Goal: Task Accomplishment & Management: Manage account settings

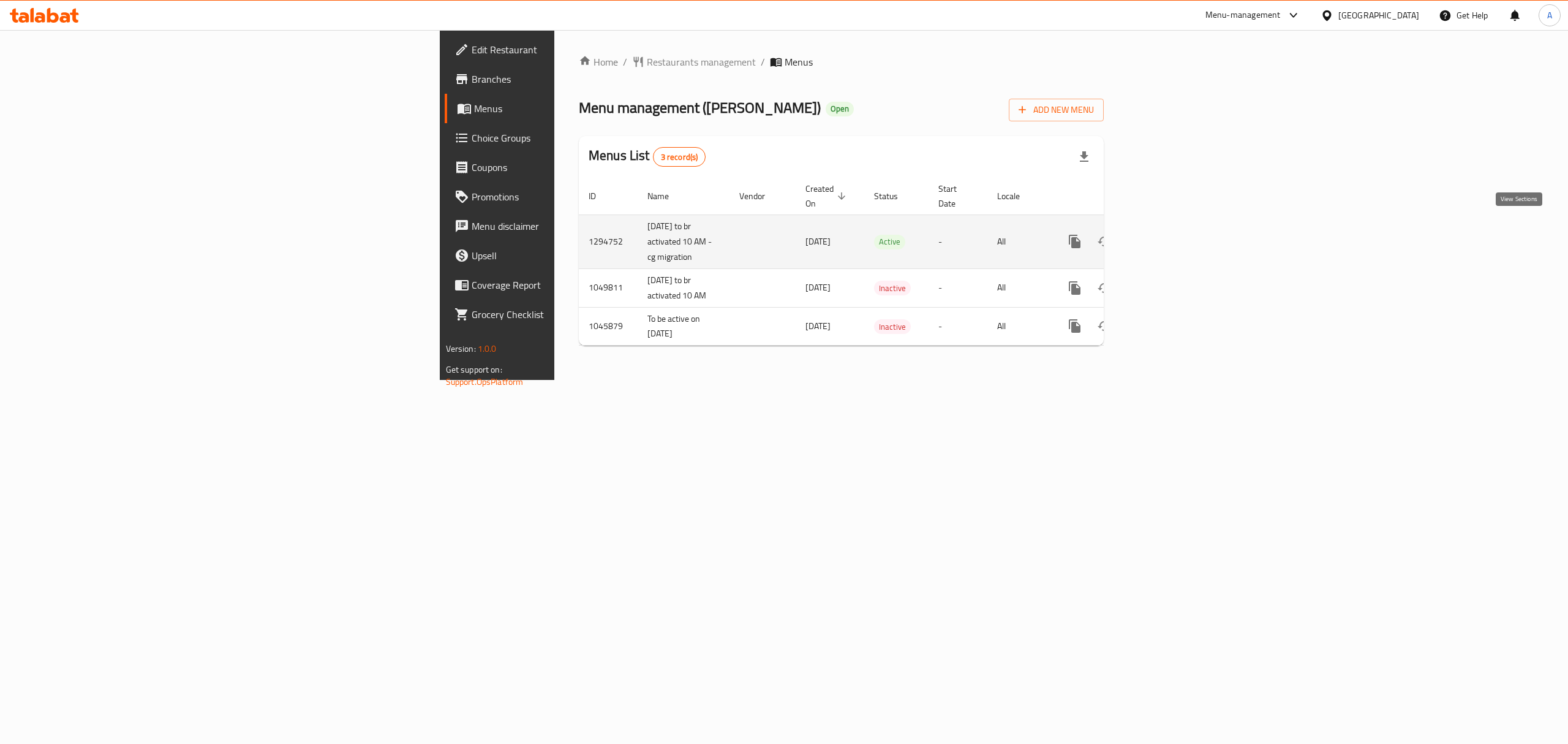
click at [1171, 234] on icon "enhanced table" at bounding box center [1163, 241] width 14 height 14
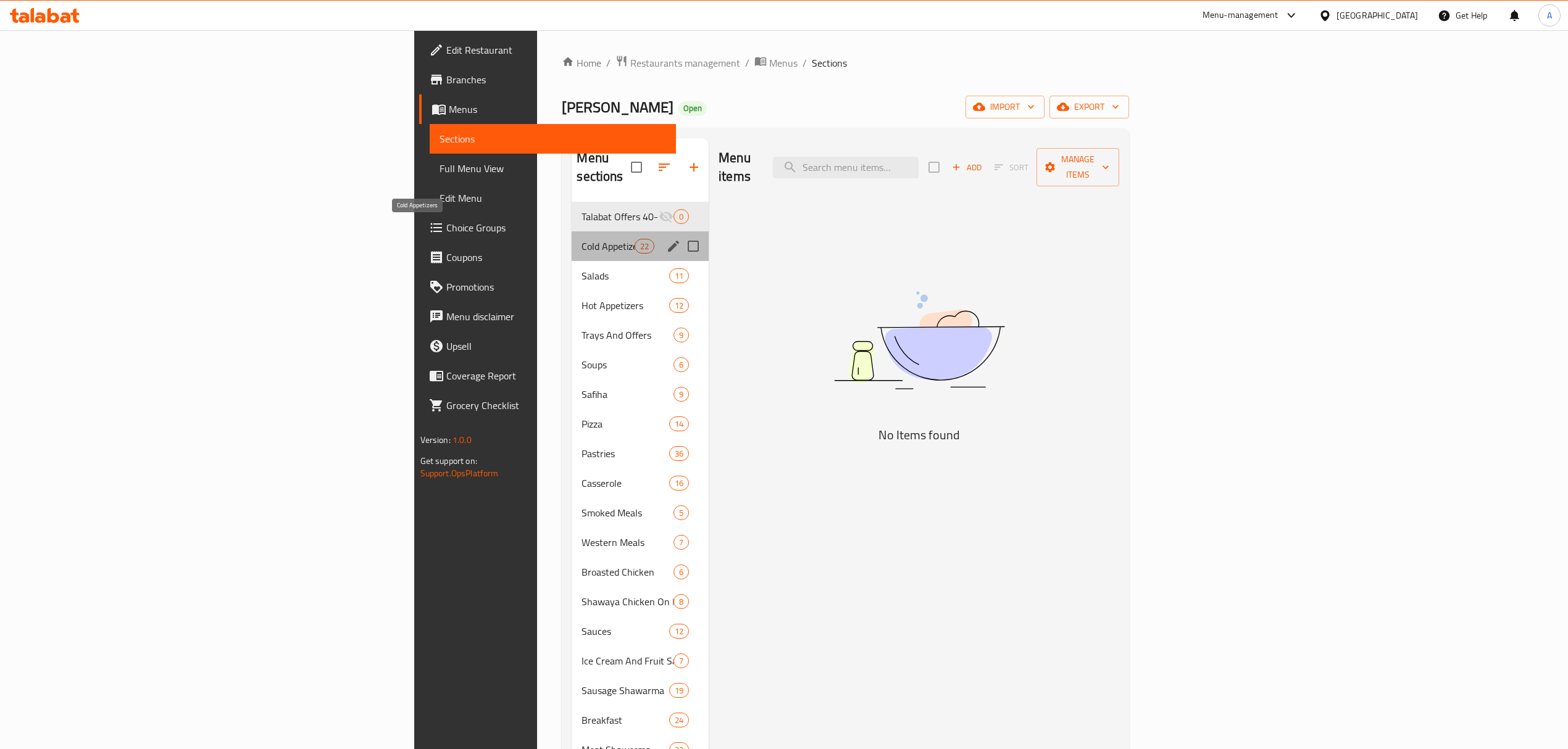
click at [581, 239] on span "Cold Appetizers" at bounding box center [607, 246] width 52 height 15
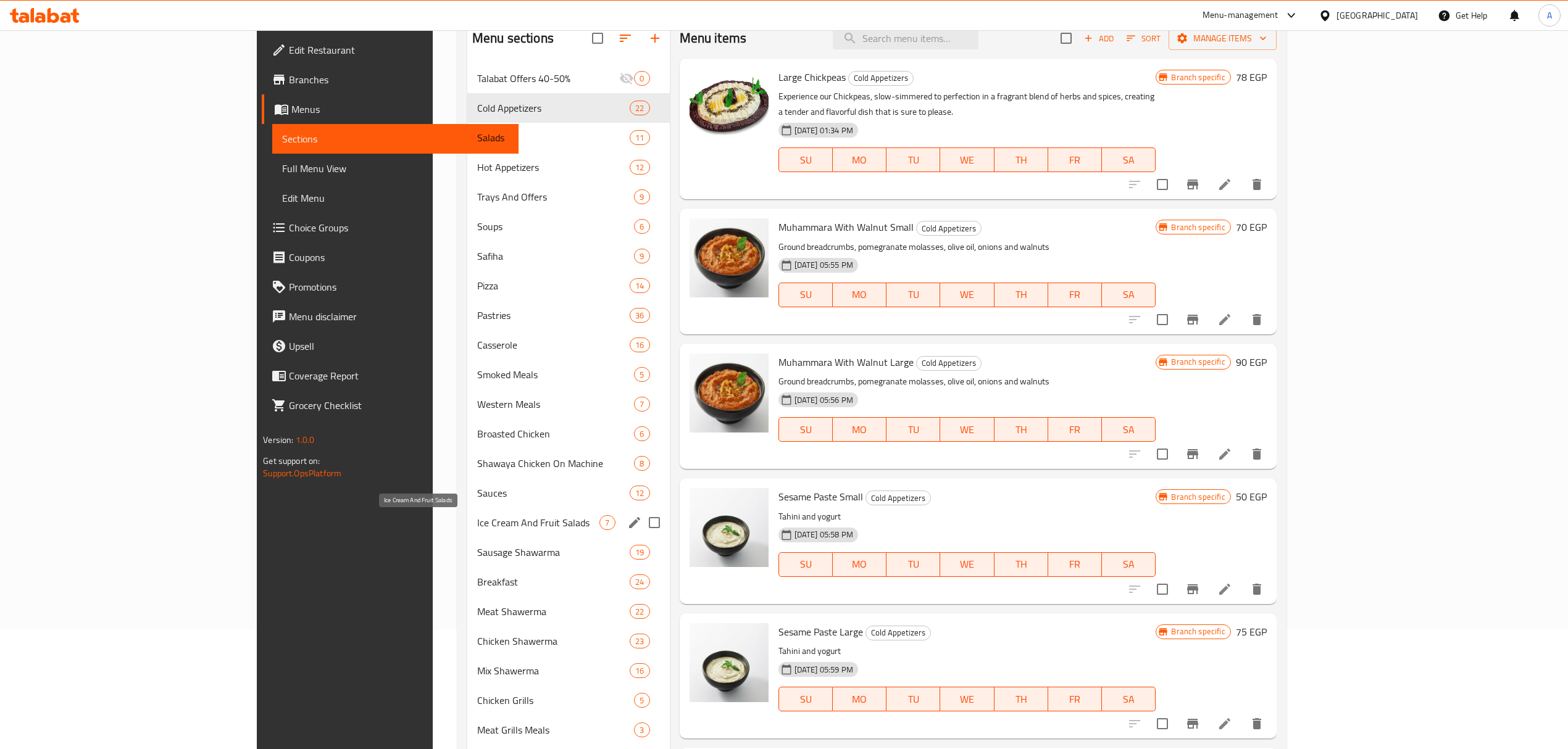
scroll to position [411, 0]
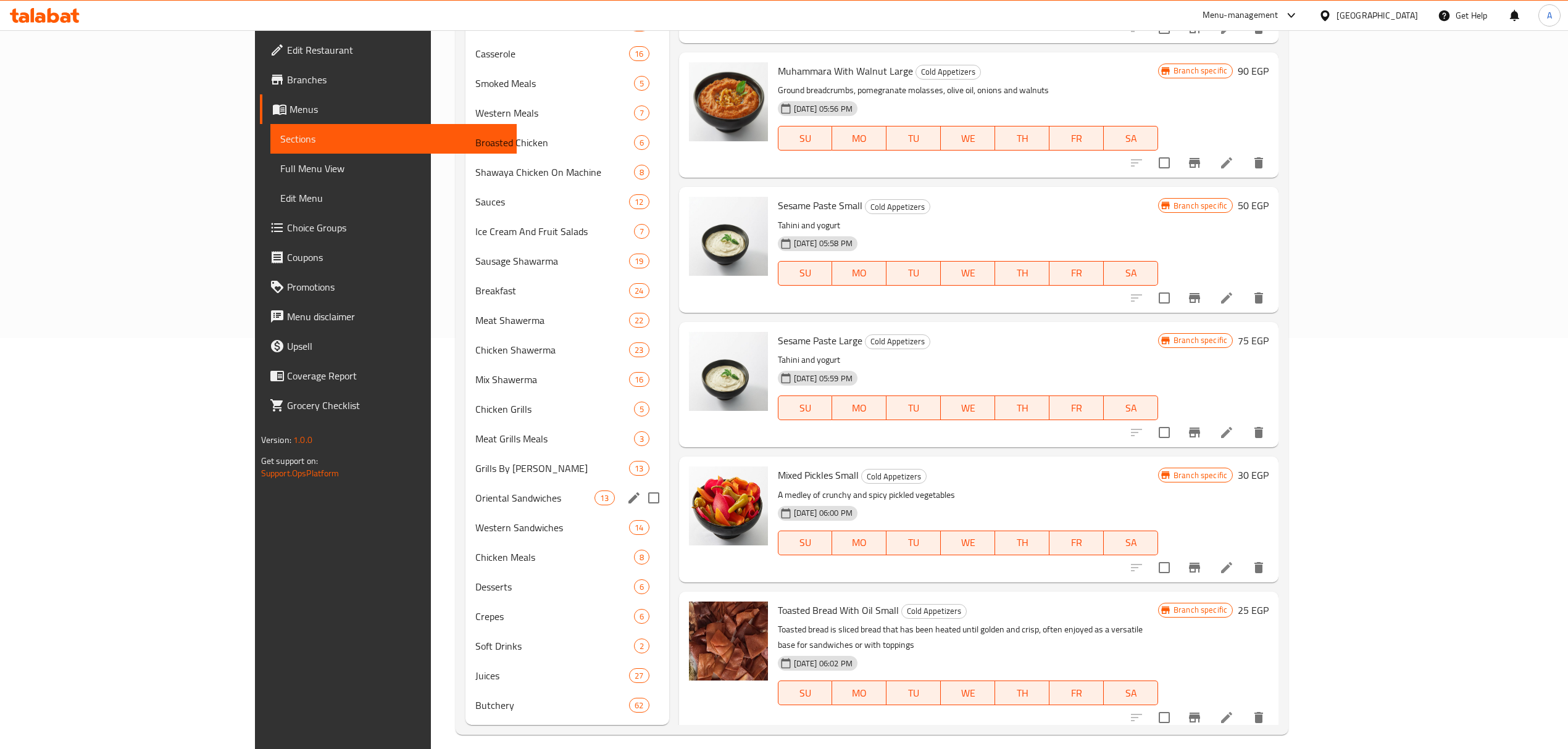
click at [466, 486] on div "Oriental Sandwiches 13" at bounding box center [567, 498] width 203 height 30
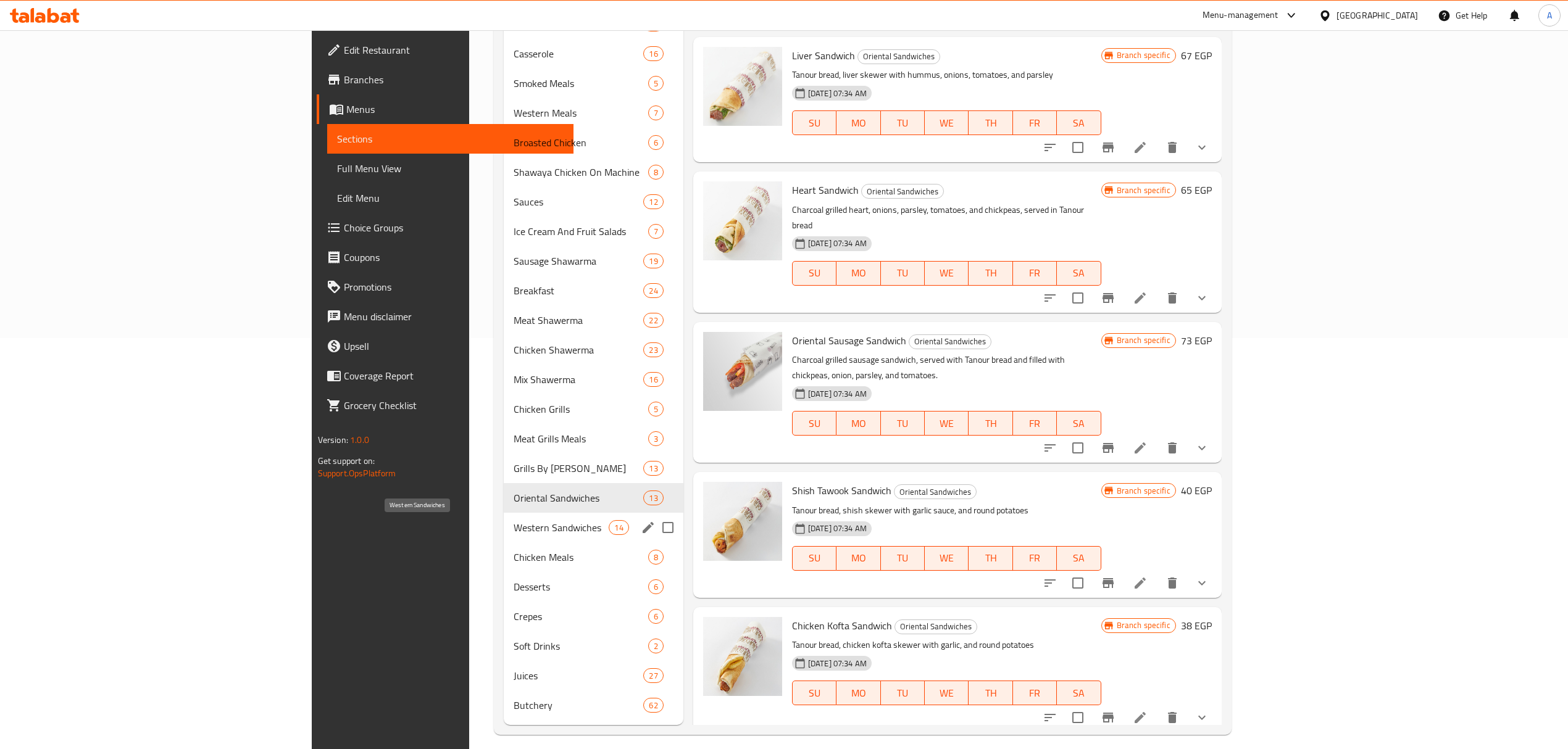
click at [514, 522] on span "Western Sandwiches" at bounding box center [561, 527] width 95 height 15
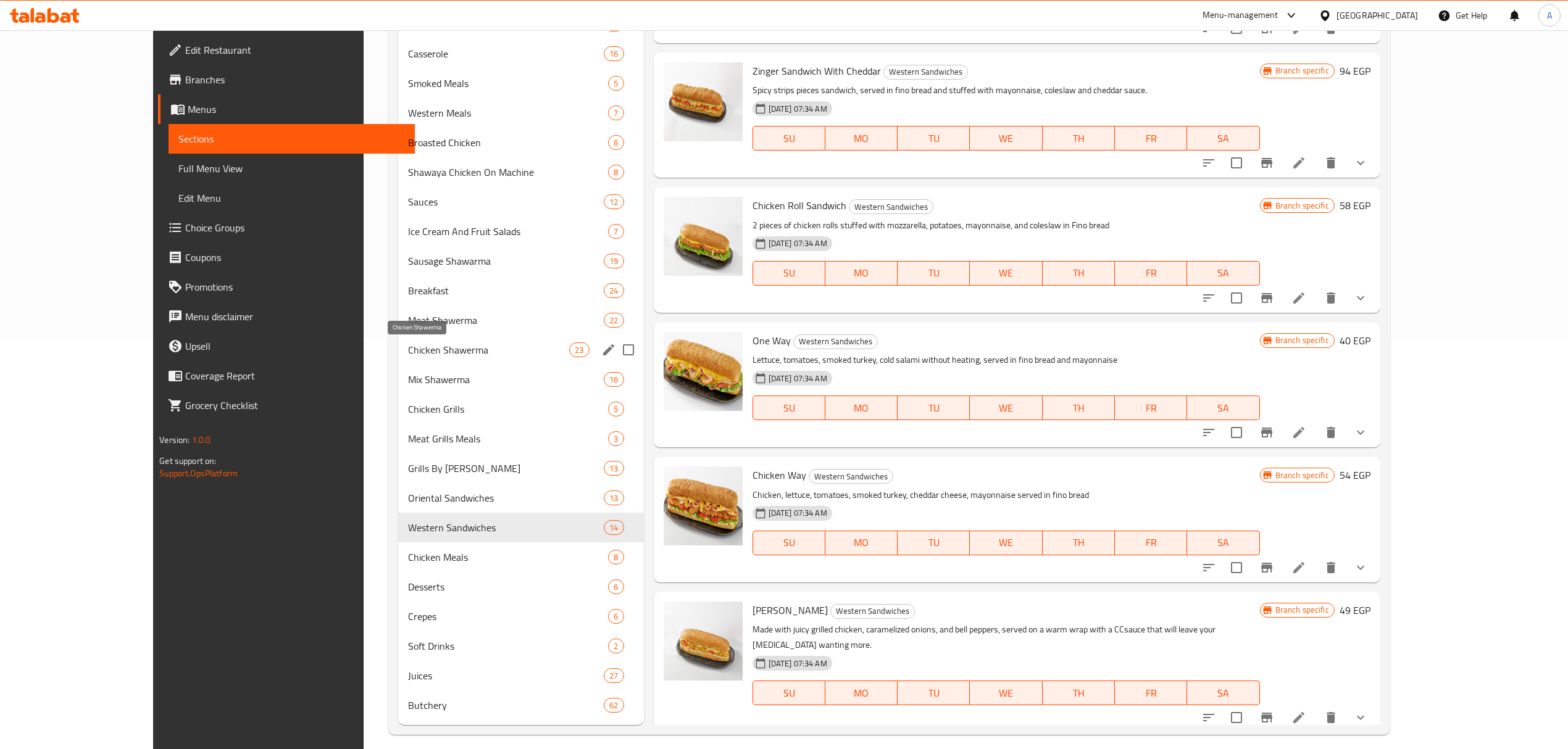
click at [410, 351] on span "Chicken Shawerma" at bounding box center [489, 350] width 161 height 15
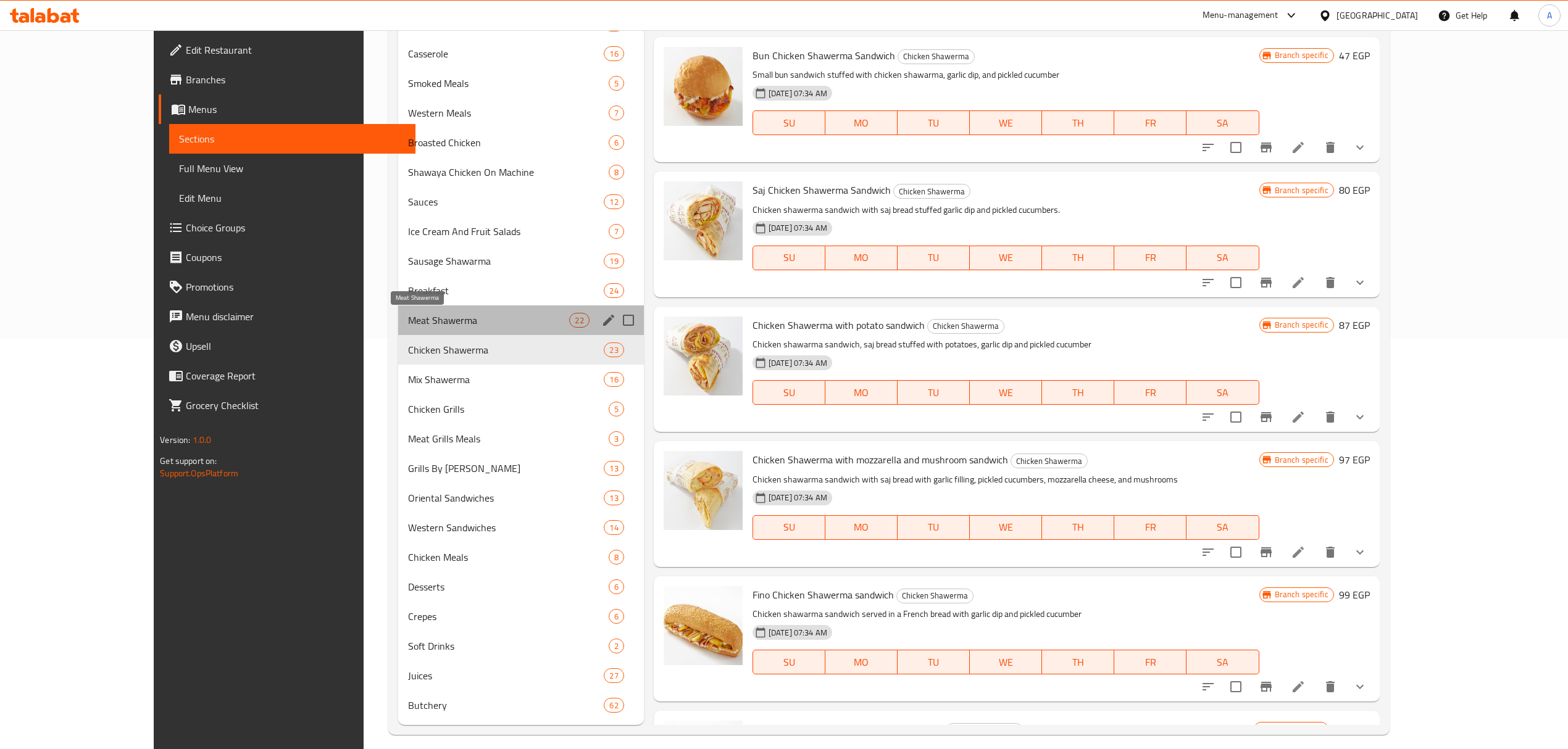
click at [408, 320] on span "Meat Shawerma" at bounding box center [489, 320] width 161 height 15
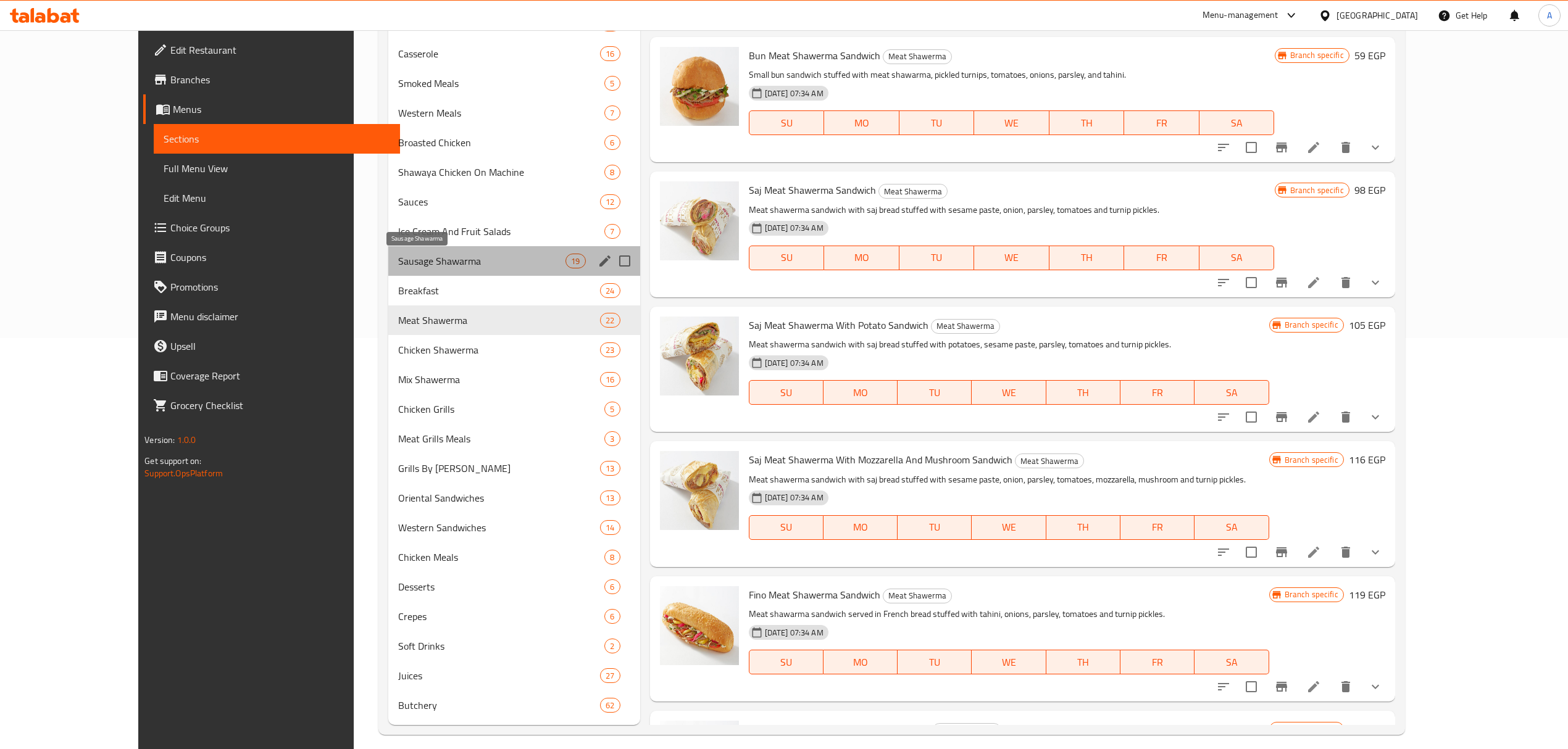
click at [398, 266] on span "Sausage Shawarma" at bounding box center [481, 261] width 167 height 15
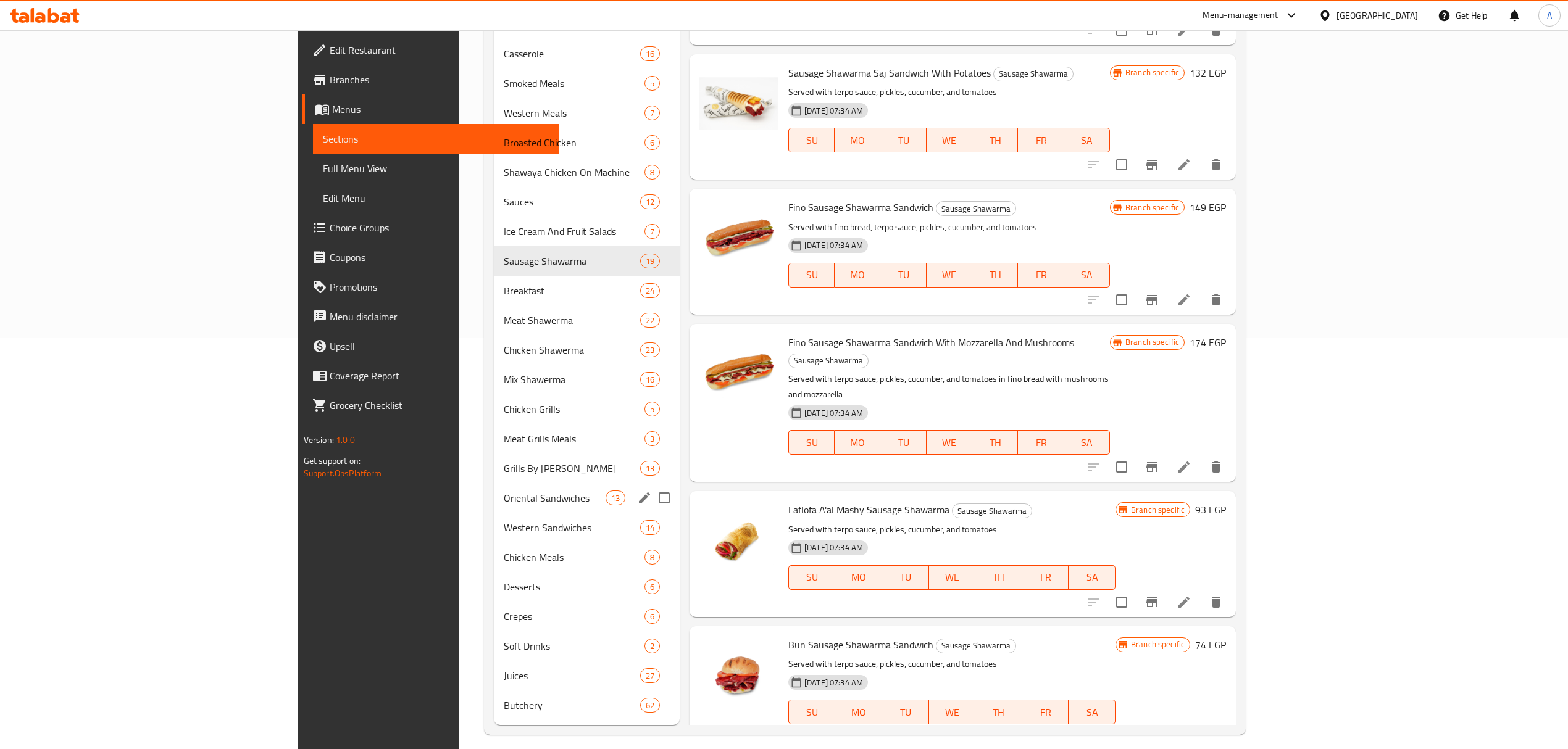
click at [503, 493] on span "Oriental Sandwiches" at bounding box center [554, 497] width 101 height 15
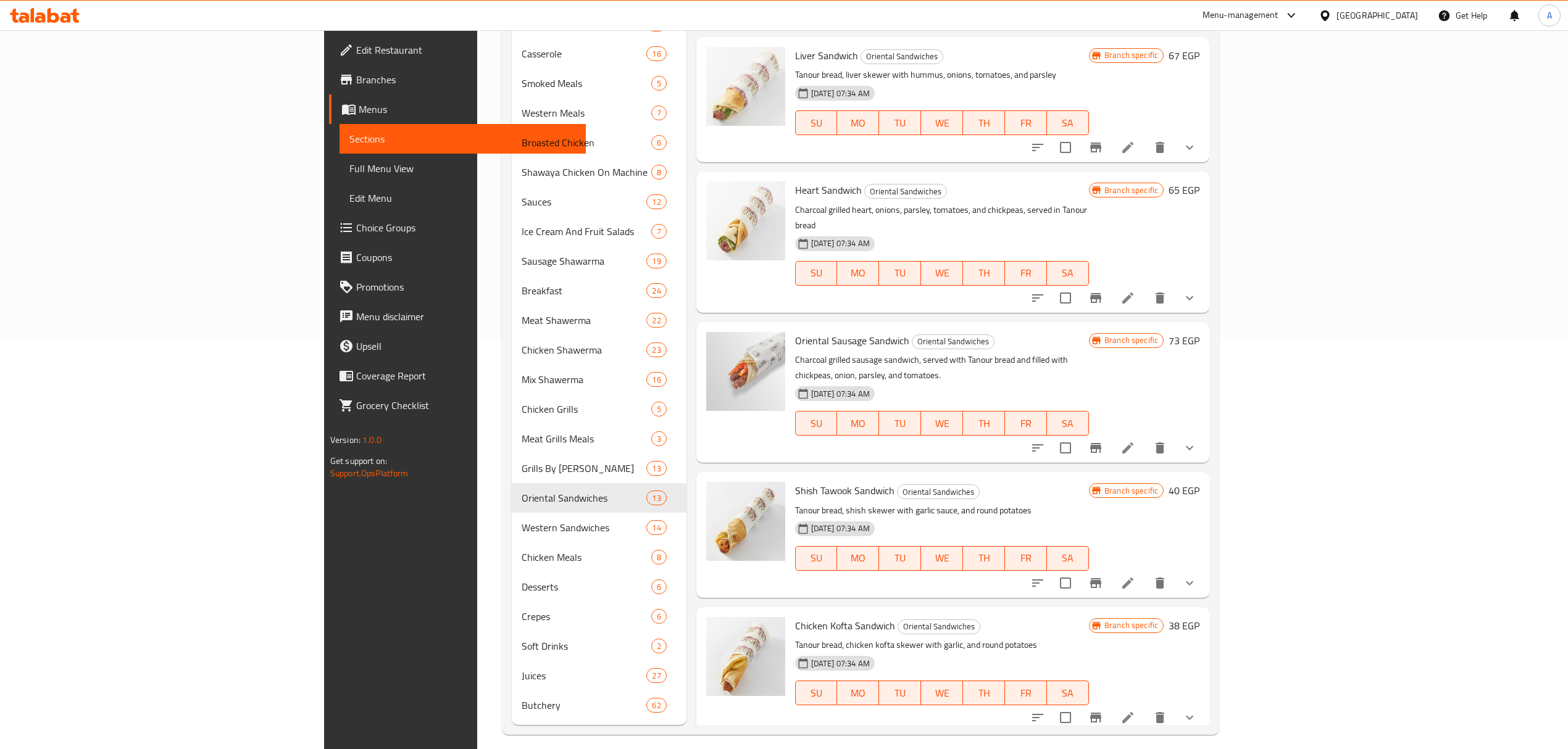
click at [1197, 576] on icon "show more" at bounding box center [1189, 583] width 15 height 15
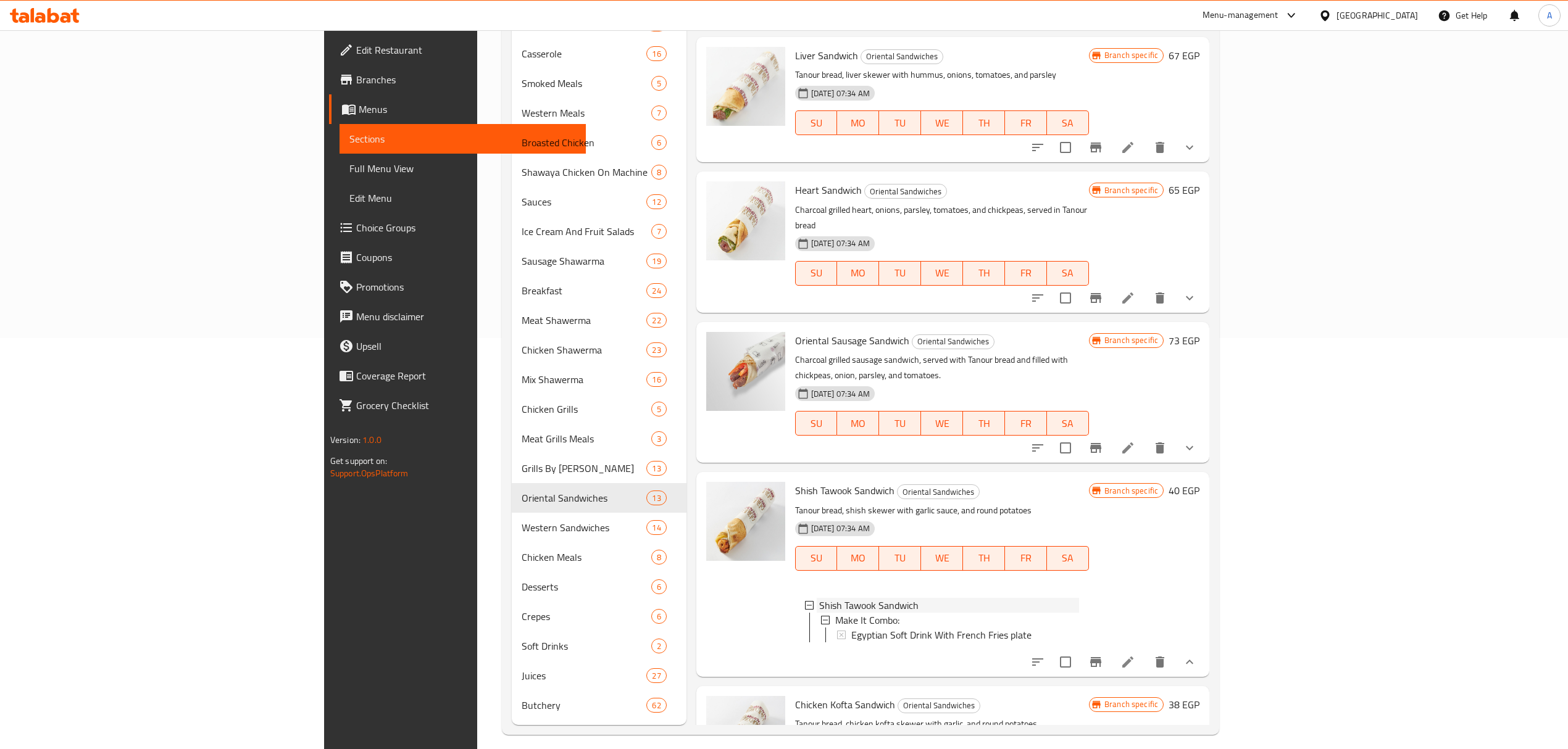
click at [819, 598] on span "Shish Tawook Sandwich" at bounding box center [868, 605] width 99 height 15
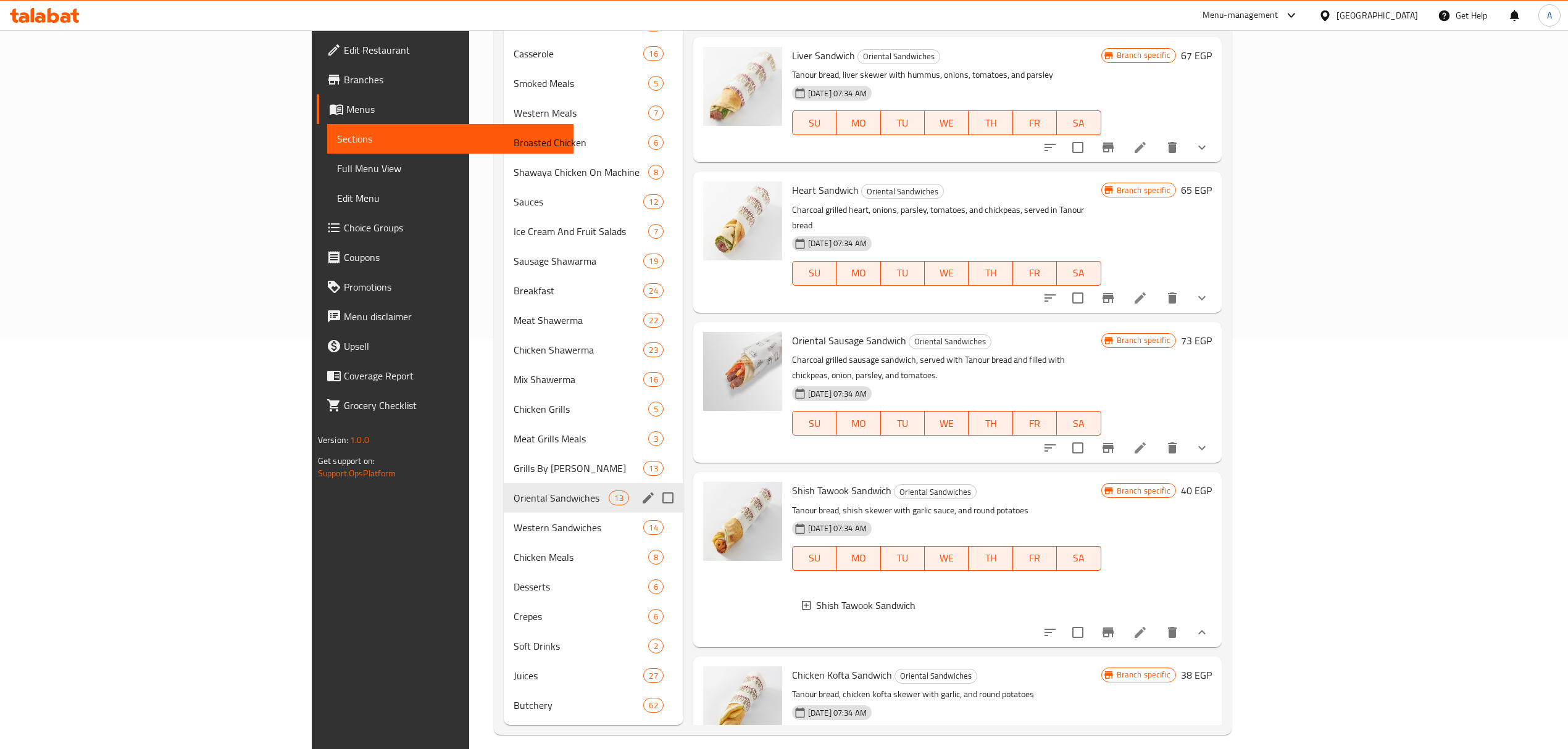
click at [503, 507] on div "Oriental Sandwiches 13" at bounding box center [593, 498] width 180 height 30
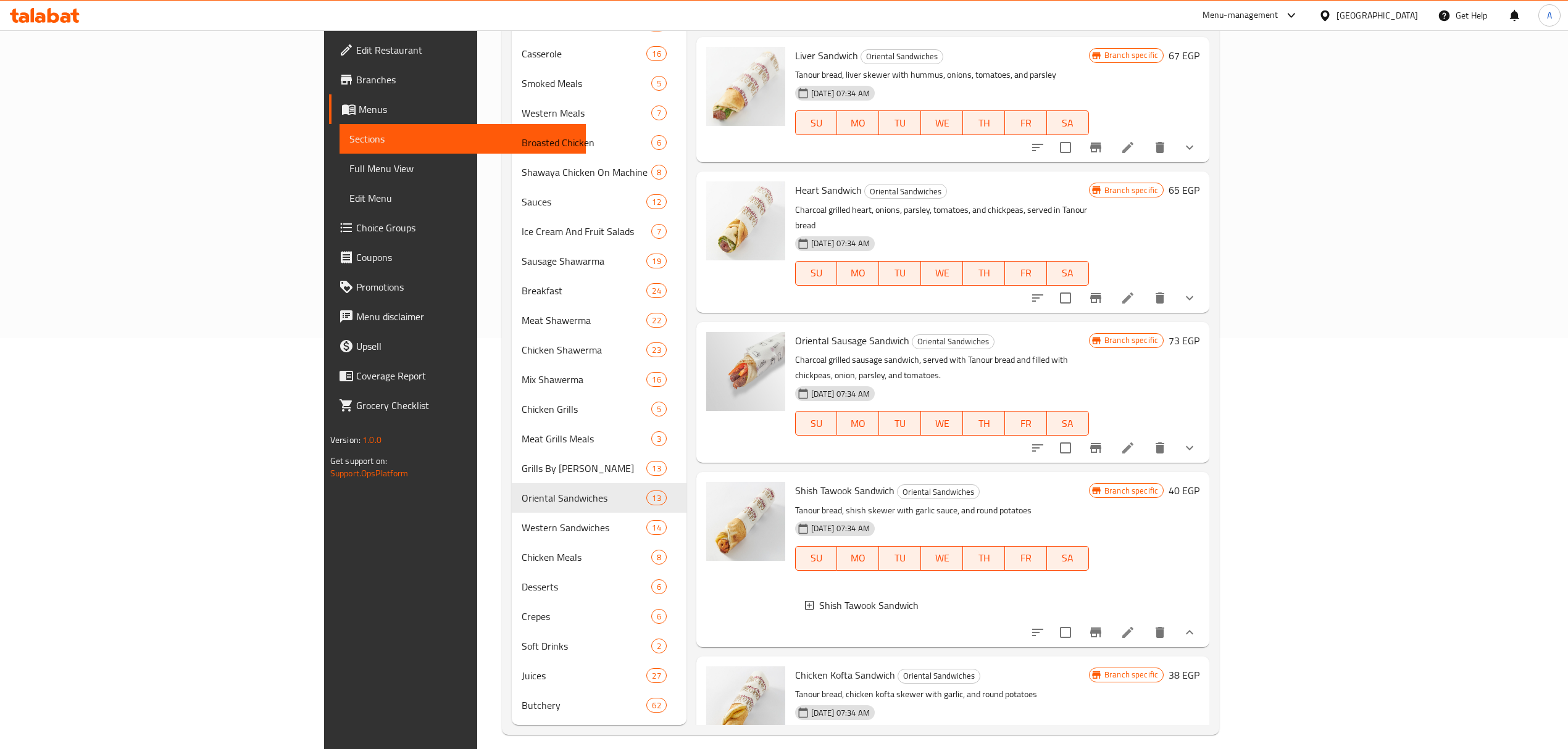
click at [356, 232] on span "Choice Groups" at bounding box center [466, 227] width 219 height 15
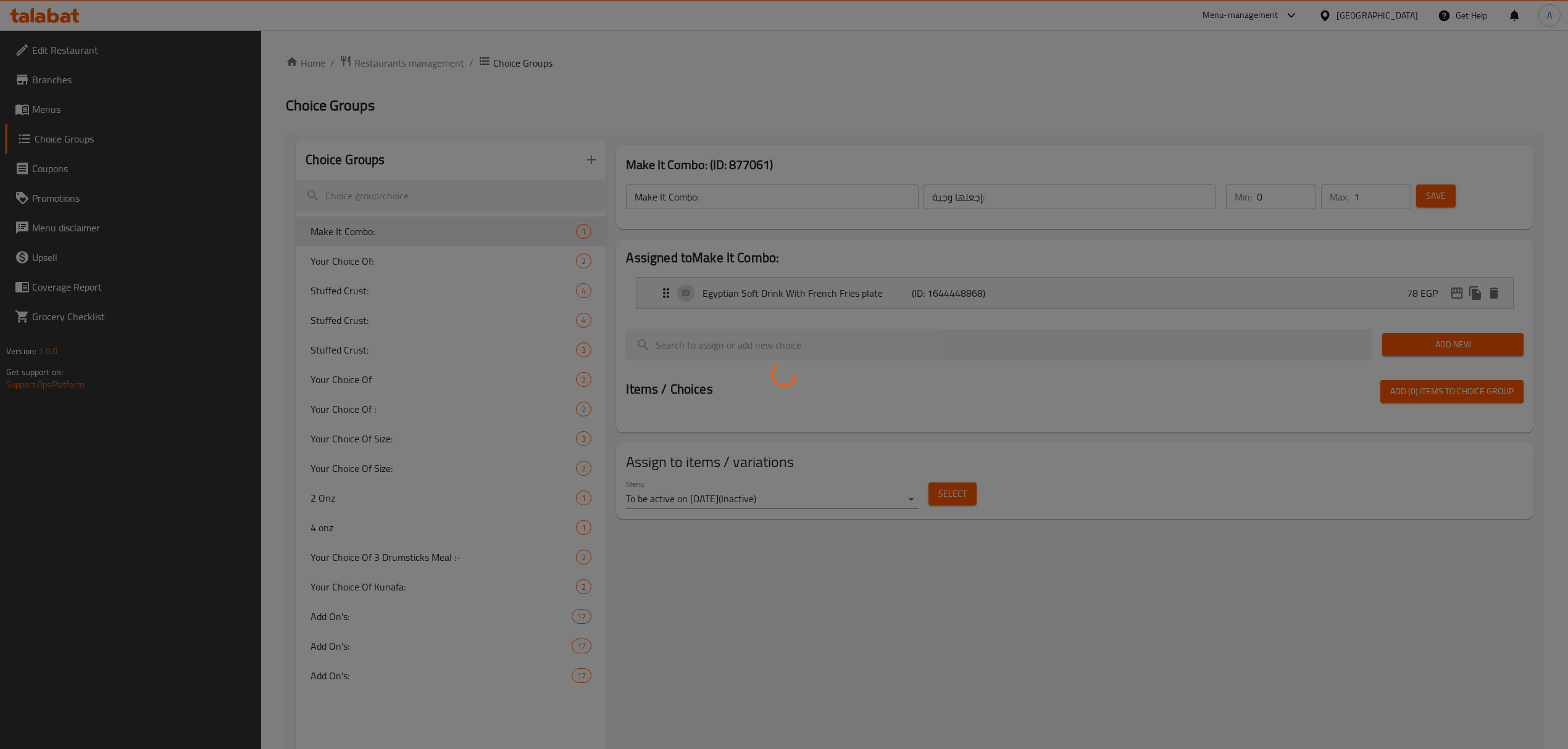
click at [453, 194] on div at bounding box center [784, 374] width 1568 height 749
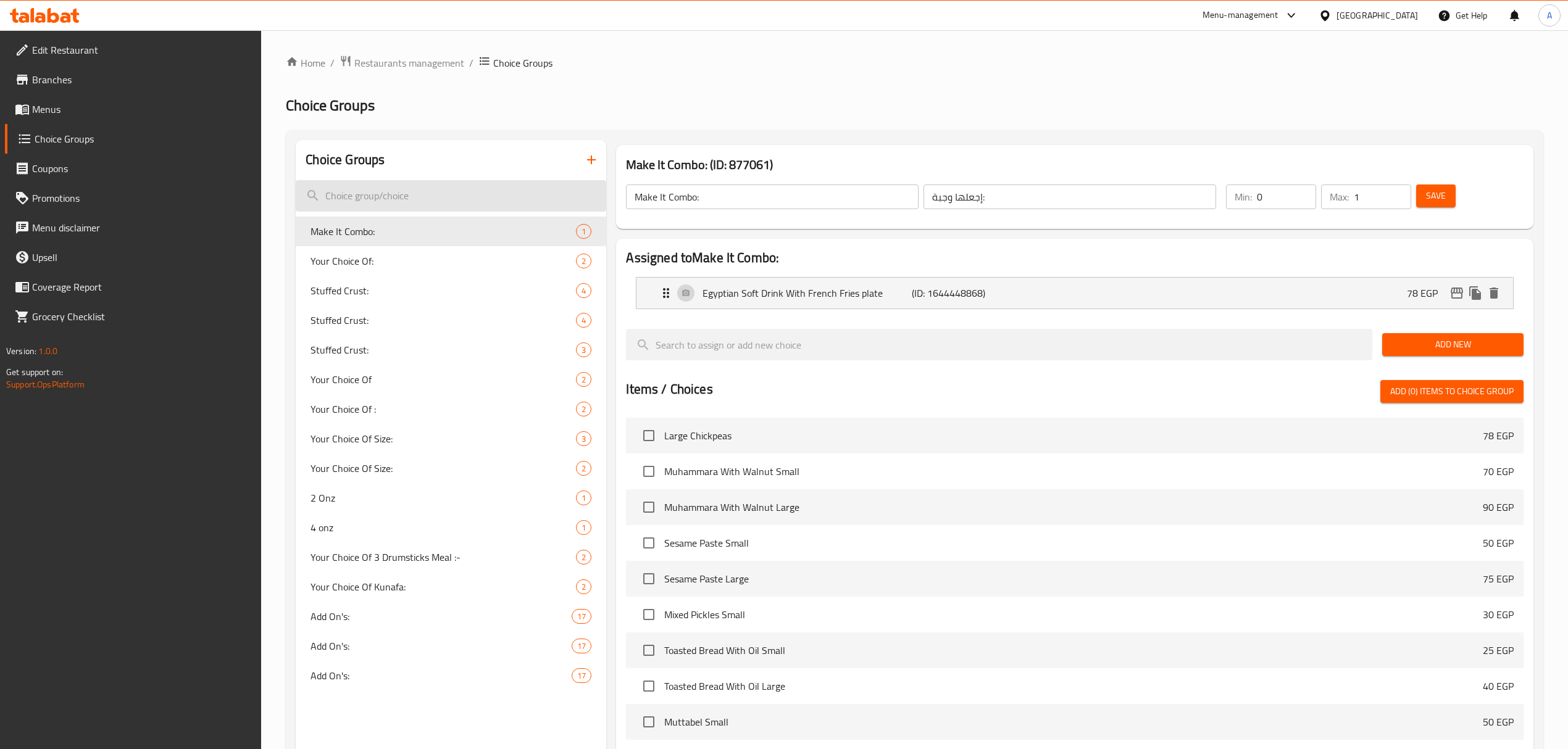
click at [351, 201] on input "search" at bounding box center [451, 195] width 310 height 32
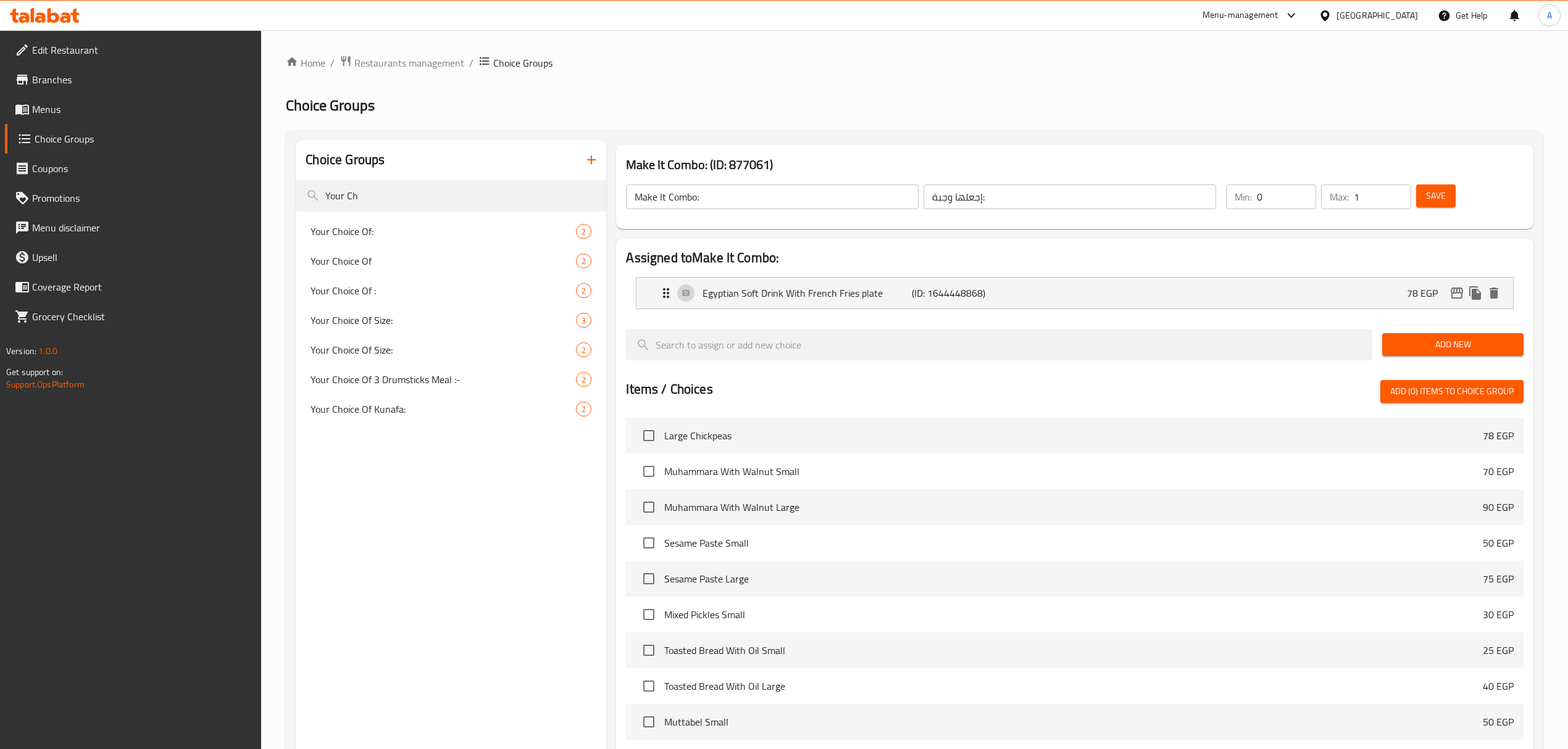
type input "Your Ch"
click at [407, 171] on div "Choice Groups" at bounding box center [451, 159] width 310 height 40
click at [416, 189] on input "Your Ch" at bounding box center [451, 195] width 310 height 32
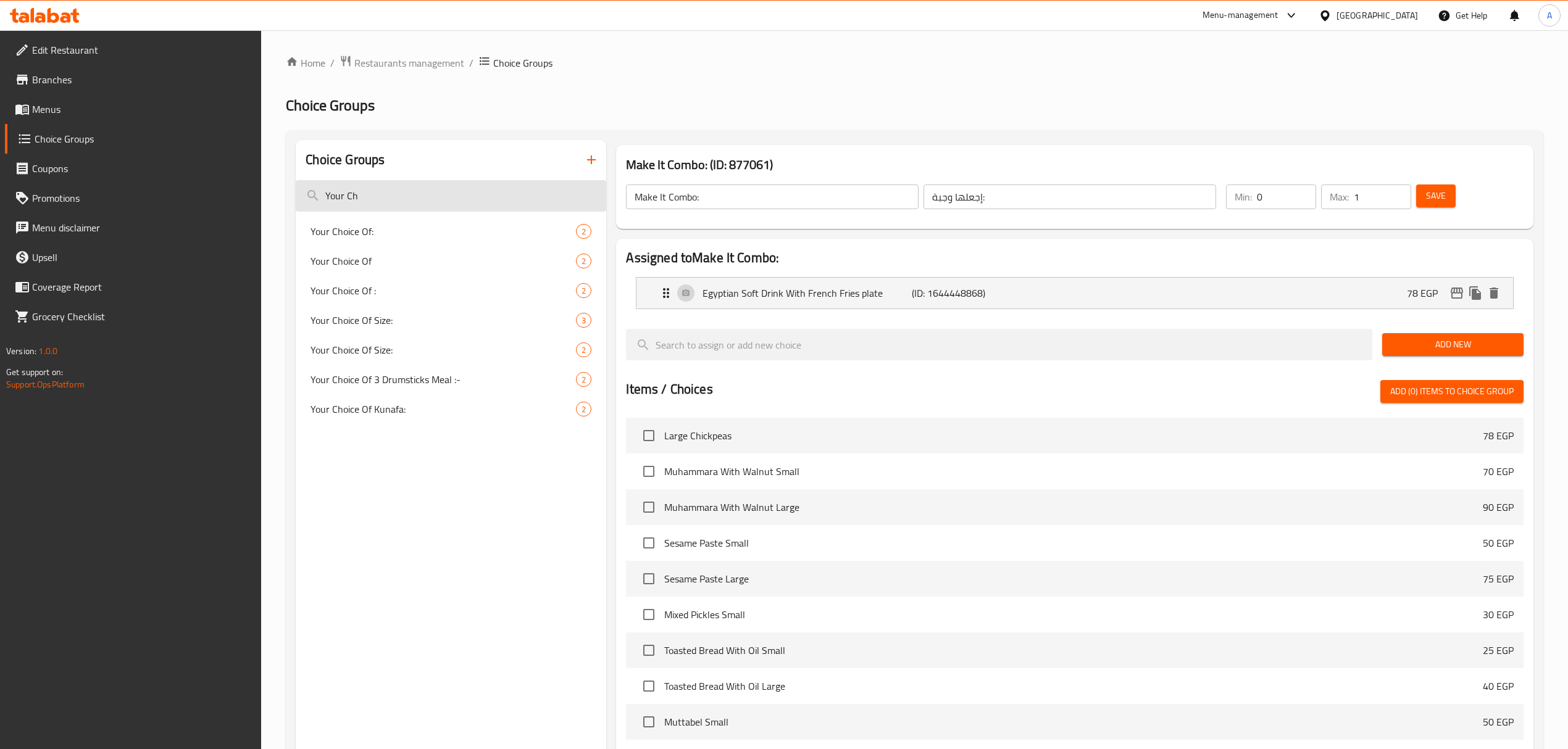
click at [416, 189] on input "Your Ch" at bounding box center [451, 195] width 310 height 32
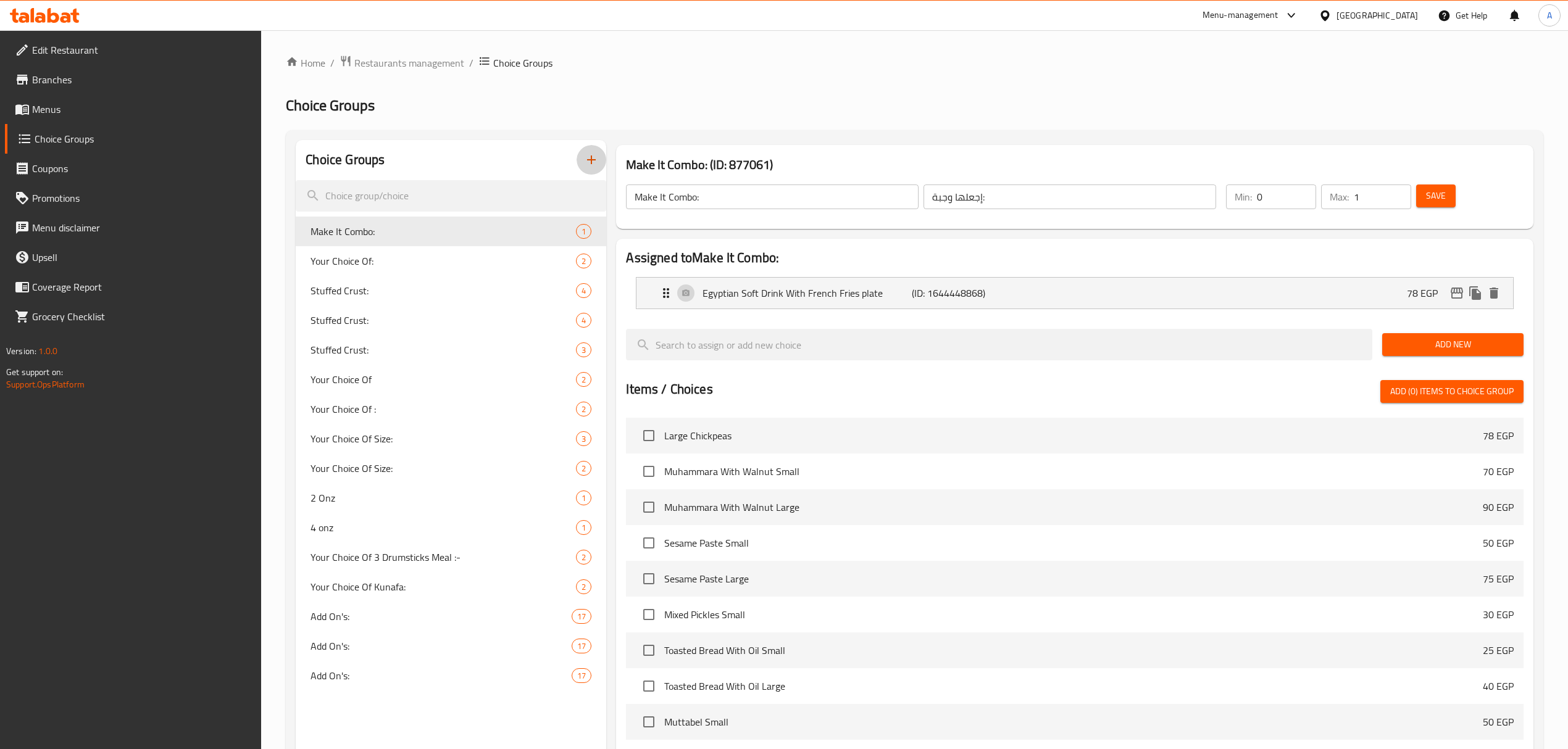
click at [596, 160] on icon "button" at bounding box center [592, 159] width 9 height 9
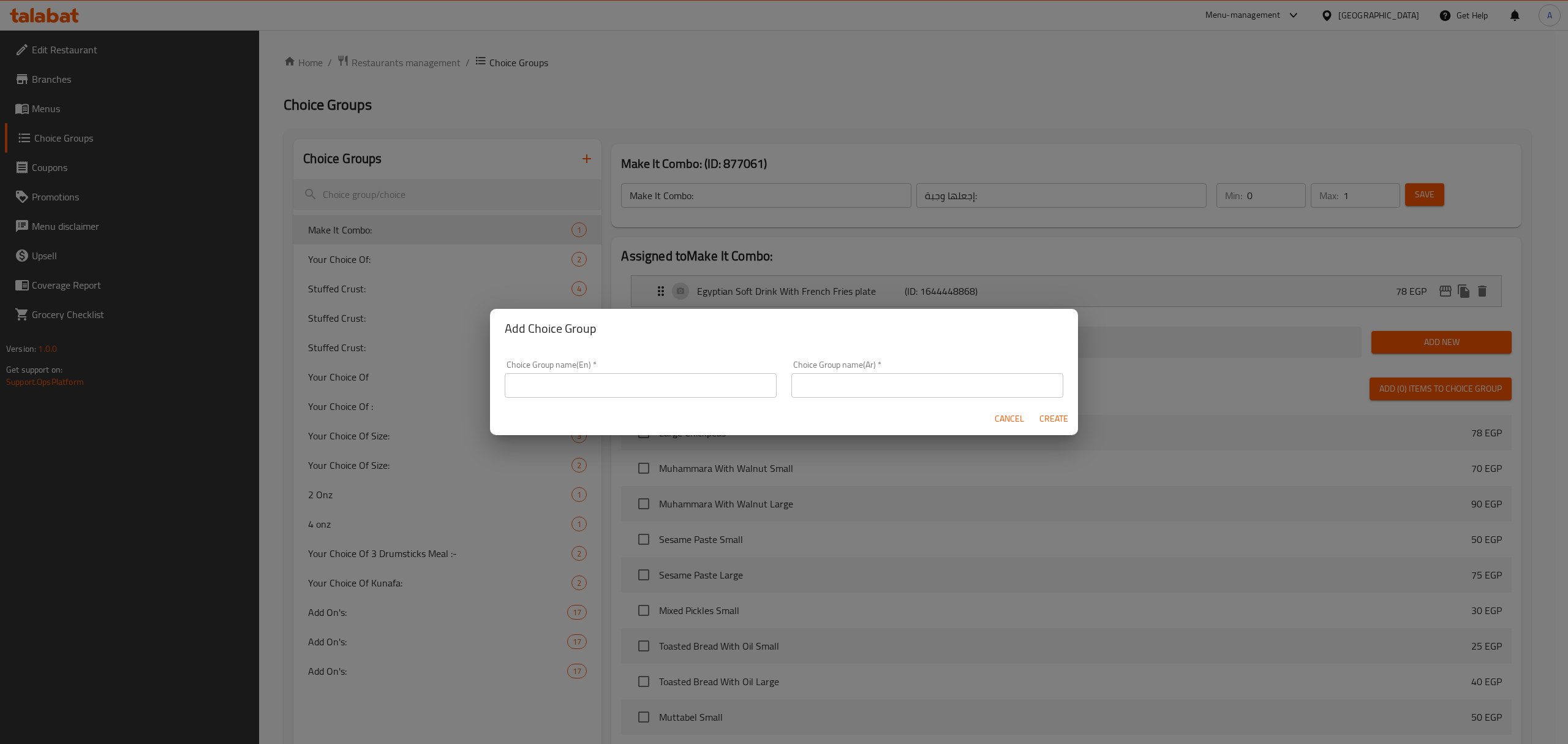
click at [613, 371] on div "Choice Group name(En)   * Choice Group name(En) *" at bounding box center [641, 379] width 272 height 37
click at [635, 388] on input "text" at bounding box center [641, 385] width 272 height 25
type input "Your Choice Of Salad"
click at [809, 388] on input "text" at bounding box center [927, 385] width 272 height 25
type input "اختيارك من السلطة"
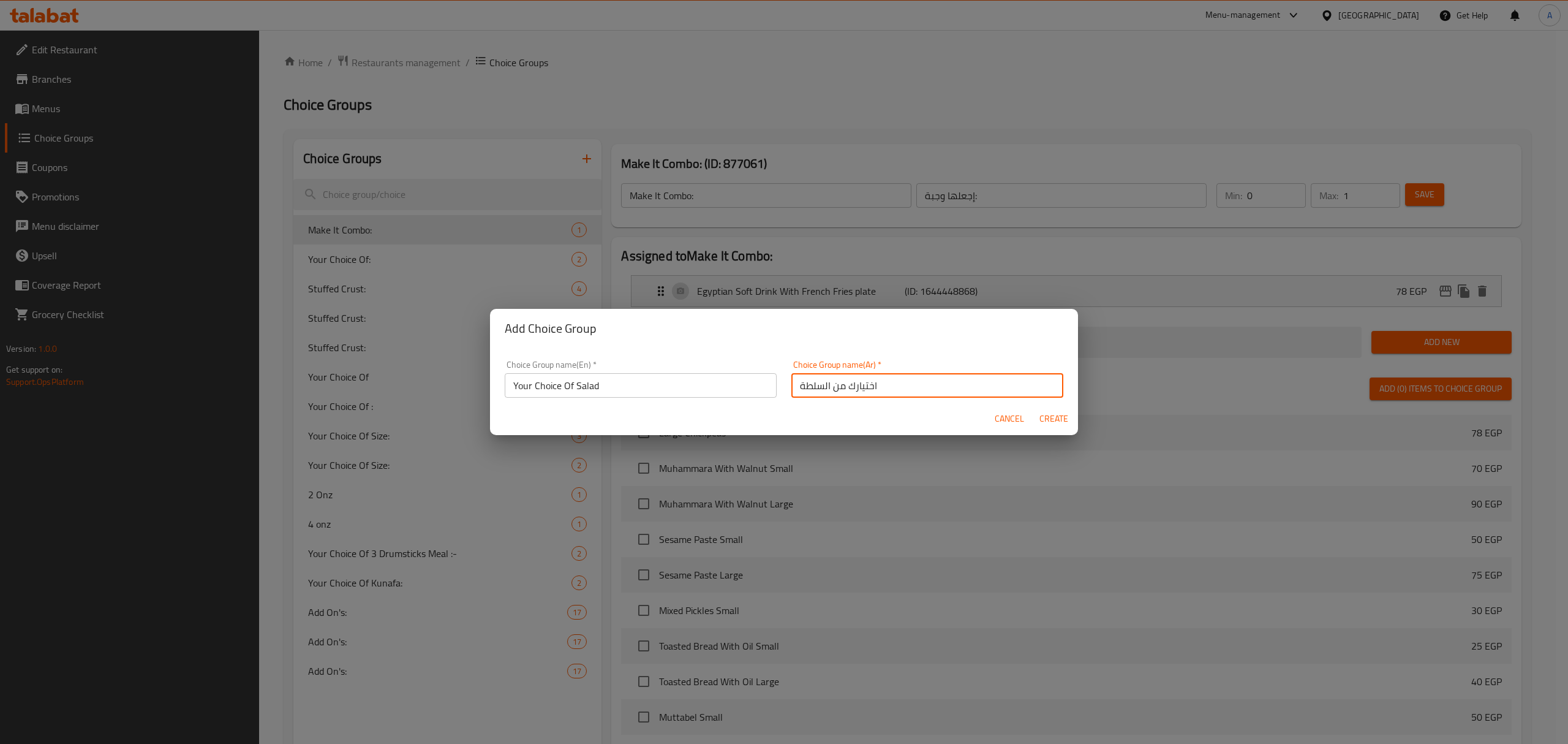
click at [607, 383] on input "Your Choice Of Salad" at bounding box center [641, 385] width 272 height 25
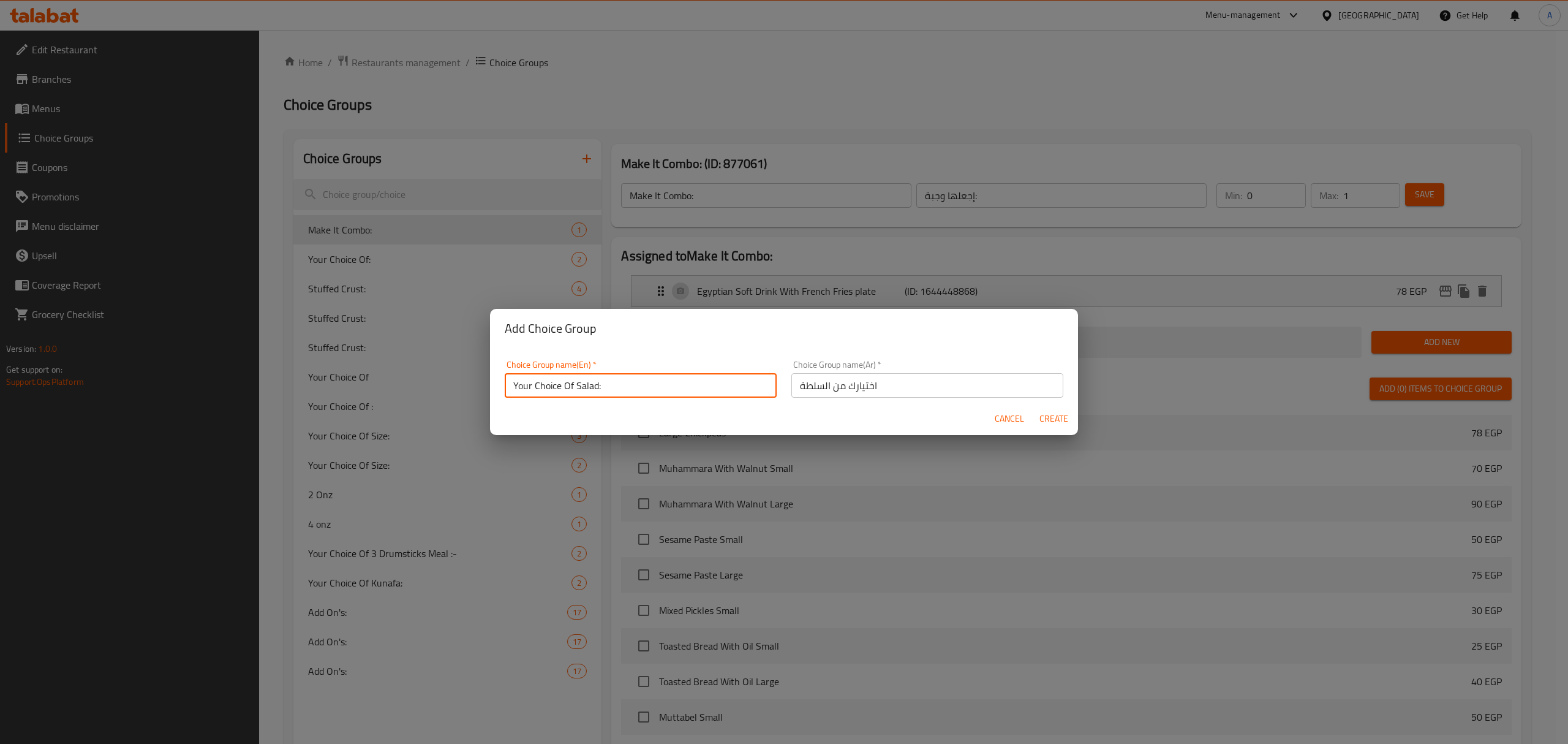
type input "Your Choice Of Salad:"
click at [878, 382] on input "اختيارك من السلطة" at bounding box center [927, 385] width 272 height 25
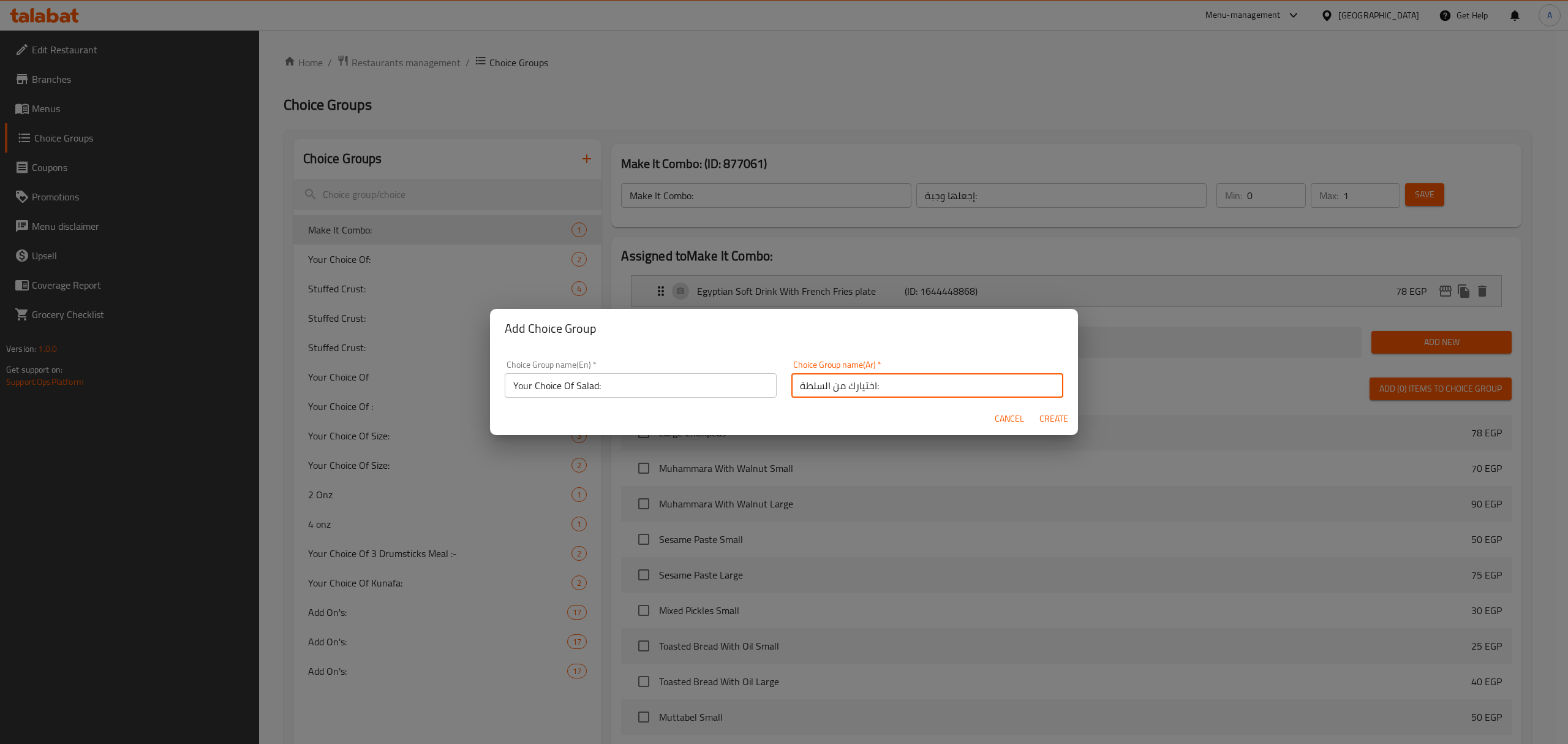
click at [871, 386] on input "اختيارك من السلطة:" at bounding box center [927, 385] width 272 height 25
type input "اختيارك من السلطة:"
click at [1053, 415] on span "Create" at bounding box center [1053, 419] width 30 height 15
type input "Your Choice Of Salad:"
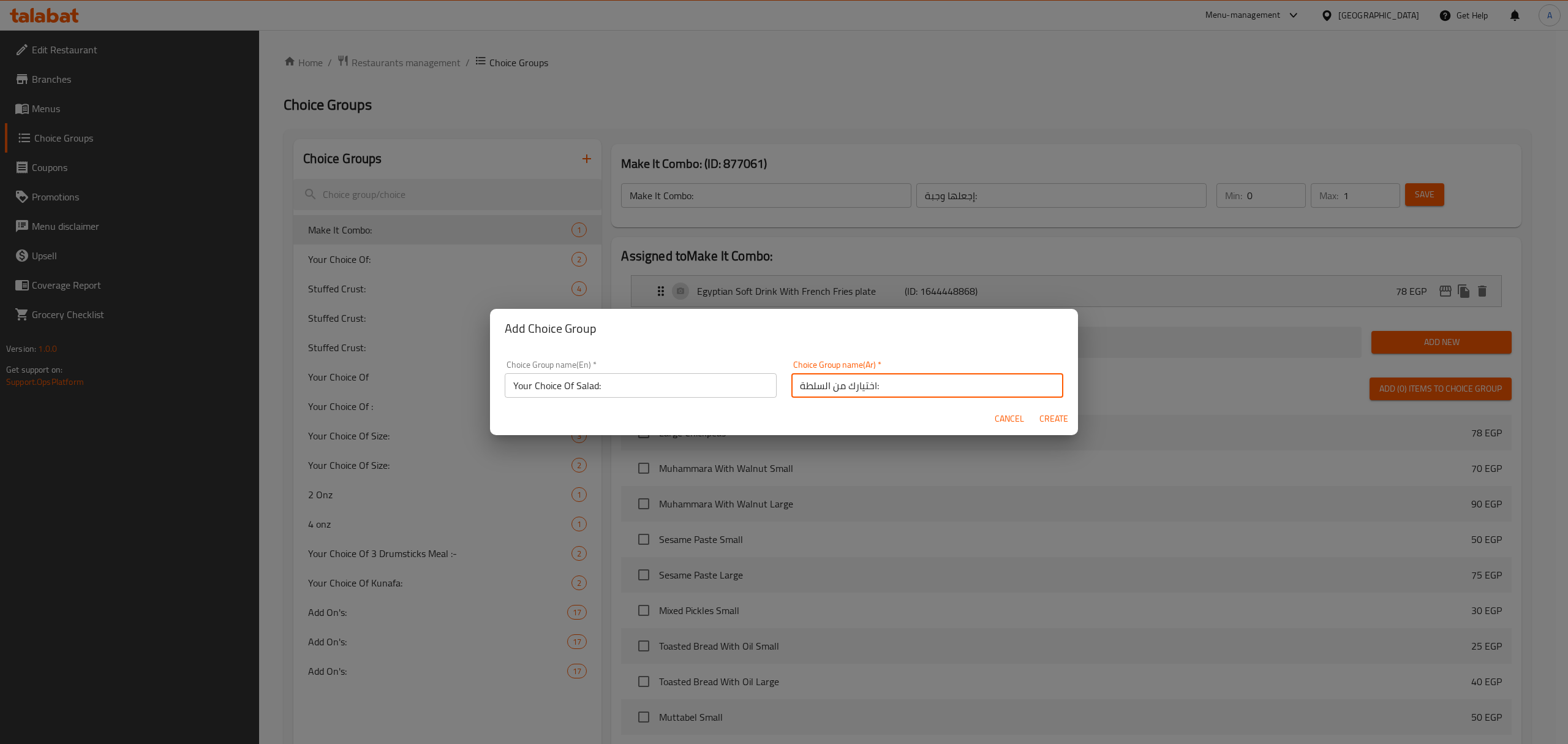
type input "اختيارك من السلطة:"
type input "0"
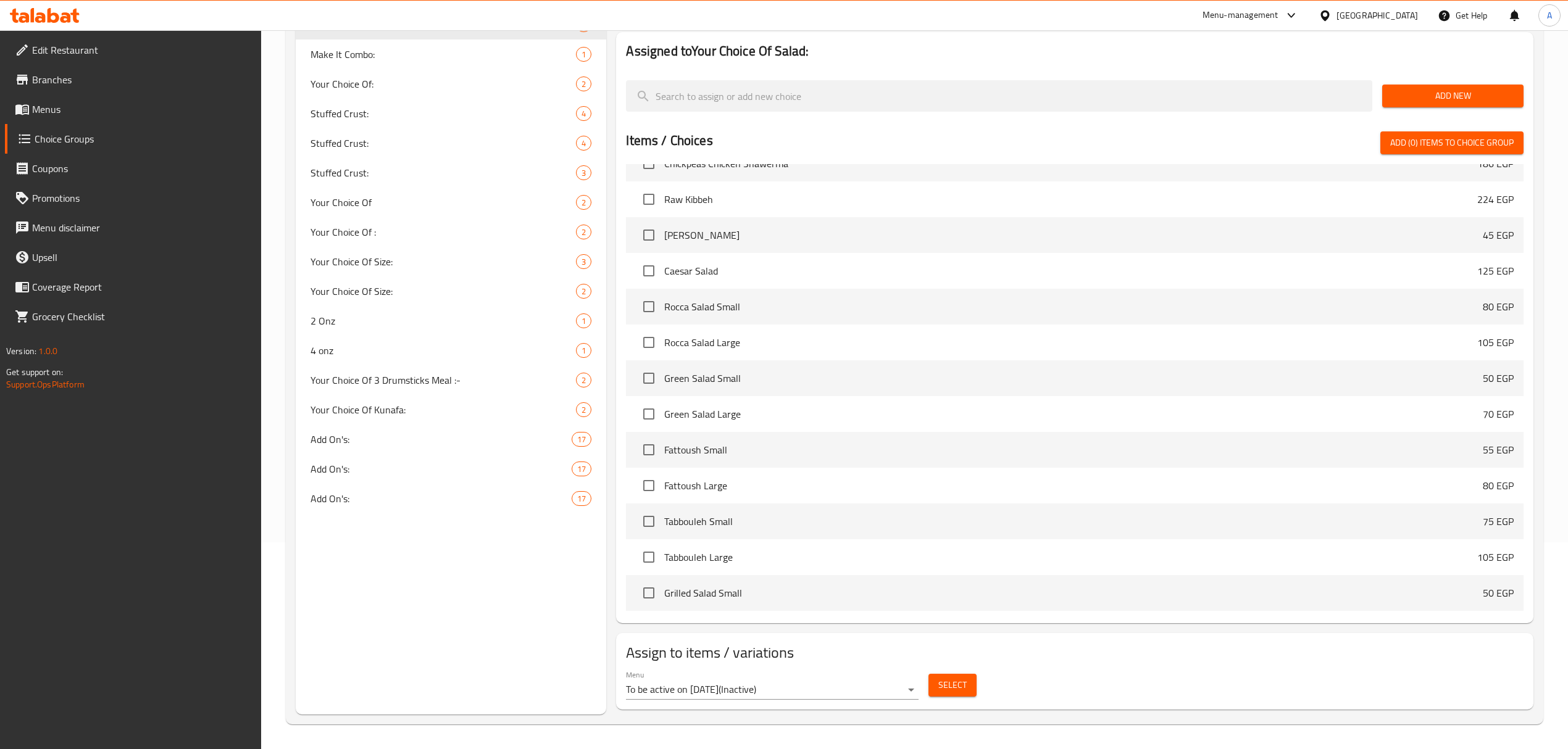
scroll to position [904, 0]
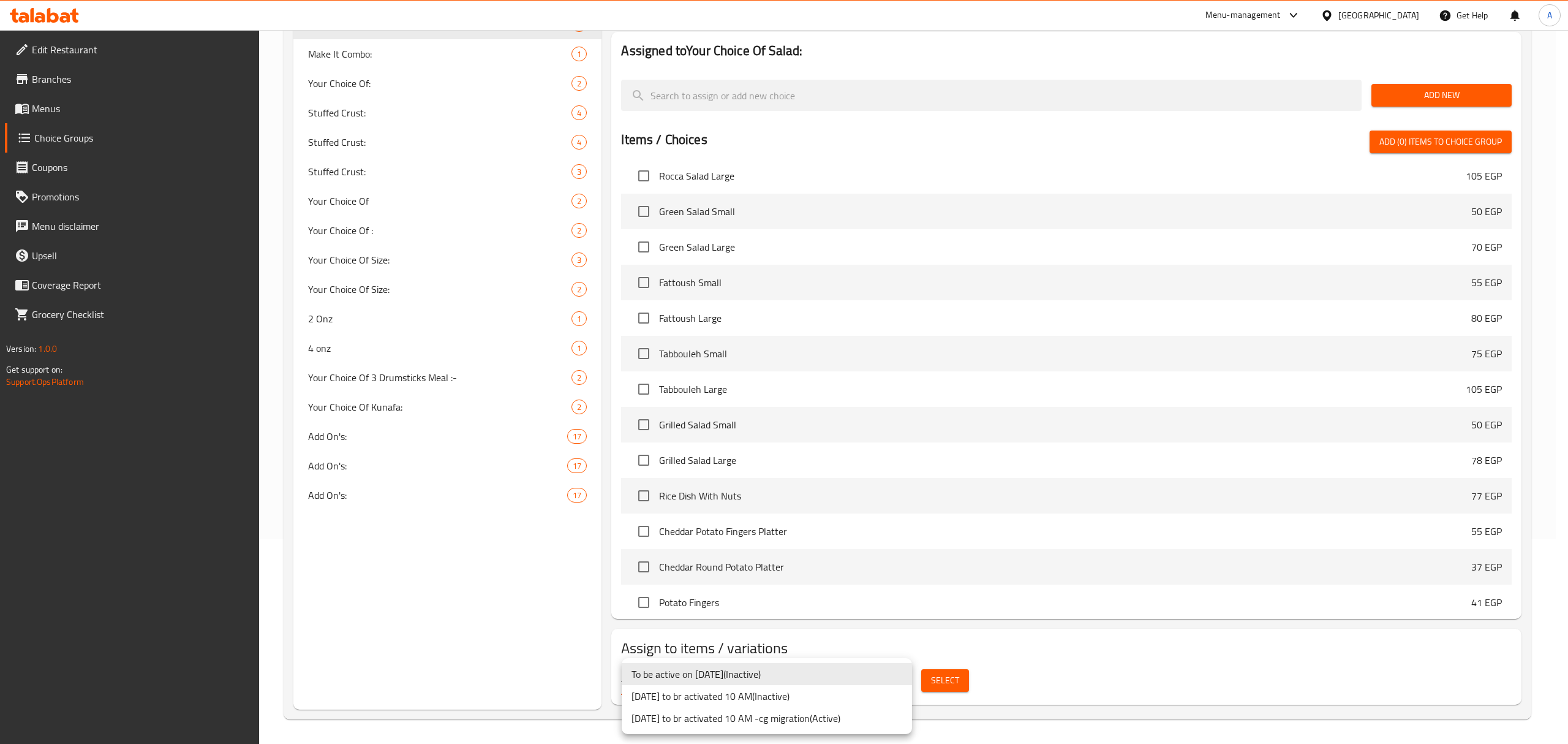
click at [831, 539] on body "​ Menu-management Egypt Get Help A Edit Restaurant Branches Menus Choice Groups…" at bounding box center [784, 181] width 1568 height 714
click at [811, 717] on li "27/4/2023 to br activated 10 AM -cg migration ( Active )" at bounding box center [767, 718] width 290 height 22
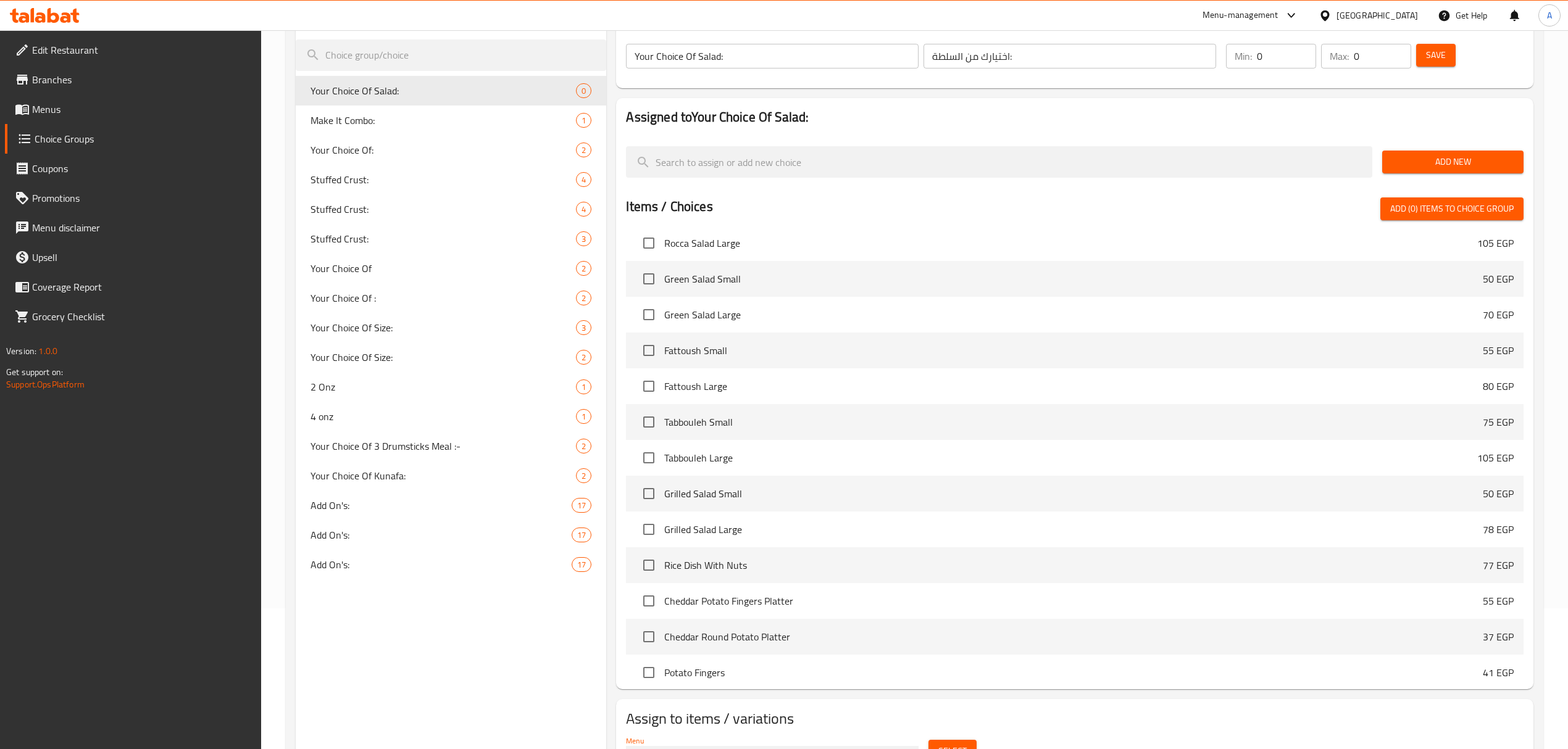
scroll to position [0, 0]
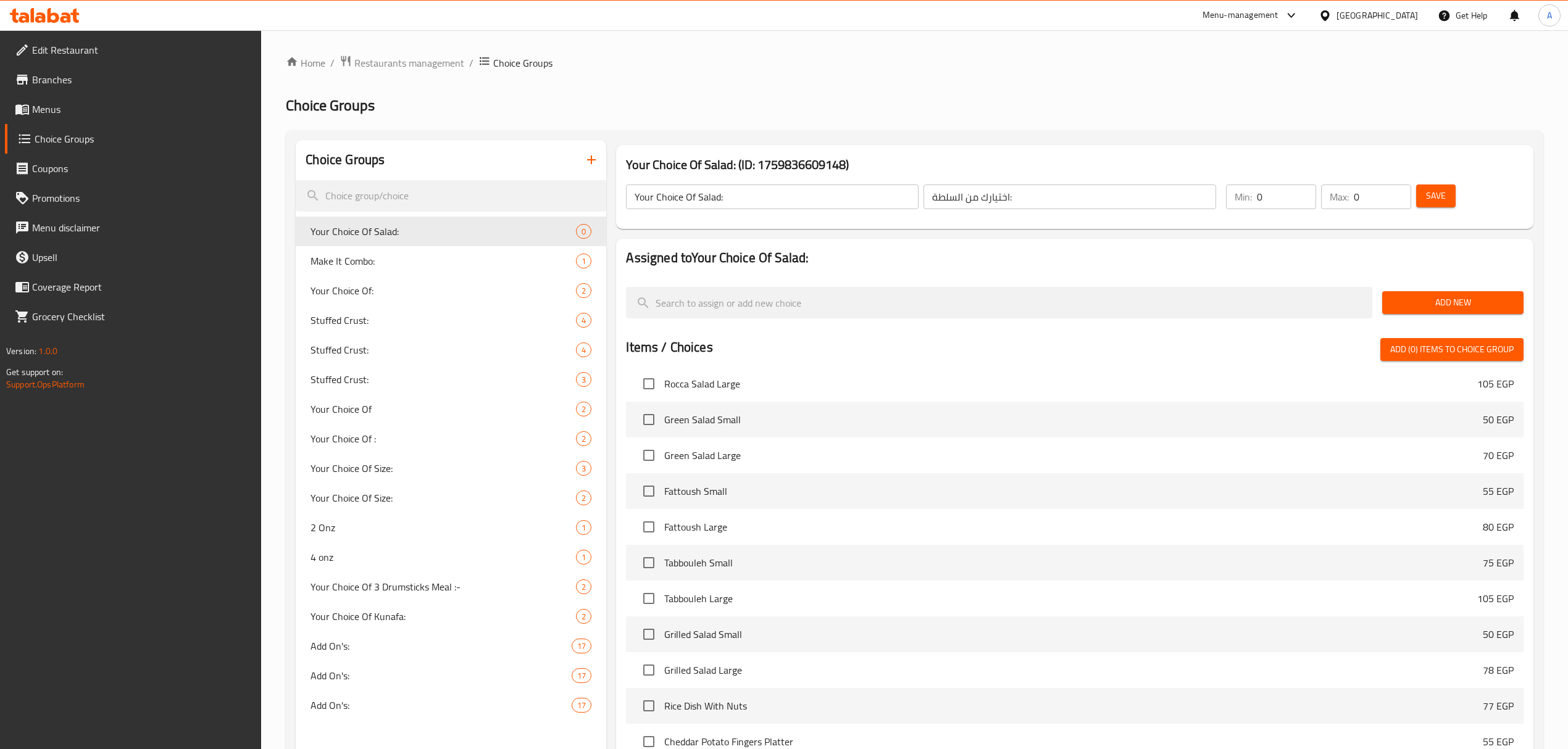
click at [1457, 306] on span "Add New" at bounding box center [1453, 303] width 122 height 15
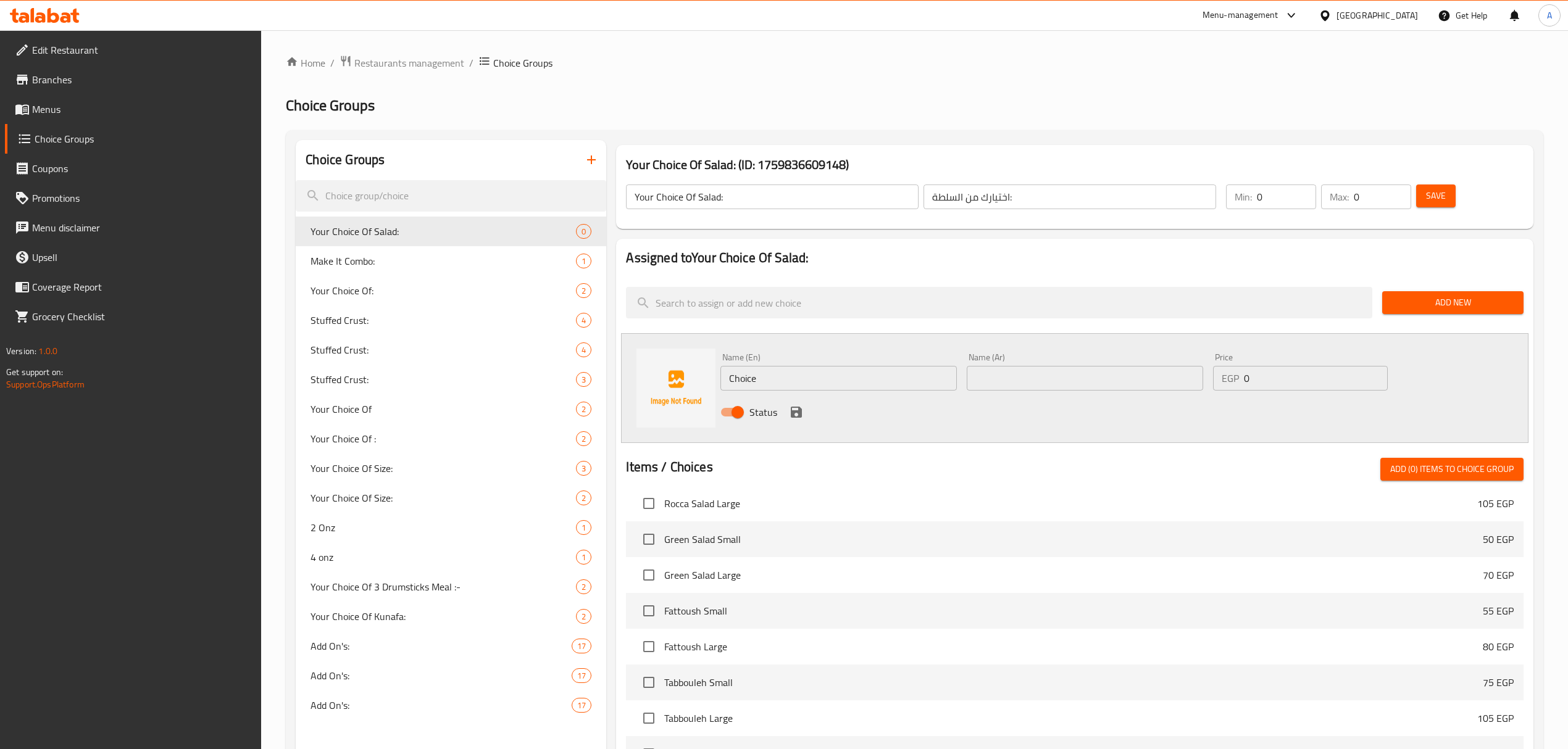
click at [1012, 387] on input "text" at bounding box center [1084, 378] width 237 height 25
click at [688, 105] on h2 "Choice Groups" at bounding box center [914, 105] width 1258 height 20
click at [390, 69] on span "Restaurants management" at bounding box center [409, 63] width 110 height 15
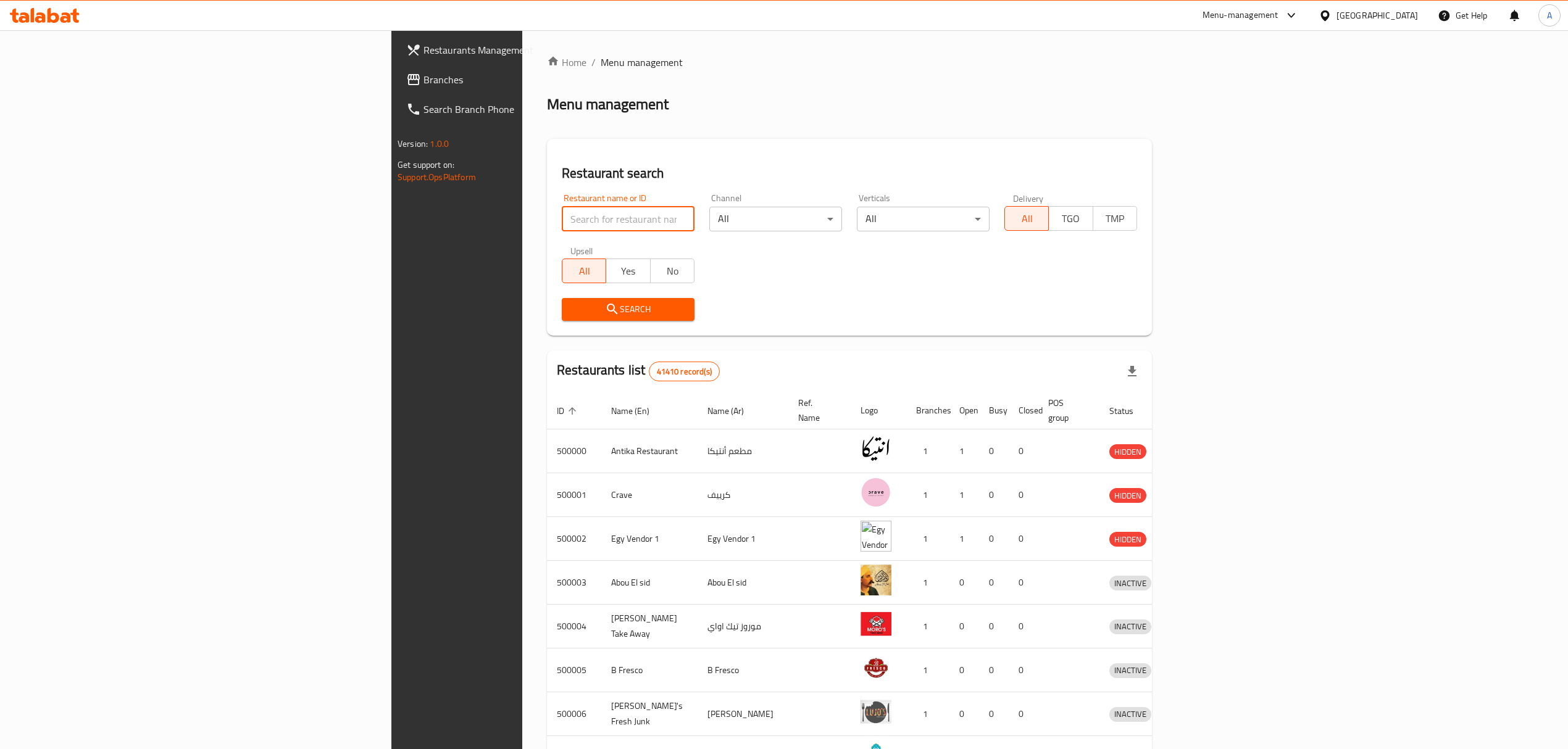
click at [562, 226] on input "search" at bounding box center [628, 219] width 133 height 25
paste input "645906"
type input "645906"
click button "Search" at bounding box center [628, 309] width 133 height 23
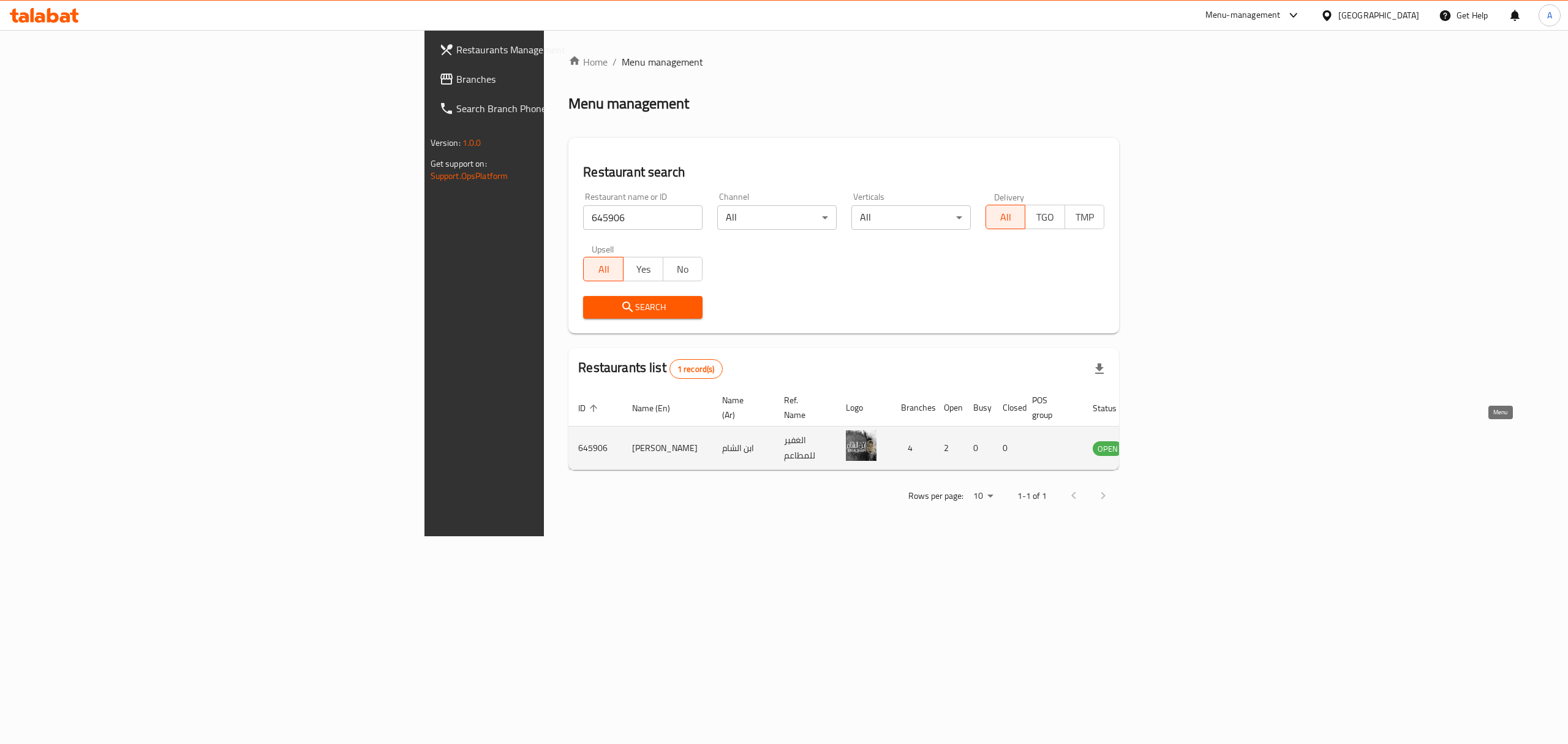
click at [1172, 444] on icon "enhanced table" at bounding box center [1165, 449] width 14 height 10
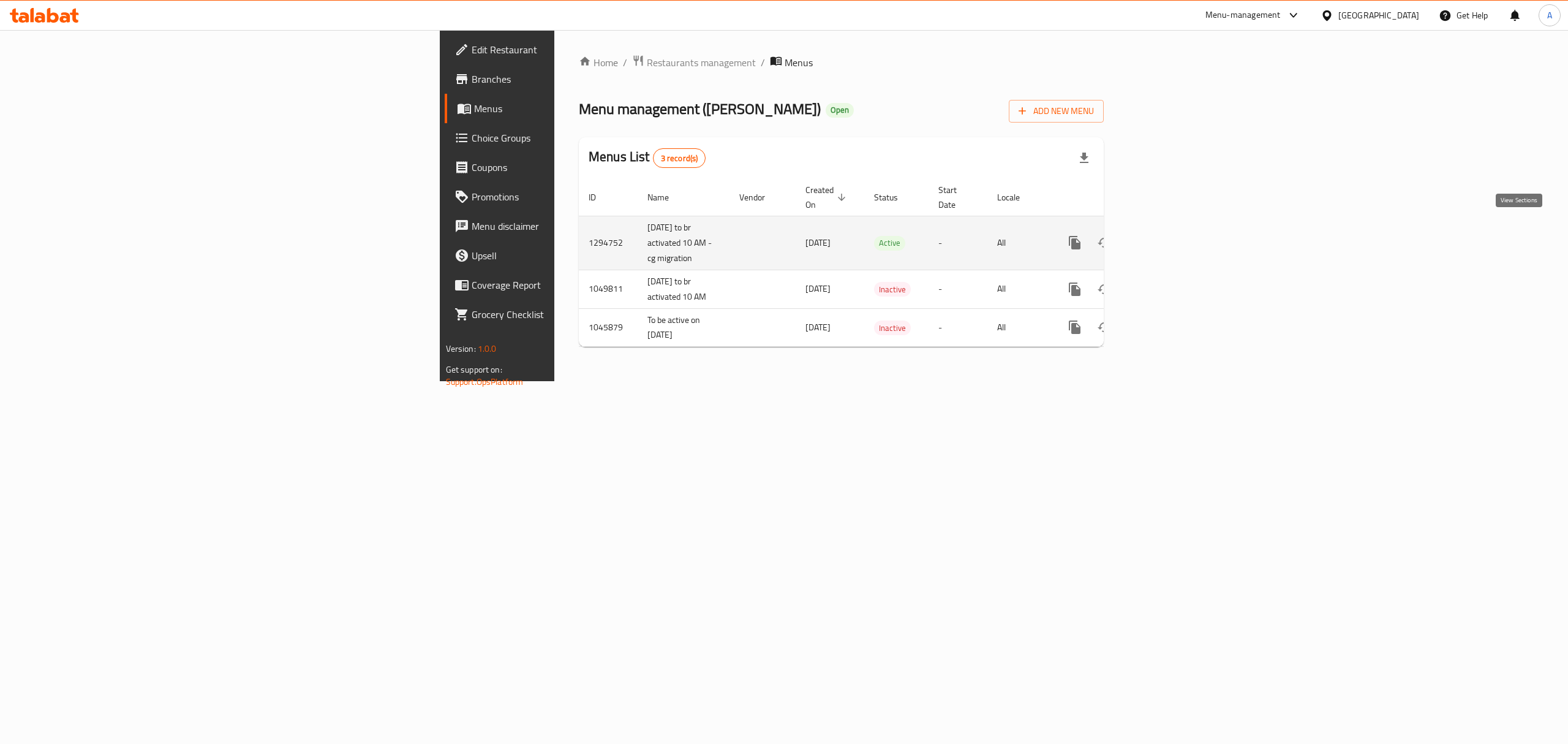
click at [1171, 235] on icon "enhanced table" at bounding box center [1163, 242] width 14 height 14
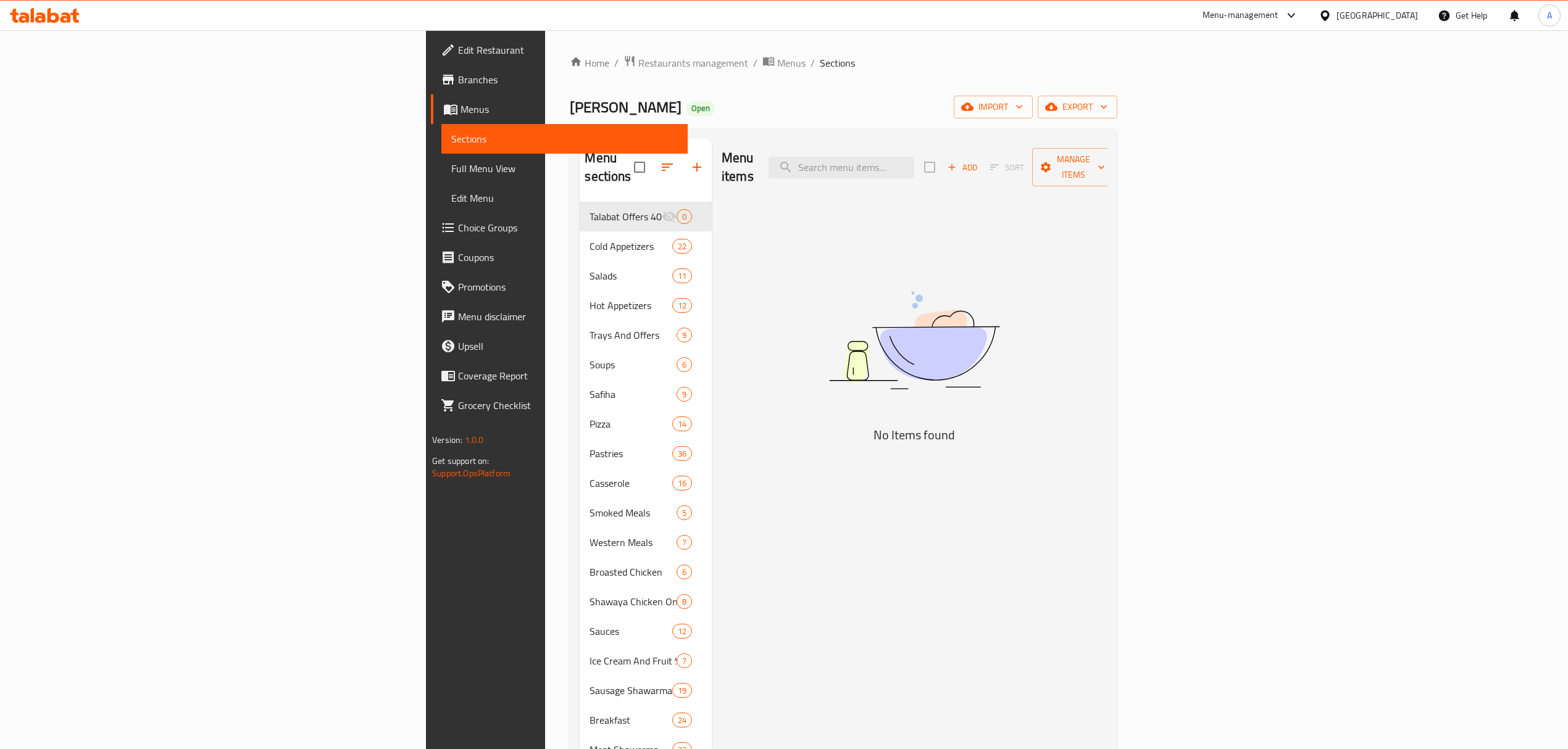
click at [458, 220] on span "Choice Groups" at bounding box center [568, 227] width 219 height 15
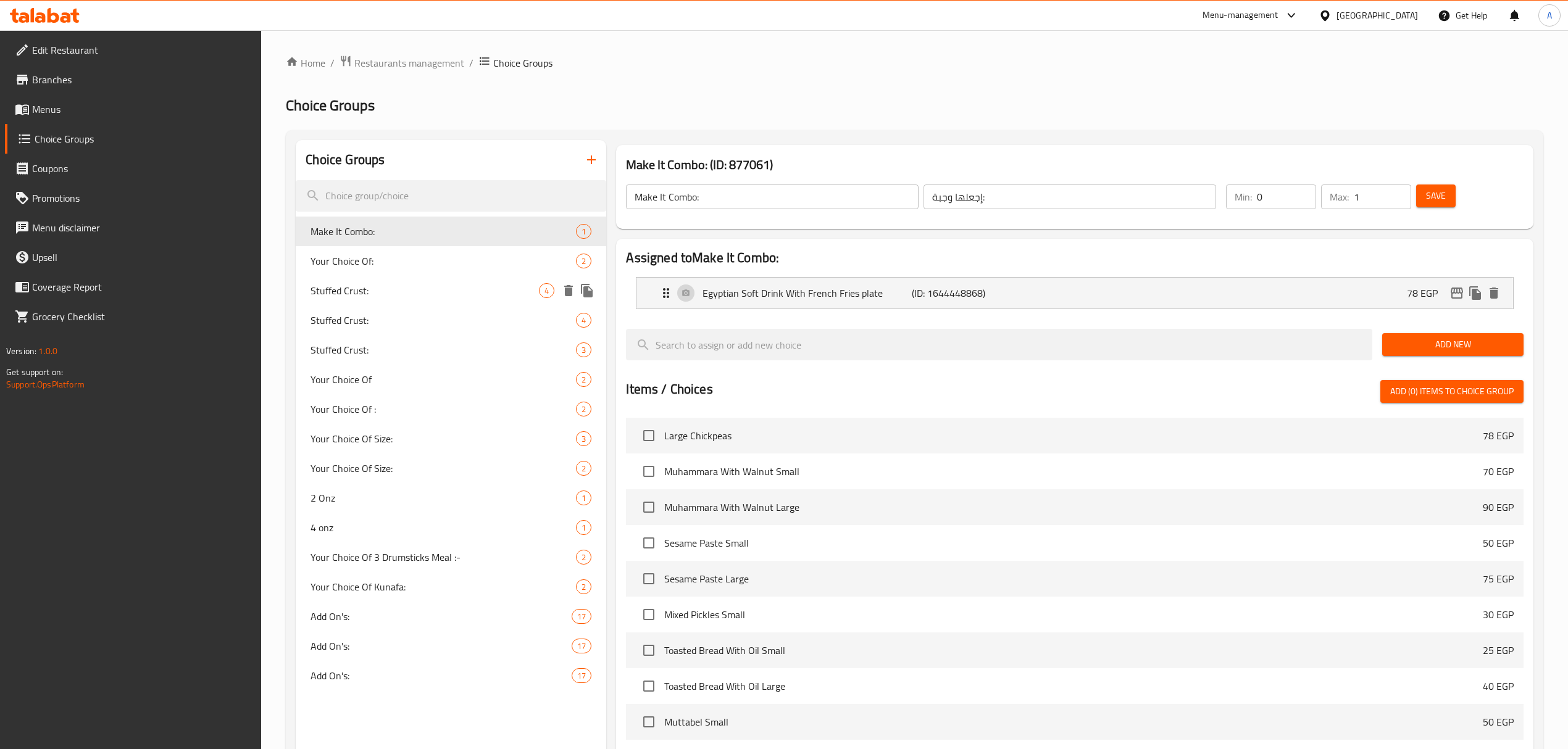
click at [400, 281] on div "Stuffed Crust: 4" at bounding box center [451, 291] width 310 height 30
type input "Stuffed Crust:"
type input "محشوة الأطراف:"
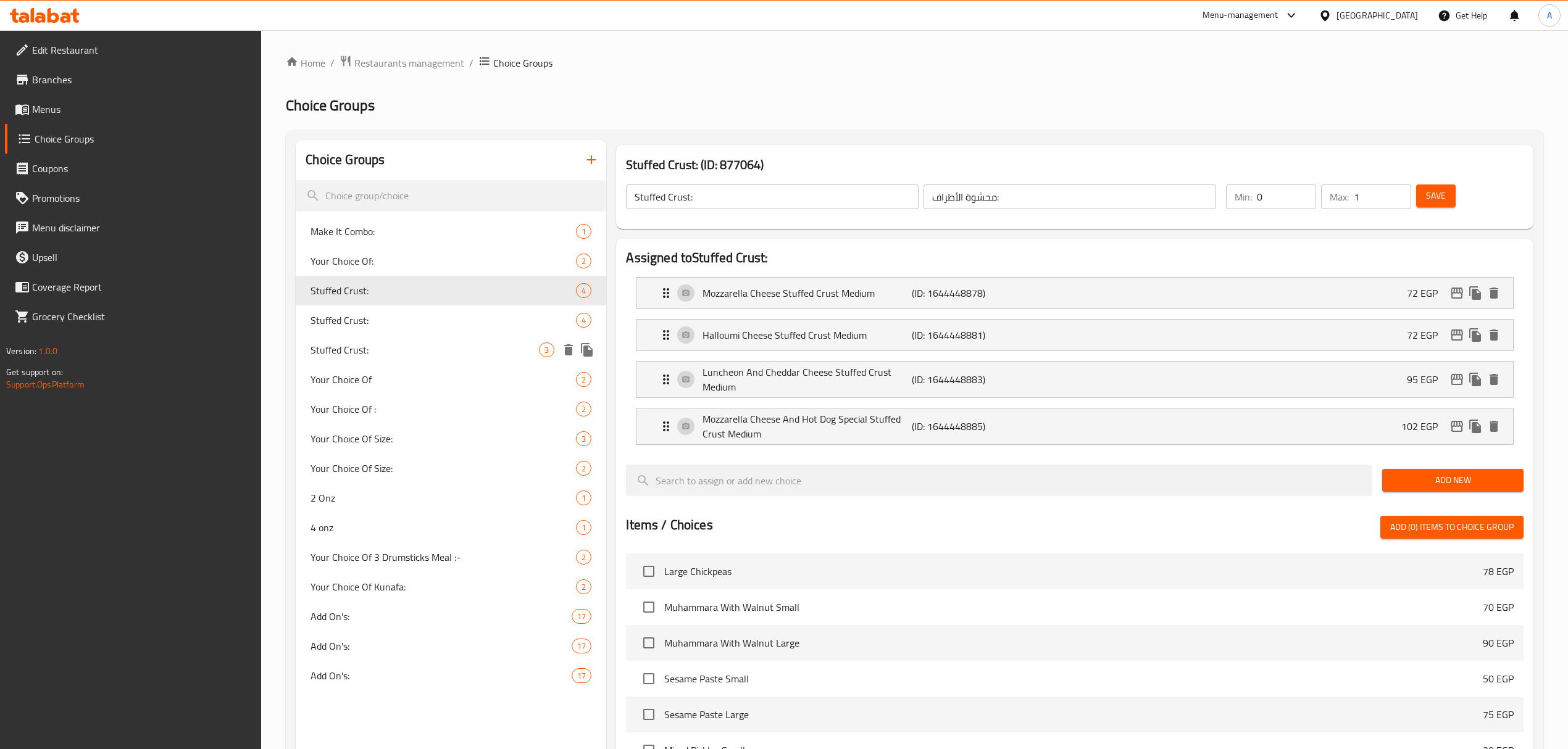
click at [416, 366] on div "Your Choice Of 2" at bounding box center [451, 380] width 310 height 30
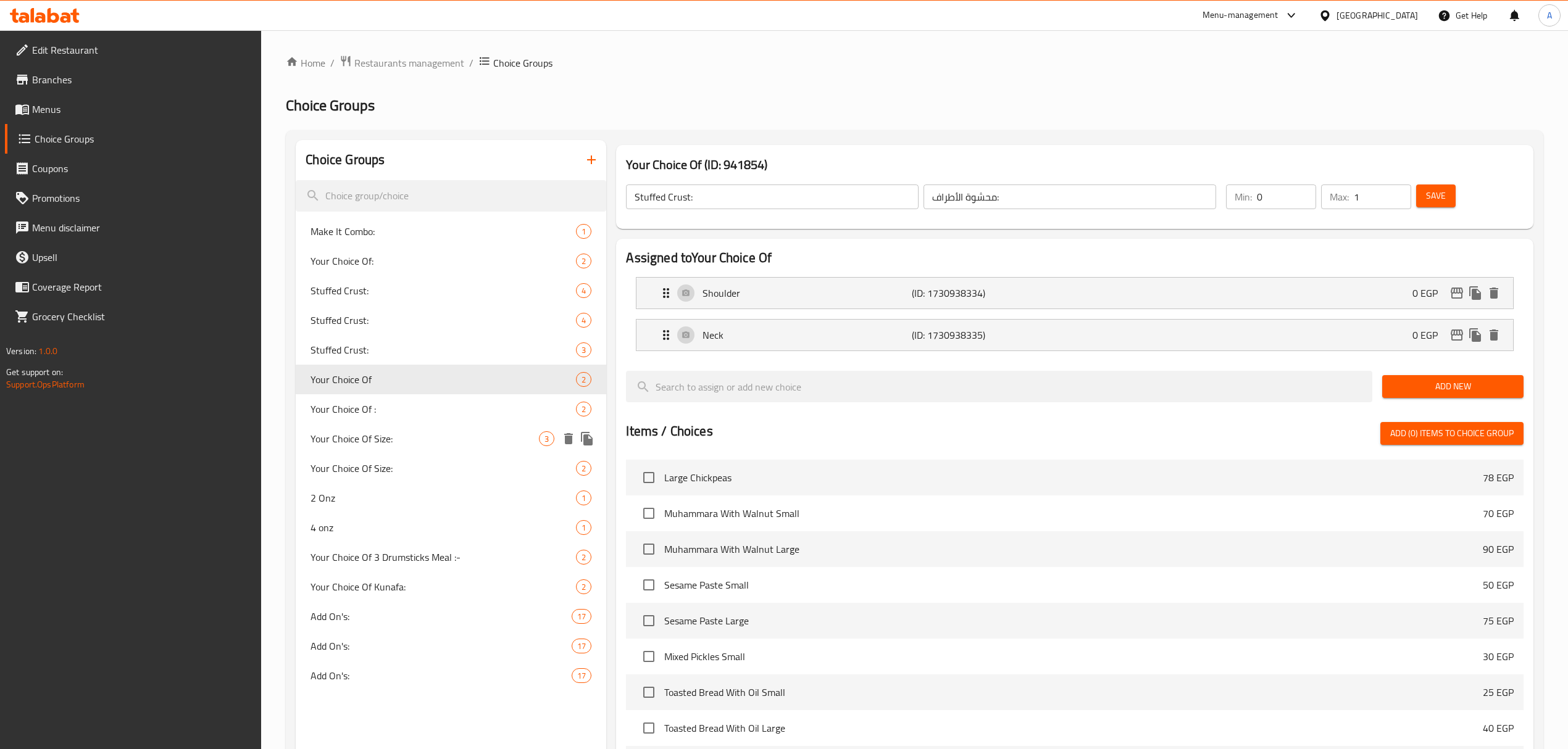
type input "Your Choice Of"
type input "اختيارك من"
type input "1"
click at [396, 440] on span "Your Choice Of Size:" at bounding box center [424, 438] width 228 height 15
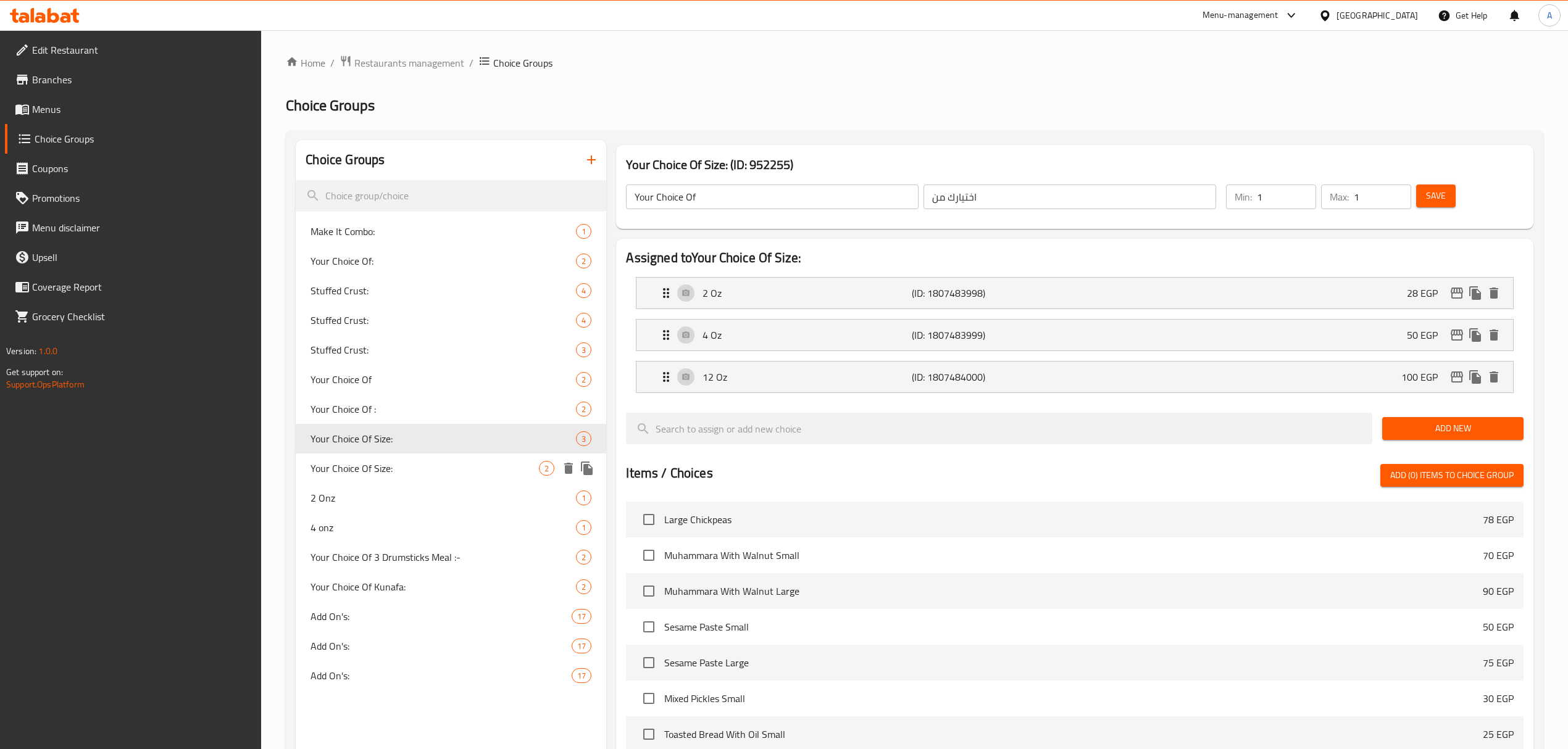
type input "Your Choice Of Size:"
type input "إختيارك من الحجم:"
click at [388, 464] on span "Your Choice Of Size:" at bounding box center [424, 468] width 228 height 15
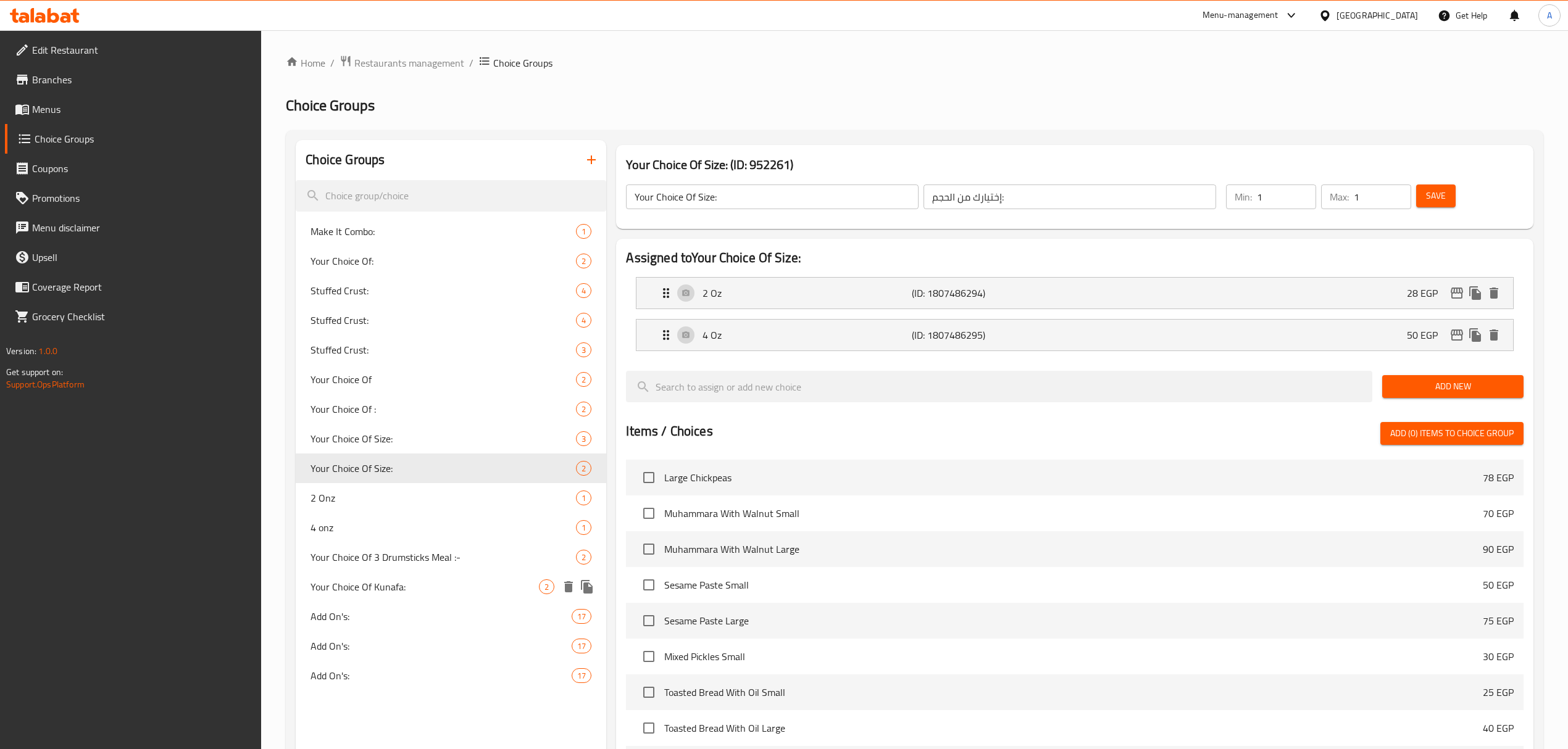
click at [350, 598] on div "Your Choice Of Kunafa: 2" at bounding box center [451, 586] width 310 height 30
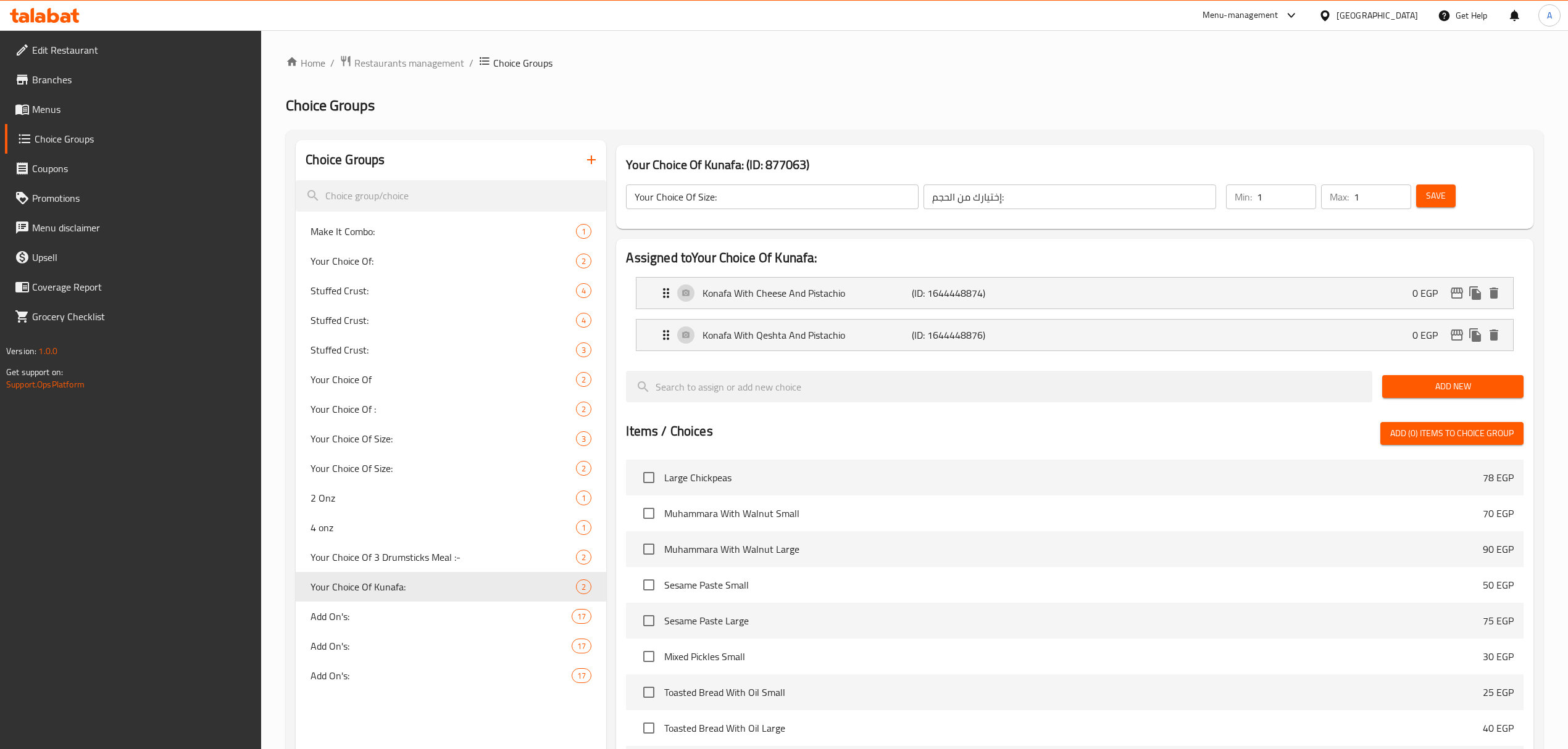
type input "Your Choice Of Kunafa:"
type input "اختيارك من الكنافة:"
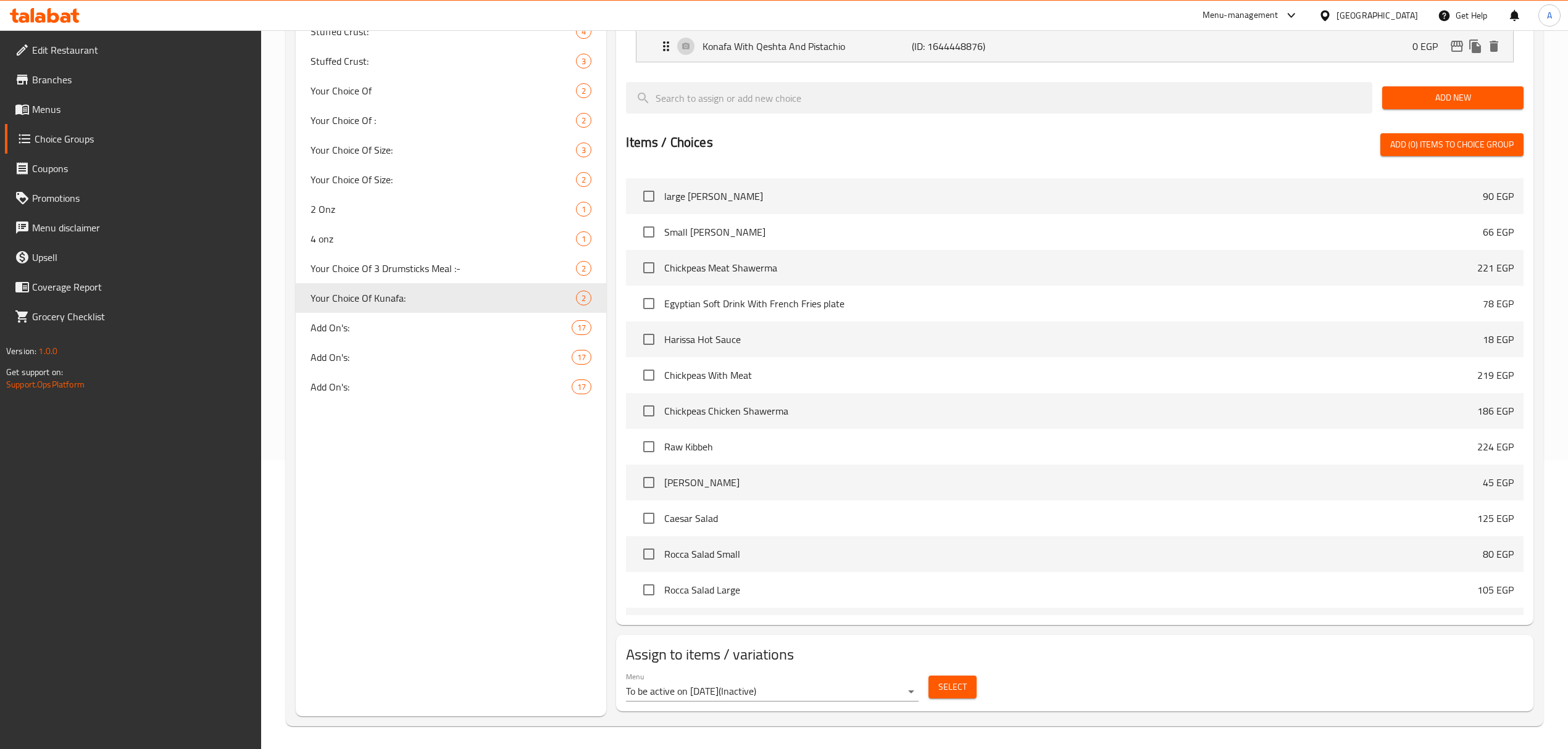
scroll to position [292, 0]
click at [789, 458] on body "​ Menu-management Egypt Get Help A Edit Restaurant Branches Menus Choice Groups…" at bounding box center [784, 99] width 1568 height 719
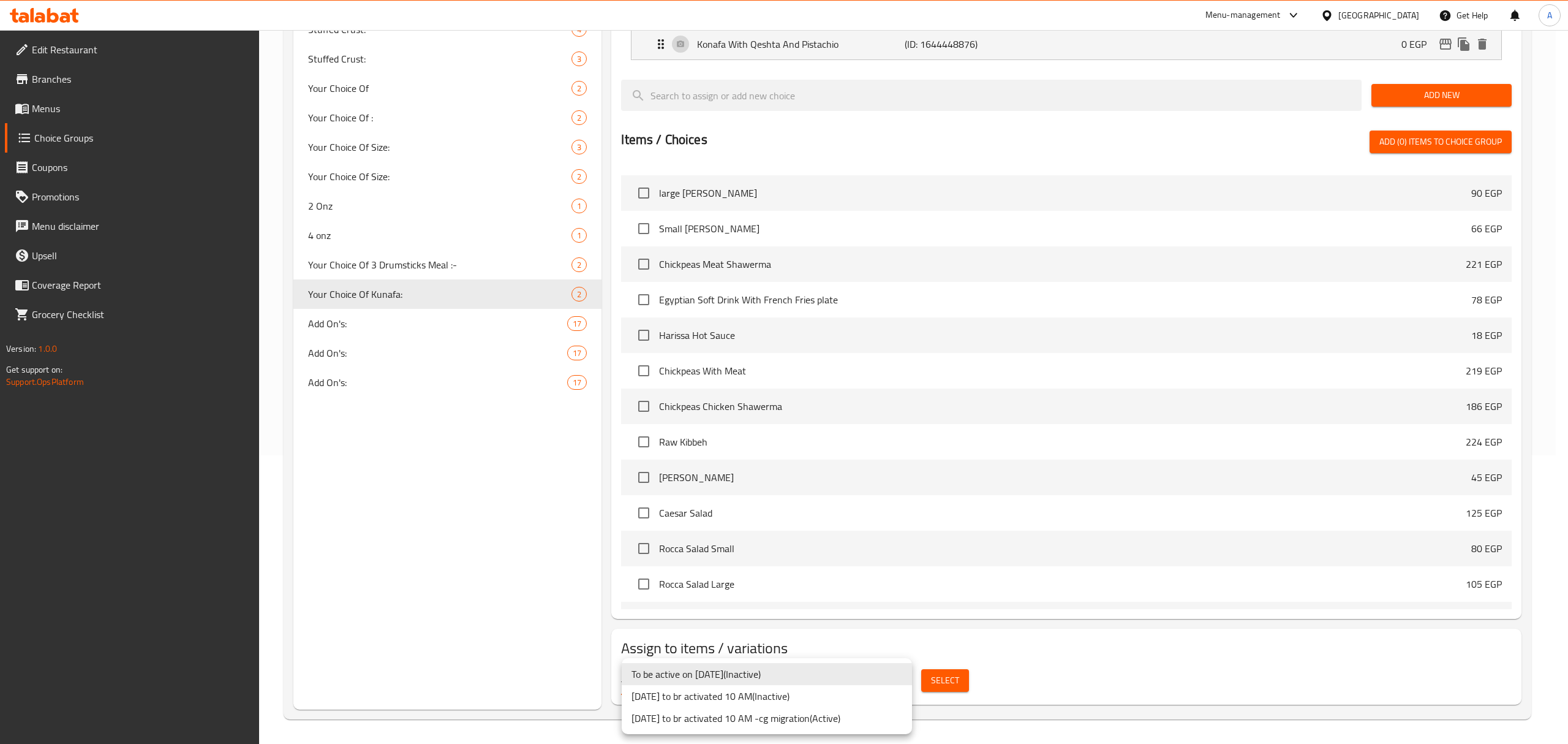
click at [831, 714] on li "27/4/2023 to br activated 10 AM -cg migration ( Active )" at bounding box center [767, 718] width 290 height 22
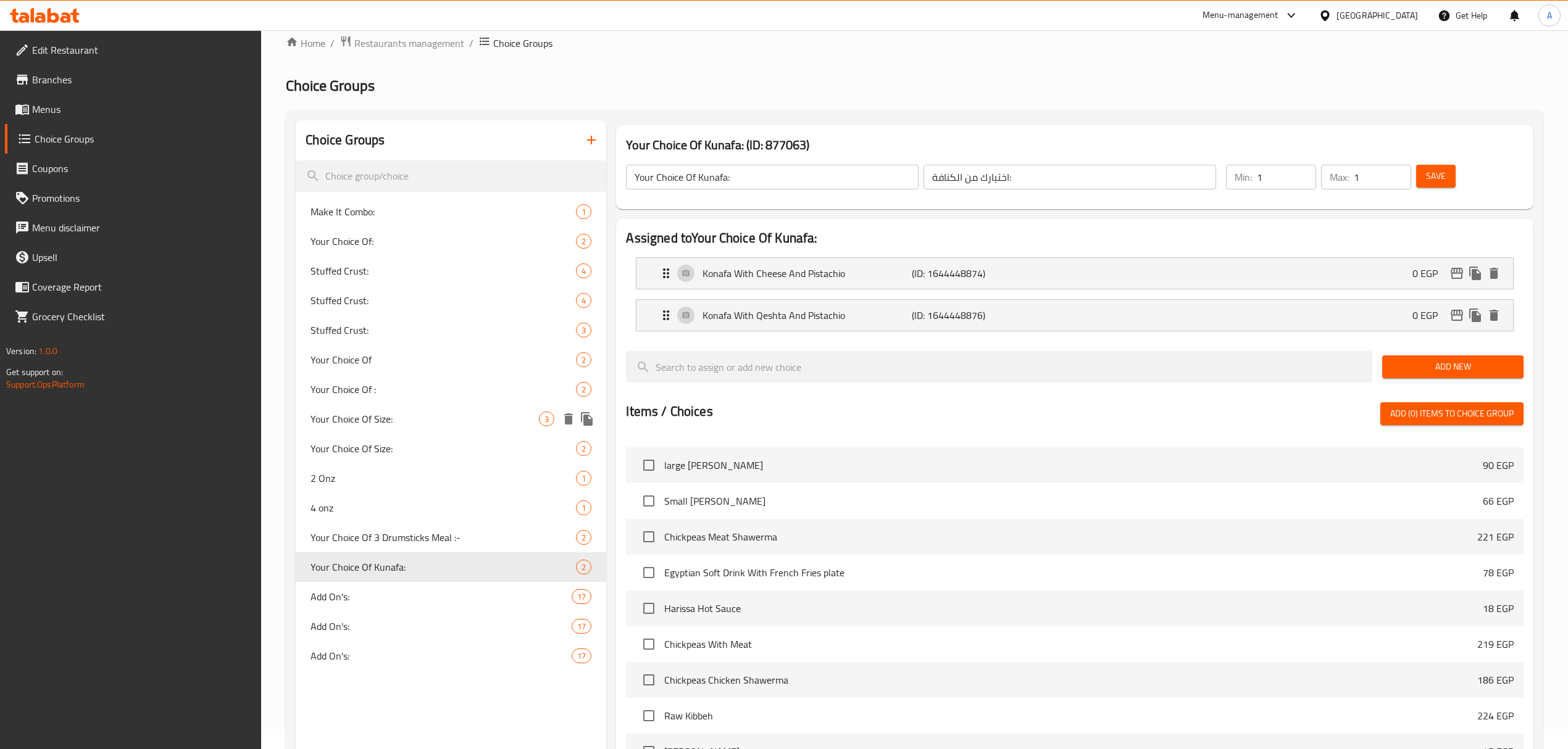
scroll to position [0, 0]
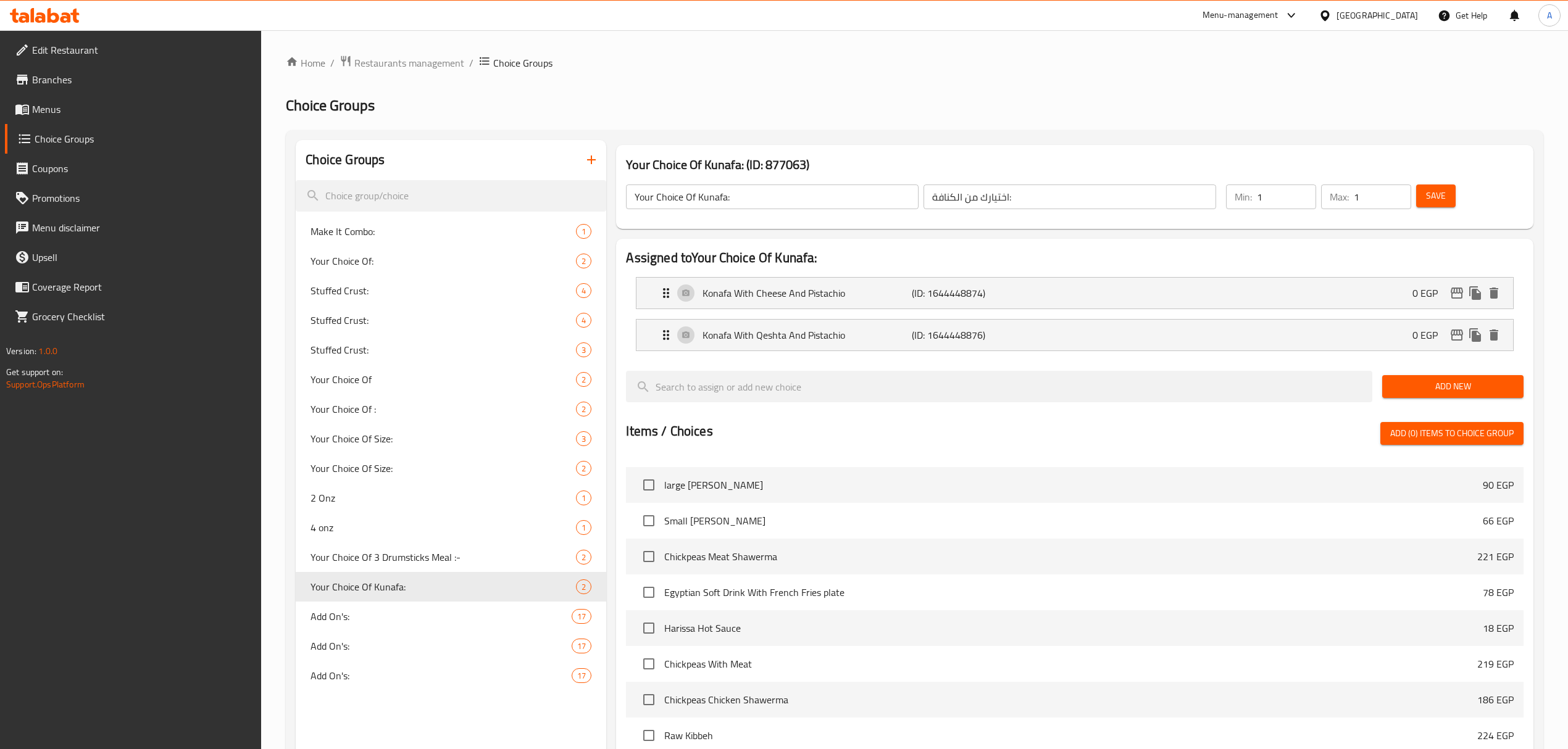
click at [472, 722] on div "Choice Groups Make It Combo: 1 Your Choice Of: 2 Stuffed Crust: 4 Stuffed Crust…" at bounding box center [451, 572] width 310 height 865
click at [433, 570] on div "Your Choice Of 3 Drumsticks Meal :- 2" at bounding box center [451, 557] width 310 height 30
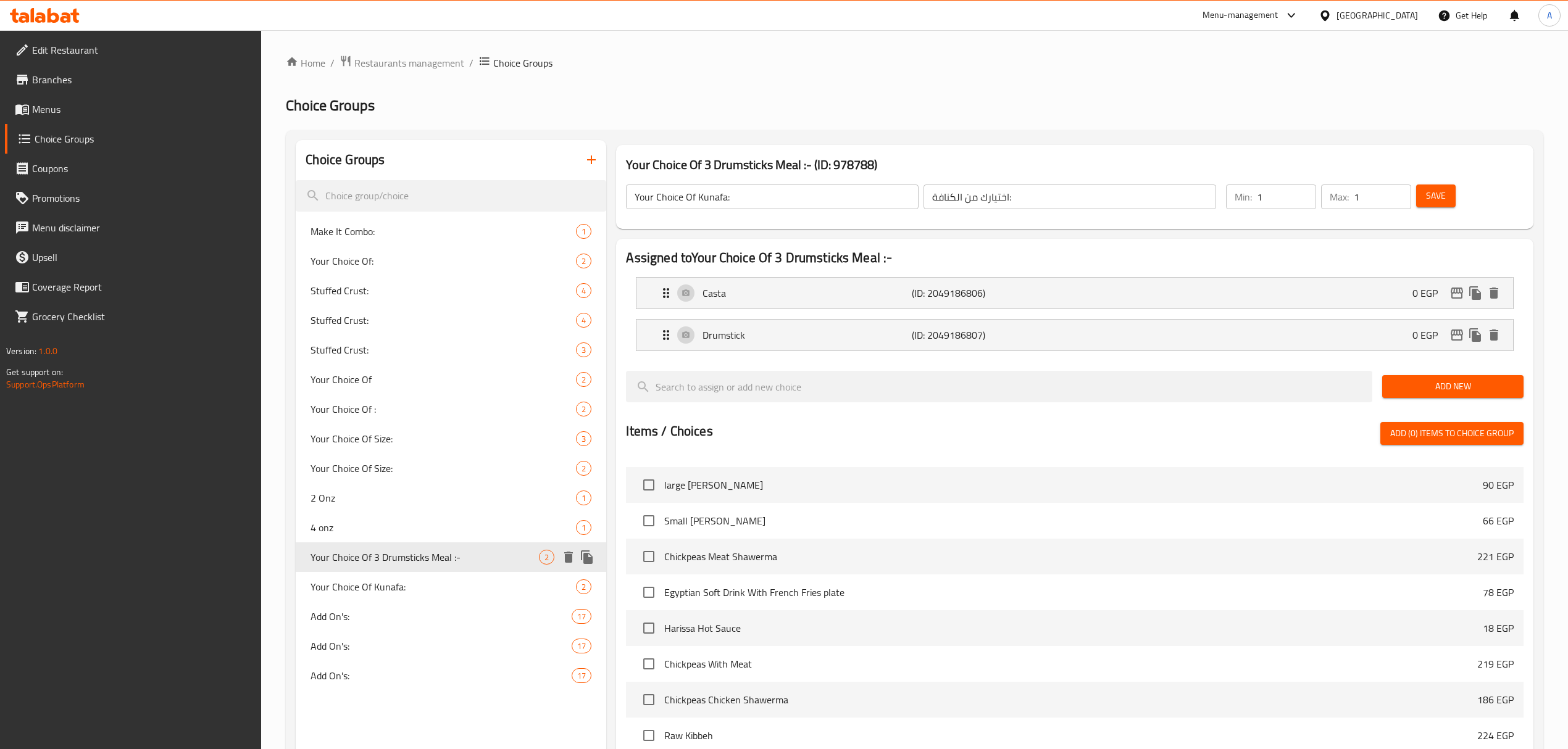
type input "Your Choice Of 3 Drumsticks Meal :-"
type input "اختيارك من وجبة 3 قطع دبوس :-"
click at [364, 479] on div "Your Choice Of Size: 2" at bounding box center [451, 468] width 310 height 30
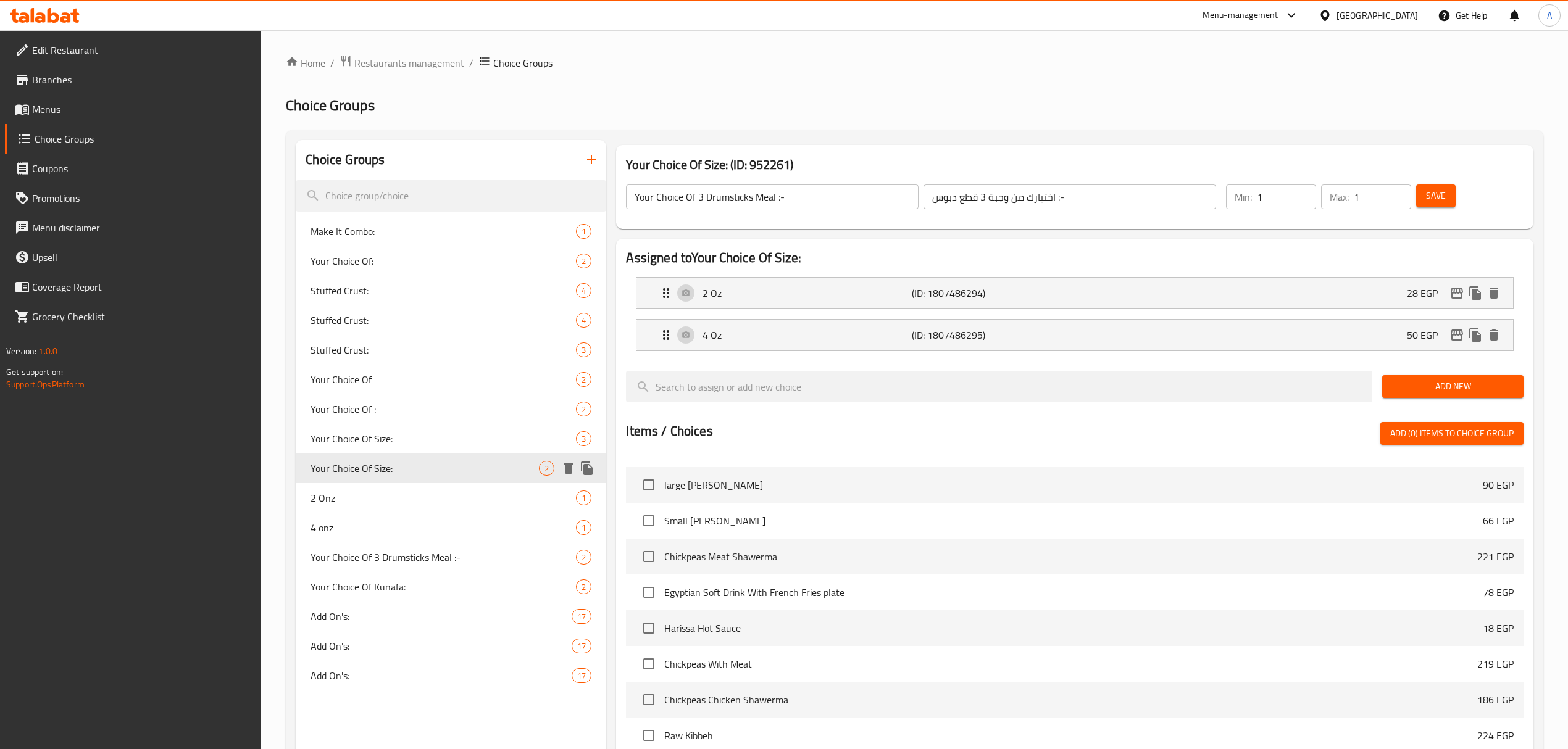
type input "Your Choice Of Size:"
type input "إختيارك من الحجم:"
click at [337, 446] on span "Your Choice Of Size:" at bounding box center [424, 438] width 228 height 15
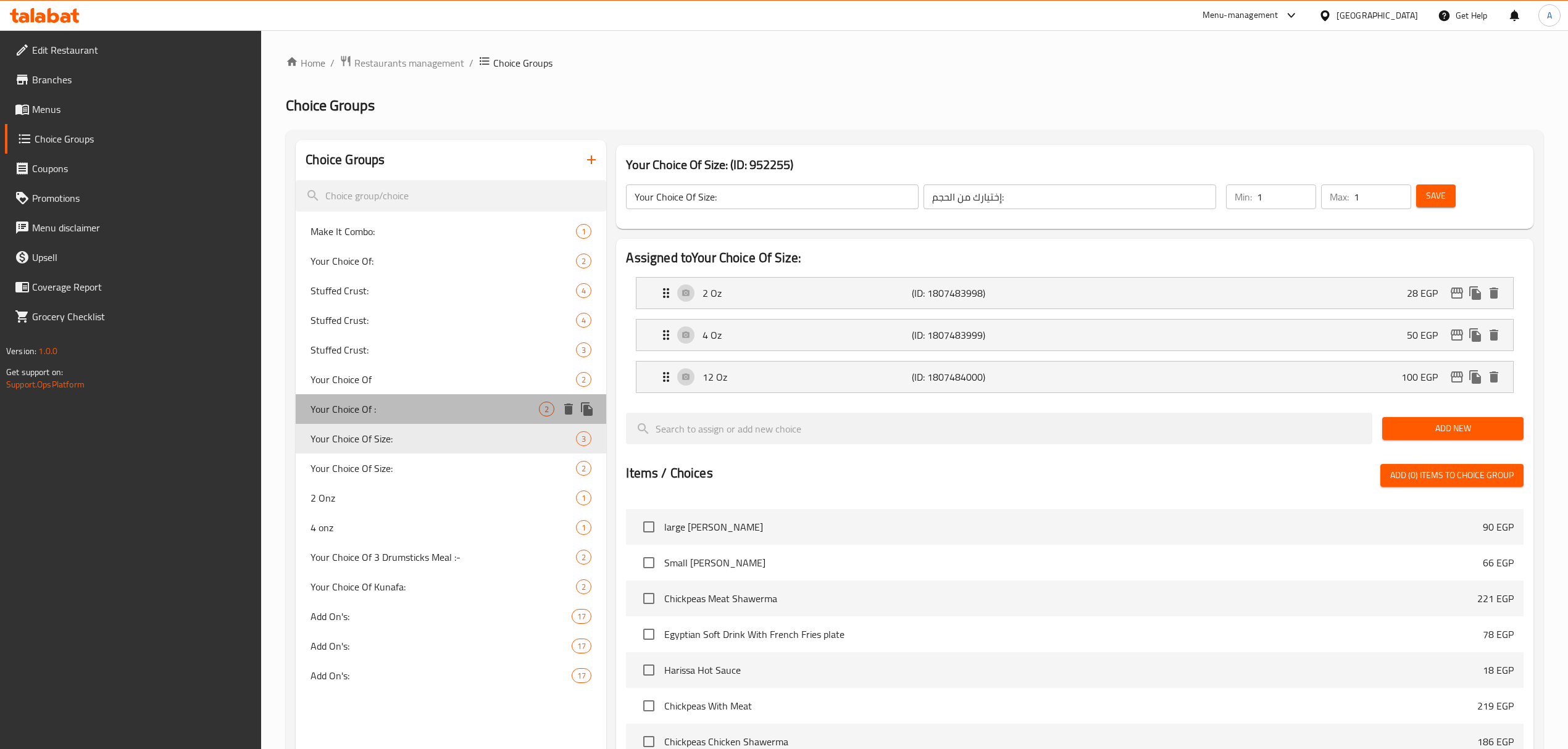
click at [342, 402] on span "Your Choice Of :" at bounding box center [424, 409] width 228 height 15
type input "Your Choice Of :"
type input "أختيارك من :"
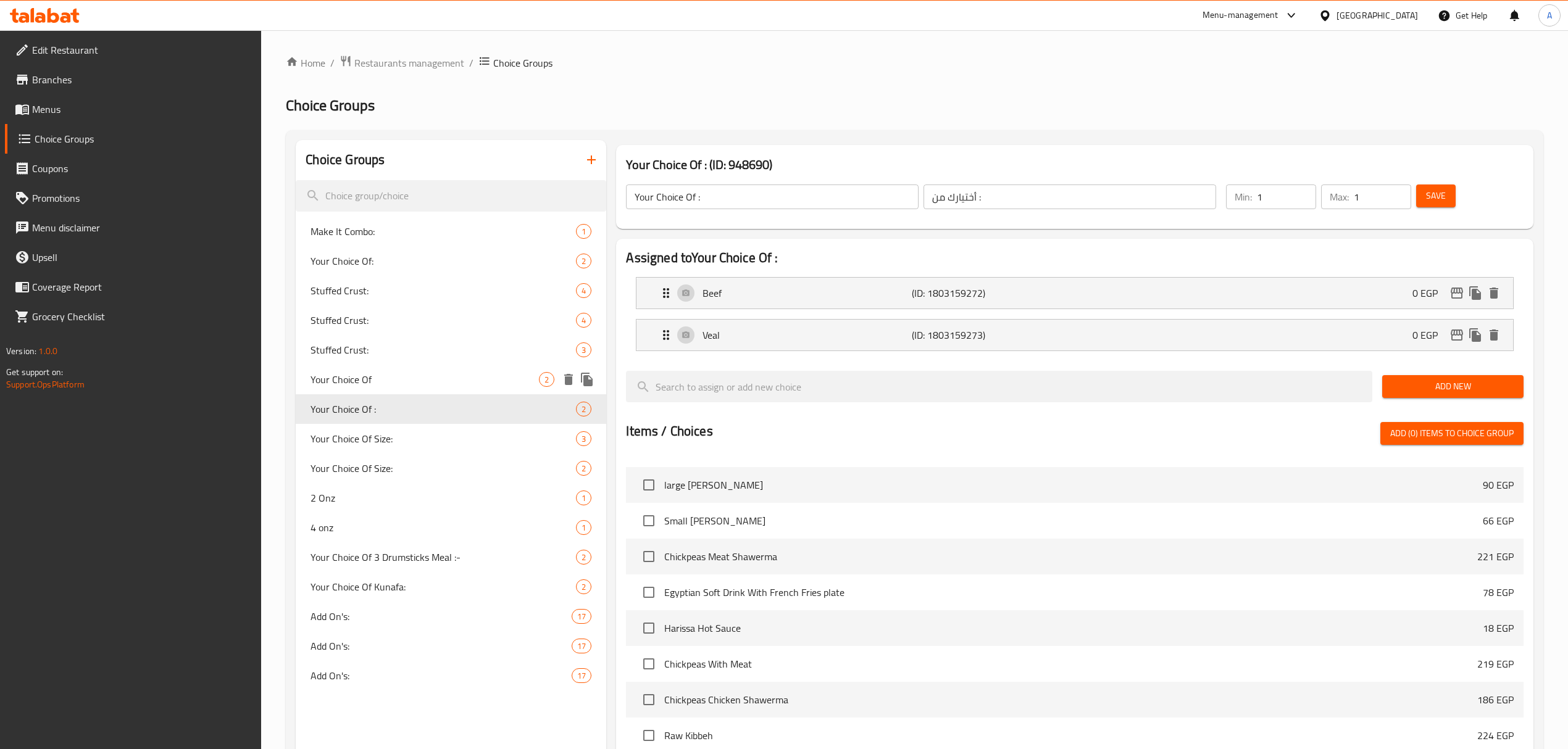
click at [332, 378] on span "Your Choice Of" at bounding box center [424, 379] width 228 height 15
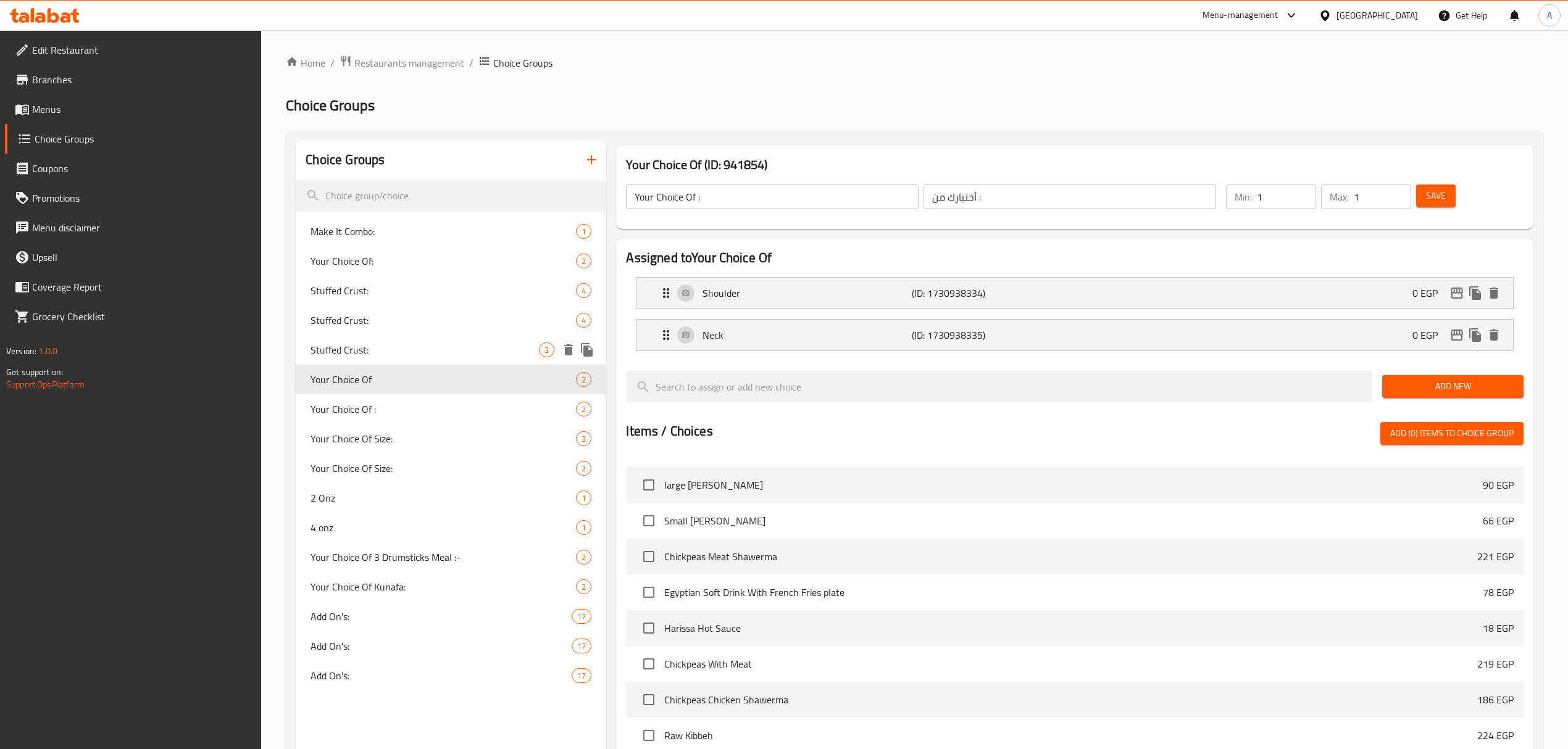
type input "Your Choice Of"
type input "اختيارك من"
click at [329, 336] on div "Stuffed Crust: 3" at bounding box center [451, 350] width 310 height 30
type input "Stuffed Crust:"
type input "محشوة الأطراف:"
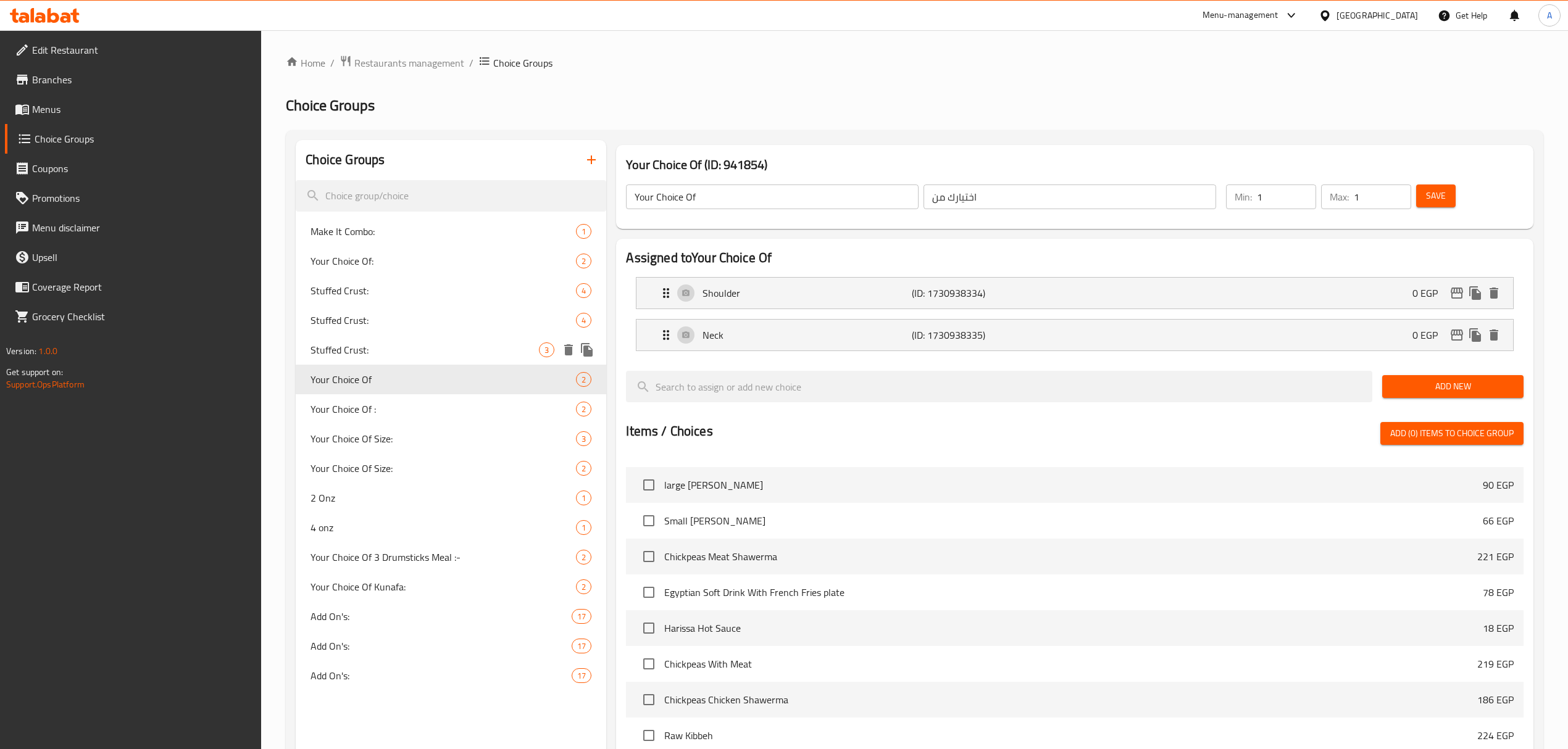
type input "0"
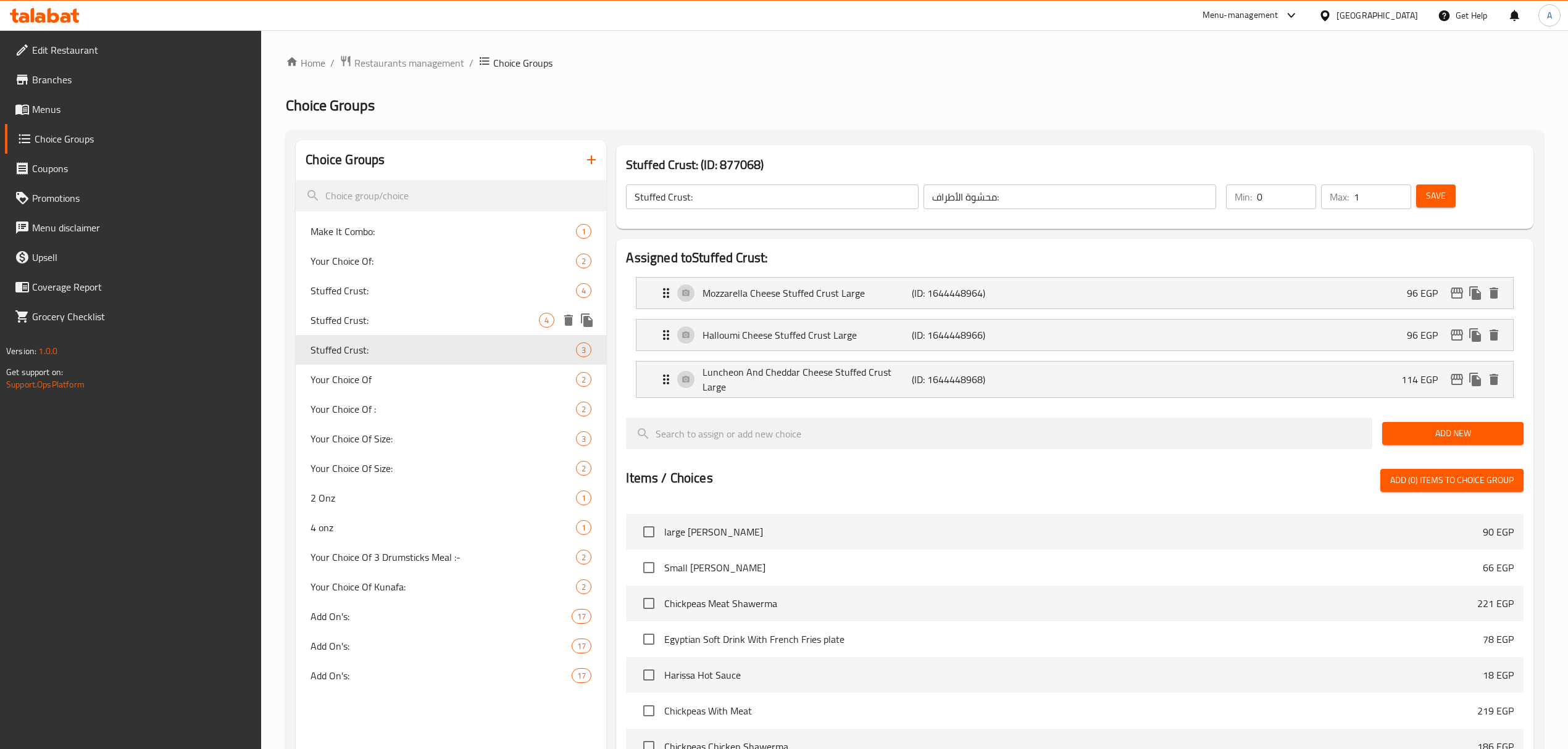
click at [326, 319] on span "Stuffed Crust:" at bounding box center [424, 320] width 228 height 15
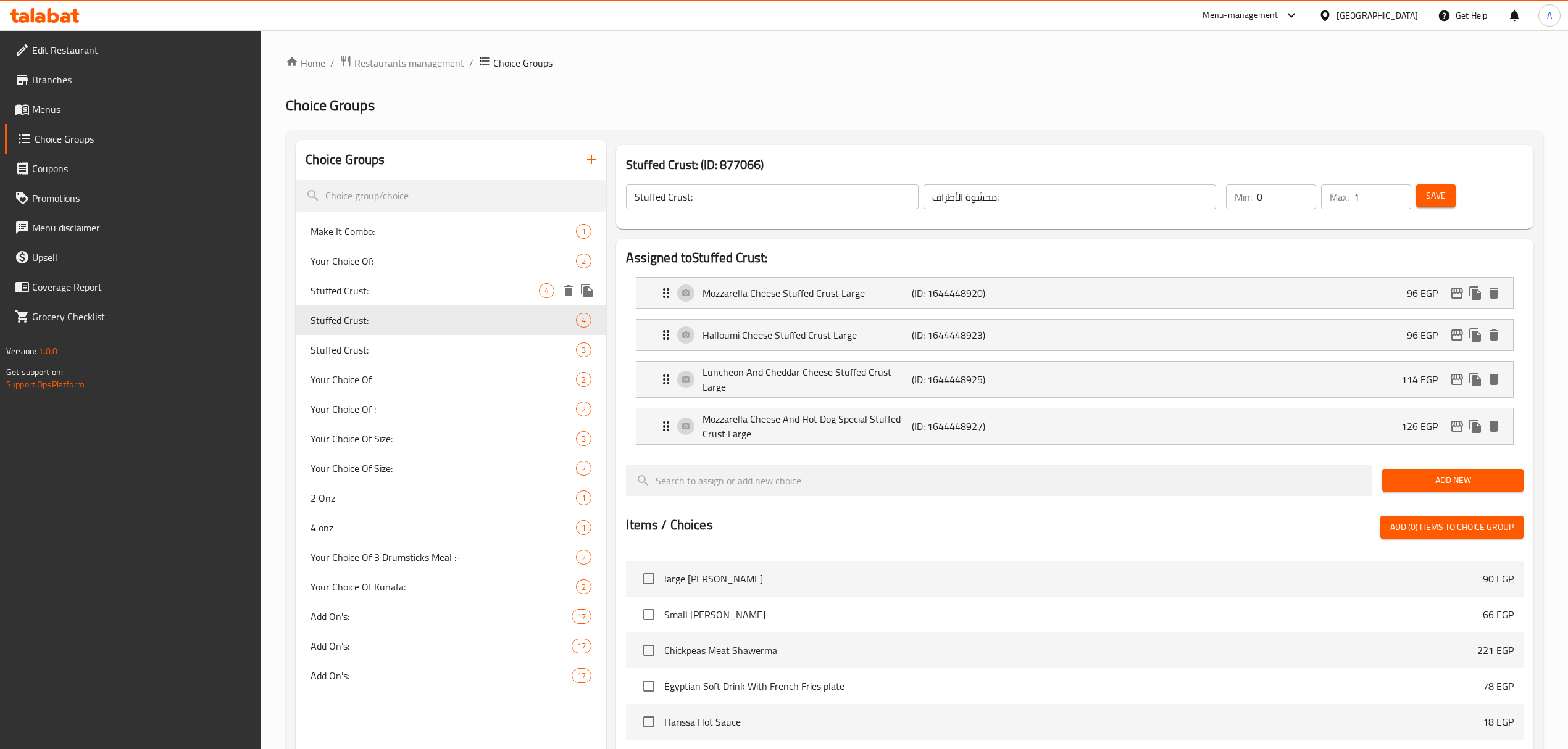
click at [319, 295] on span "Stuffed Crust:" at bounding box center [424, 290] width 228 height 15
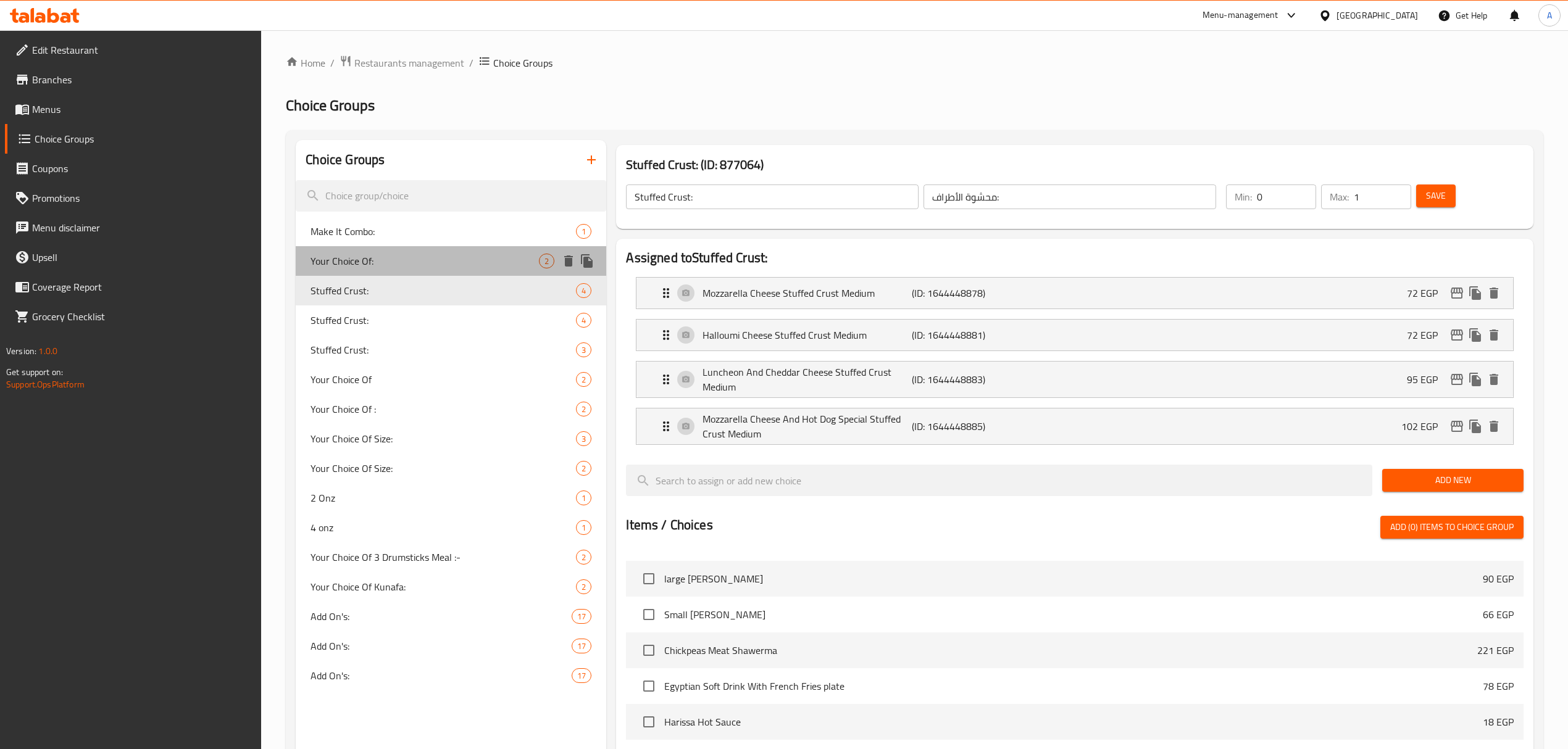
click at [319, 255] on span "Your Choice Of:" at bounding box center [424, 261] width 228 height 15
type input "Your Choice Of:"
type input "اختيارك من:"
type input "1"
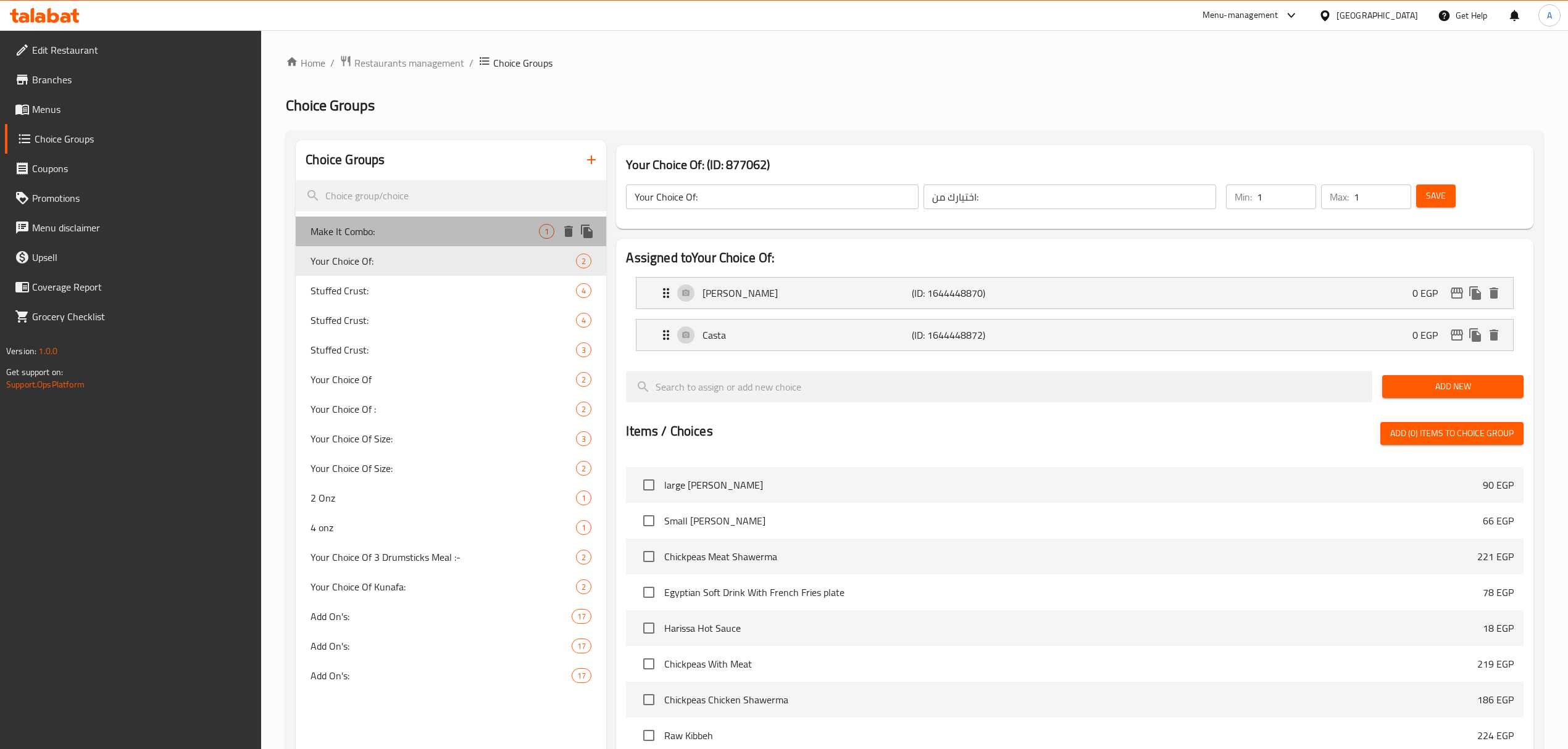
click at [316, 225] on span "Make It Combo:" at bounding box center [424, 231] width 228 height 15
type input "Make It Combo:"
type input "إجعلها وجبة:"
type input "0"
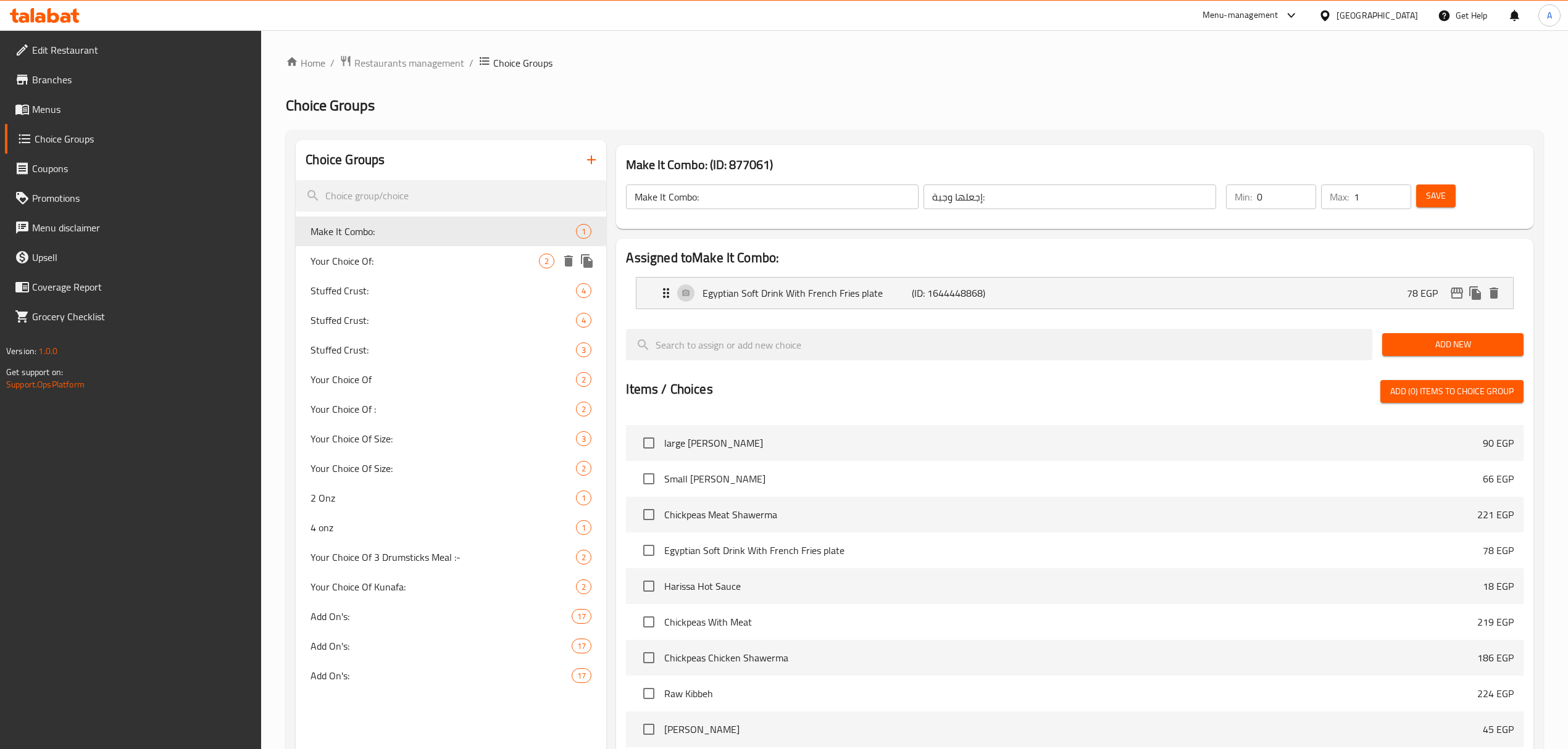
click at [351, 268] on span "Your Choice Of:" at bounding box center [424, 261] width 228 height 15
type input "Your Choice Of:"
type input "اختيارك من:"
type input "1"
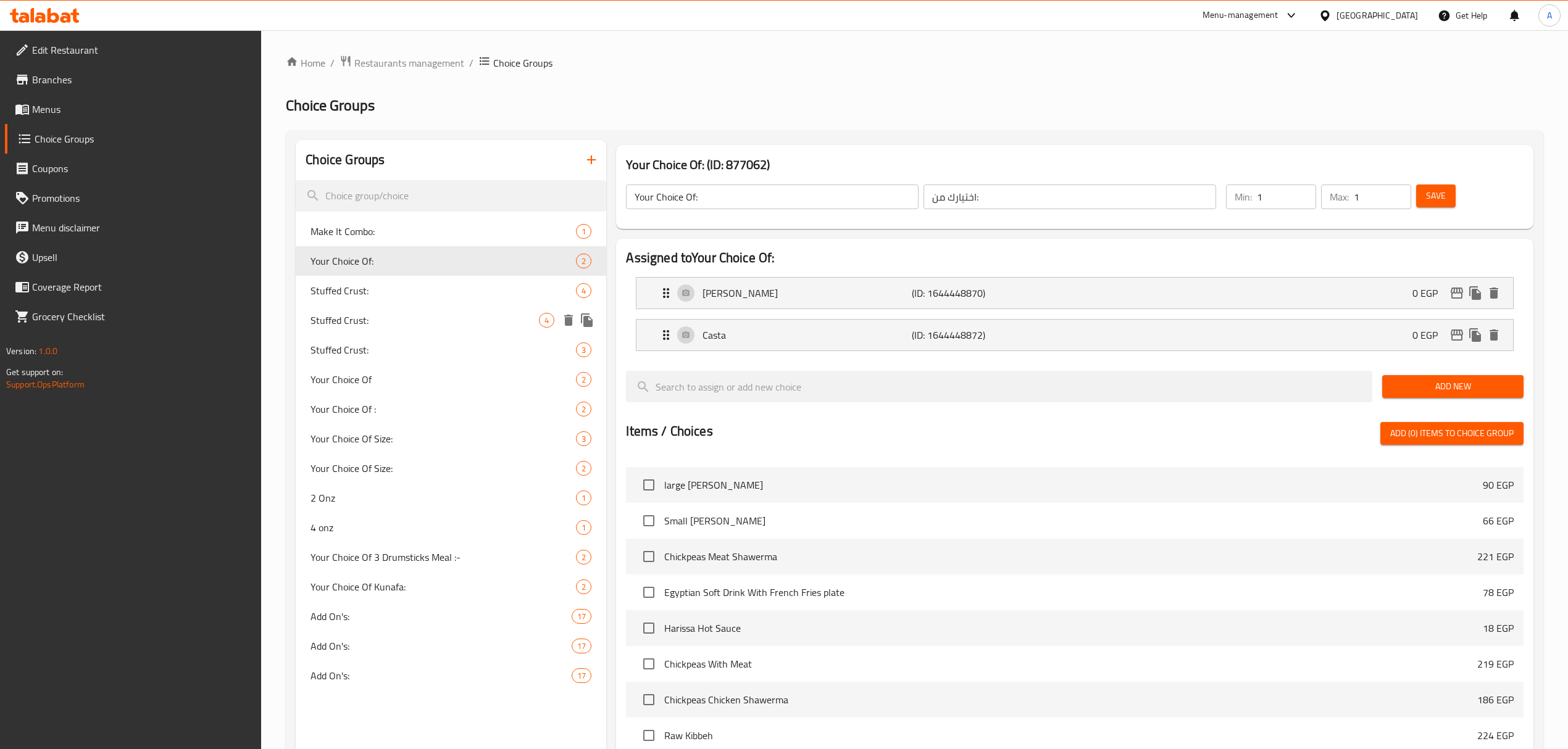
click at [356, 319] on span "Stuffed Crust:" at bounding box center [424, 320] width 228 height 15
type input "Stuffed Crust:"
type input "محشوة الأطراف:"
type input "0"
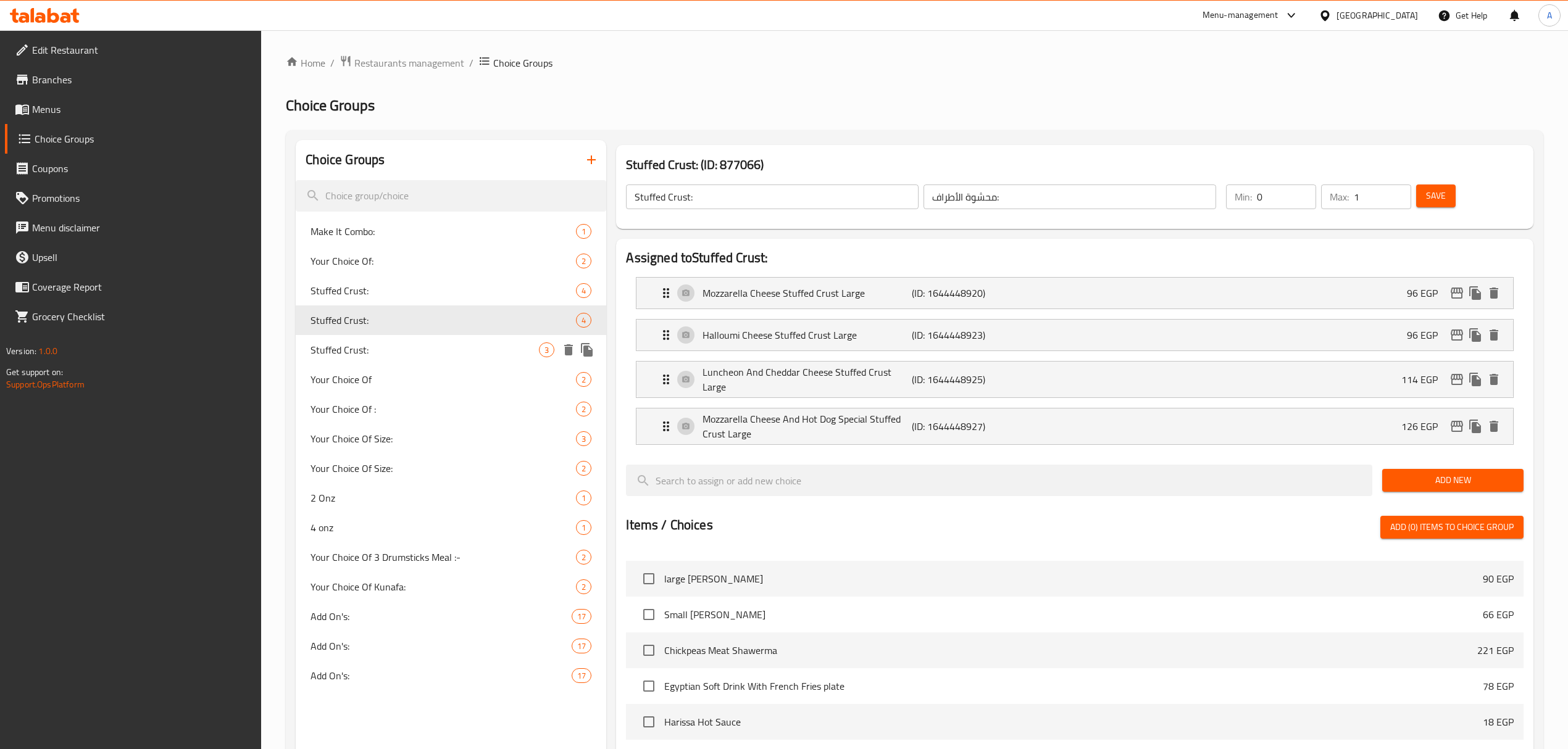
click at [358, 343] on span "Stuffed Crust:" at bounding box center [424, 350] width 228 height 15
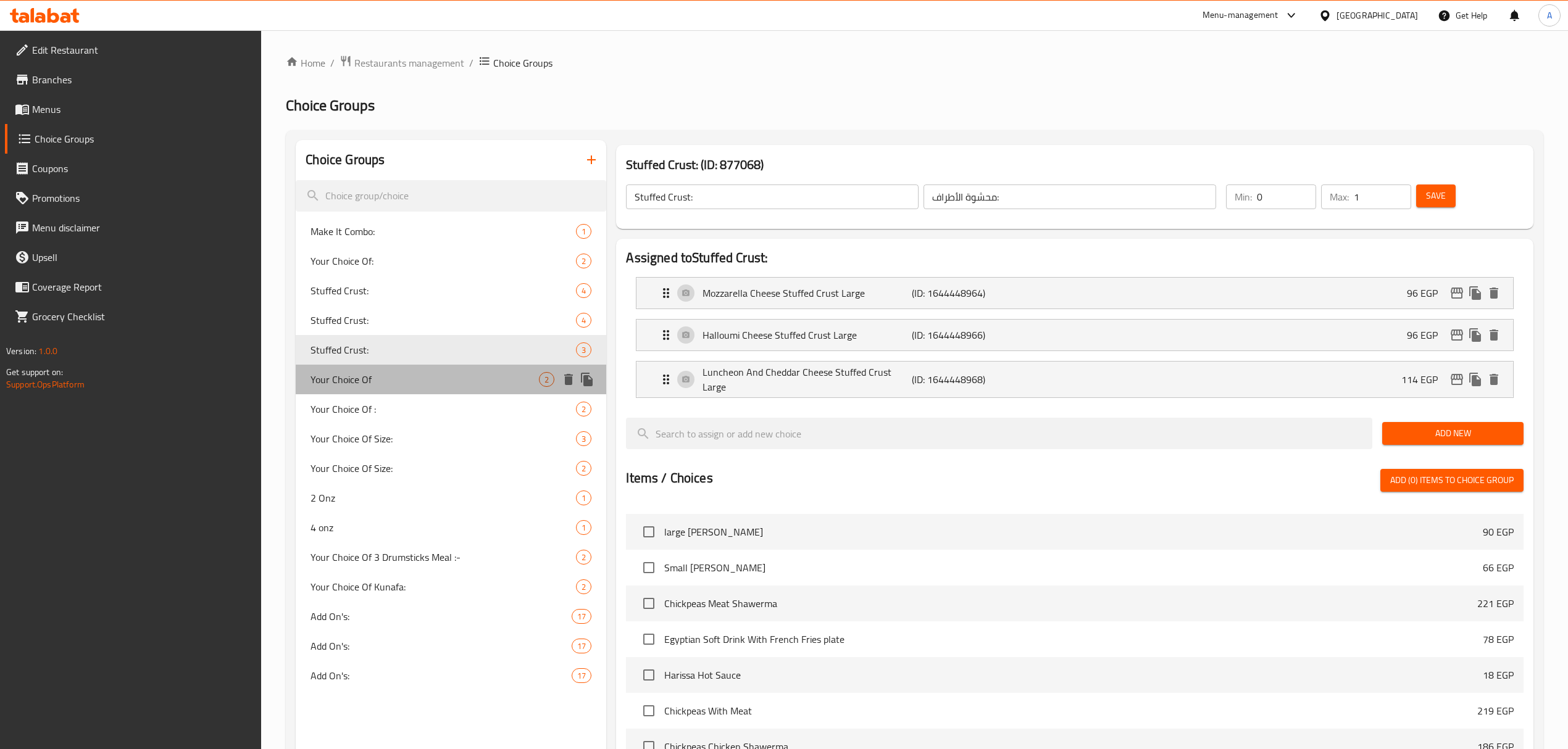
click at [371, 369] on div "Your Choice Of 2" at bounding box center [451, 380] width 310 height 30
type input "Your Choice Of"
type input "اختيارك من"
type input "1"
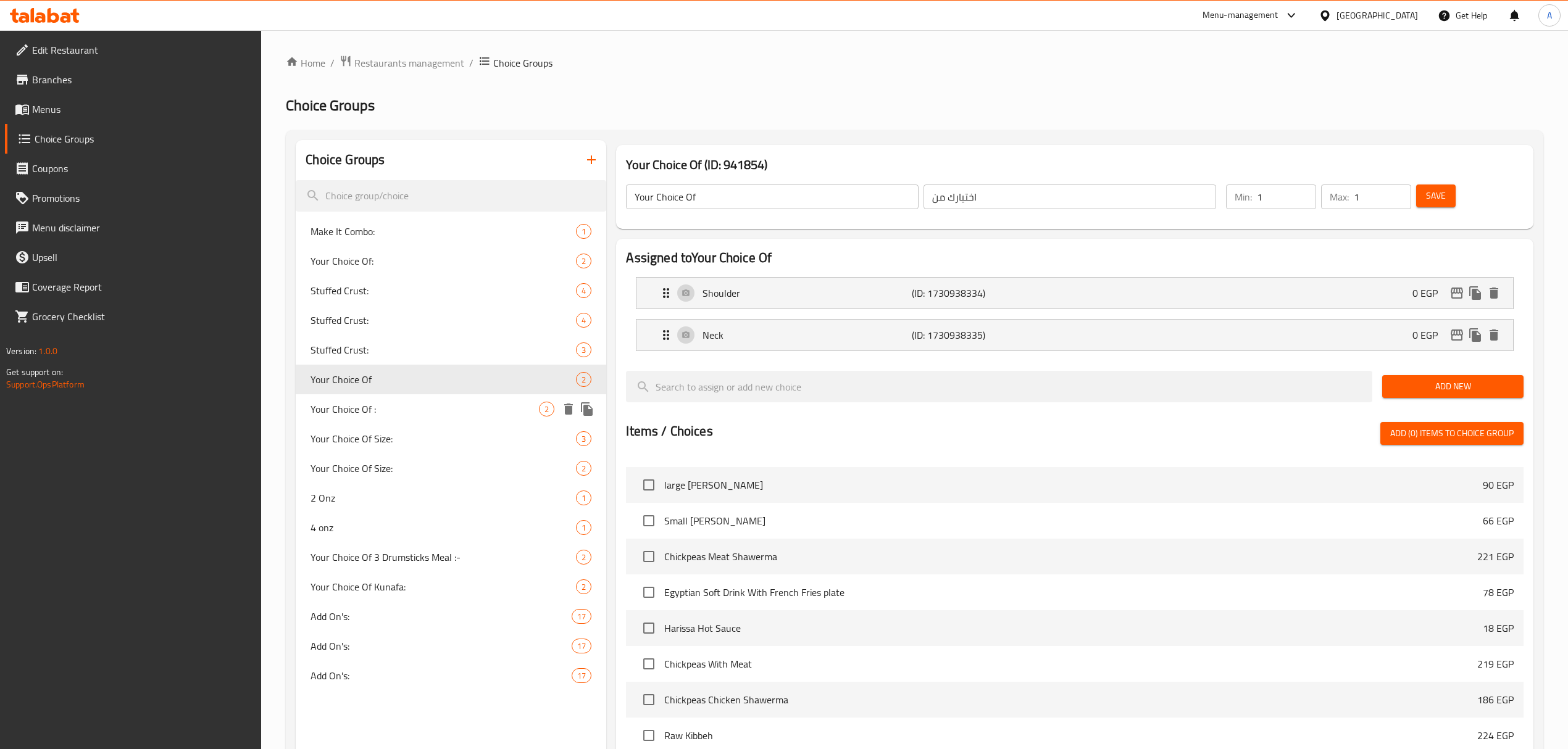
click at [368, 421] on div "Your Choice Of : 2" at bounding box center [451, 409] width 310 height 30
type input "Your Choice Of :"
type input "أختيارك من :"
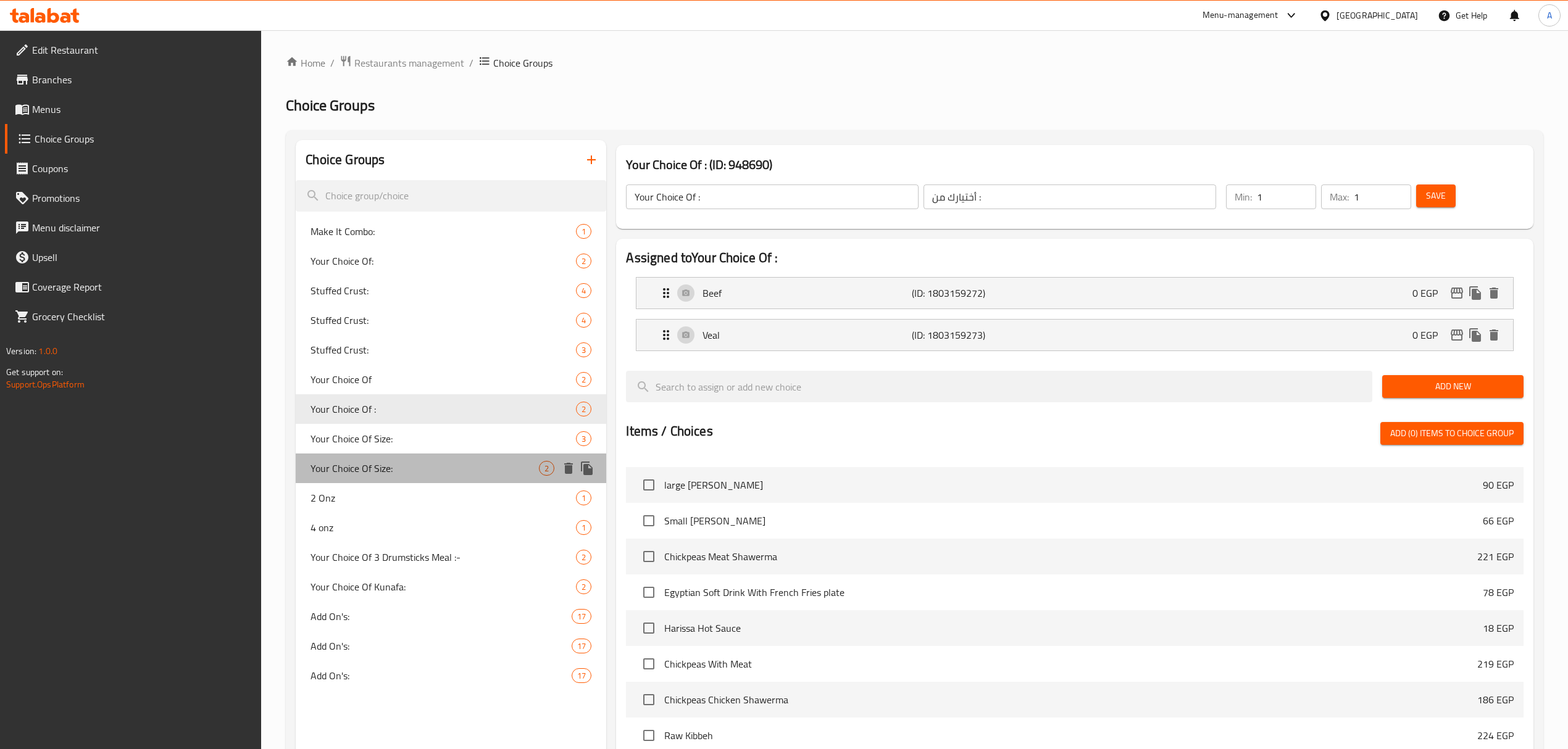
click at [391, 464] on span "Your Choice Of Size:" at bounding box center [424, 468] width 228 height 15
type input "Your Choice Of Size:"
type input "إختيارك من الحجم:"
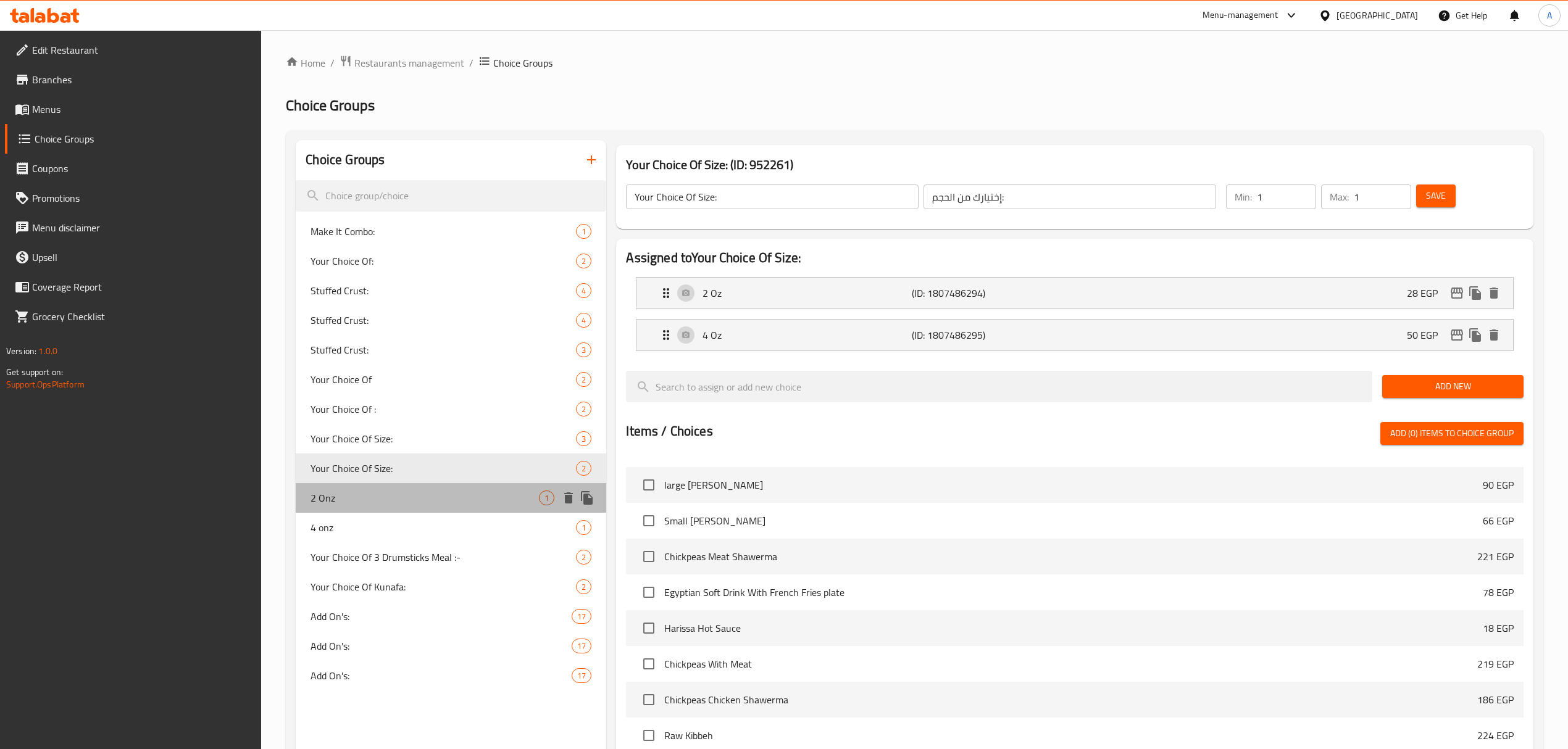
click at [347, 508] on div "2 Onz 1" at bounding box center [451, 498] width 310 height 30
type input "2 Onz"
type input "2 اونص"
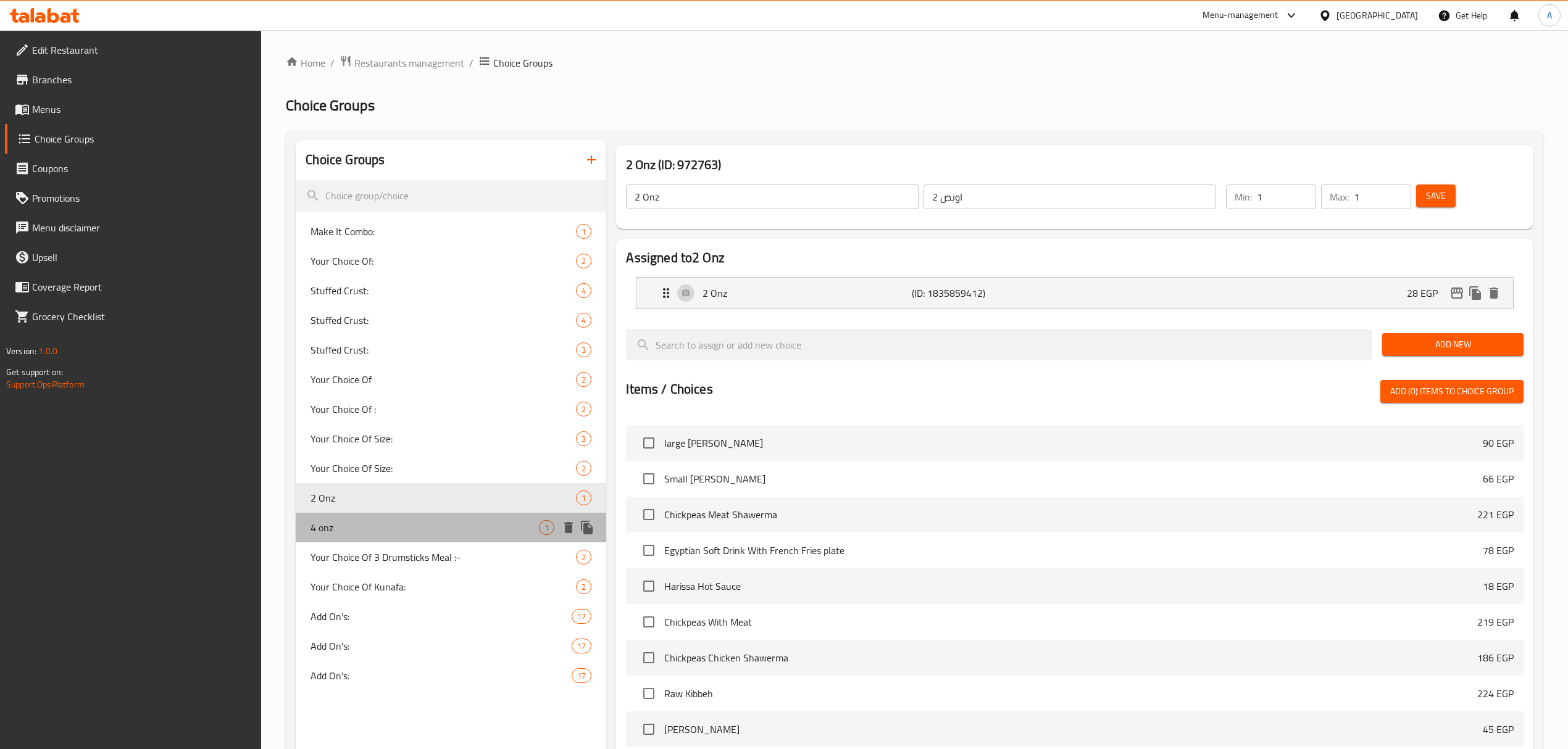
click at [356, 529] on span "4 onz" at bounding box center [424, 527] width 228 height 15
type input "4 onz"
type input "4 اونص"
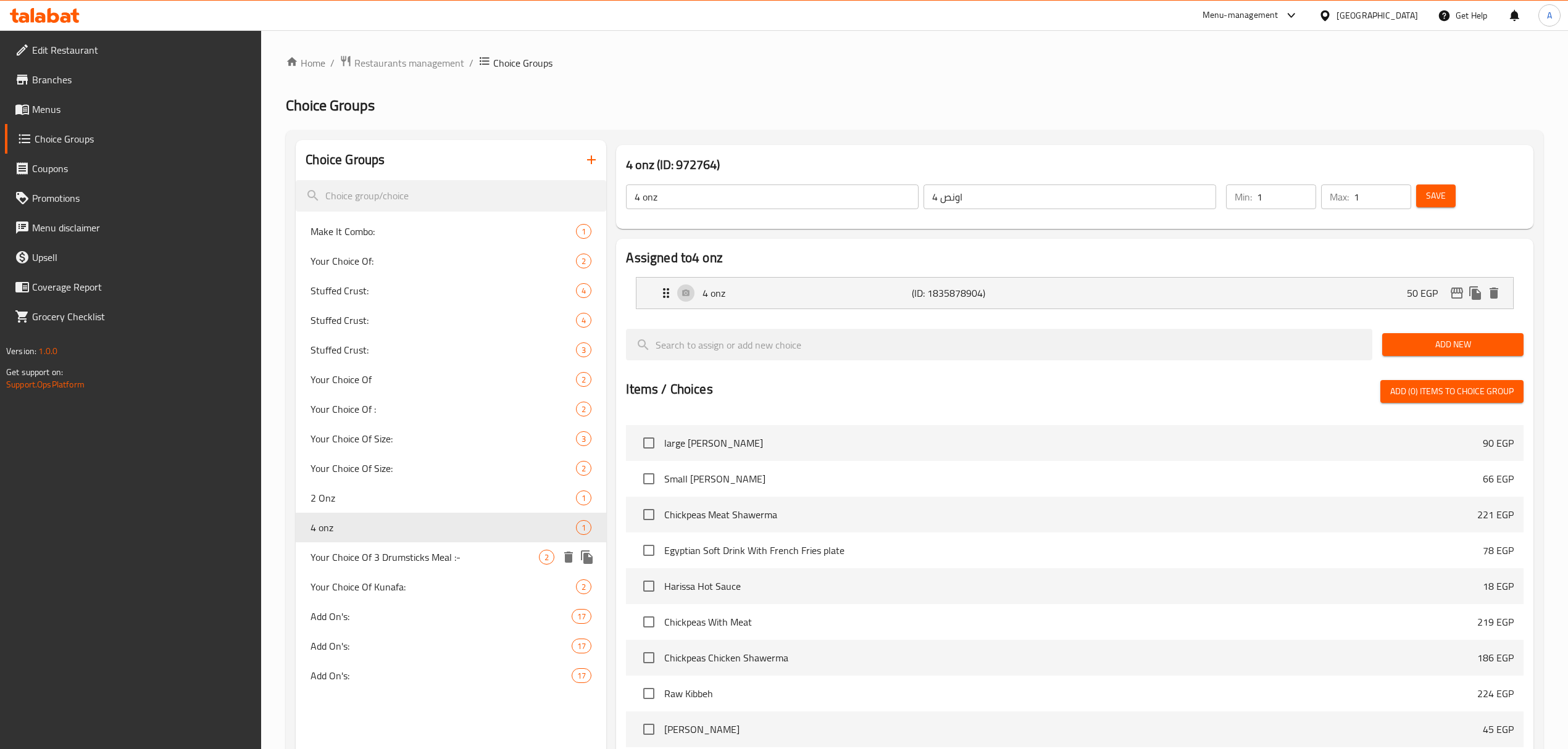
click at [376, 560] on span "Your Choice Of 3 Drumsticks Meal :-" at bounding box center [424, 556] width 228 height 15
type input "Your Choice Of 3 Drumsticks Meal :-"
type input "اختيارك من وجبة 3 قطع دبوس :-"
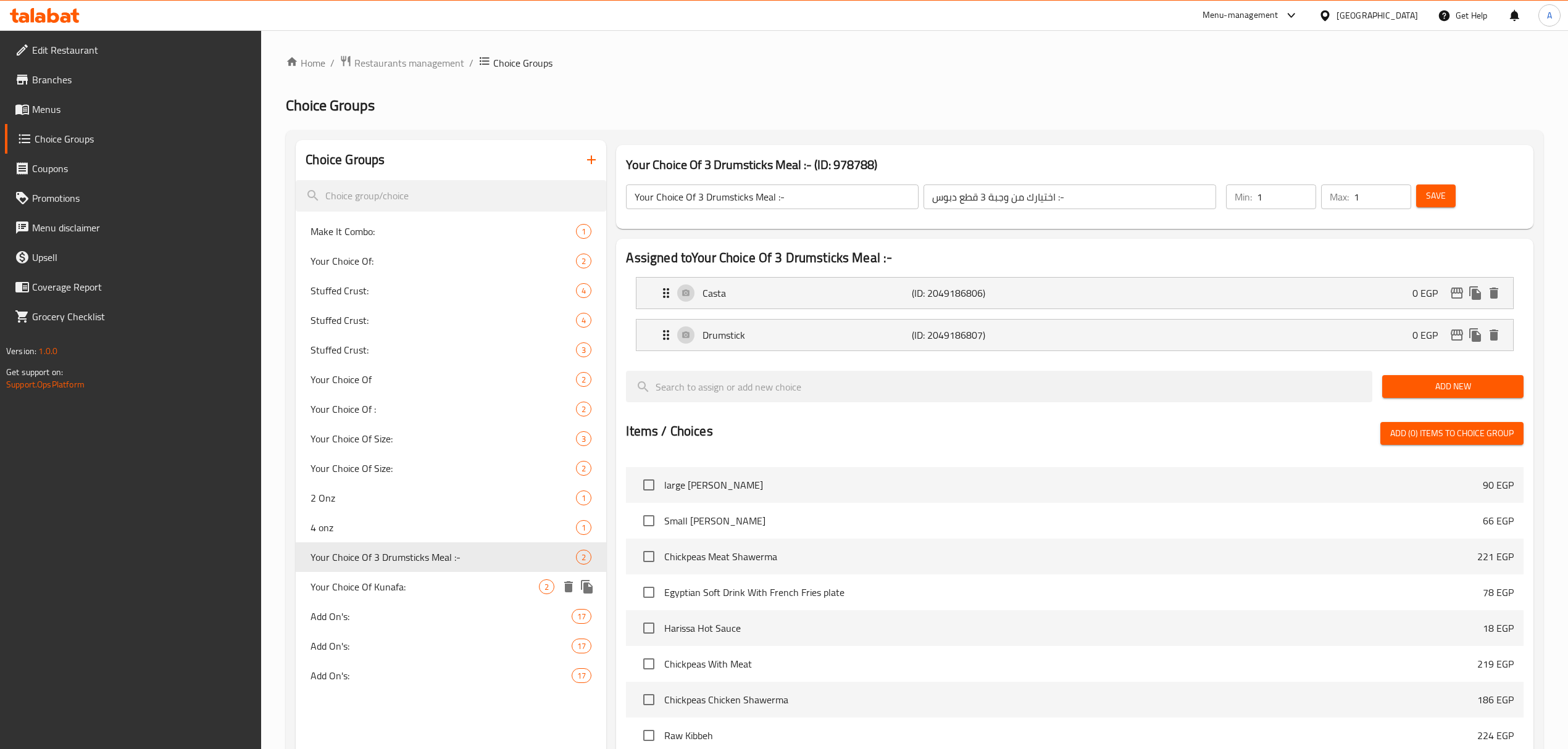
click at [387, 583] on span "Your Choice Of Kunafa:" at bounding box center [424, 586] width 228 height 15
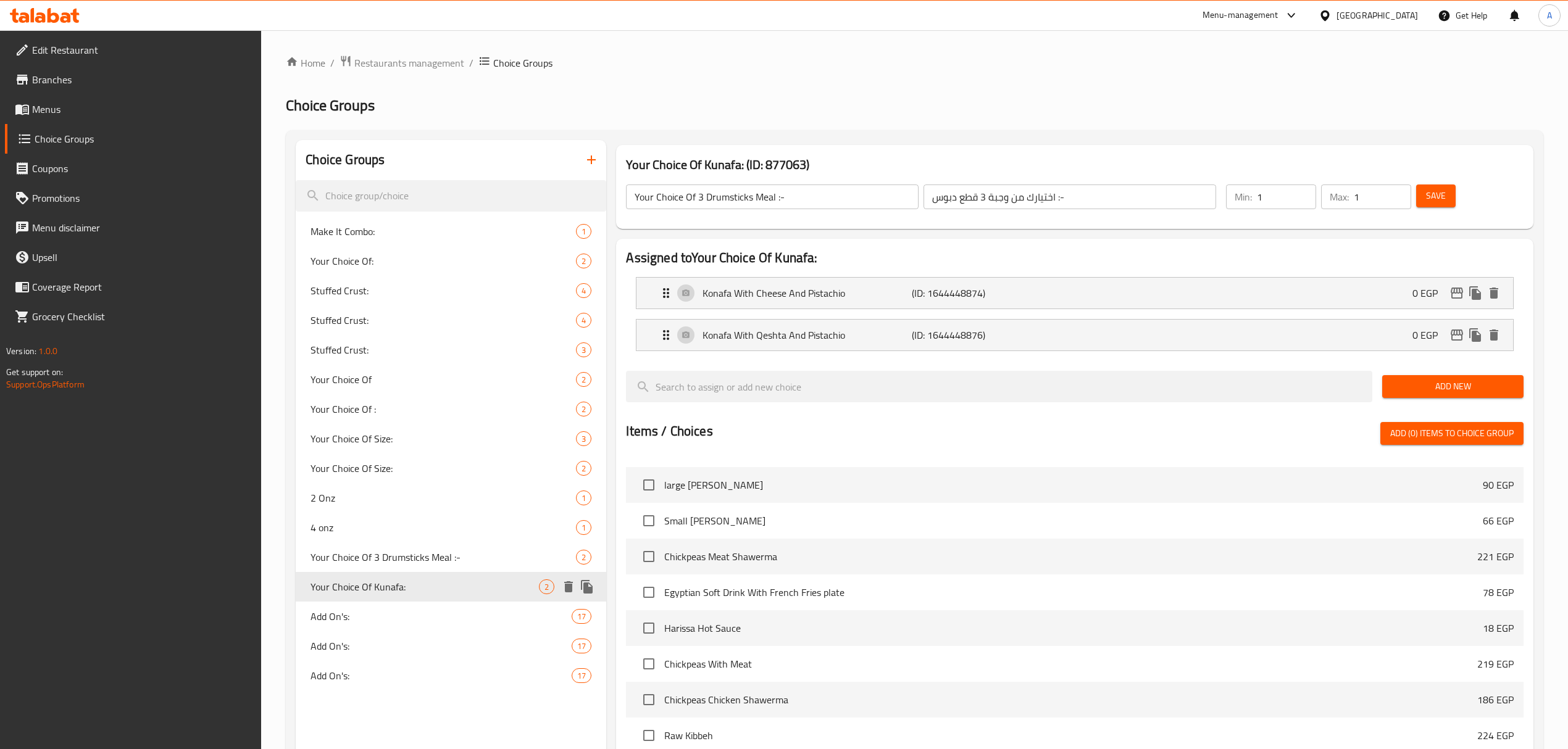
type input "Your Choice Of Kunafa:"
type input "اختيارك من الكنافة:"
click at [343, 618] on span "Add On's:" at bounding box center [422, 616] width 224 height 15
type input "Add On's:"
type input "الإضافات:"
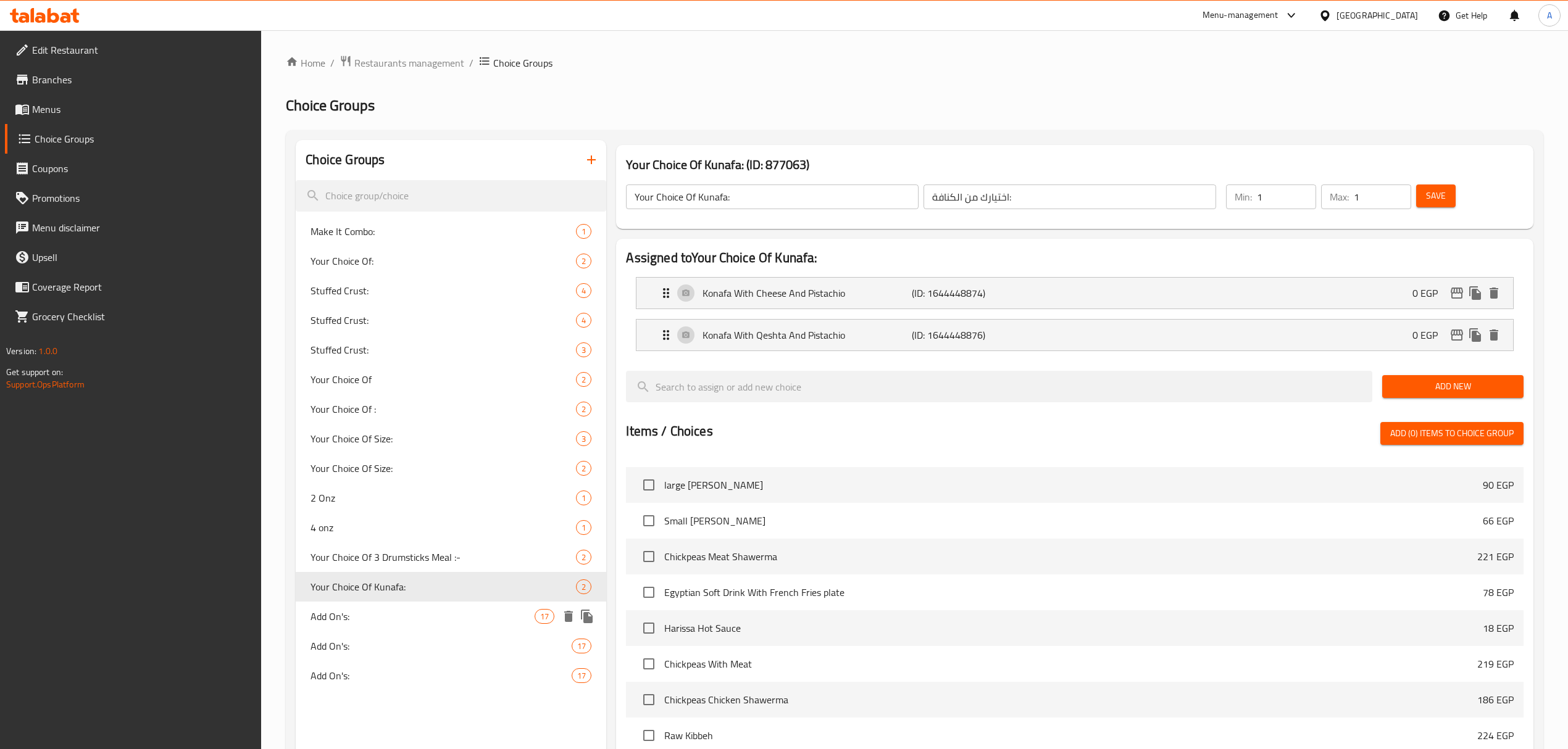
type input "0"
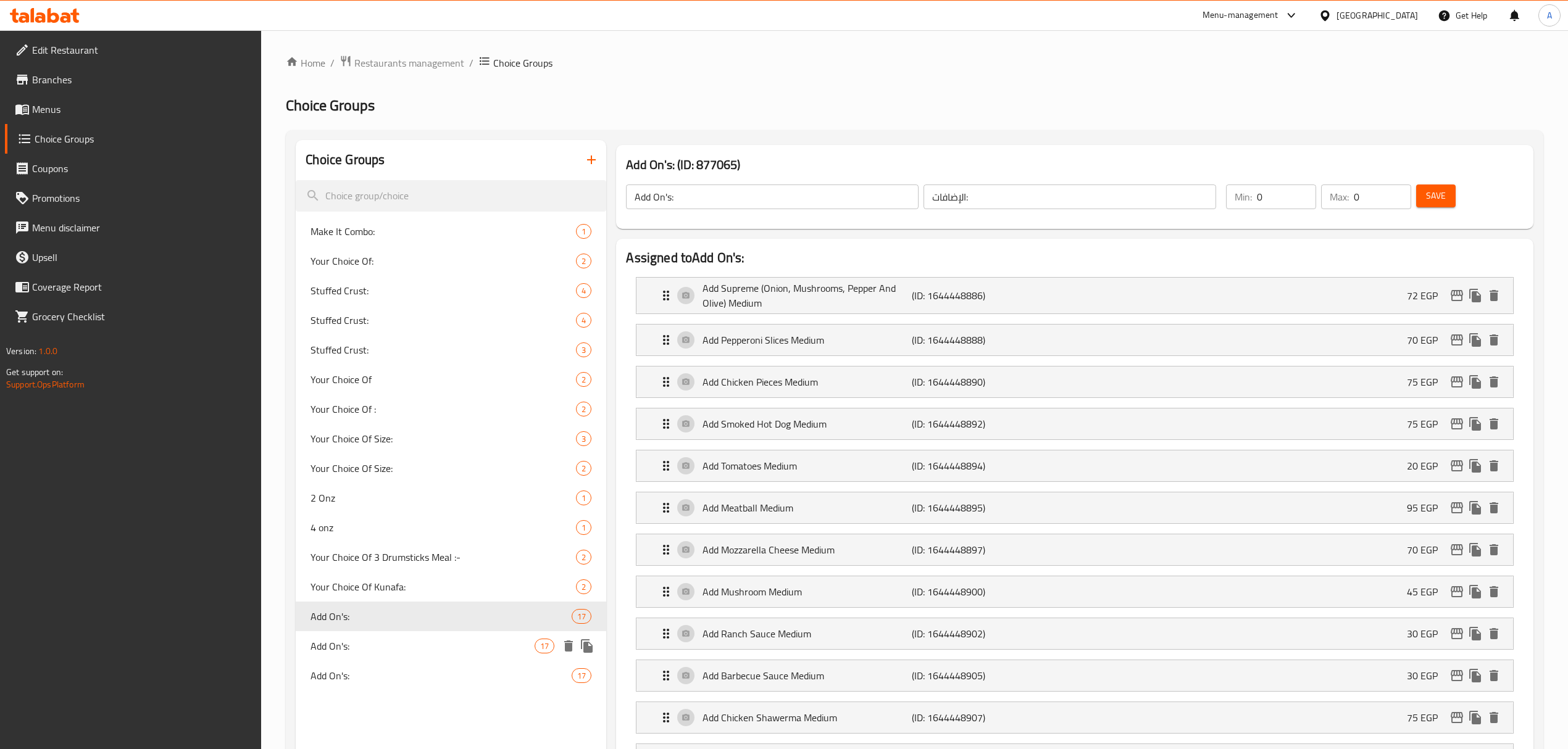
click at [356, 642] on span "Add On's:" at bounding box center [422, 645] width 224 height 15
click at [378, 684] on div "Add On's: 17" at bounding box center [451, 675] width 310 height 30
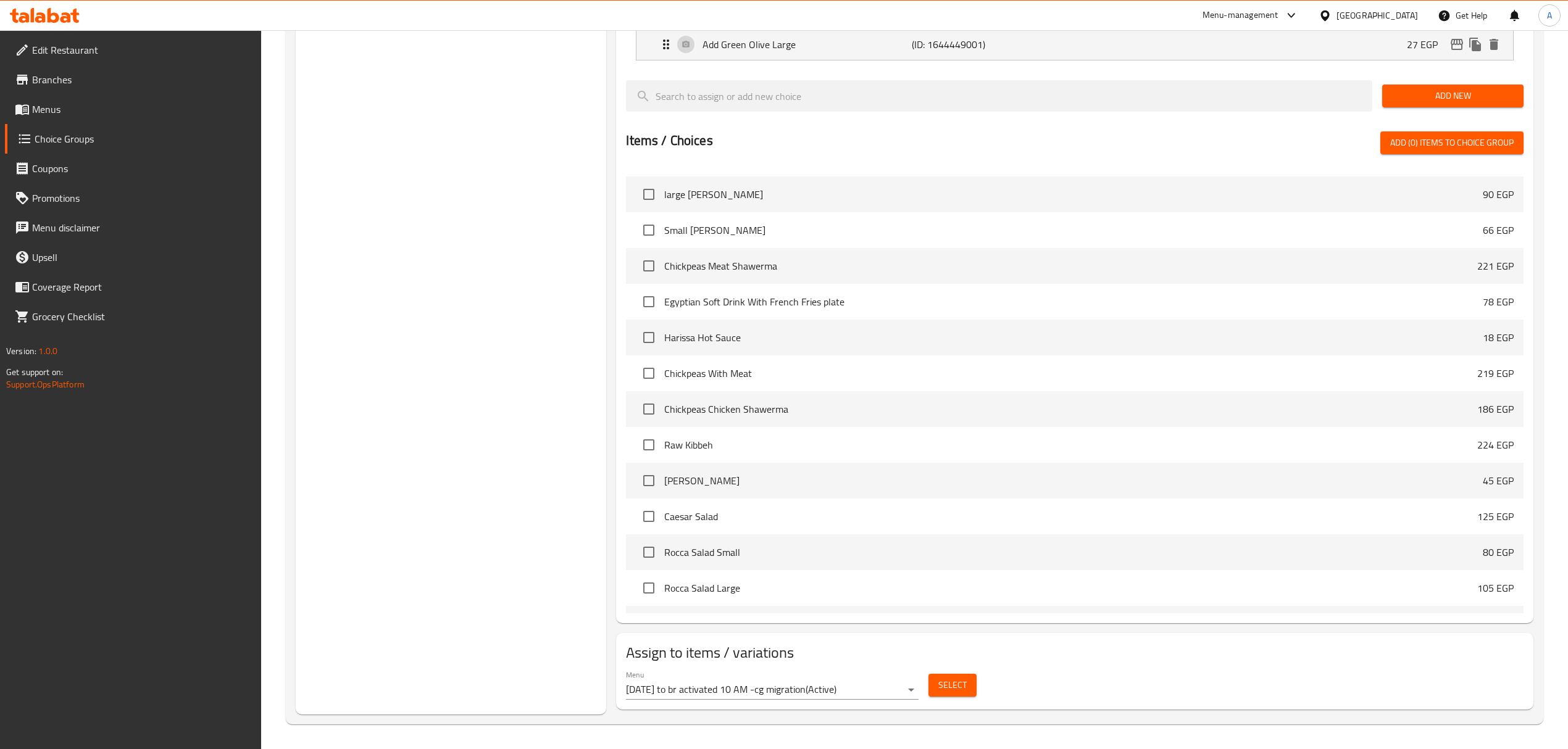
scroll to position [932, 0]
click at [856, 667] on div "Menu 27/4/2023 to br activated 10 AM -cg migration ( Active )" at bounding box center [772, 685] width 303 height 39
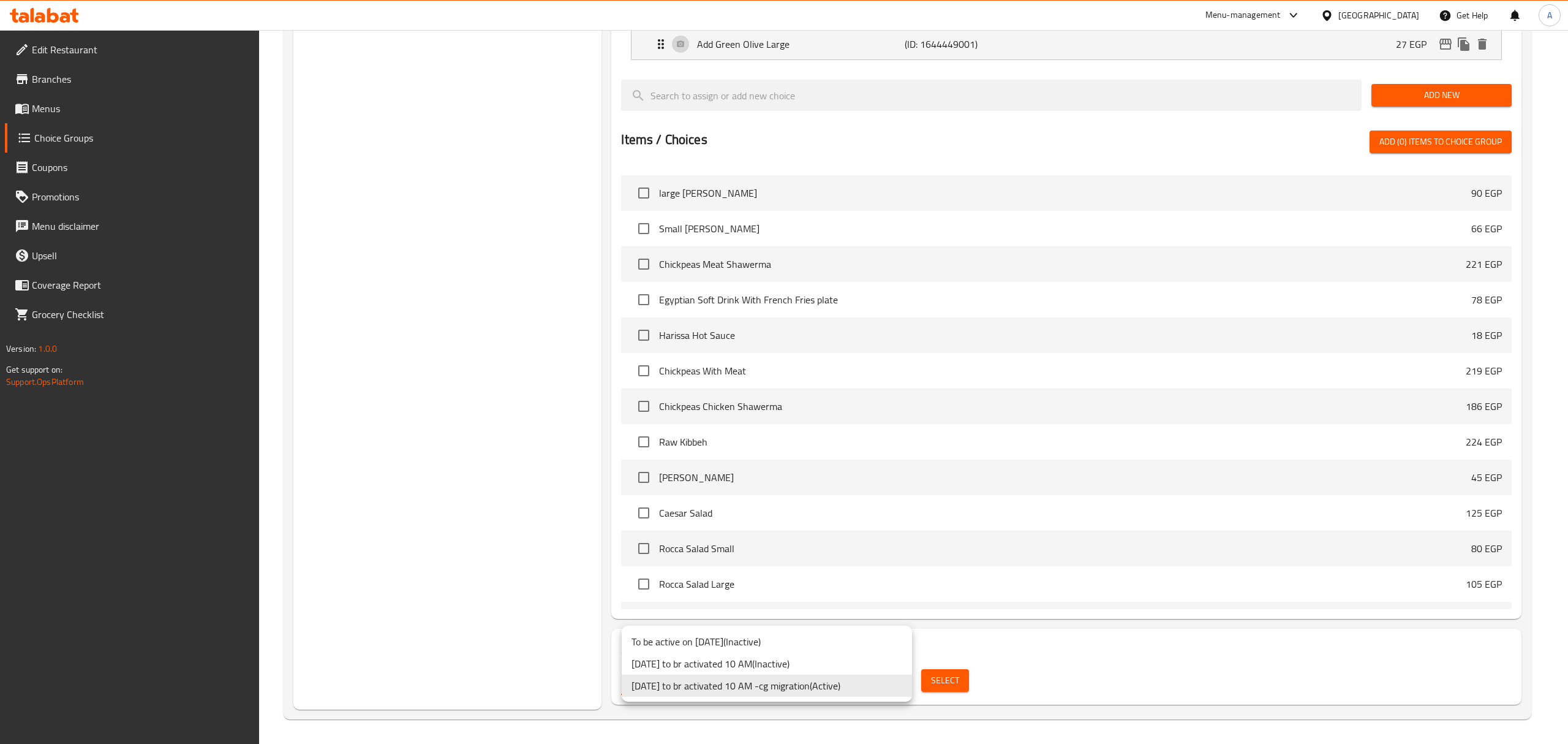
click at [755, 662] on li "27/4/2023 to br activated 10 AM ( Inactive )" at bounding box center [767, 664] width 290 height 22
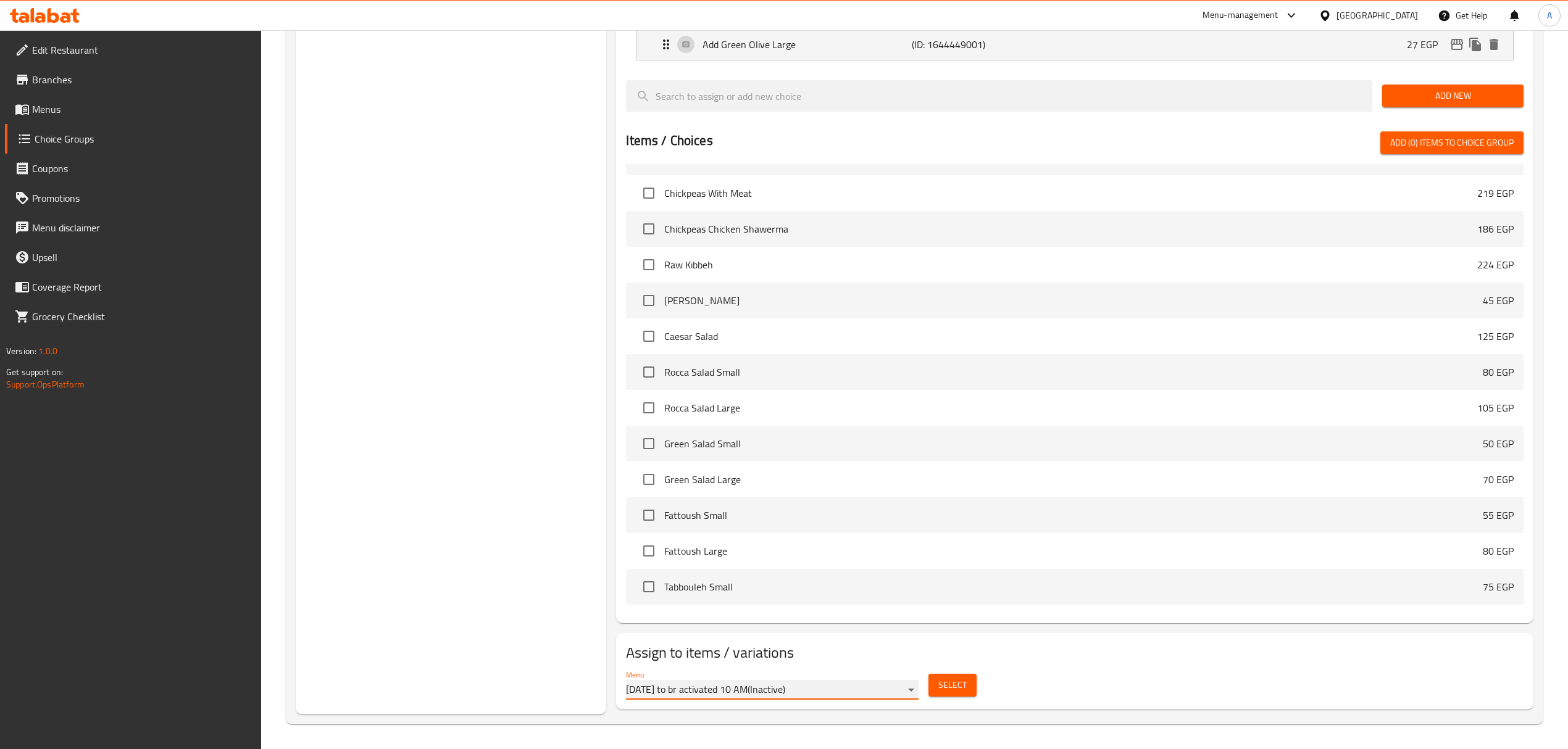
scroll to position [904, 0]
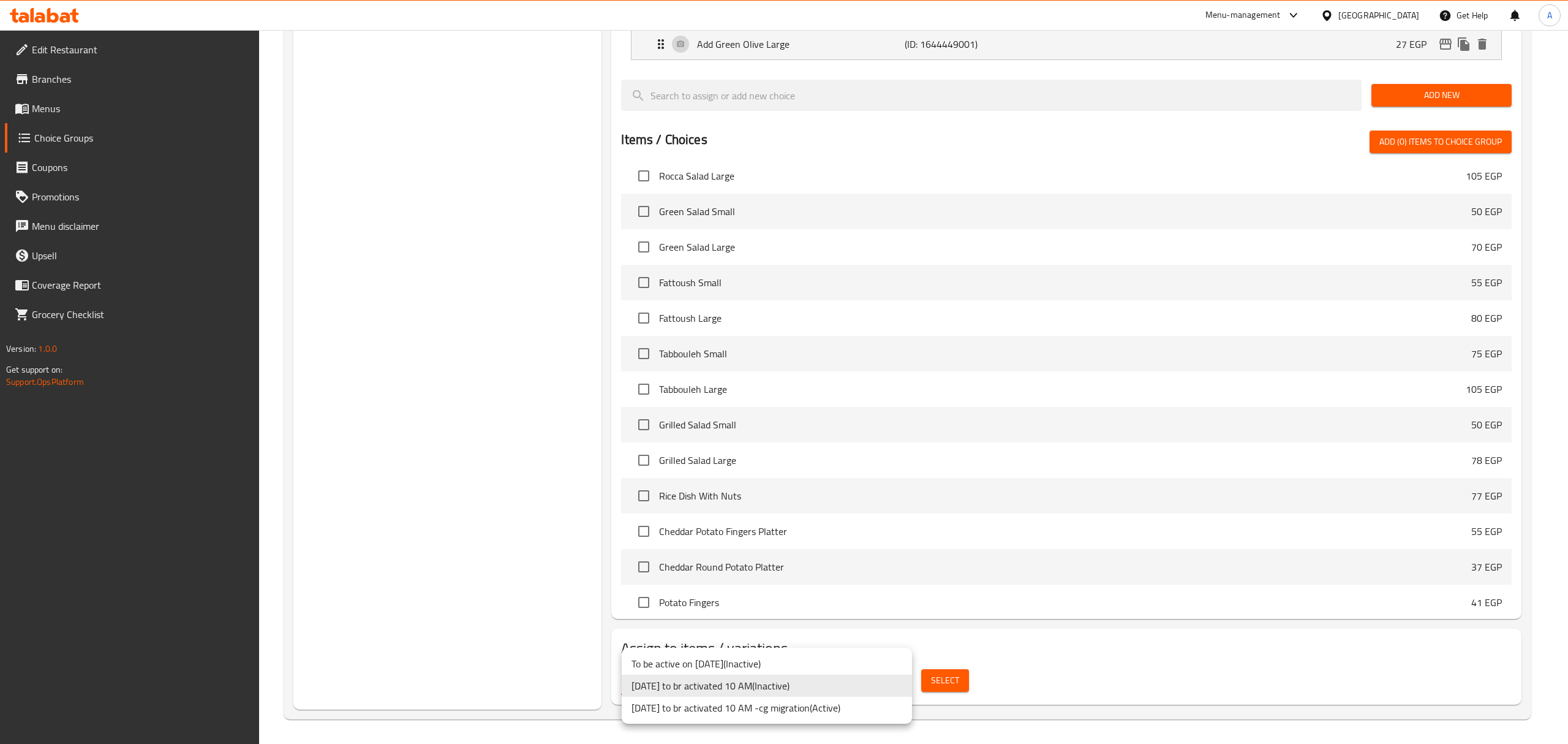
click at [778, 666] on li "To be active on 21/04/2023 ( Inactive )" at bounding box center [767, 664] width 290 height 22
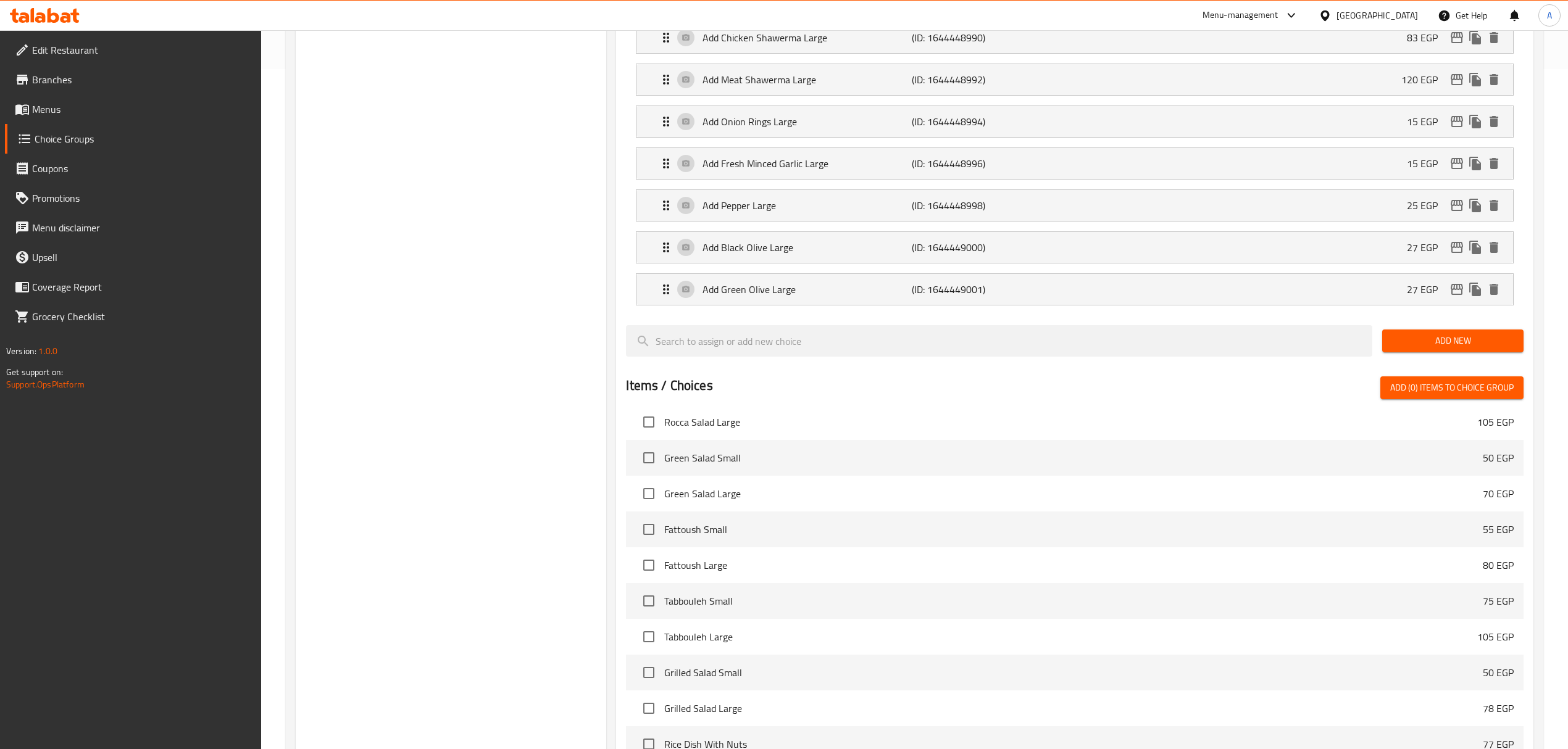
scroll to position [932, 0]
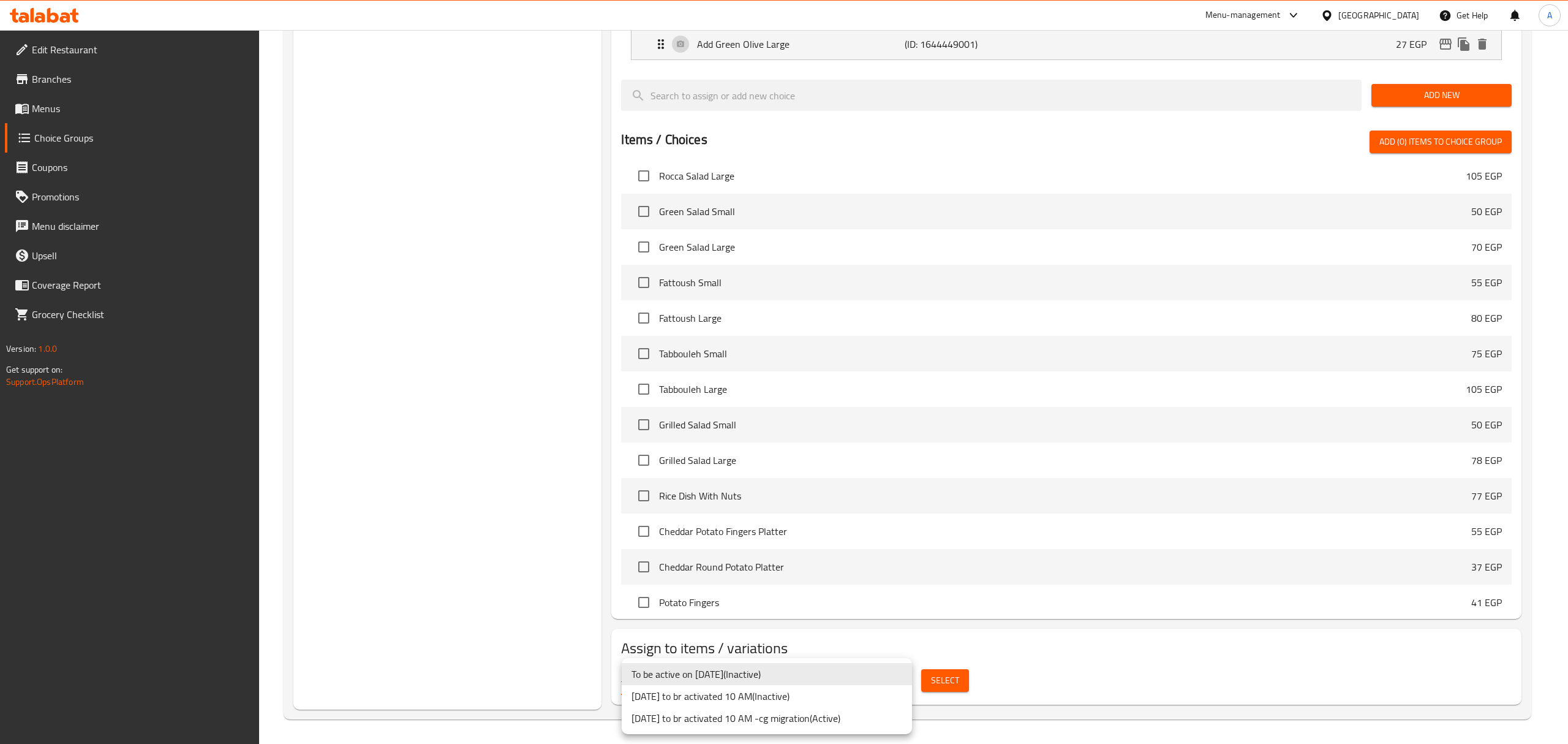
click at [802, 721] on li "27/4/2023 to br activated 10 AM -cg migration ( Active )" at bounding box center [767, 718] width 290 height 22
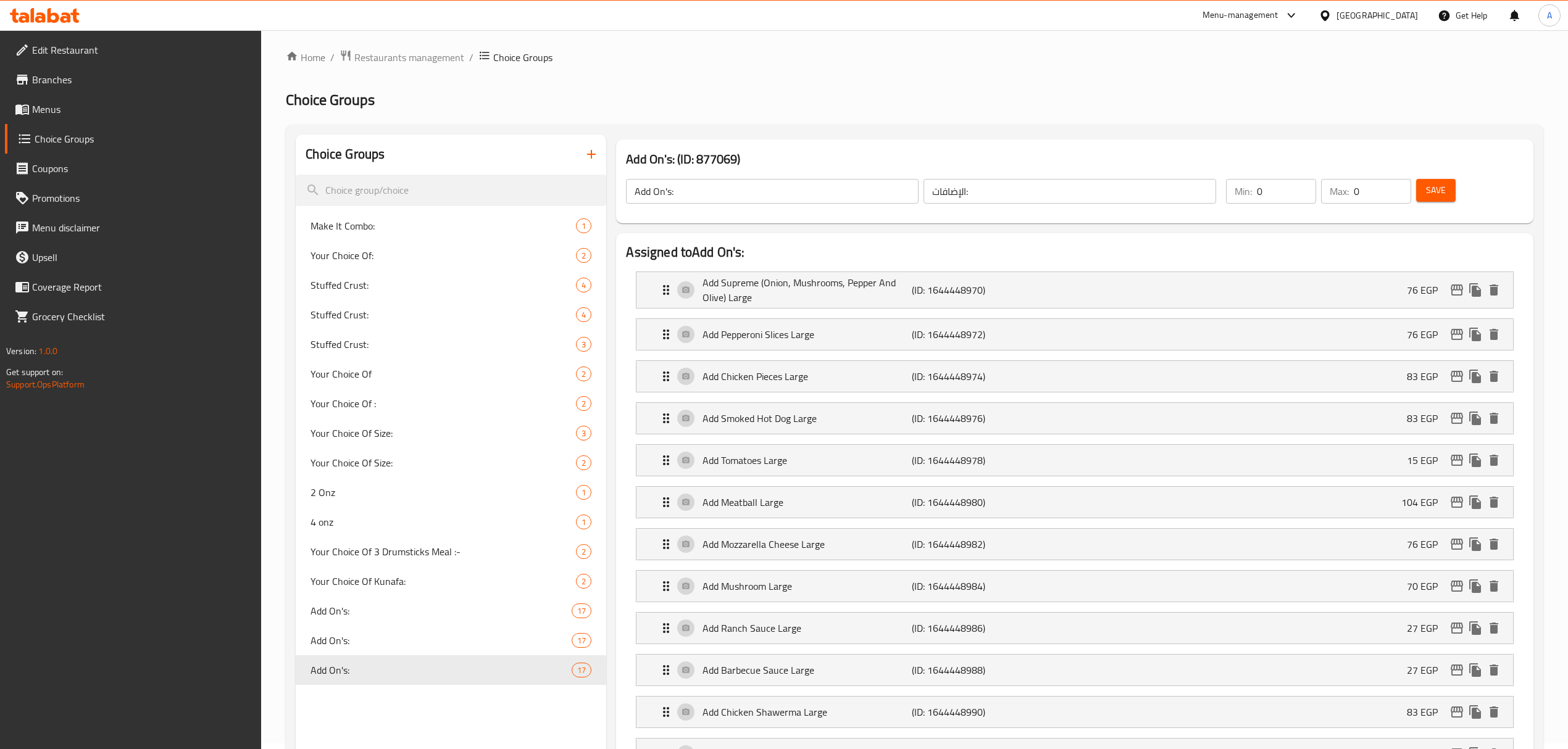
scroll to position [0, 0]
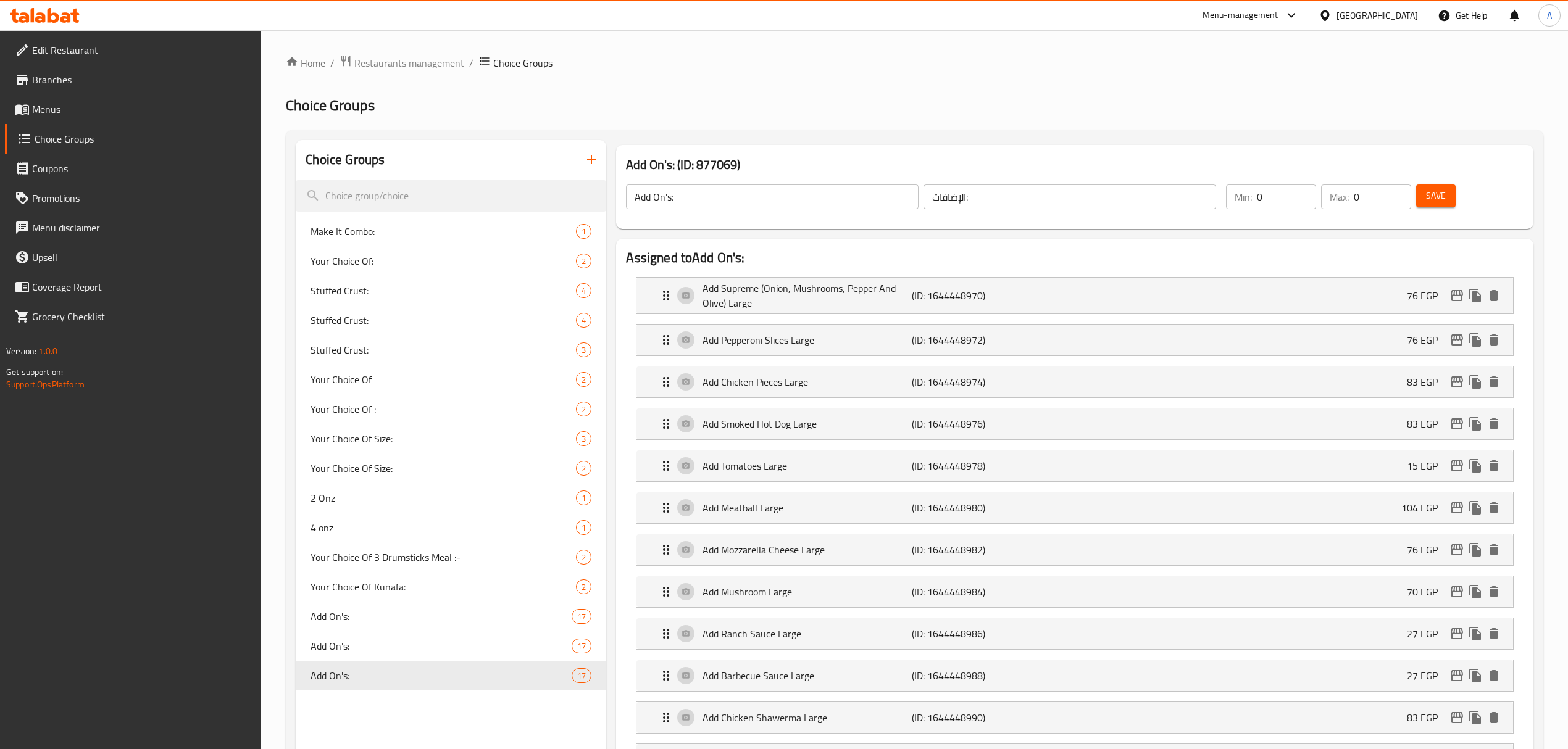
click at [586, 159] on icon "button" at bounding box center [591, 159] width 15 height 15
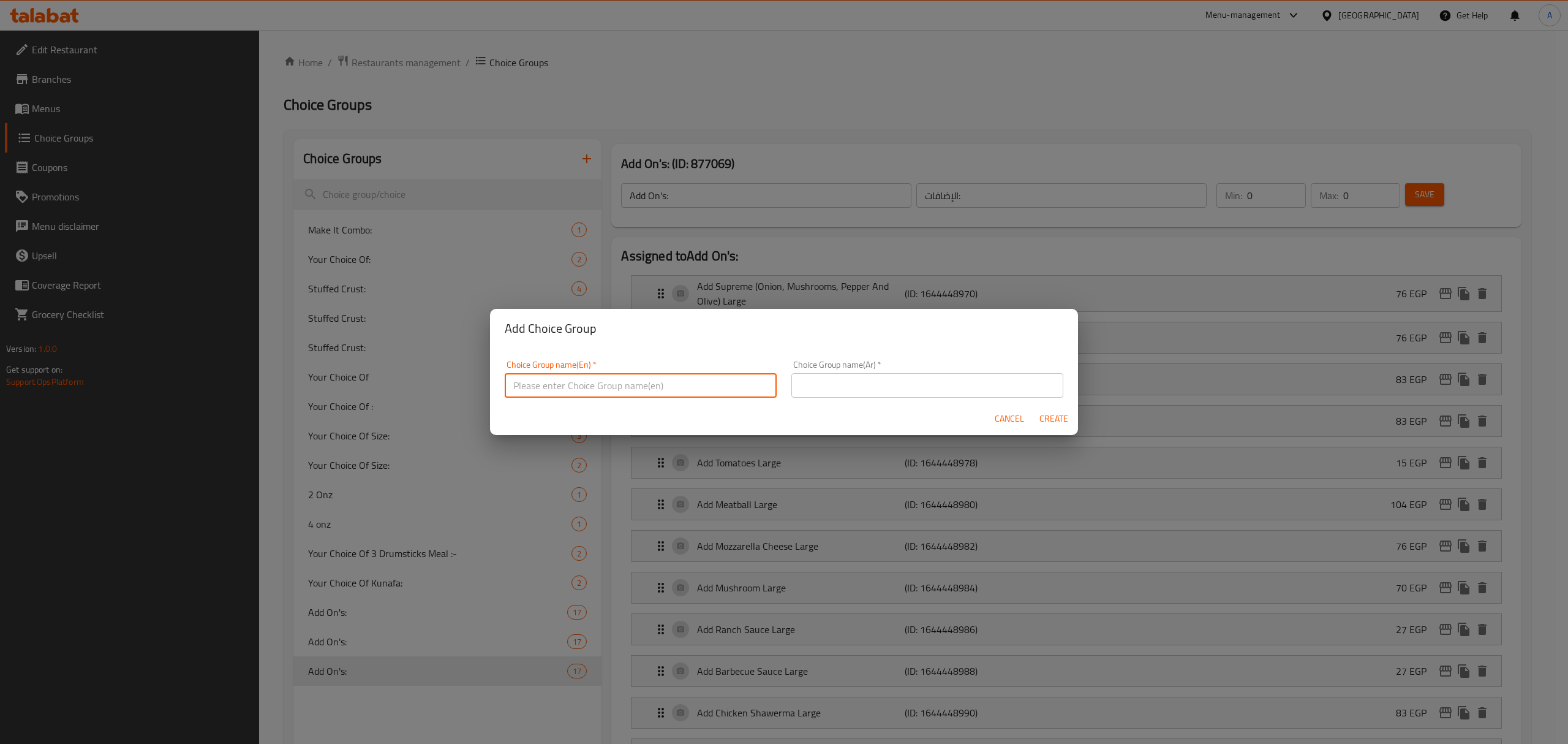
click at [620, 392] on input "text" at bounding box center [641, 385] width 272 height 25
type input "Your Choice Of Salad:"
click at [830, 398] on input "text" at bounding box center [927, 385] width 272 height 25
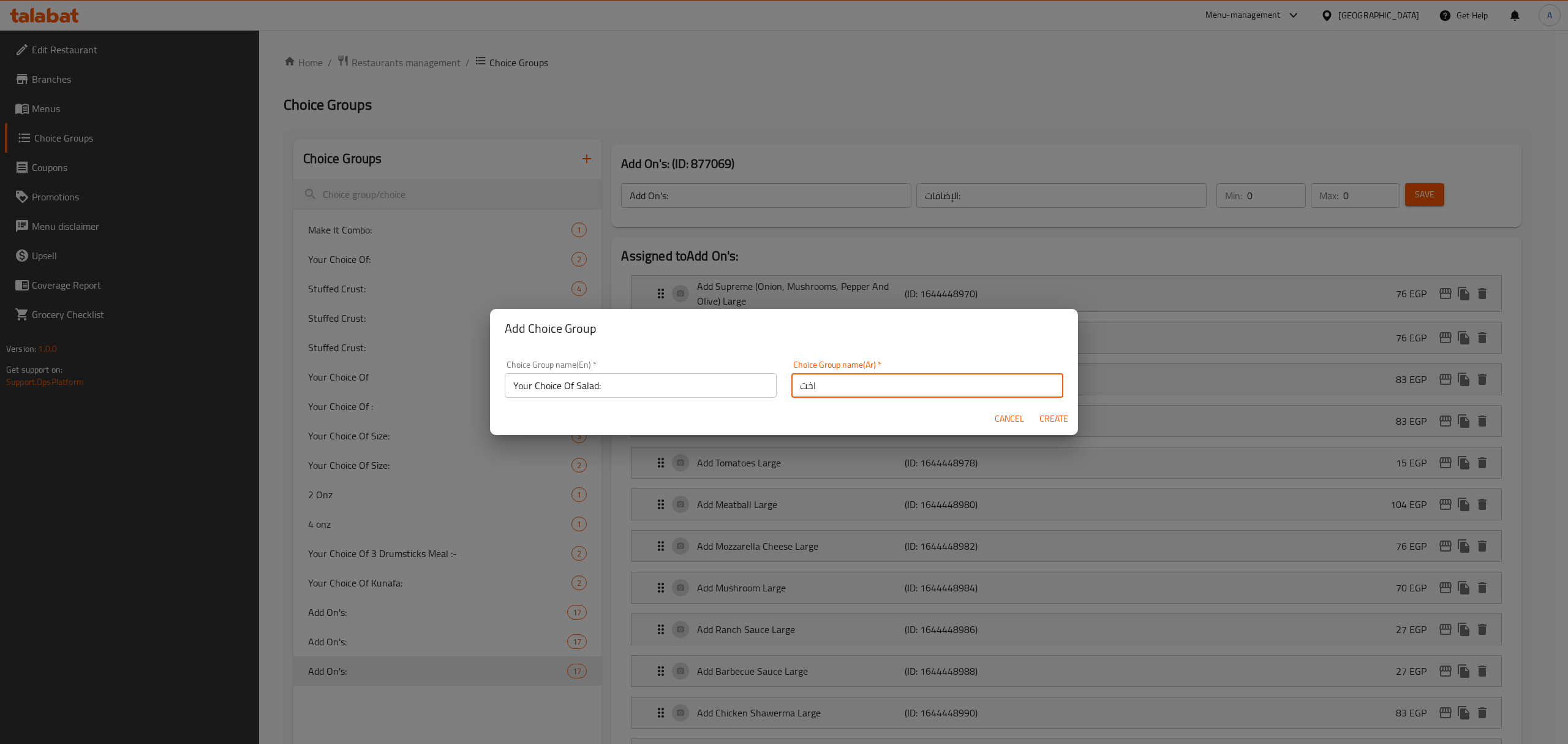
type input "اختيارك من السلطة:"
click at [1050, 424] on span "Create" at bounding box center [1053, 419] width 30 height 15
type input "Your Choice Of Salad:"
type input "اختيارك من السلطة:"
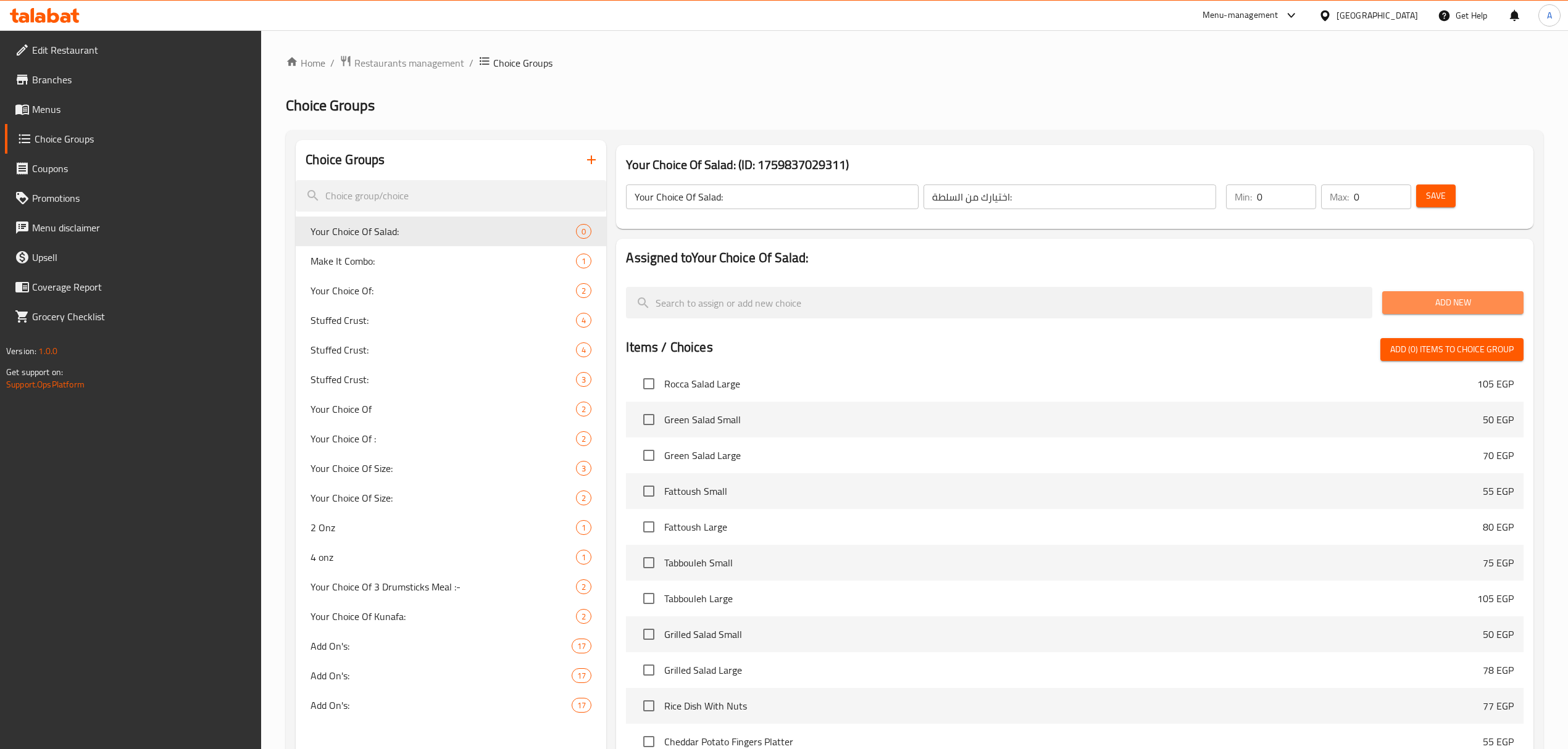
click at [1443, 303] on span "Add New" at bounding box center [1453, 303] width 122 height 15
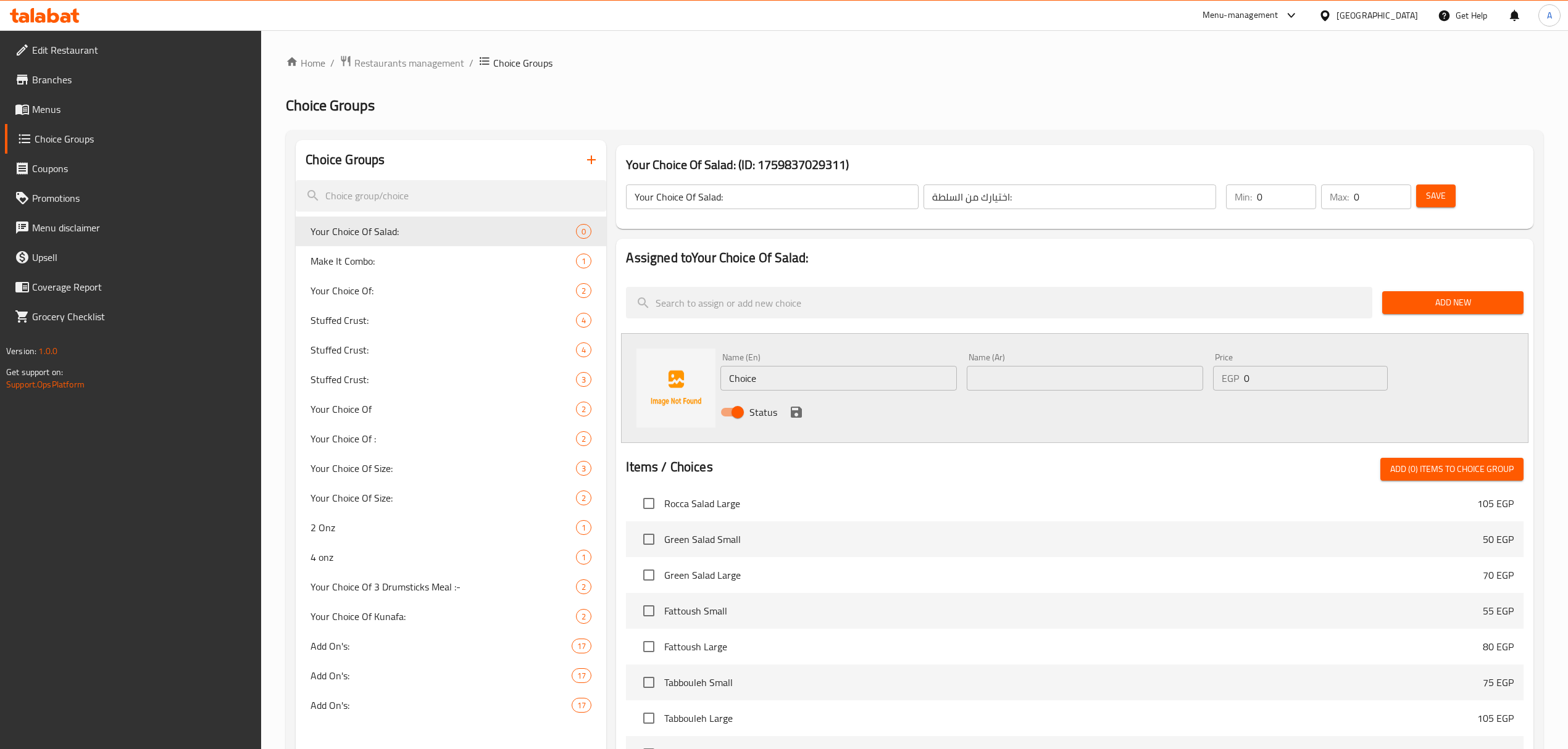
click at [774, 378] on input "Choice" at bounding box center [838, 378] width 237 height 25
type input "Grilled Salad with"
click at [794, 411] on icon "save" at bounding box center [796, 411] width 11 height 11
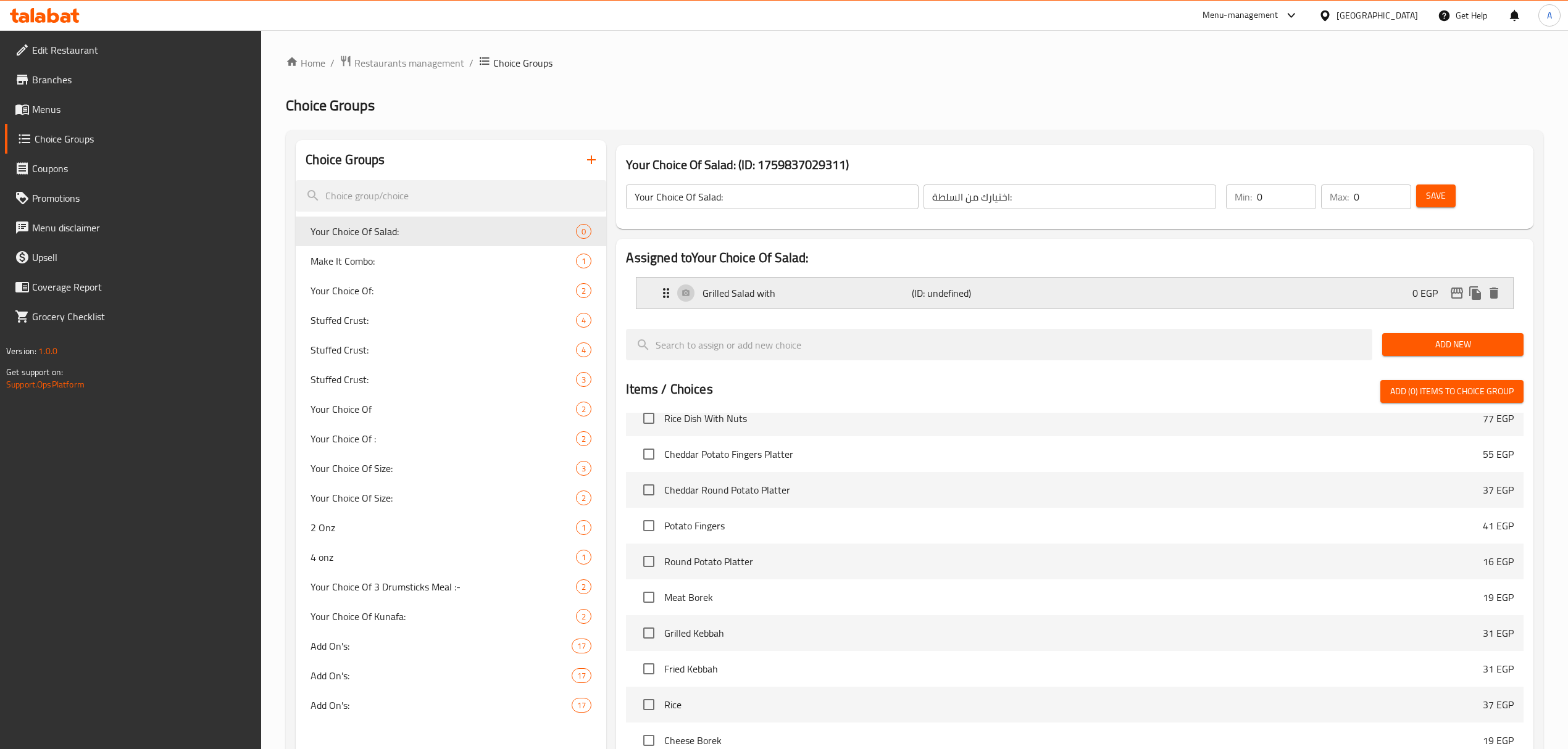
click at [808, 297] on p "Grilled Salad with" at bounding box center [807, 292] width 209 height 15
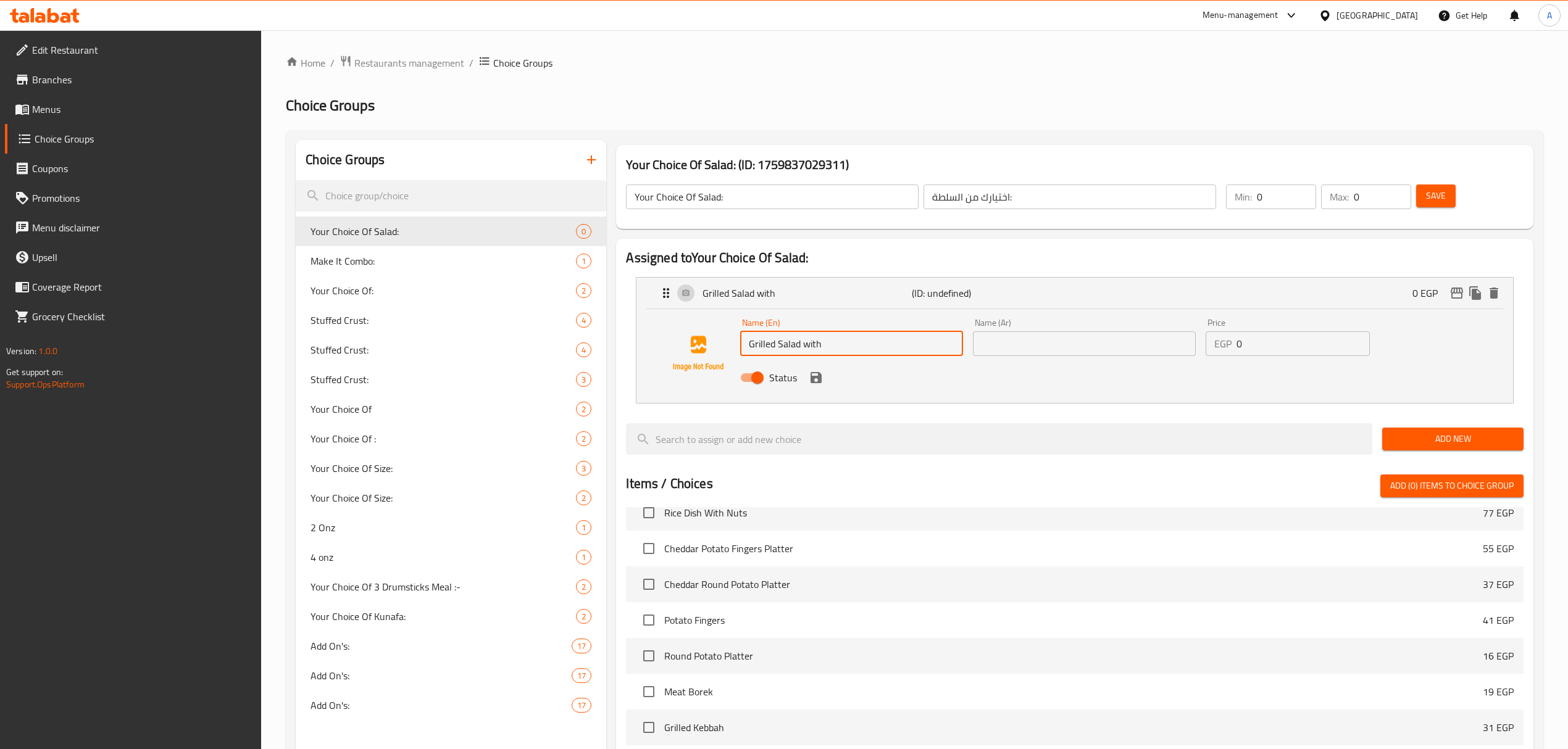
click at [859, 351] on input "Grilled Salad with" at bounding box center [851, 344] width 223 height 25
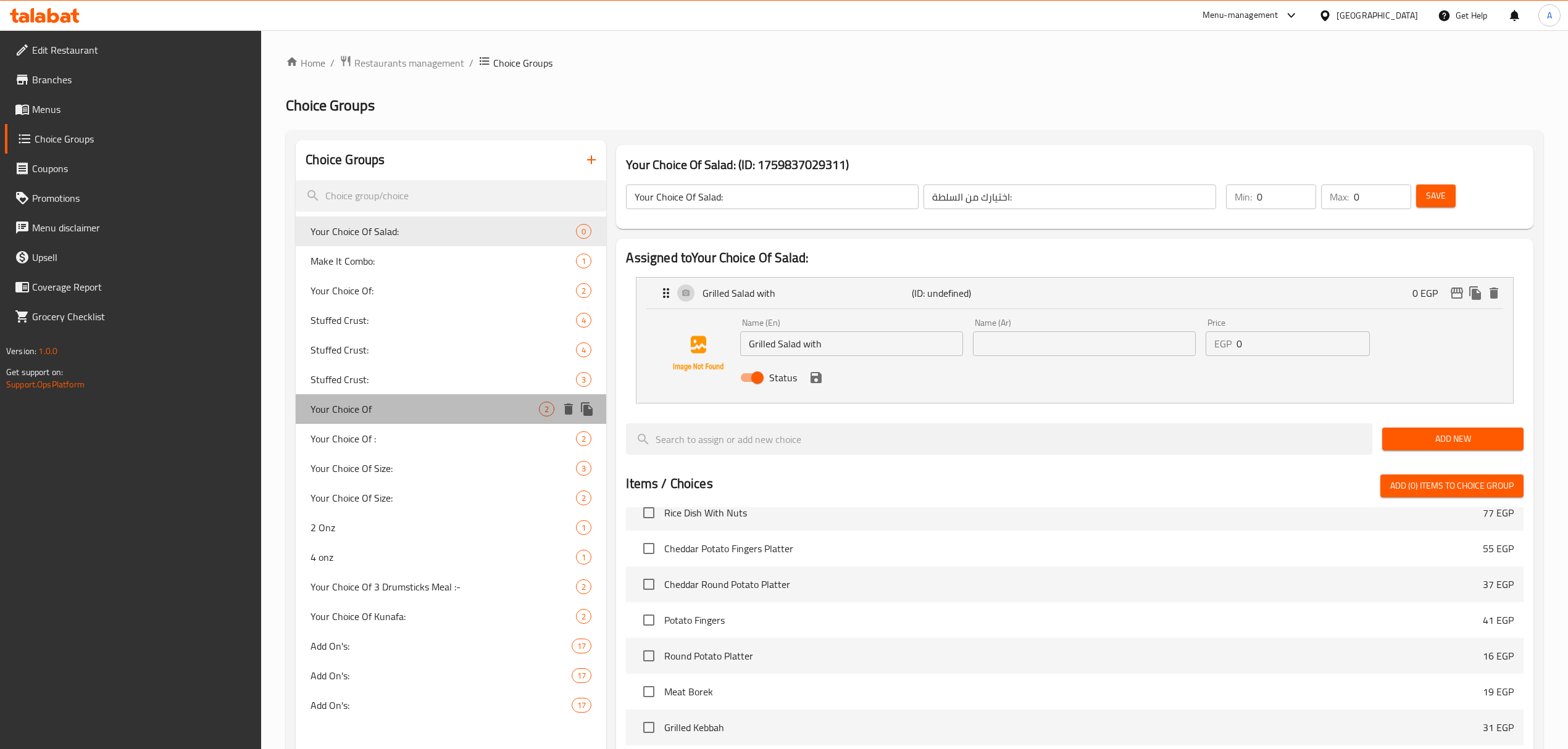
click at [339, 398] on div "Your Choice Of 2" at bounding box center [451, 409] width 310 height 30
type input "Your Choice Of"
type input "اختيارك من"
type input "1"
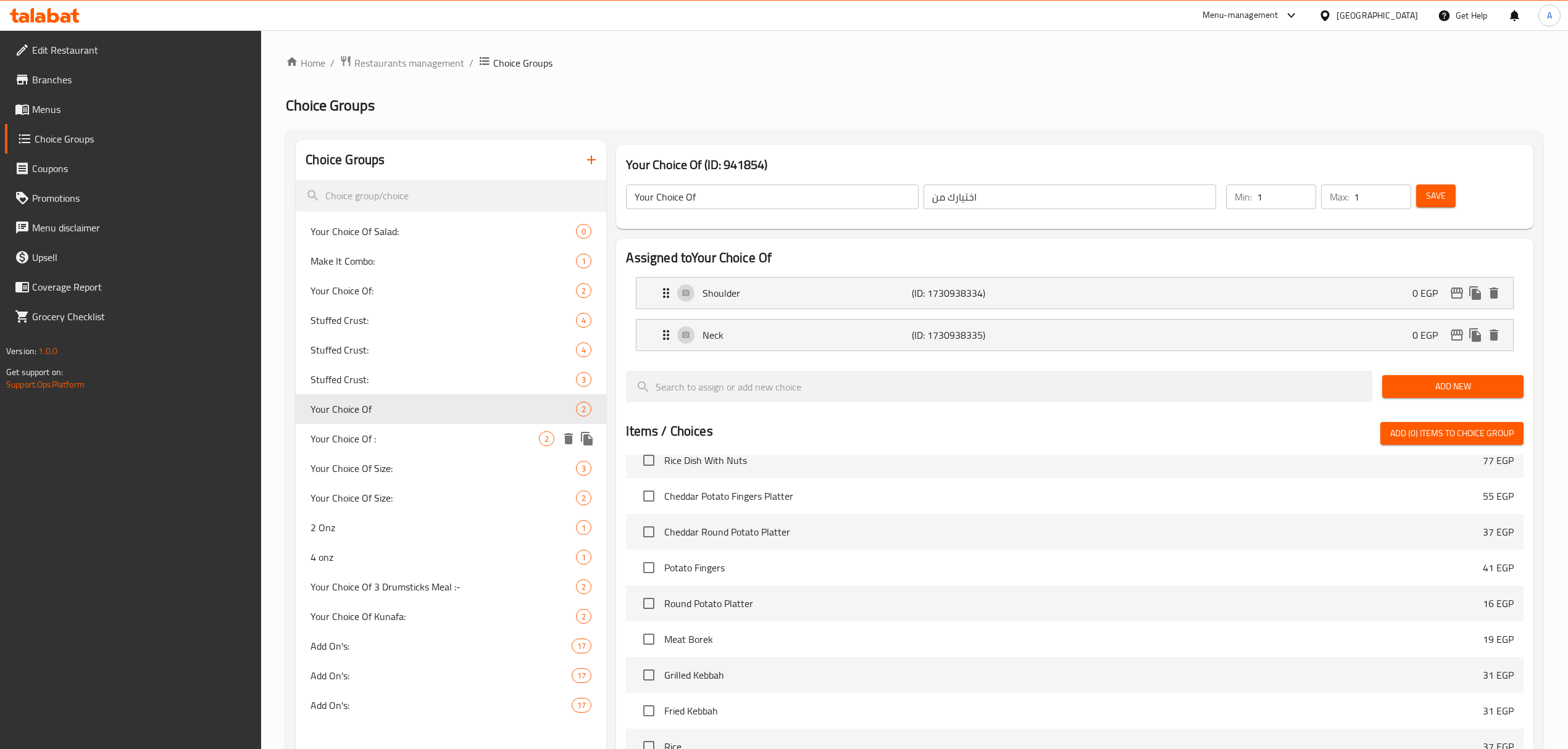
click at [350, 437] on span "Your Choice Of :" at bounding box center [424, 438] width 228 height 15
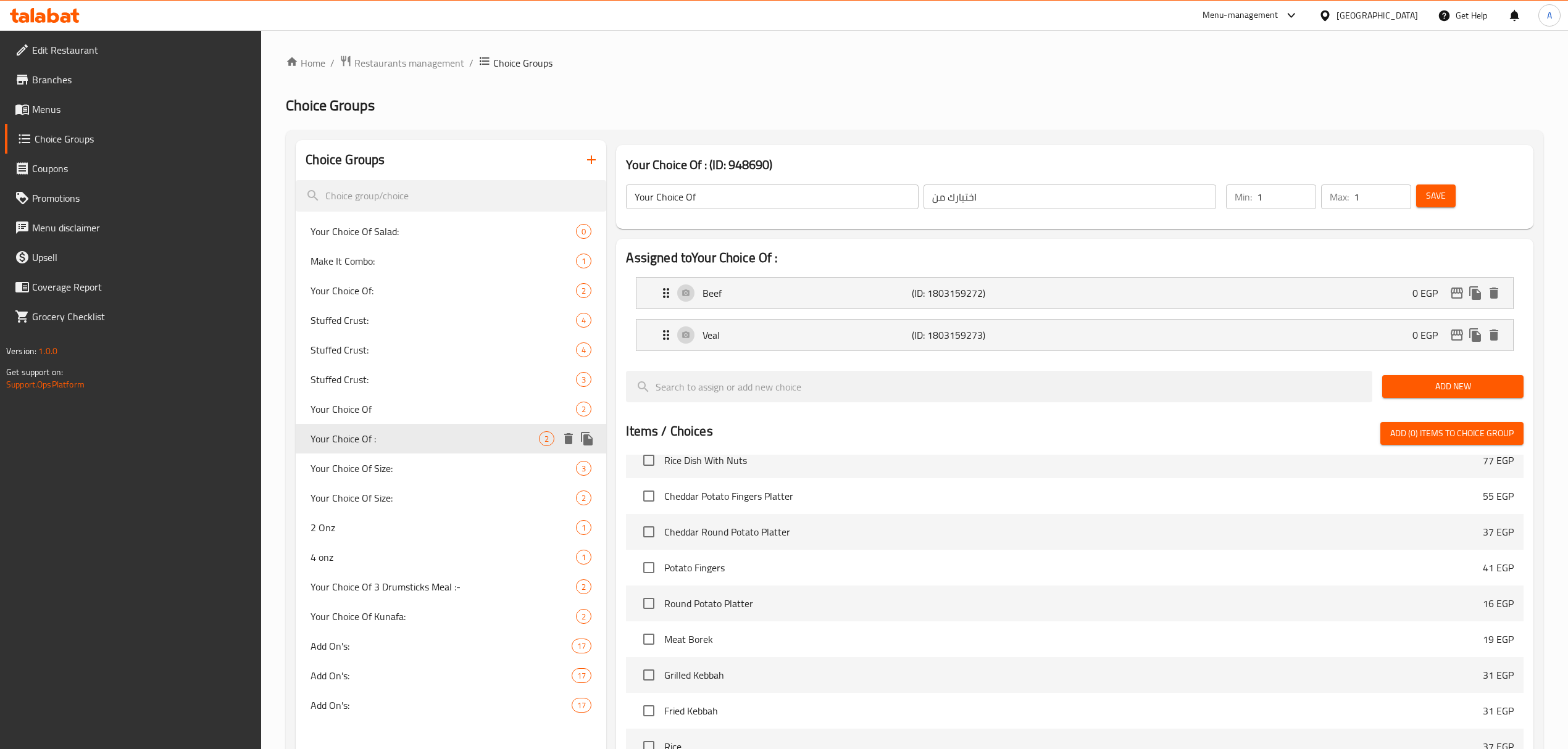
type input "Your Choice Of :"
type input "أختيارك من :"
click at [342, 464] on span "Your Choice Of Size:" at bounding box center [424, 468] width 228 height 15
type input "Your Choice Of Size:"
type input "إختيارك من الحجم:"
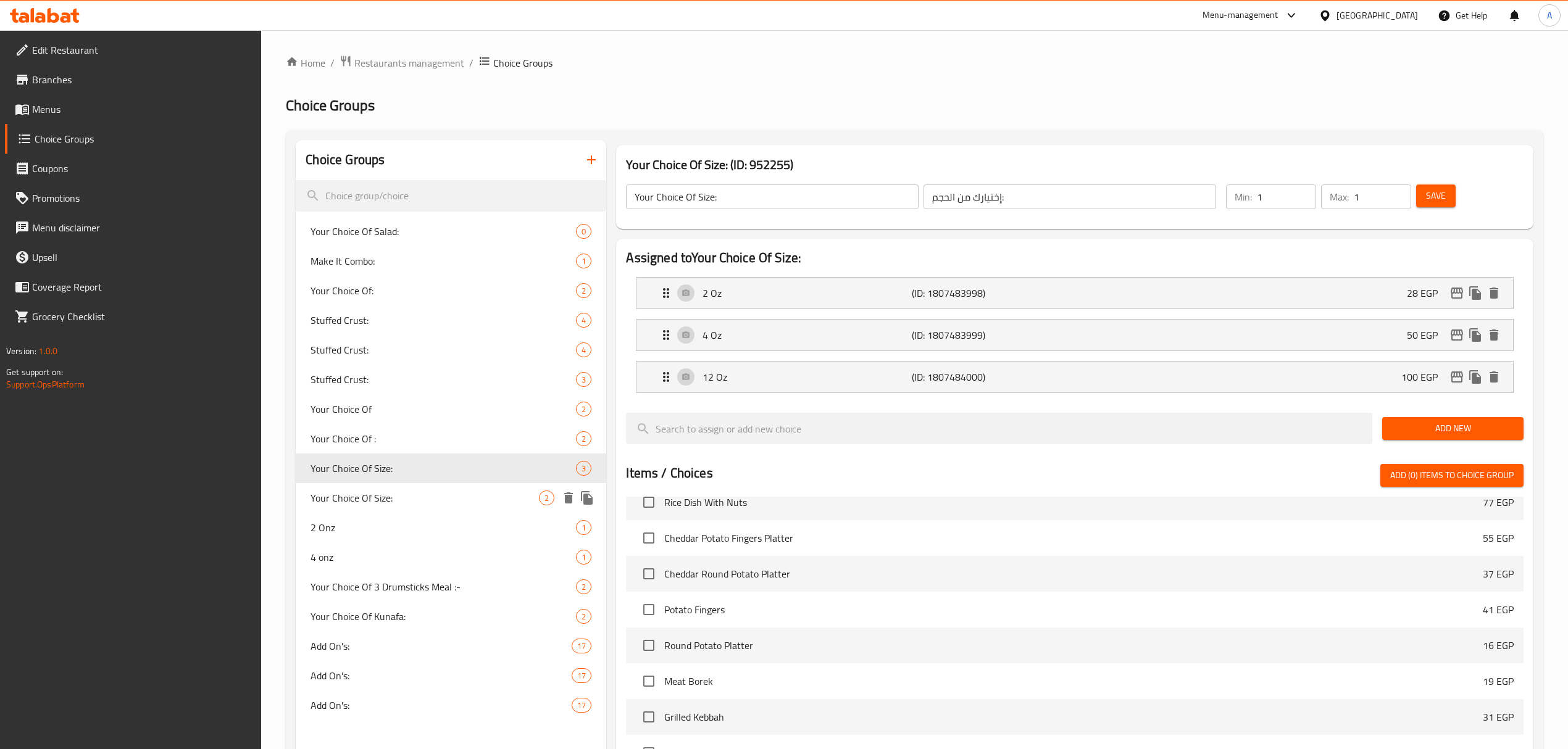
drag, startPoint x: 356, startPoint y: 511, endPoint x: 351, endPoint y: 559, distance: 48.3
click at [356, 511] on div "Your Choice Of Size: 2" at bounding box center [451, 498] width 310 height 30
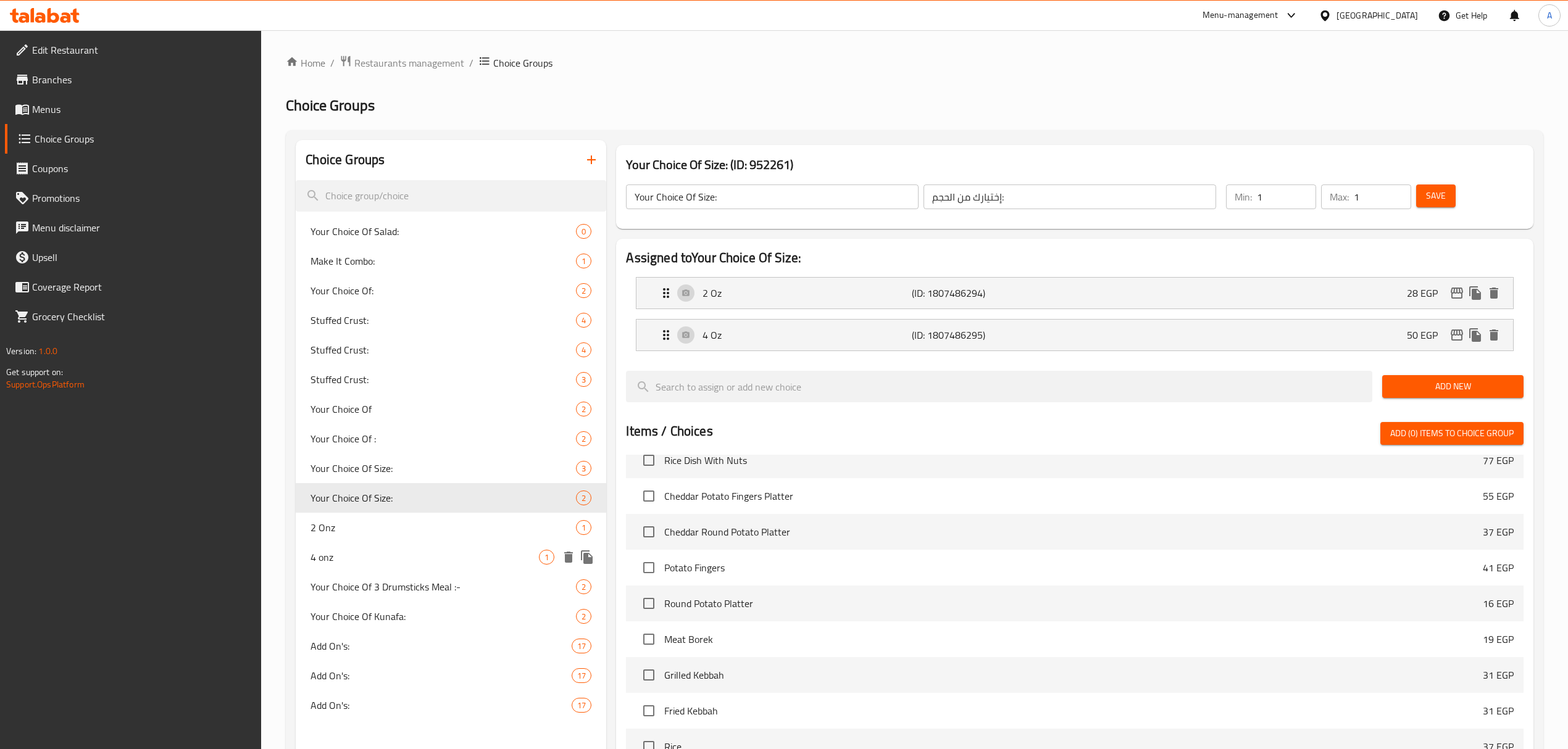
click at [350, 559] on span "4 onz" at bounding box center [424, 556] width 228 height 15
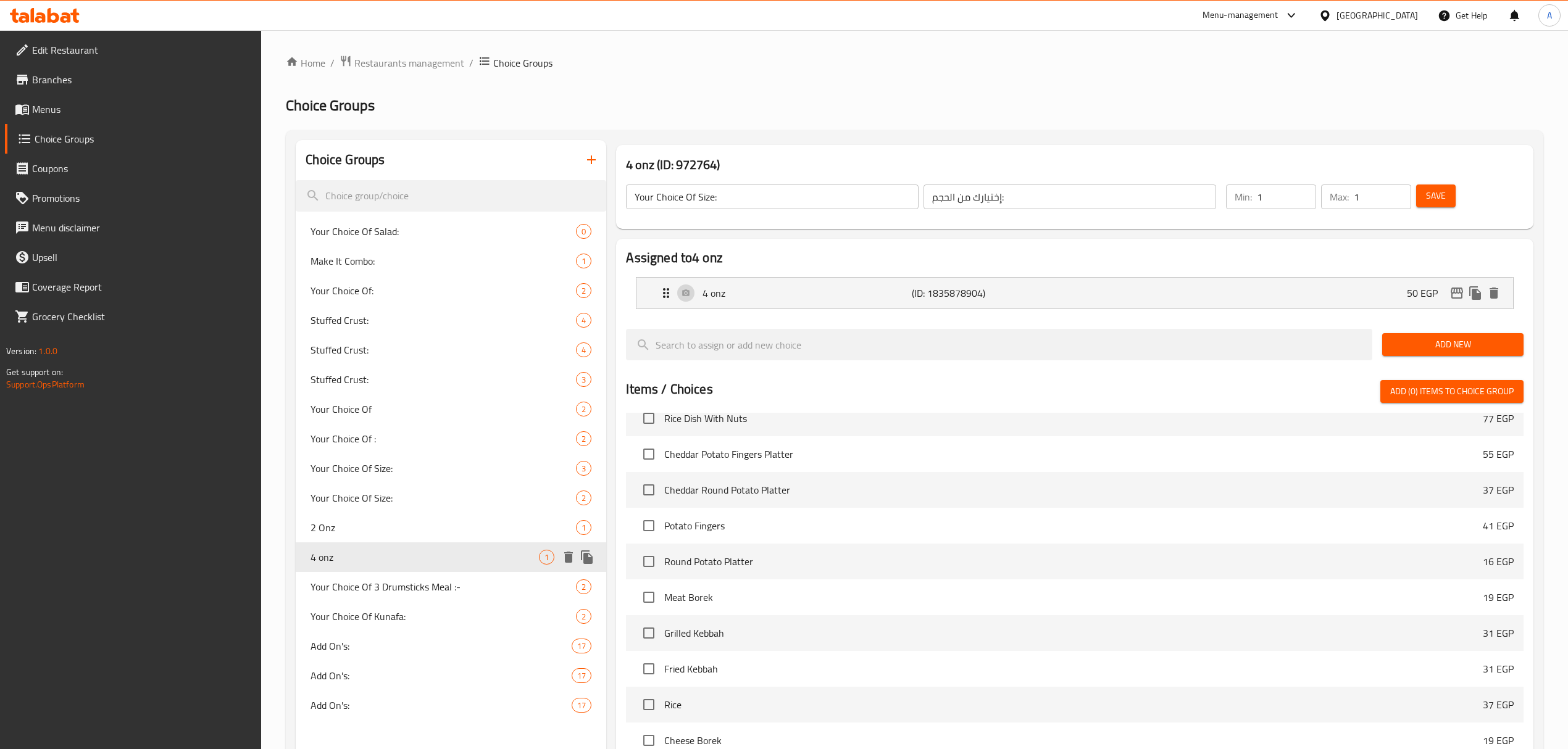
type input "4 onz"
type input "4 اونص"
click at [351, 583] on span "Your Choice Of 3 Drumsticks Meal :-" at bounding box center [424, 586] width 228 height 15
type input "Your Choice Of 3 Drumsticks Meal :-"
type input "اختيارك من وجبة 3 قطع دبوس :-"
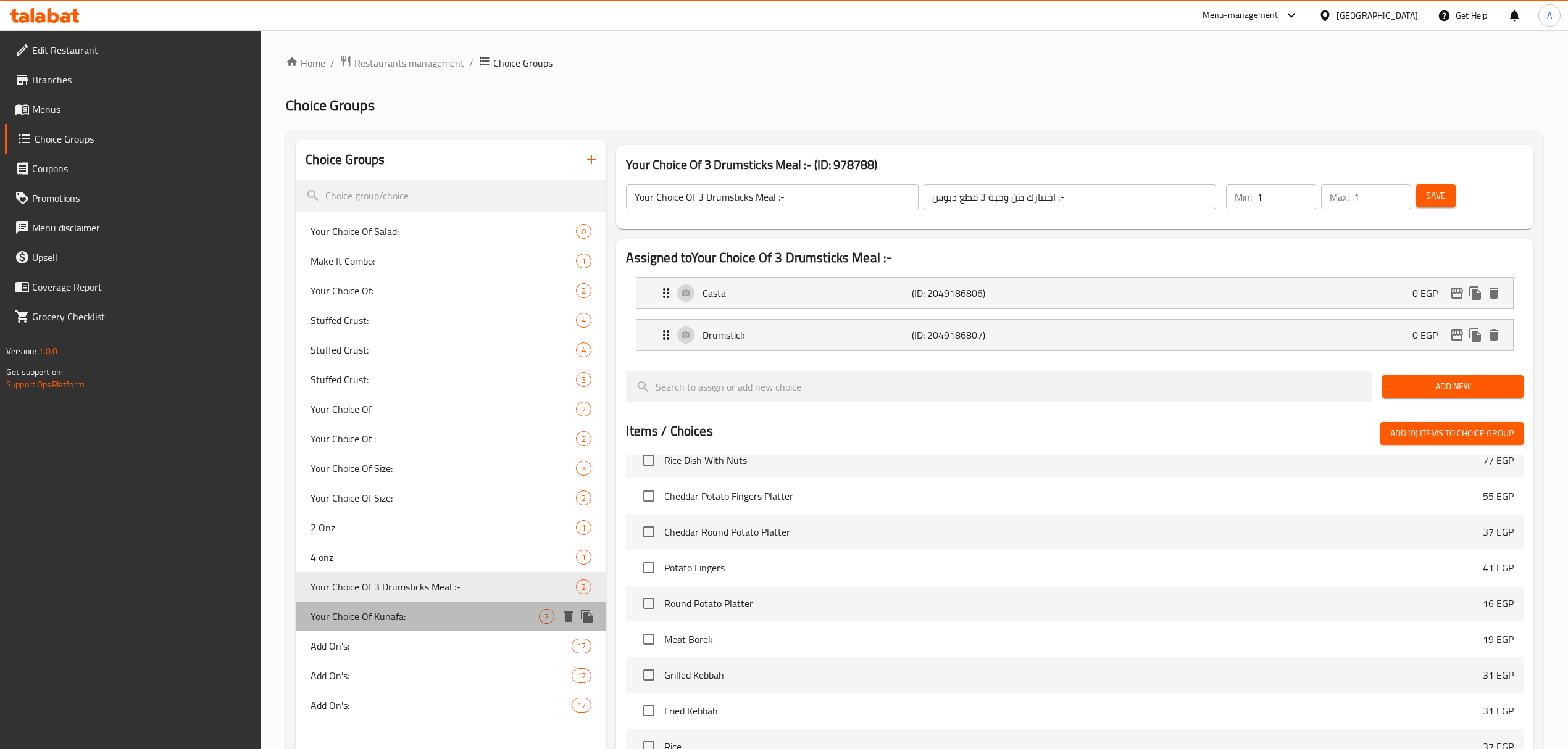
click at [367, 615] on span "Your Choice Of Kunafa:" at bounding box center [424, 616] width 228 height 15
type input "Your Choice Of Kunafa:"
type input "اختيارك من الكنافة:"
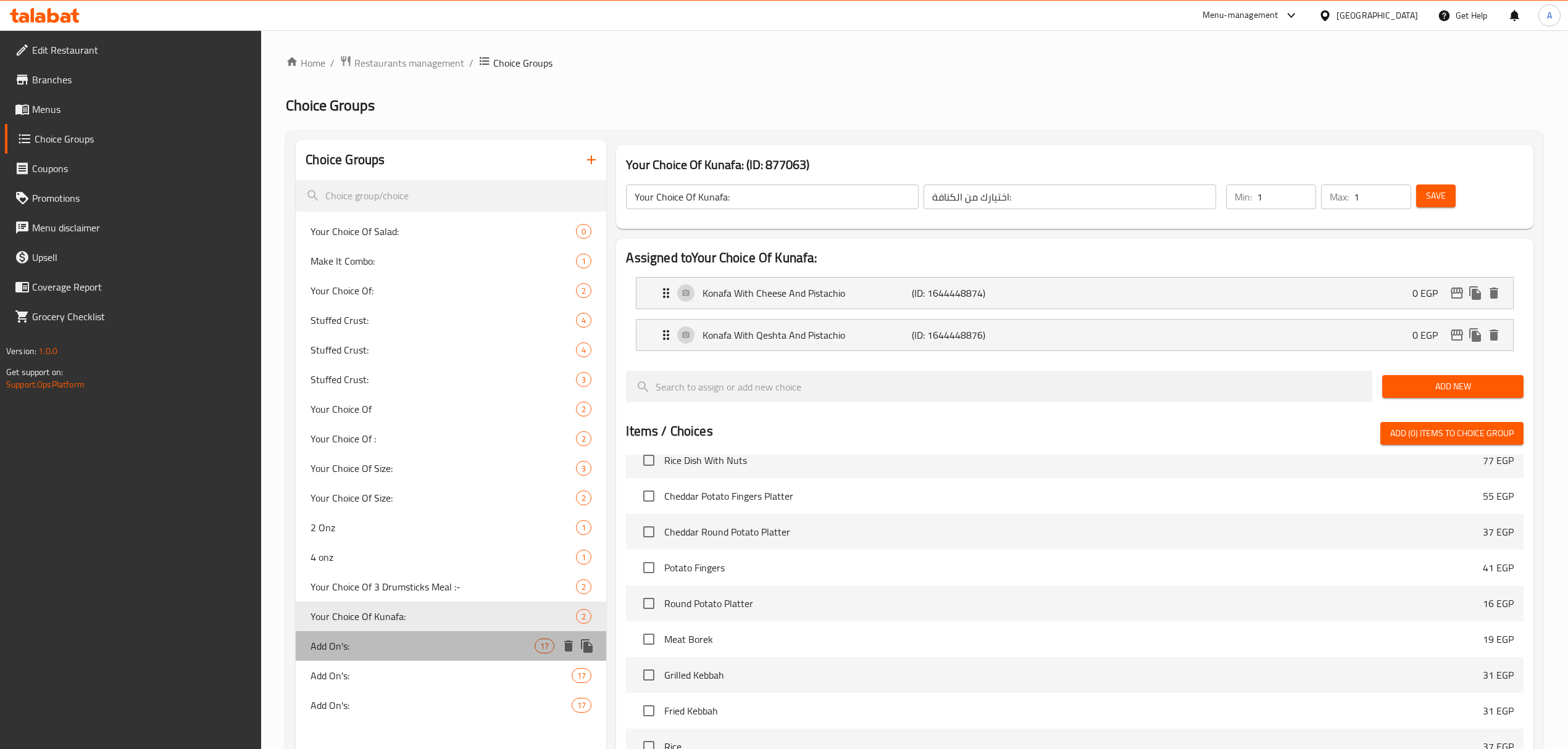
click at [337, 645] on span "Add On's:" at bounding box center [422, 645] width 224 height 15
type input "Add On's:"
type input "الإضافات:"
type input "0"
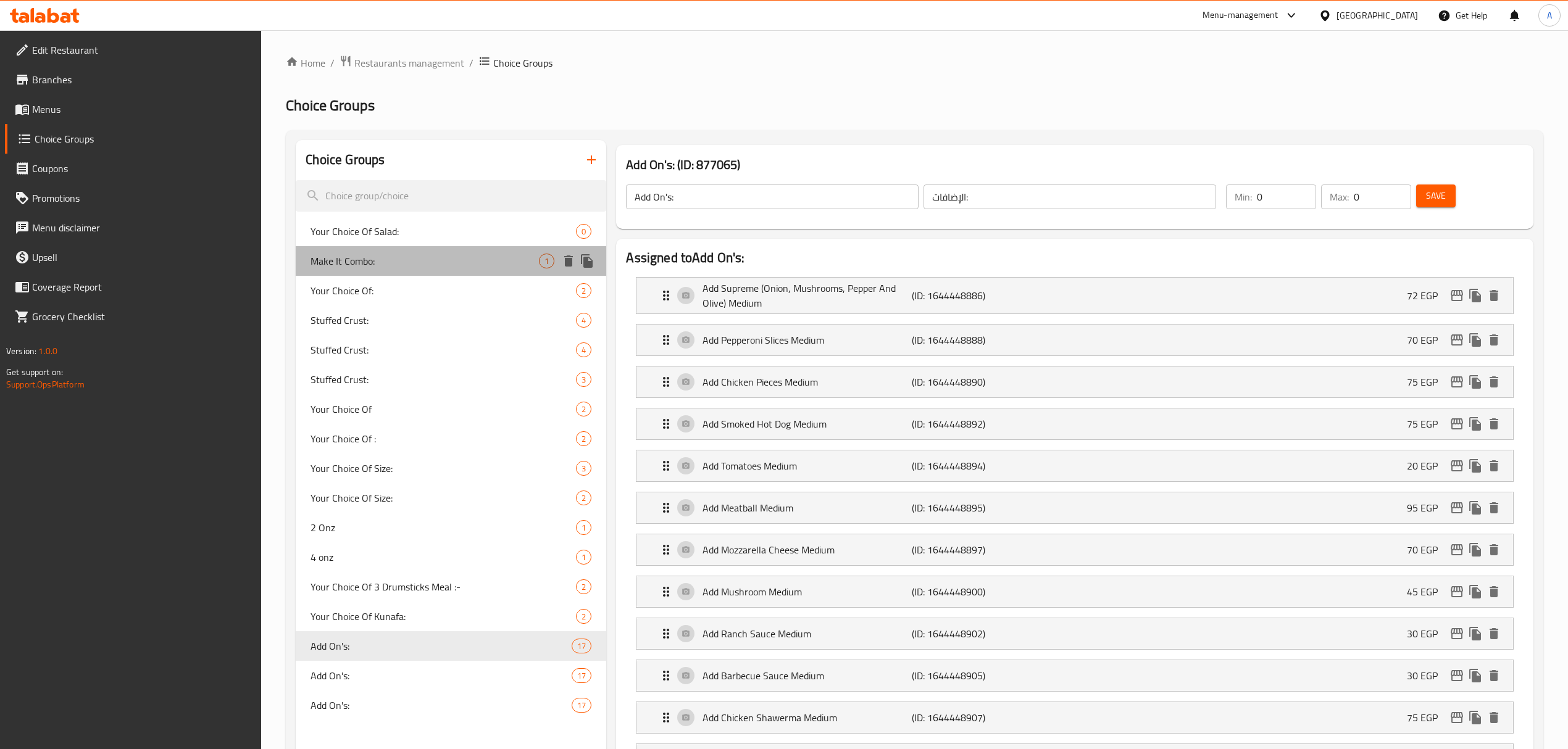
click at [420, 265] on span "Make It Combo:" at bounding box center [424, 261] width 228 height 15
type input "Make It Combo:"
type input "إجعلها وجبة:"
type input "1"
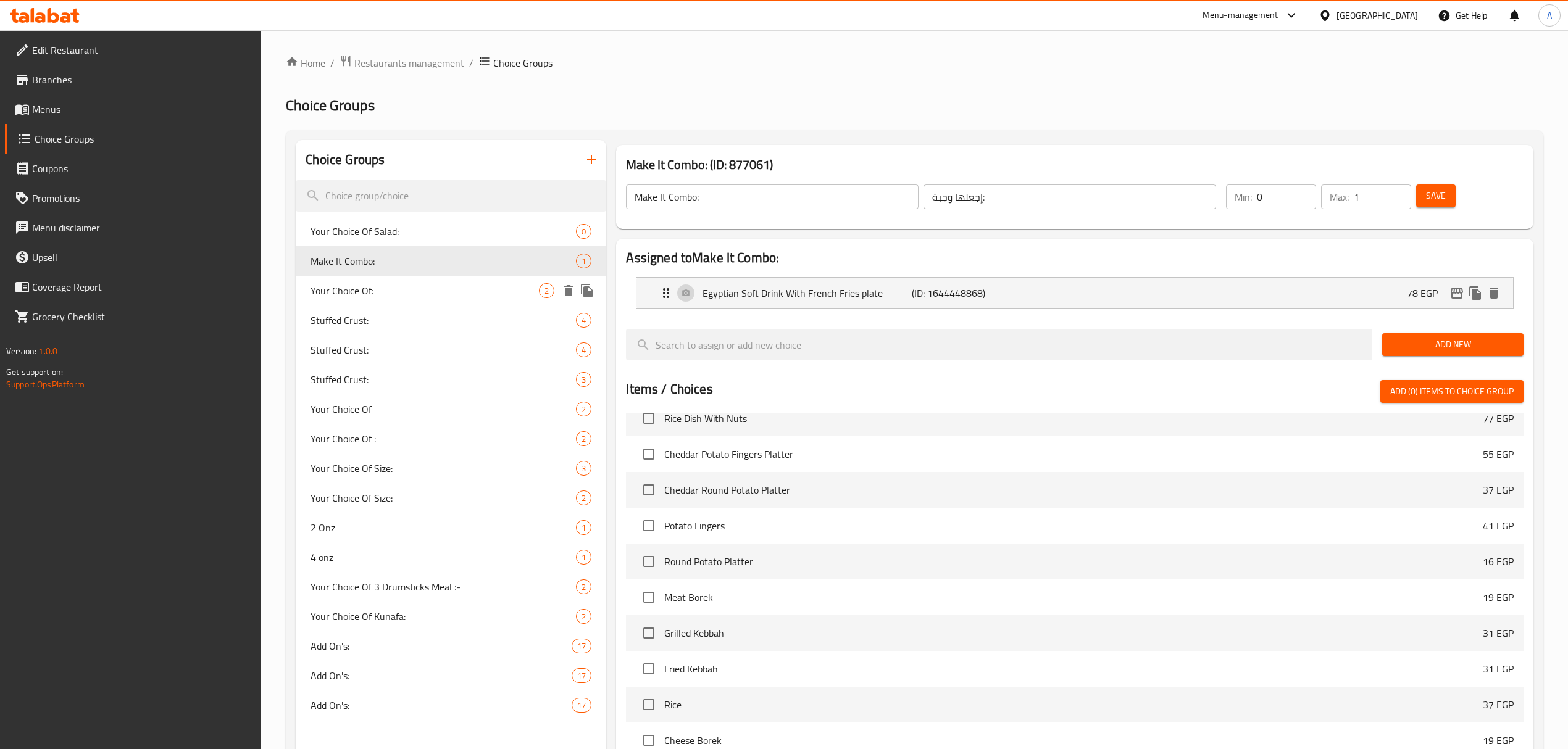
click at [430, 297] on span "Your Choice Of:" at bounding box center [424, 290] width 228 height 15
type input "Your Choice Of:"
type input "اختيارك من:"
type input "1"
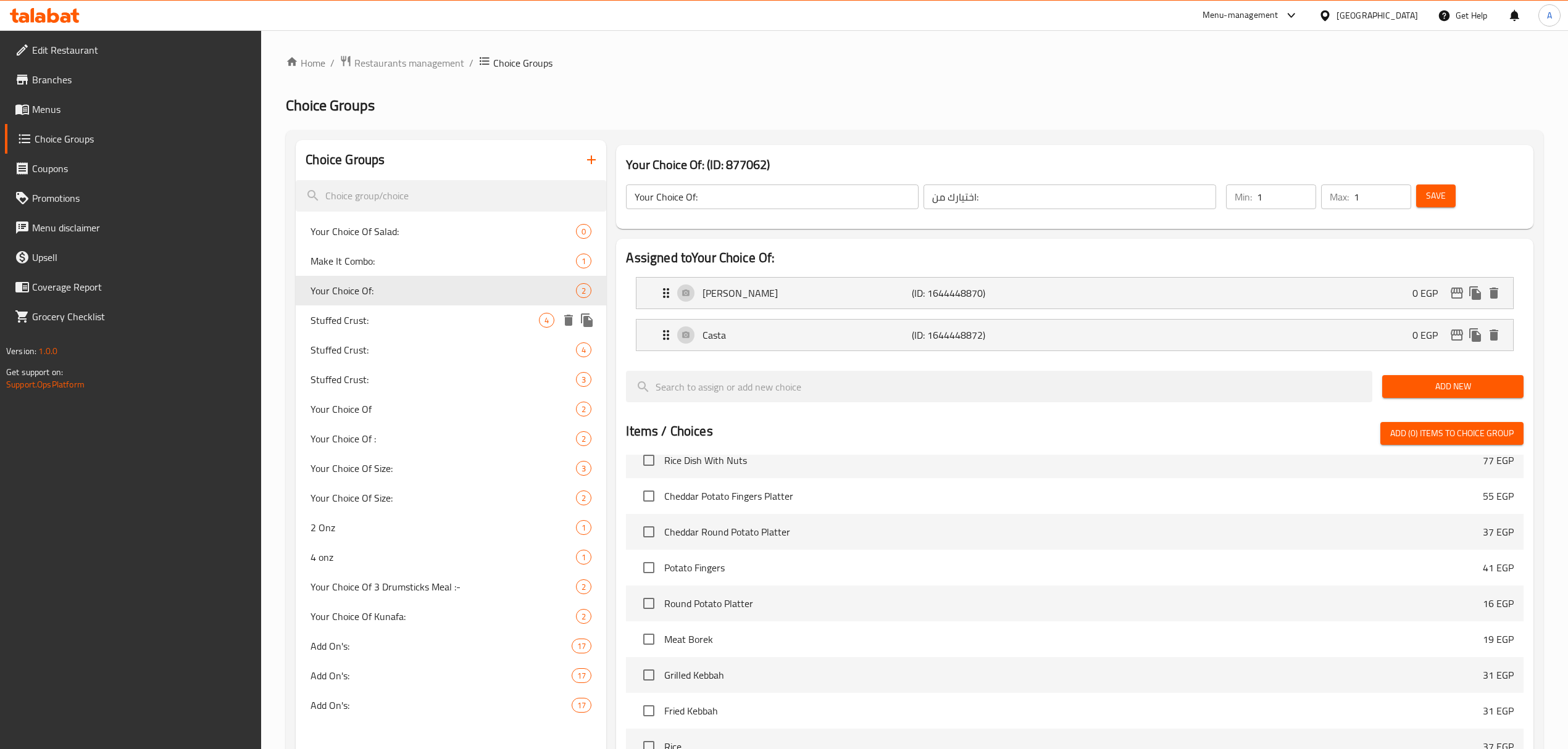
click at [431, 332] on div "Stuffed Crust: 4" at bounding box center [451, 320] width 310 height 30
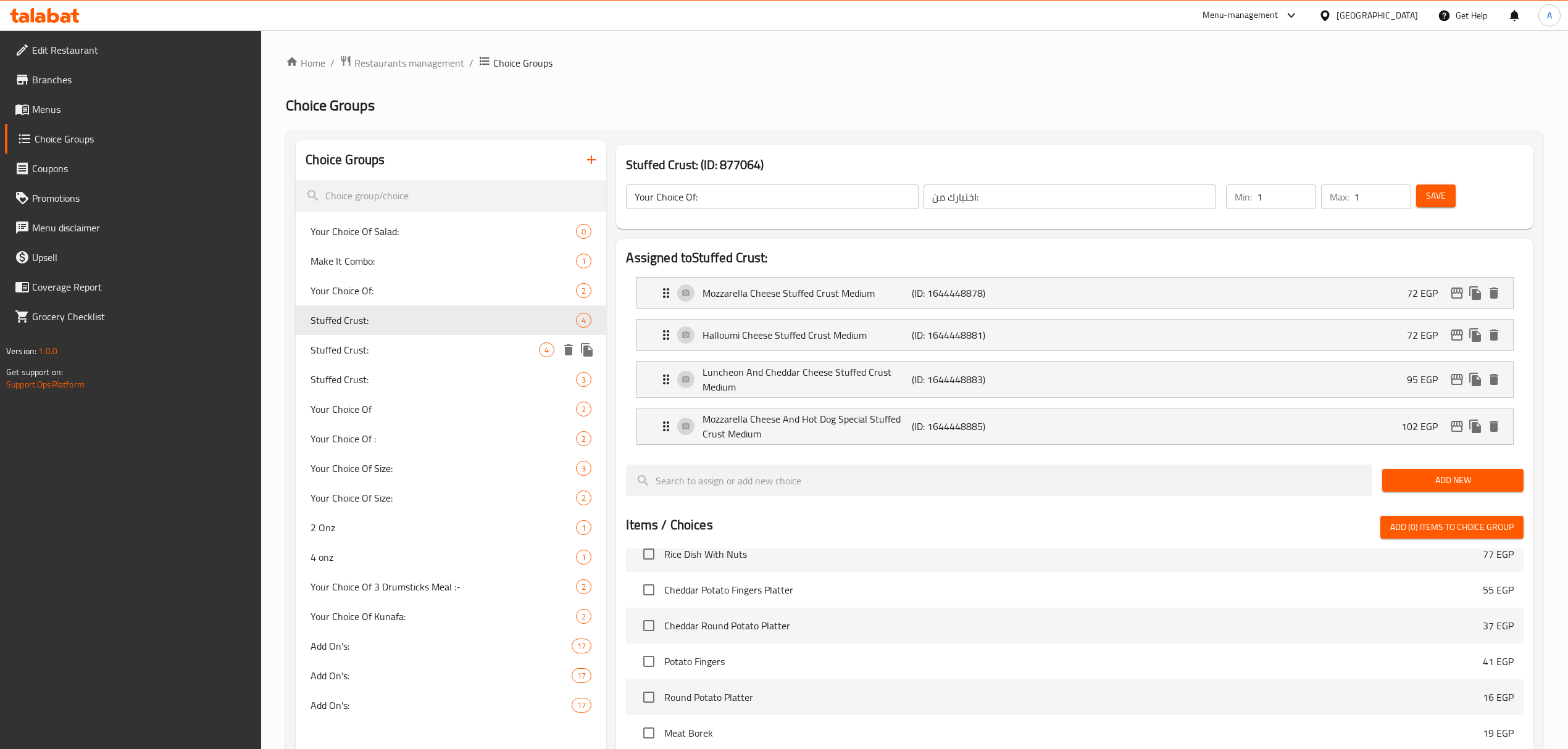
type input "Stuffed Crust:"
type input "محشوة الأطراف:"
type input "0"
click at [443, 422] on div "Your Choice Of 2" at bounding box center [451, 409] width 310 height 30
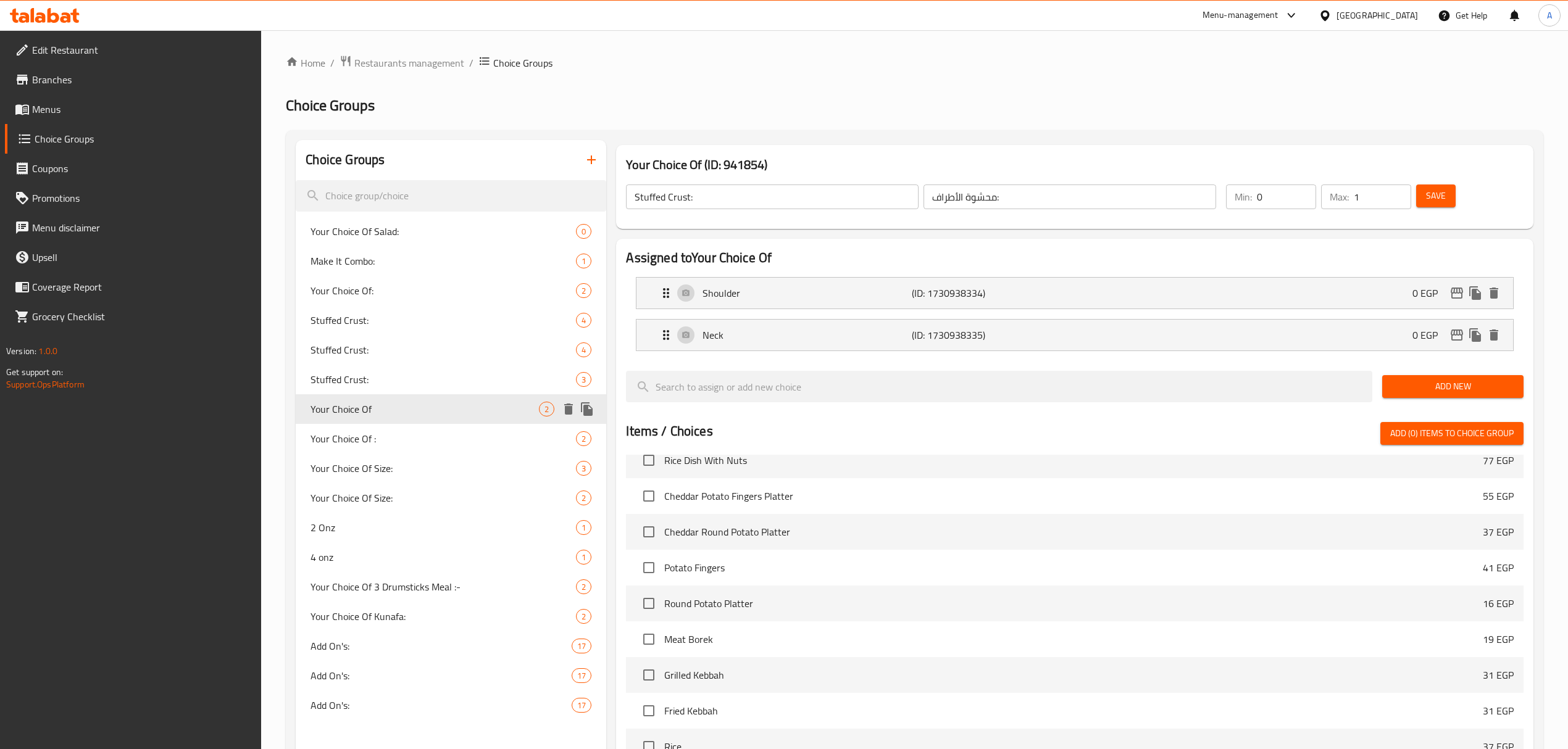
type input "Your Choice Of"
type input "اختيارك من"
type input "1"
click at [326, 351] on span "Stuffed Crust:" at bounding box center [424, 350] width 228 height 15
type input "Stuffed Crust:"
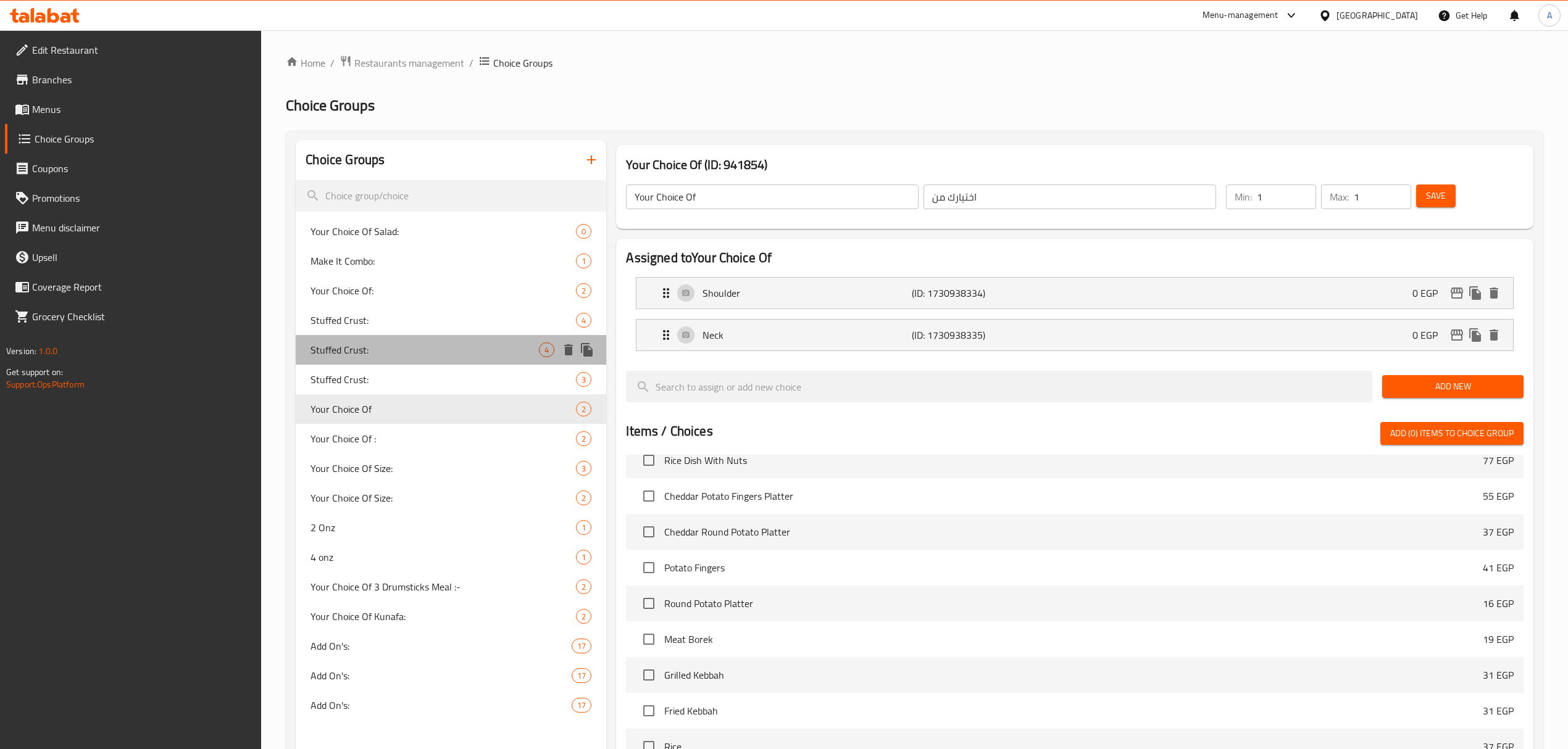
type input "محشوة الأطراف:"
type input "0"
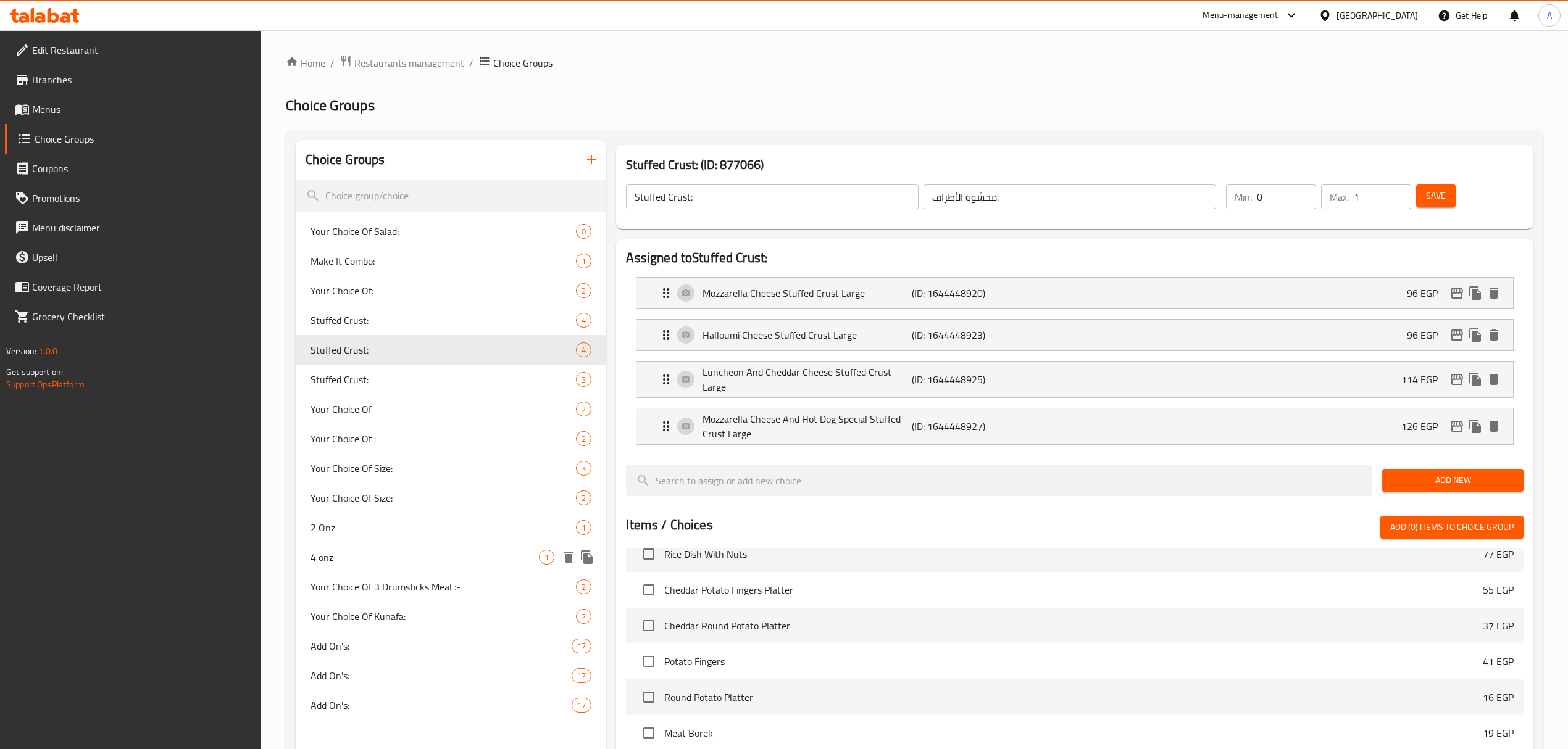
click at [371, 555] on span "4 onz" at bounding box center [424, 556] width 228 height 15
type input "4 onz"
type input "4 اونص"
type input "1"
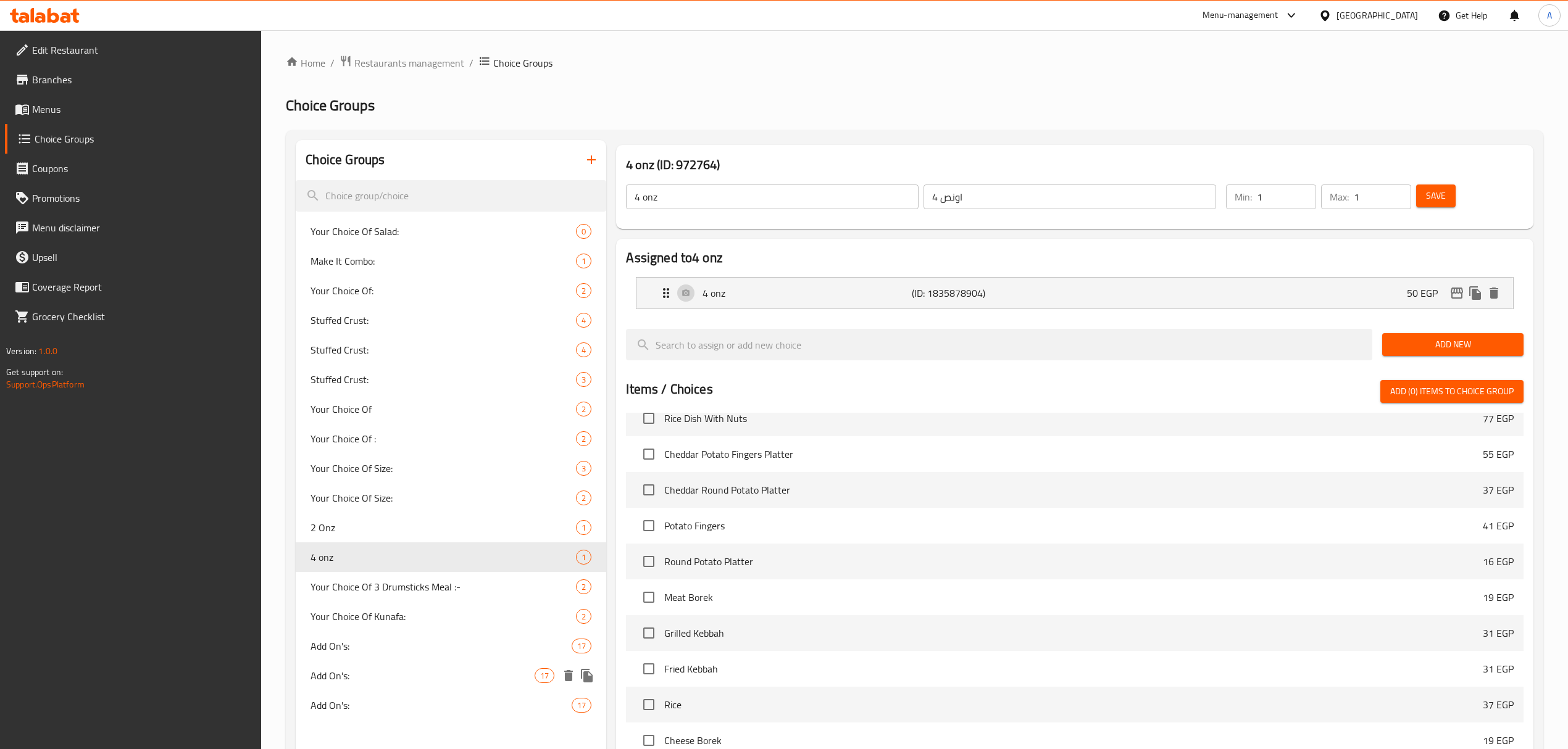
click at [329, 673] on span "Add On's:" at bounding box center [422, 675] width 224 height 15
type input "Add On's:"
type input "الإضافات:"
type input "0"
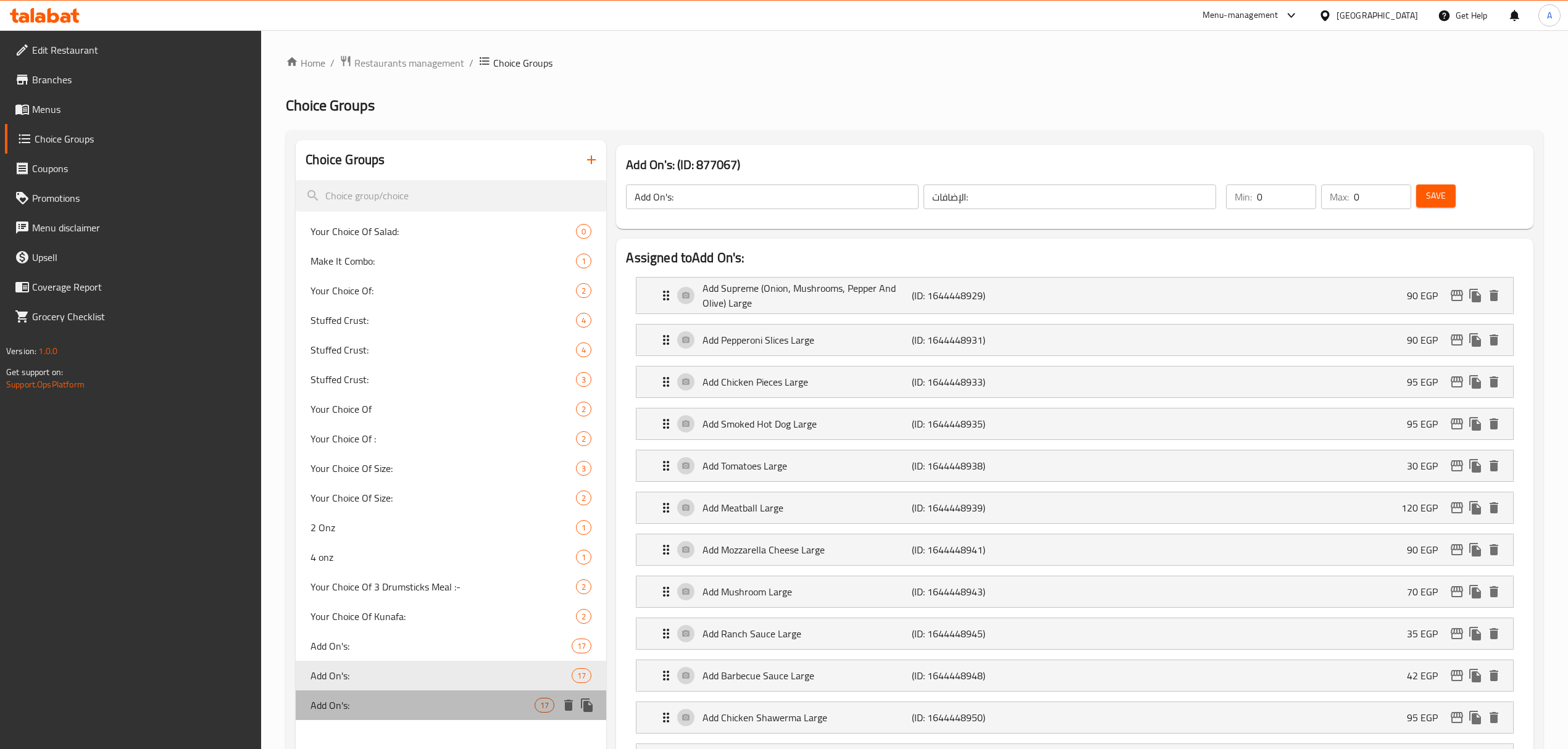
click at [357, 710] on span "Add On's:" at bounding box center [422, 704] width 224 height 15
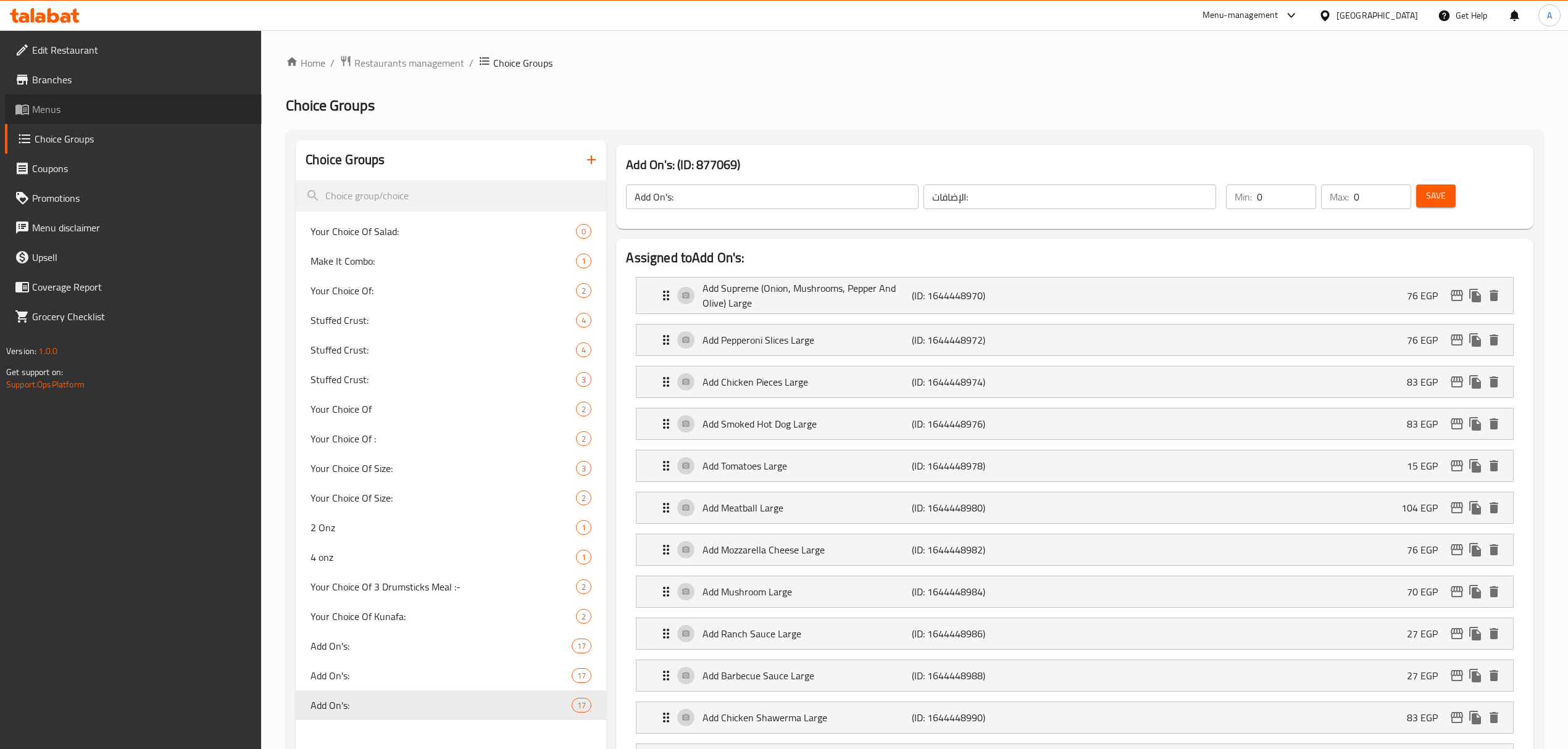
click at [31, 114] on span at bounding box center [23, 109] width 17 height 15
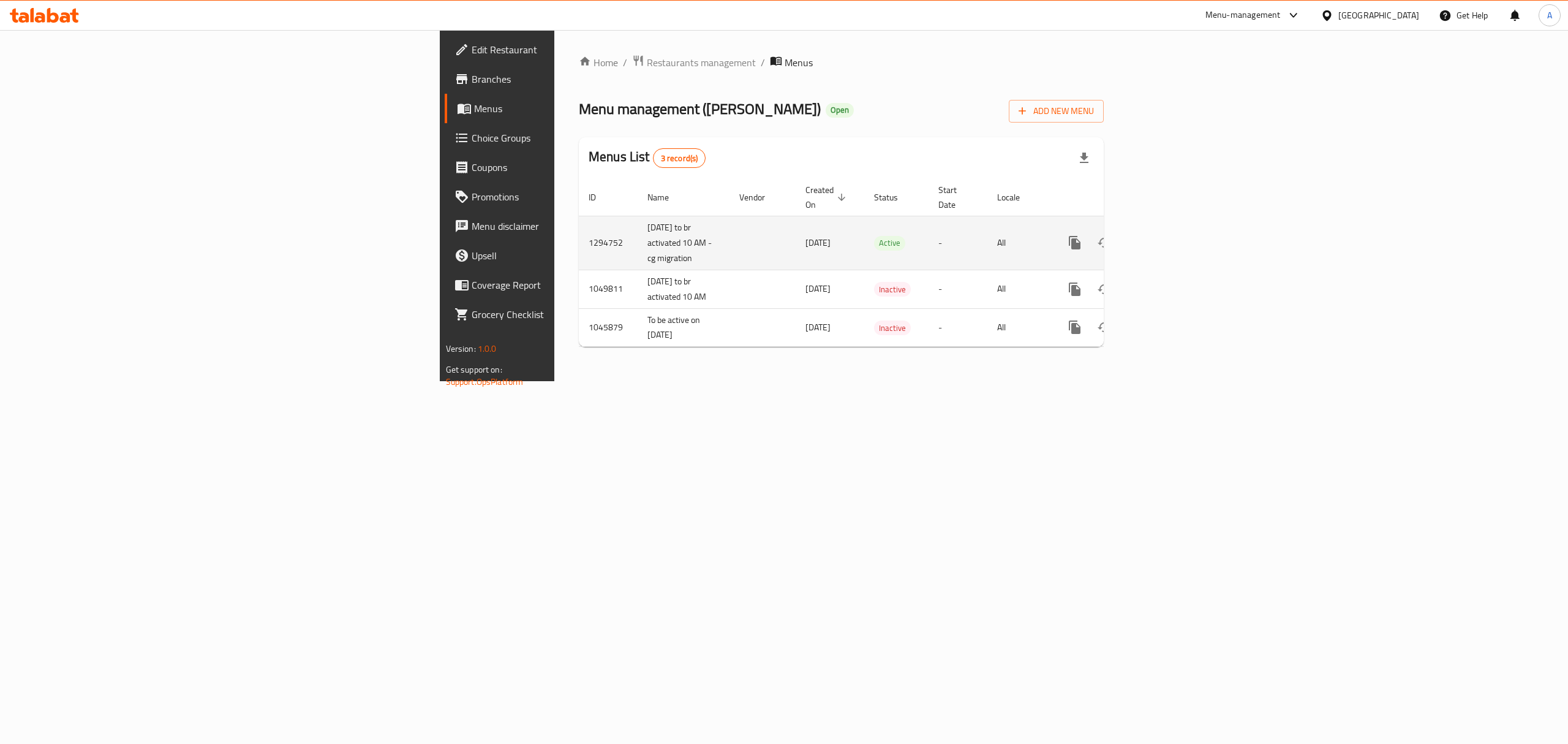
click at [1171, 238] on icon "enhanced table" at bounding box center [1163, 242] width 14 height 14
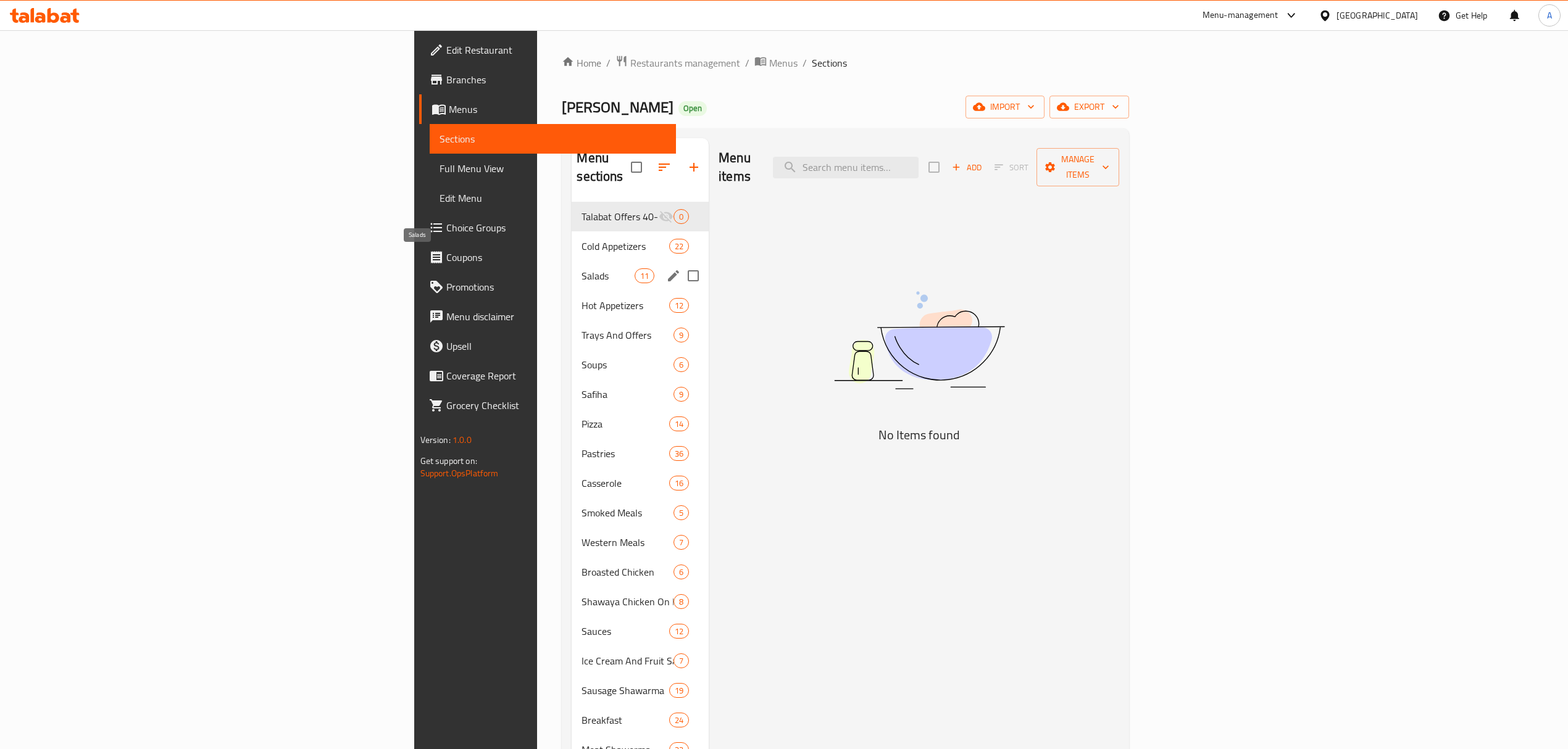
click at [581, 268] on span "Salads" at bounding box center [607, 275] width 52 height 15
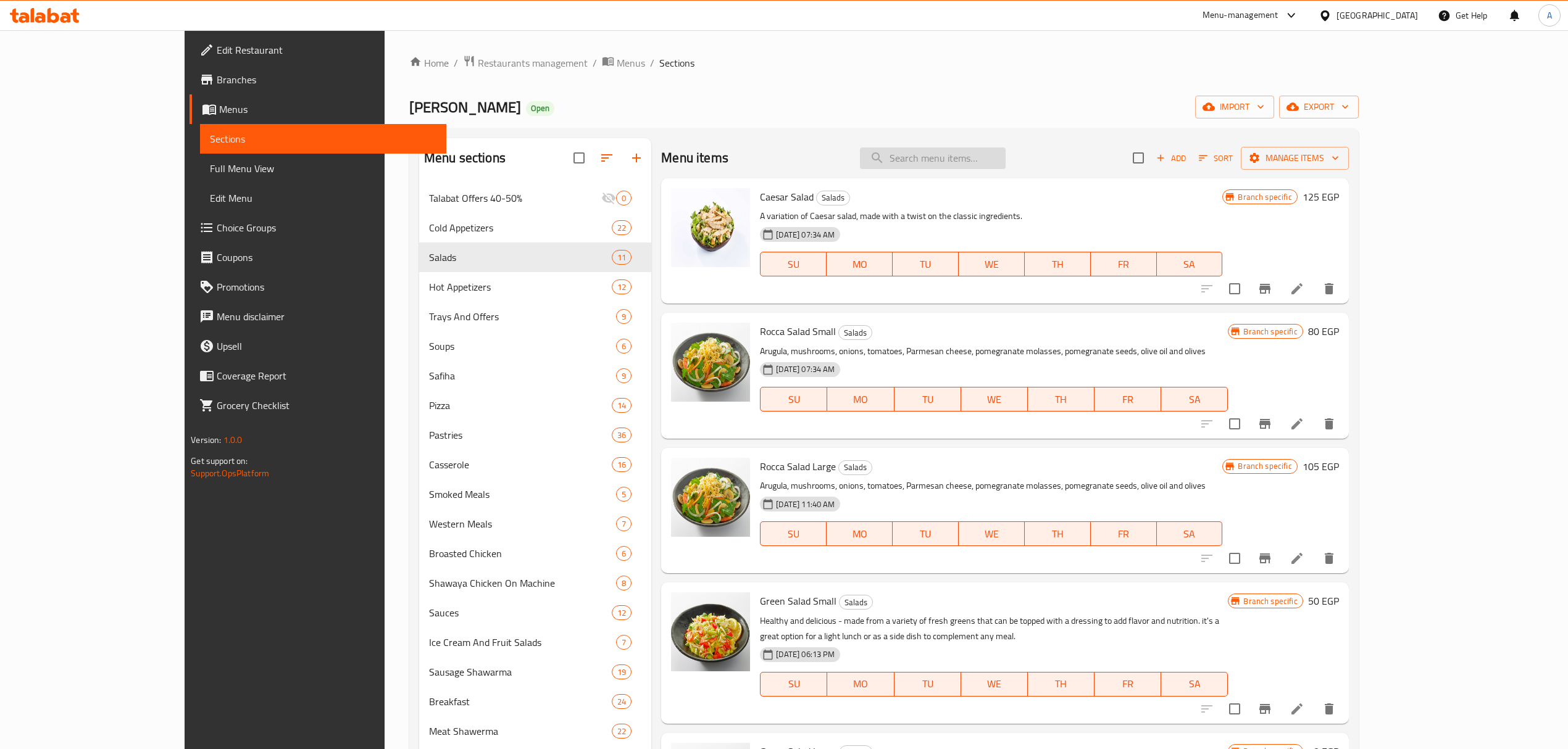
click at [1004, 165] on input "search" at bounding box center [933, 158] width 146 height 21
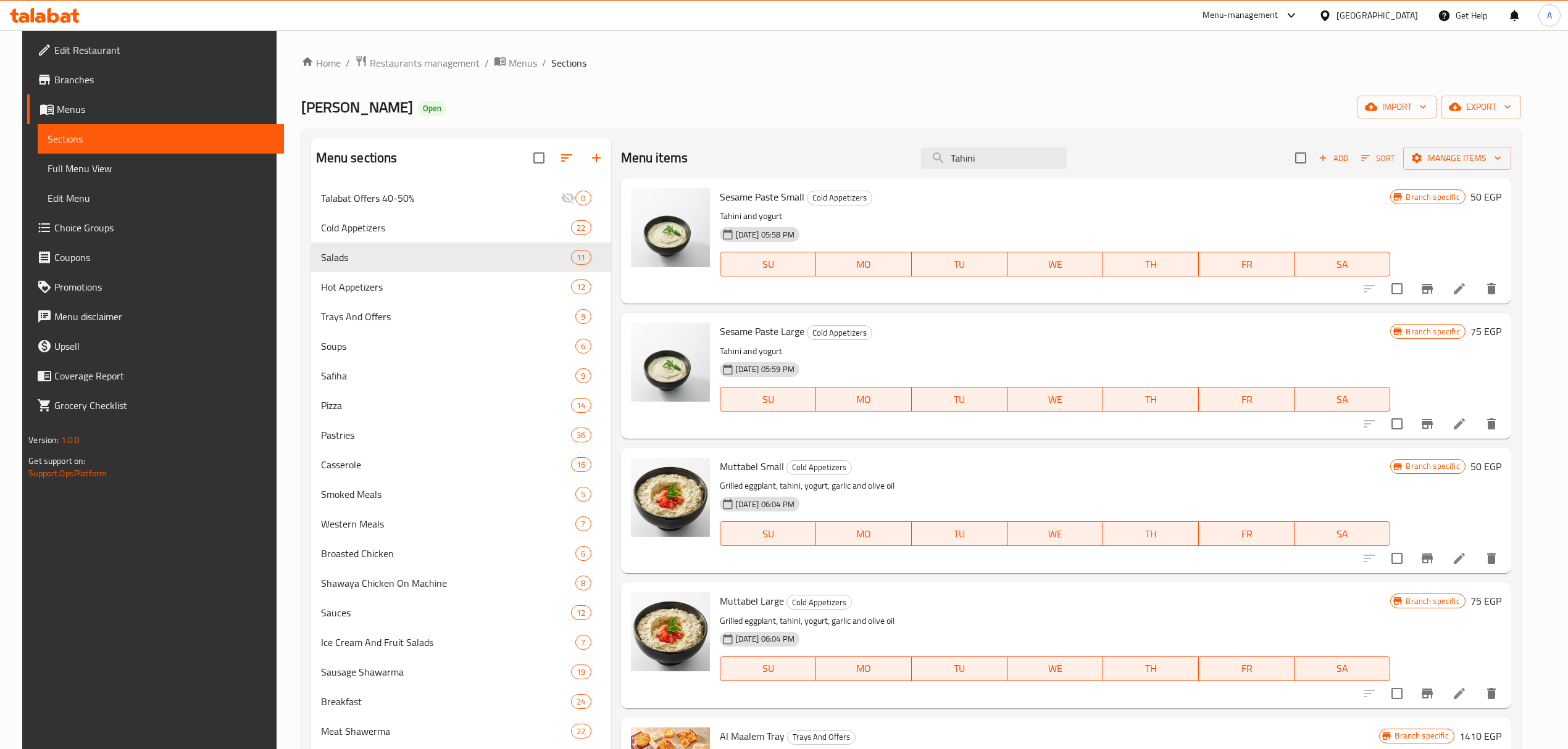
type input "Tahini"
drag, startPoint x: 712, startPoint y: 200, endPoint x: 763, endPoint y: 200, distance: 51.0
click at [771, 201] on div "Sesame Paste Small Cold Appetizers Tahini and yogurt 19-08-2025 05:58 PM SU MO …" at bounding box center [1055, 241] width 681 height 116
copy span "Sesame Paste"
click at [92, 227] on span "Choice Groups" at bounding box center [164, 227] width 219 height 15
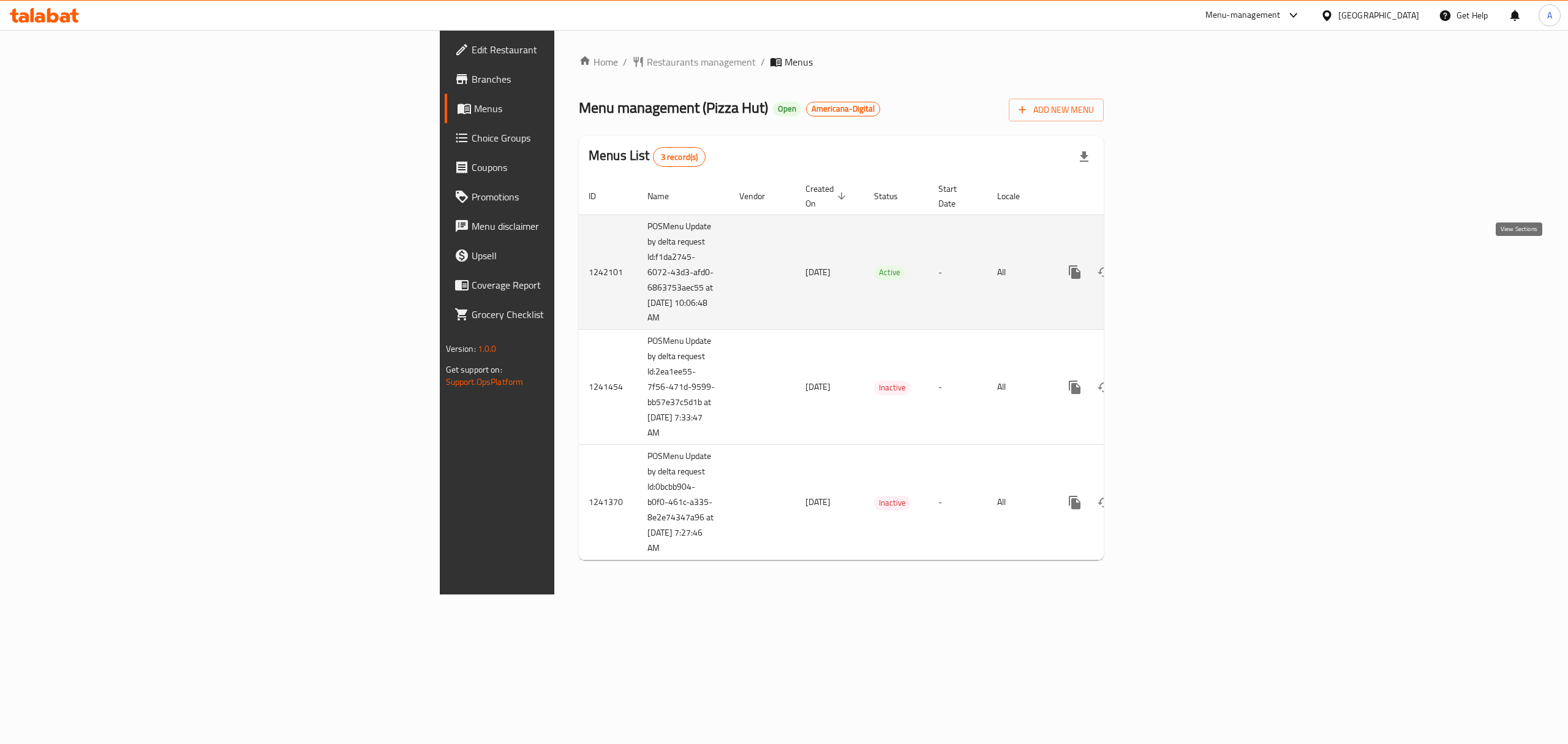
click at [1171, 265] on icon "enhanced table" at bounding box center [1163, 272] width 14 height 14
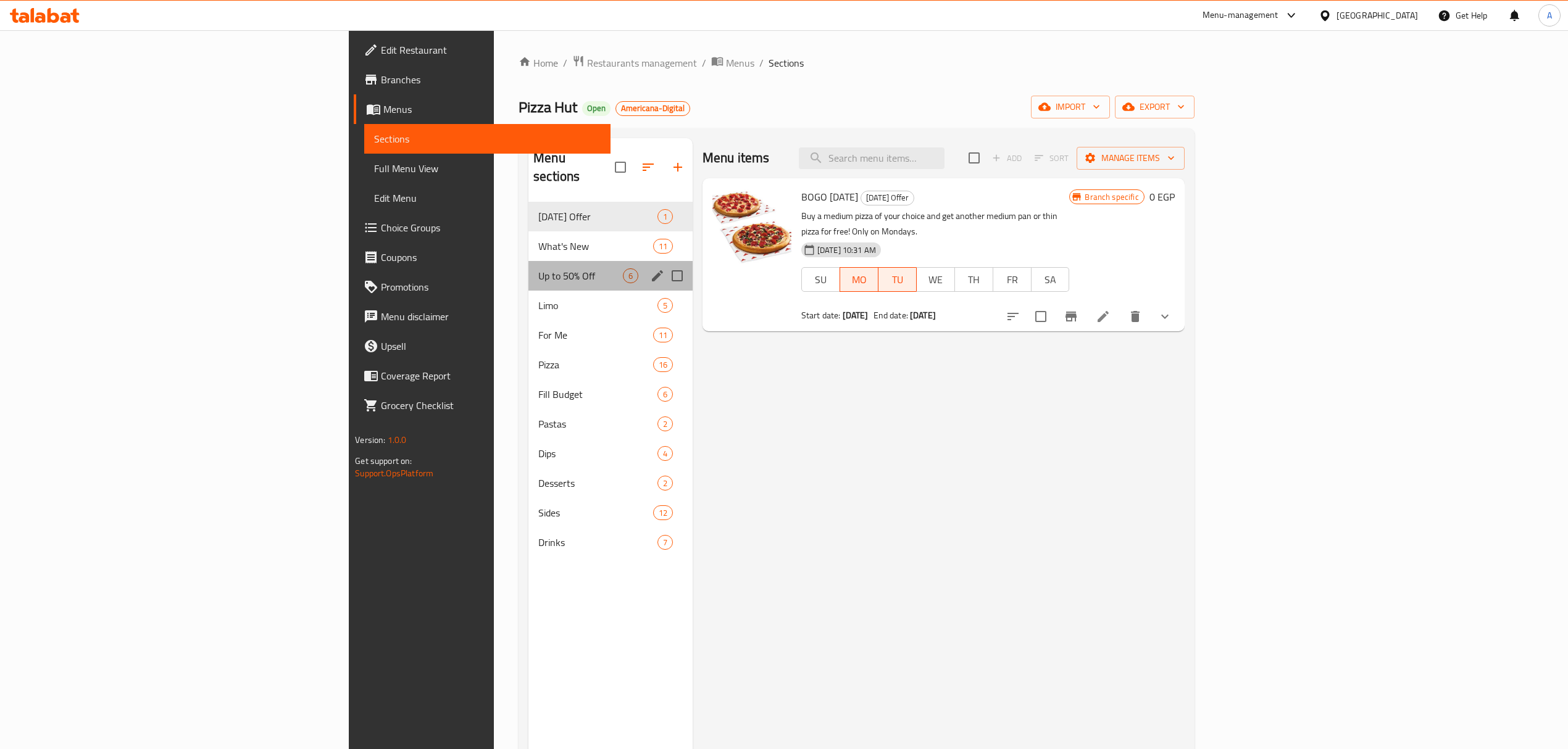
click at [528, 267] on div "Up to 50% Off 6" at bounding box center [610, 276] width 165 height 30
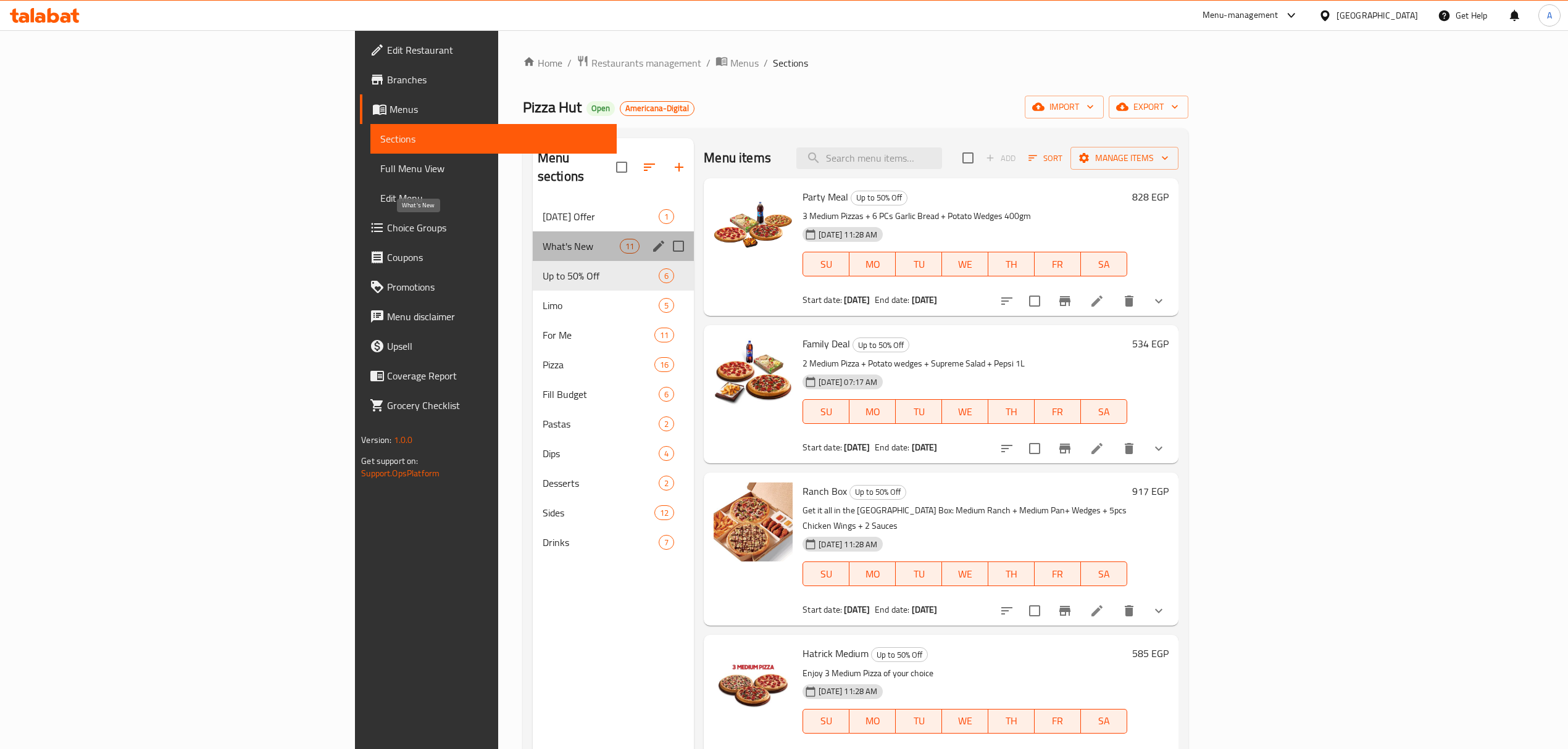
click at [543, 239] on span "What's New" at bounding box center [581, 246] width 77 height 15
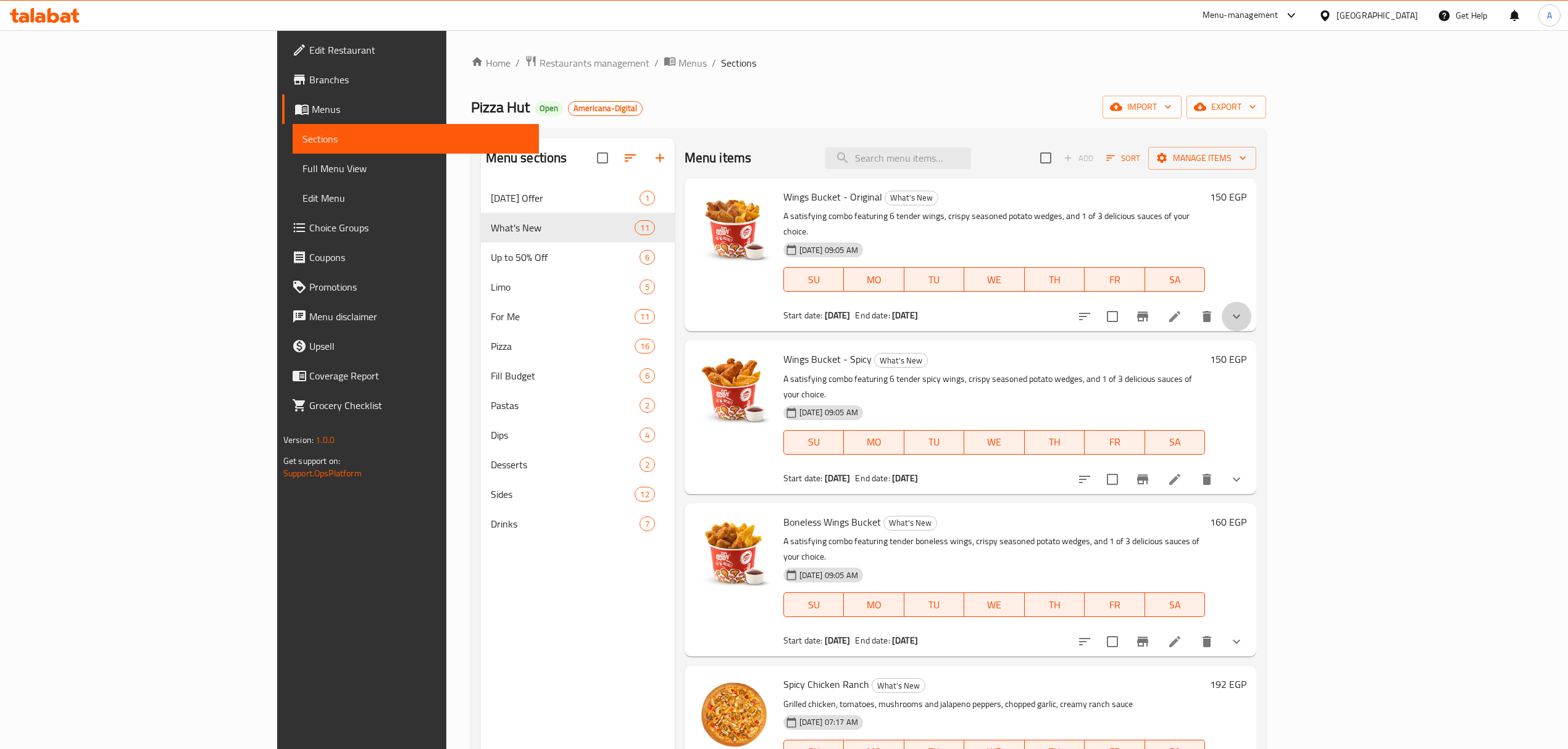
click at [1251, 302] on button "show more" at bounding box center [1236, 316] width 30 height 30
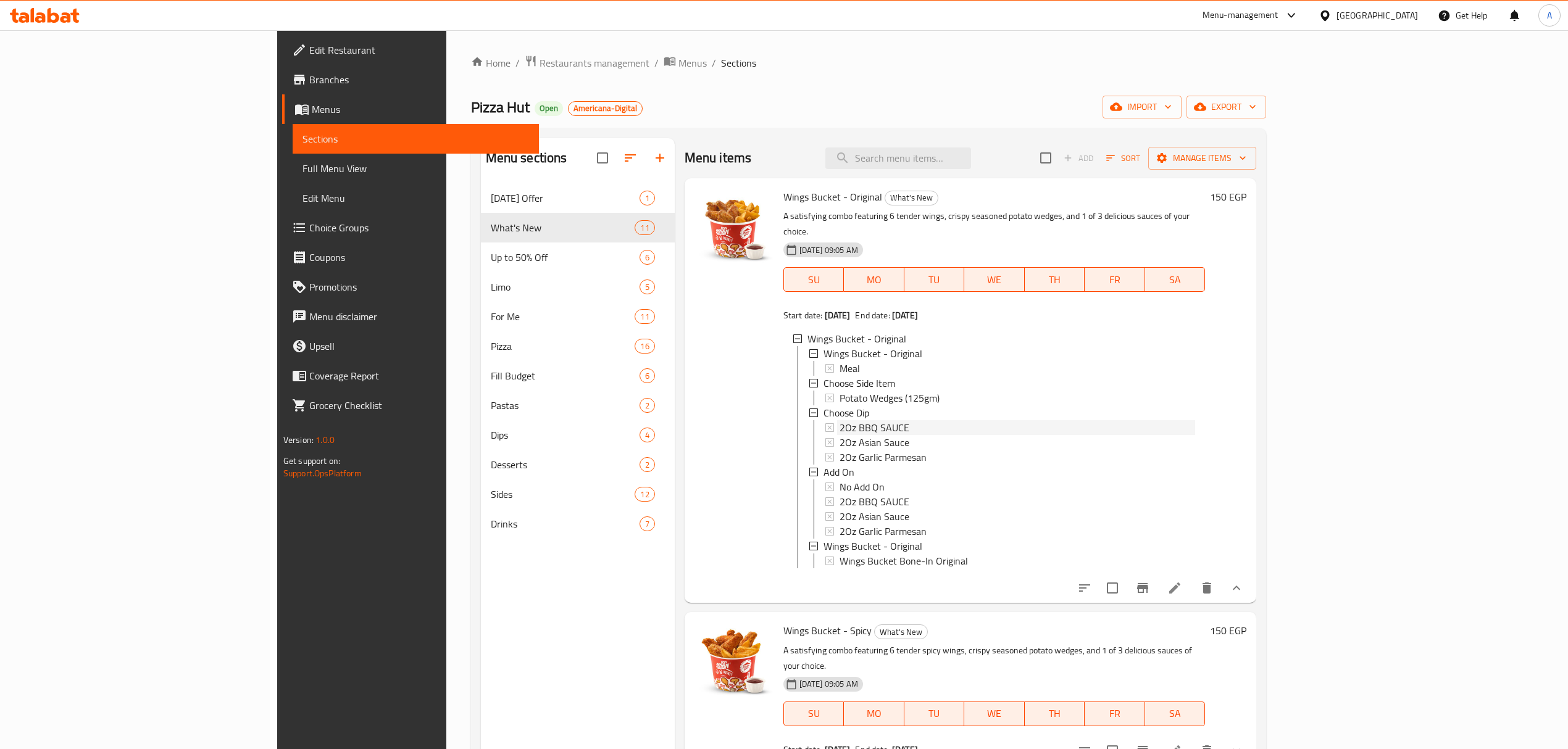
click at [839, 420] on span "2Oz BBQ SAUCE" at bounding box center [874, 427] width 69 height 15
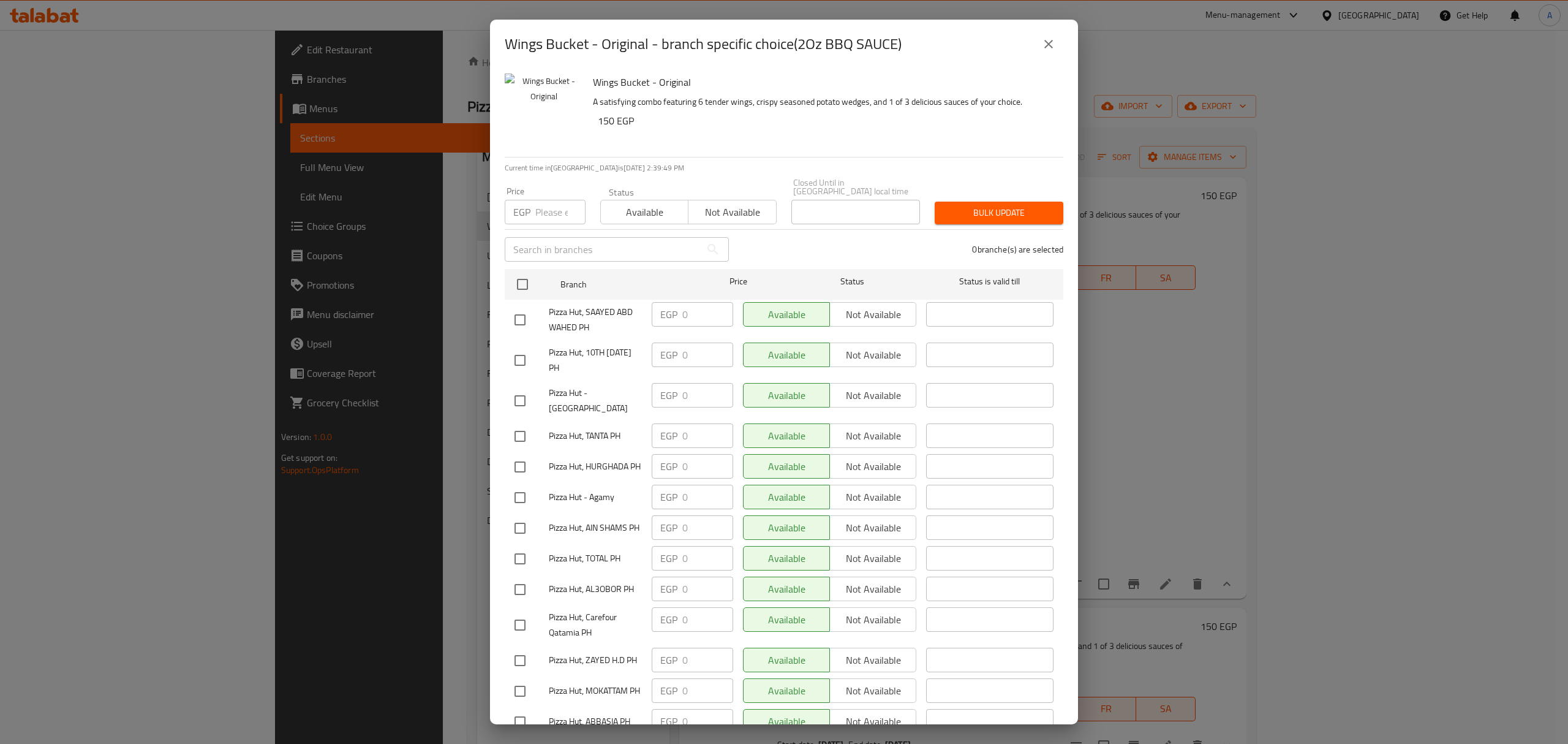
click at [1049, 37] on icon "close" at bounding box center [1048, 43] width 14 height 14
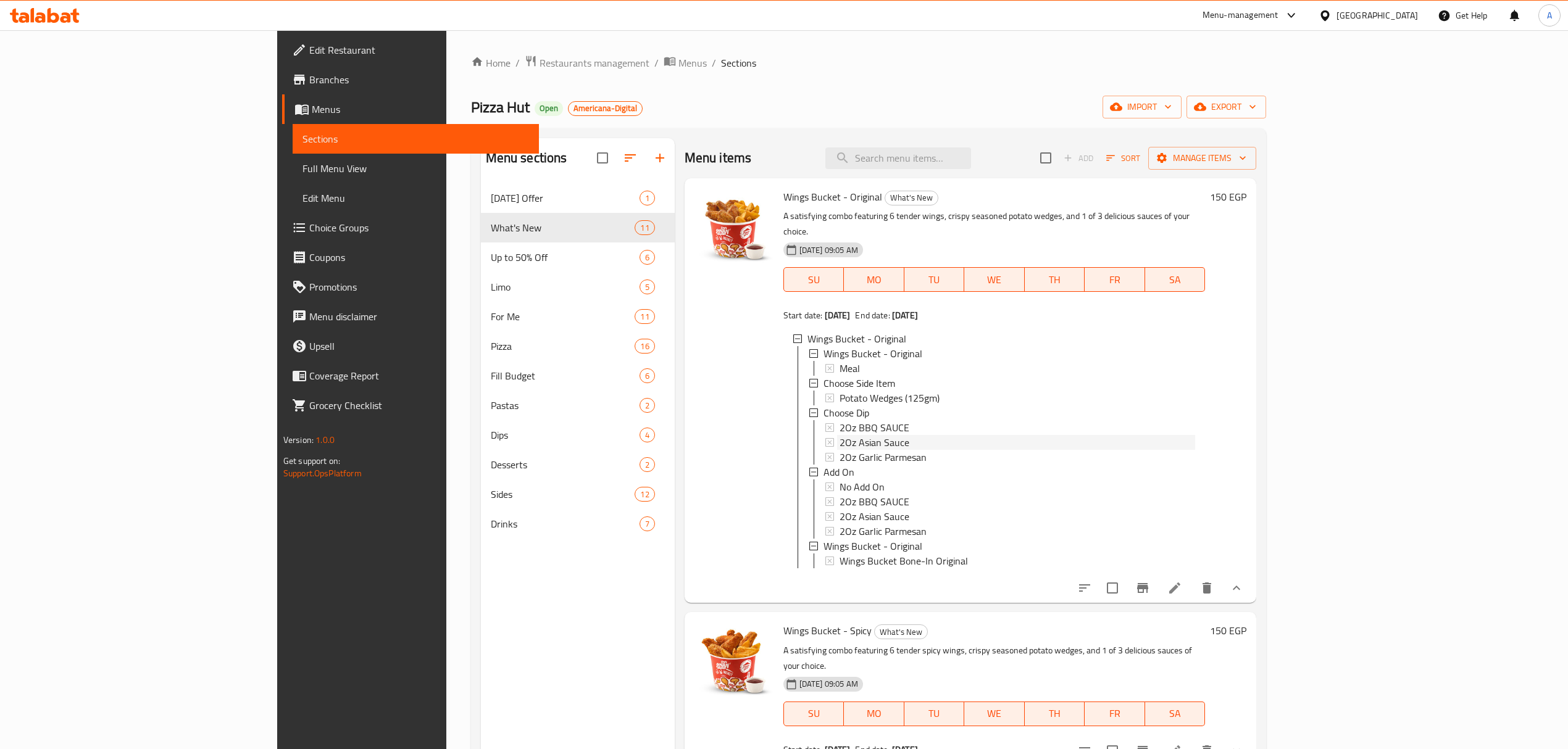
click at [839, 435] on span "2Oz Asian Sauce" at bounding box center [874, 442] width 69 height 15
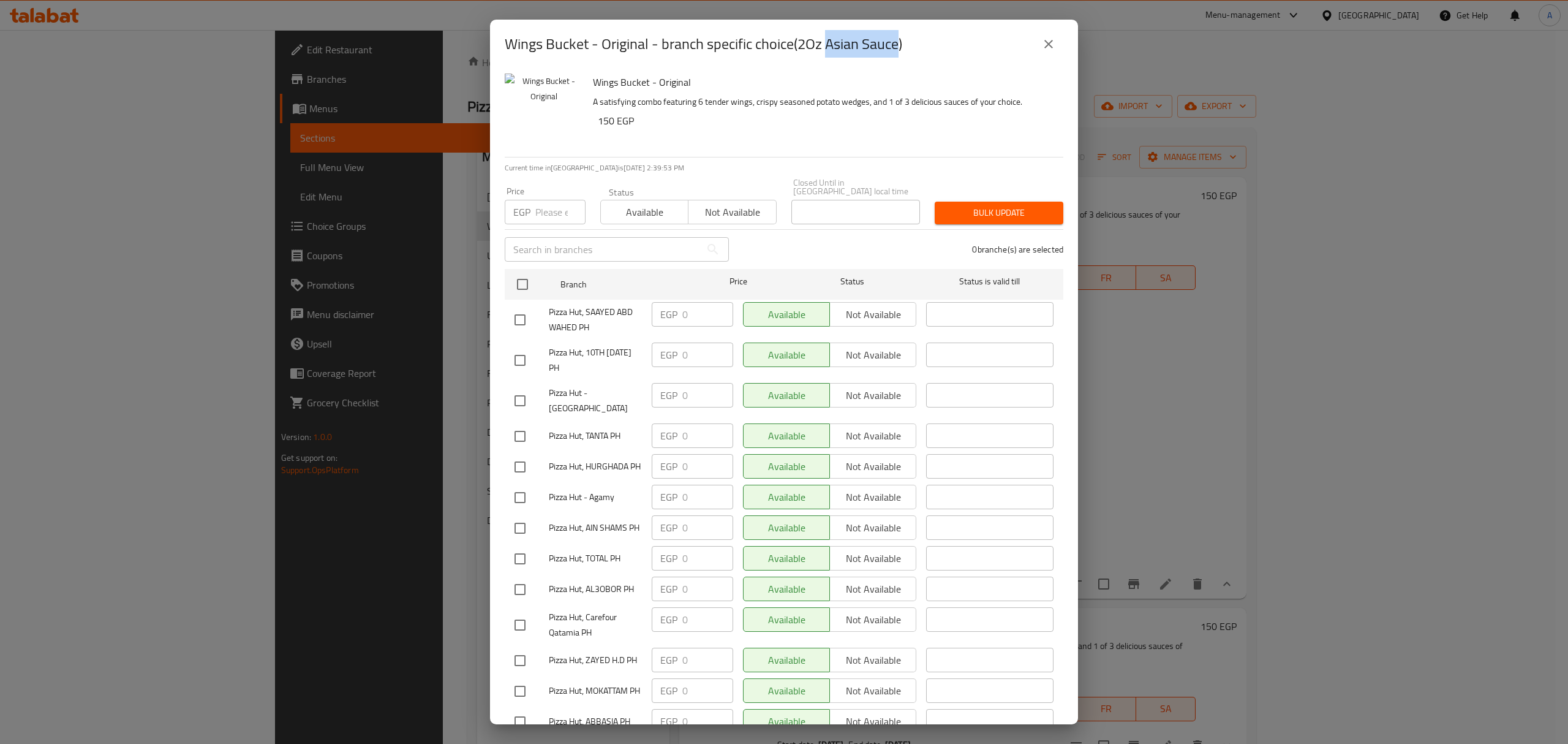
drag, startPoint x: 829, startPoint y: 43, endPoint x: 899, endPoint y: 47, distance: 70.1
click at [899, 47] on h2 "Wings Bucket - Original - branch specific choice(2Oz Asian Sauce)" at bounding box center [703, 43] width 397 height 20
copy h2 "Asian Sauce"
click at [1047, 49] on icon "close" at bounding box center [1048, 43] width 14 height 14
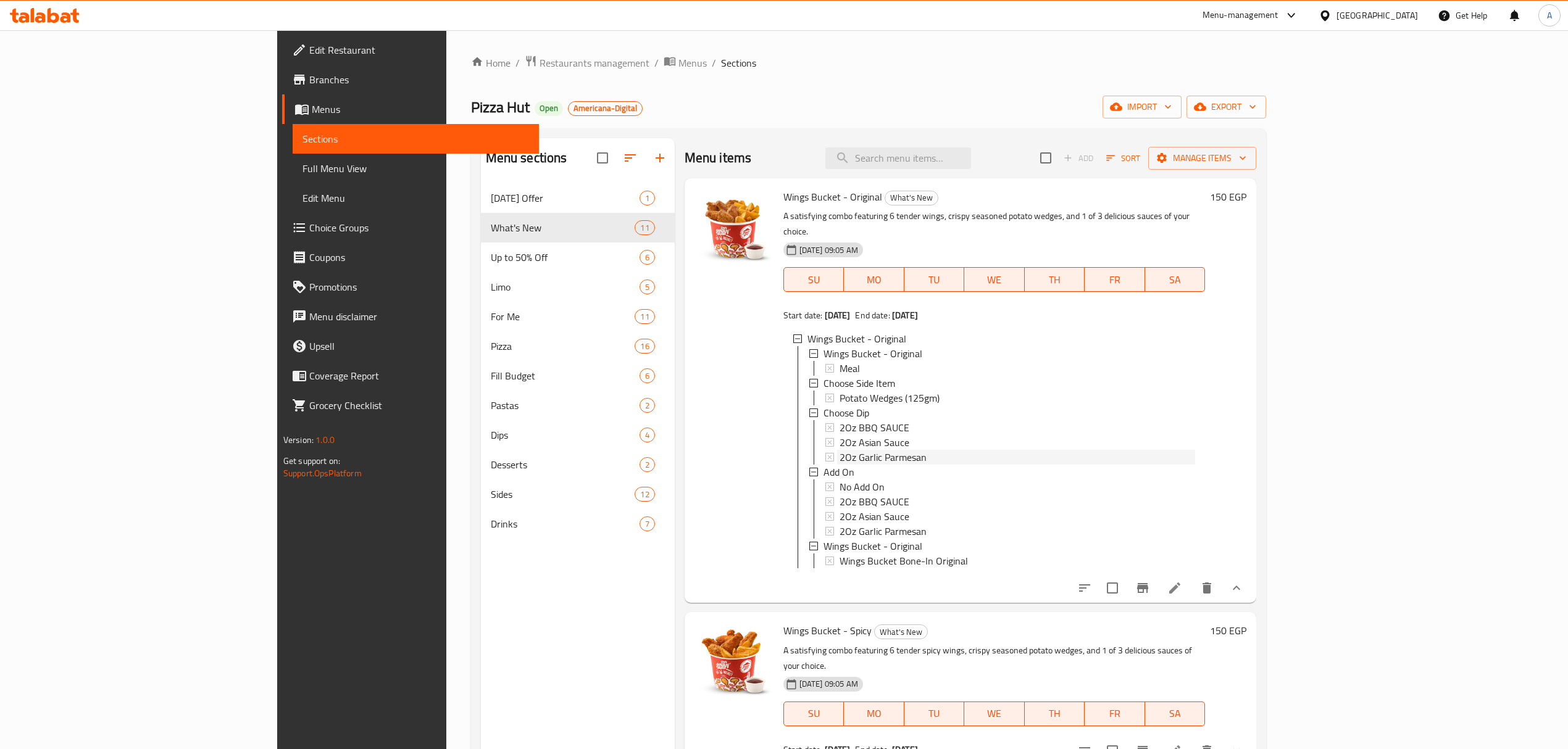
click at [839, 450] on span "2Oz Garlic Parmesan" at bounding box center [883, 457] width 87 height 15
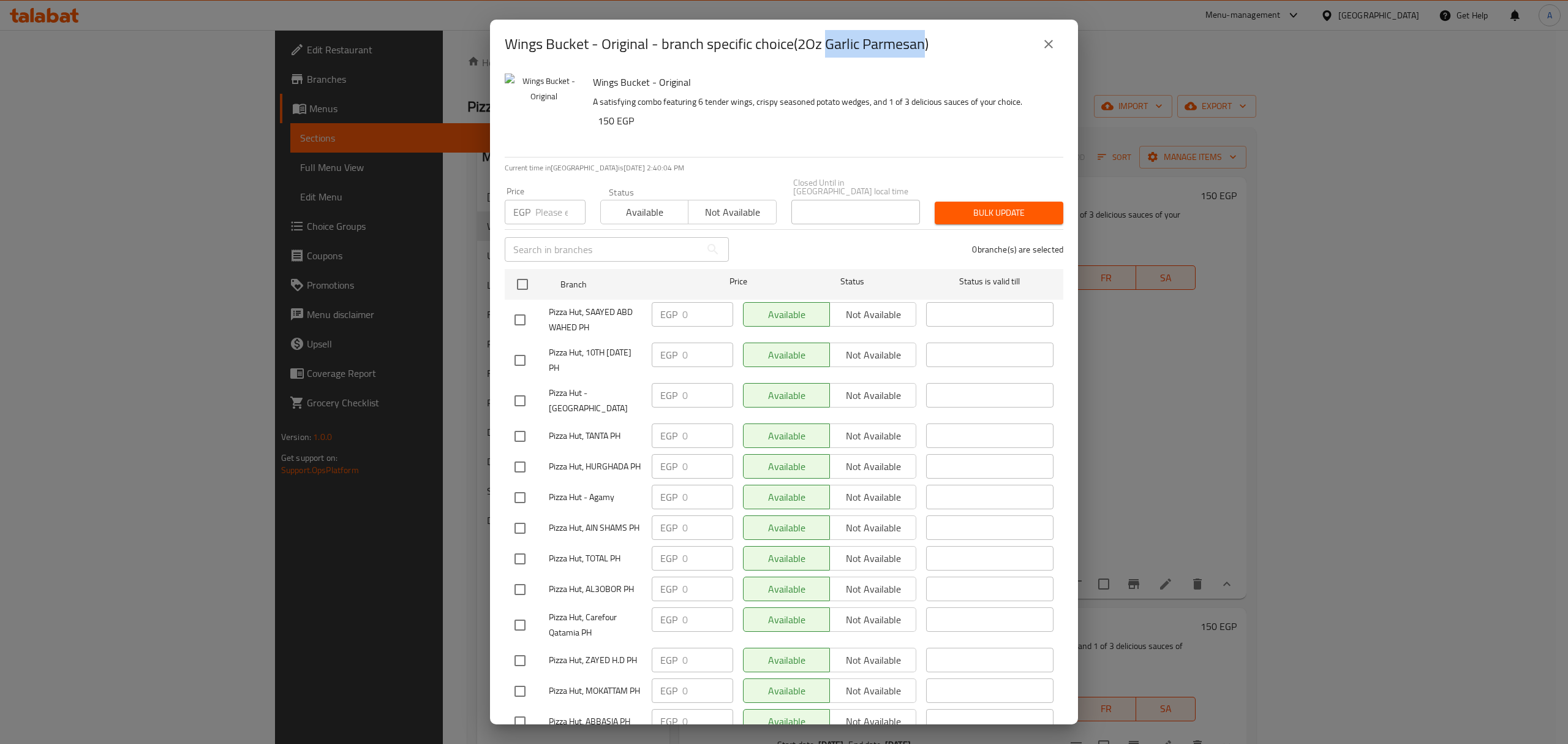
drag, startPoint x: 827, startPoint y: 44, endPoint x: 928, endPoint y: 54, distance: 101.5
click at [928, 54] on h2 "Wings Bucket - Original - branch specific choice(2Oz Garlic Parmesan)" at bounding box center [716, 43] width 424 height 20
copy h2 "Garlic Parmesan"
click at [1034, 49] on div "Wings Bucket - Original - branch specific choice(2Oz Garlic Parmesan)" at bounding box center [784, 44] width 559 height 30
click at [1041, 48] on icon "close" at bounding box center [1048, 43] width 14 height 14
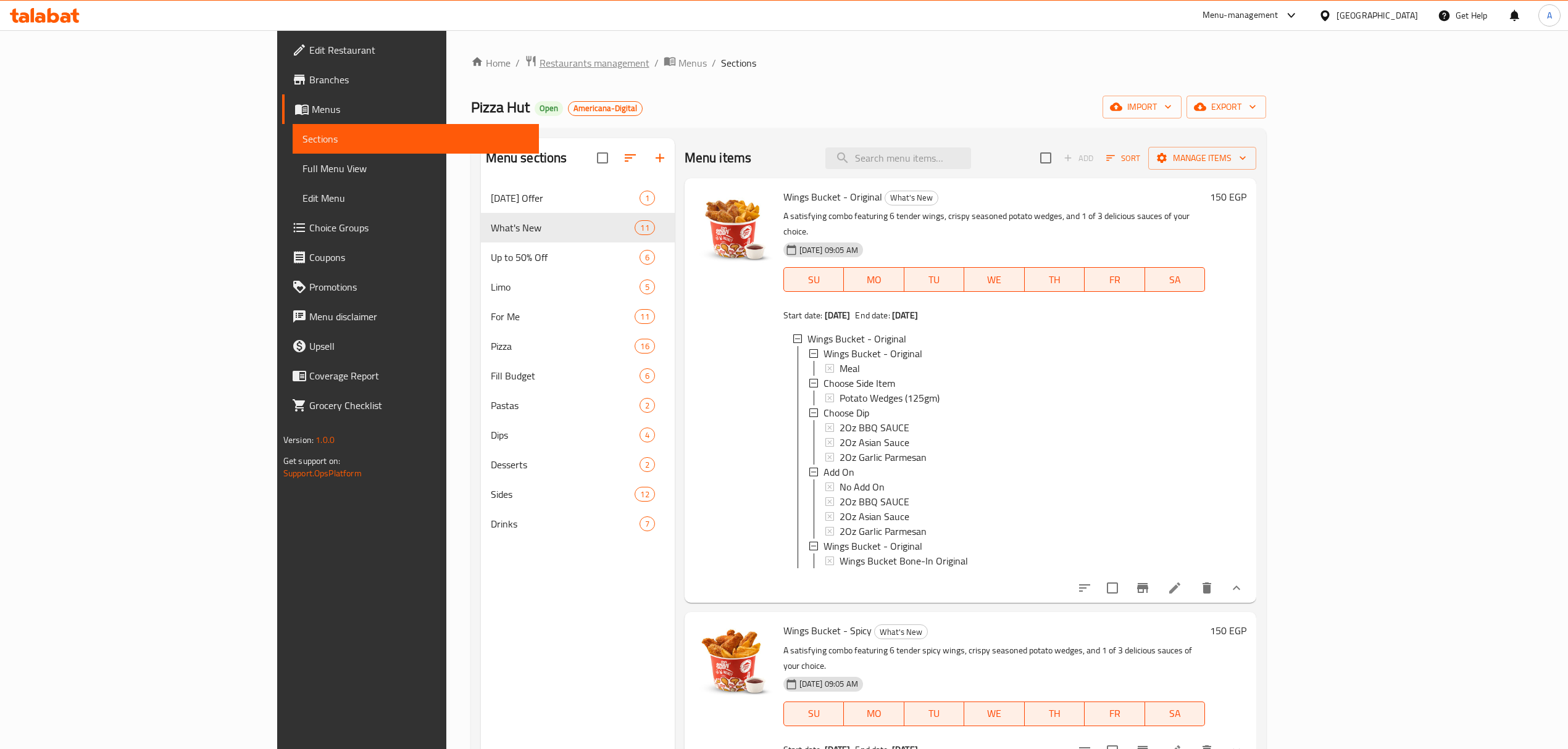
click at [539, 62] on span "Restaurants management" at bounding box center [594, 63] width 110 height 15
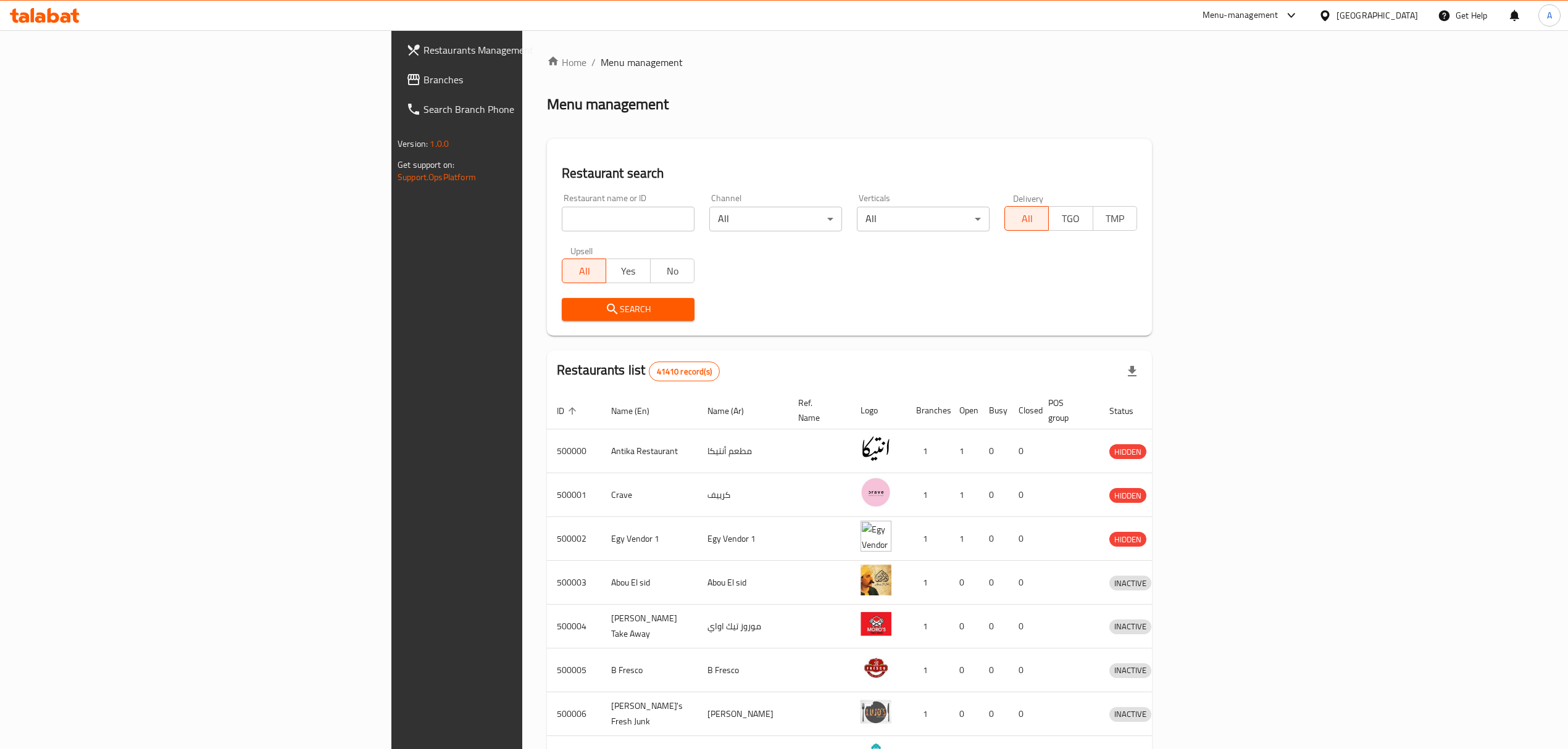
click at [562, 222] on input "search" at bounding box center [628, 219] width 133 height 25
paste input "645906"
type input "645906"
click button "Search" at bounding box center [628, 309] width 133 height 23
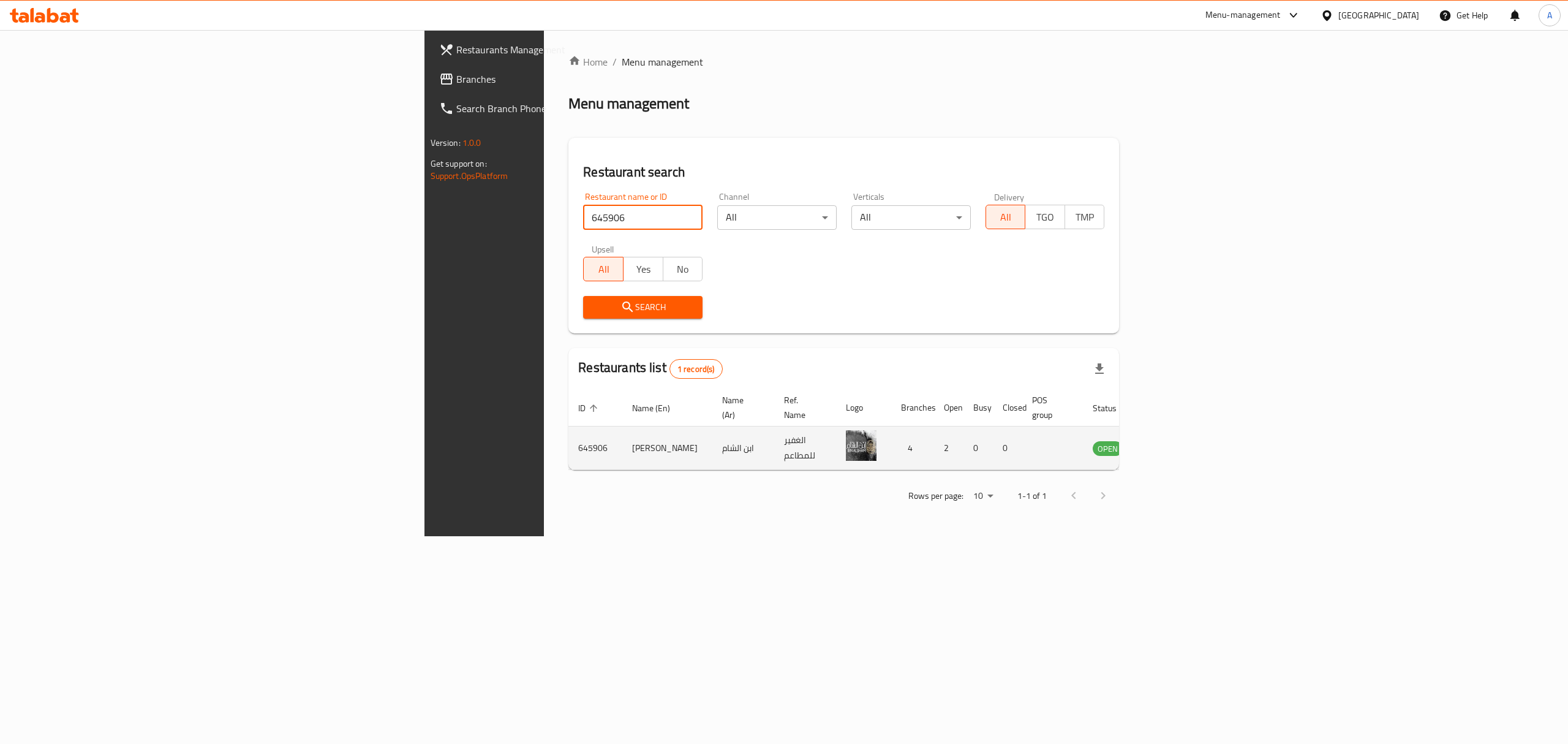
click at [1172, 444] on icon "enhanced table" at bounding box center [1165, 449] width 14 height 10
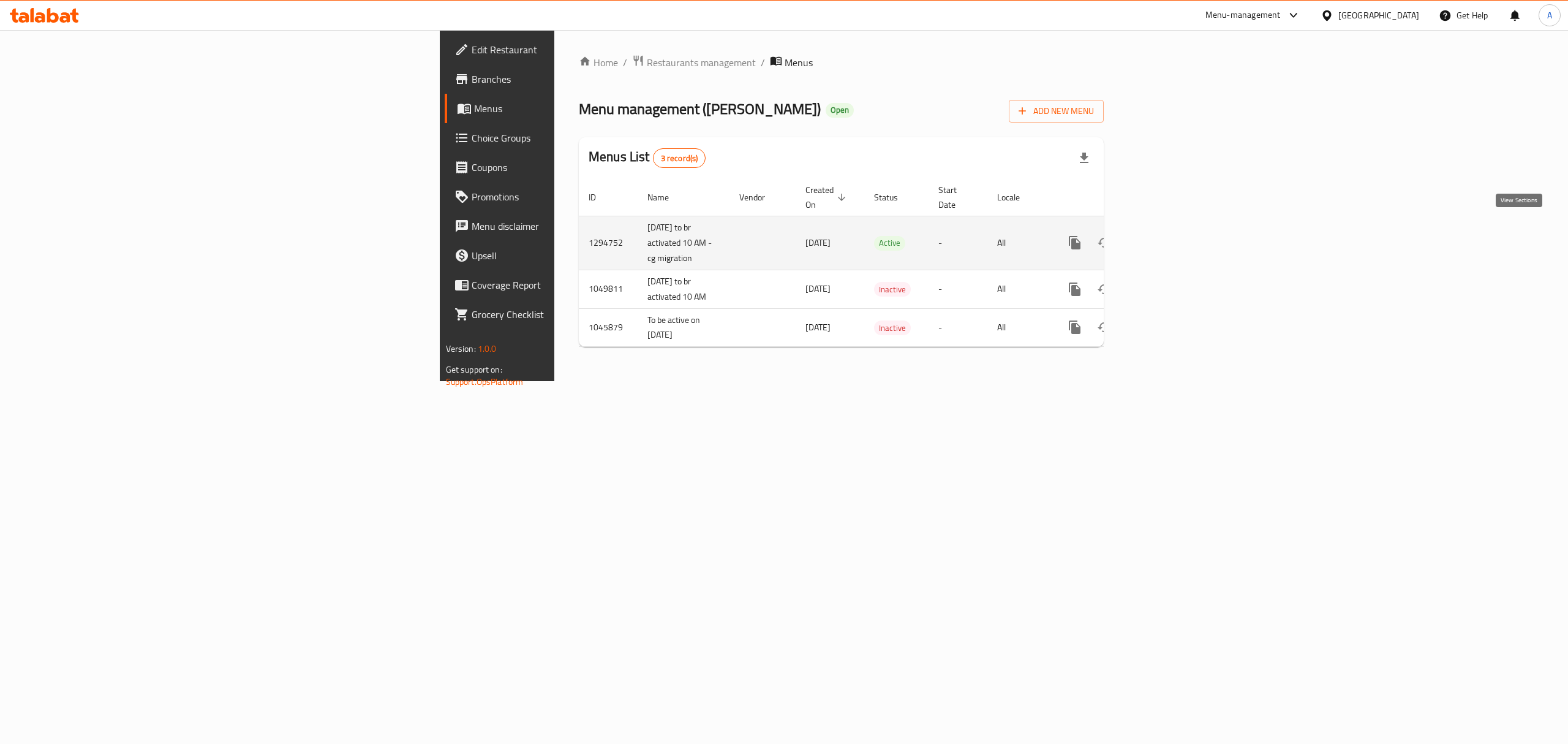
click at [1171, 235] on icon "enhanced table" at bounding box center [1163, 242] width 14 height 14
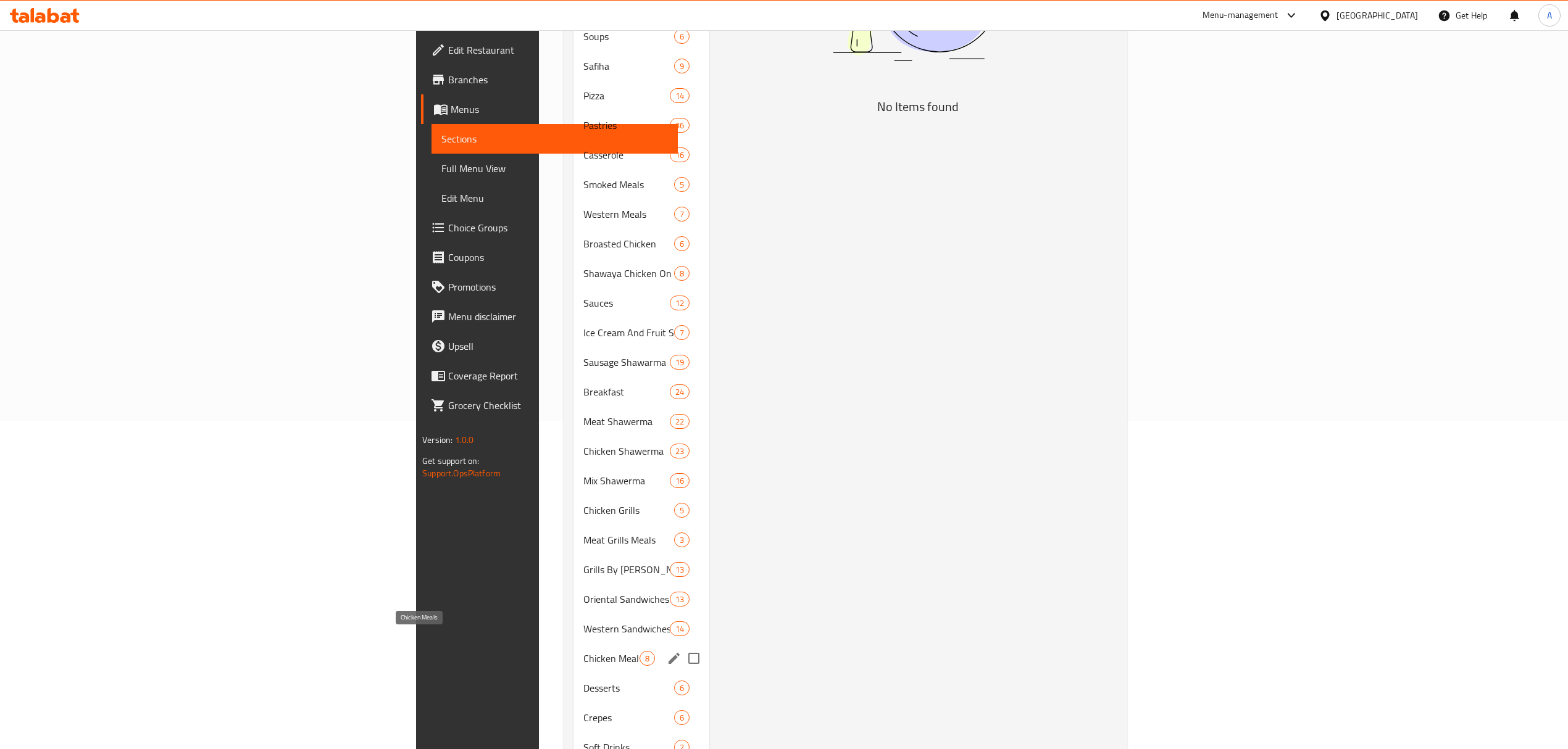
scroll to position [329, 0]
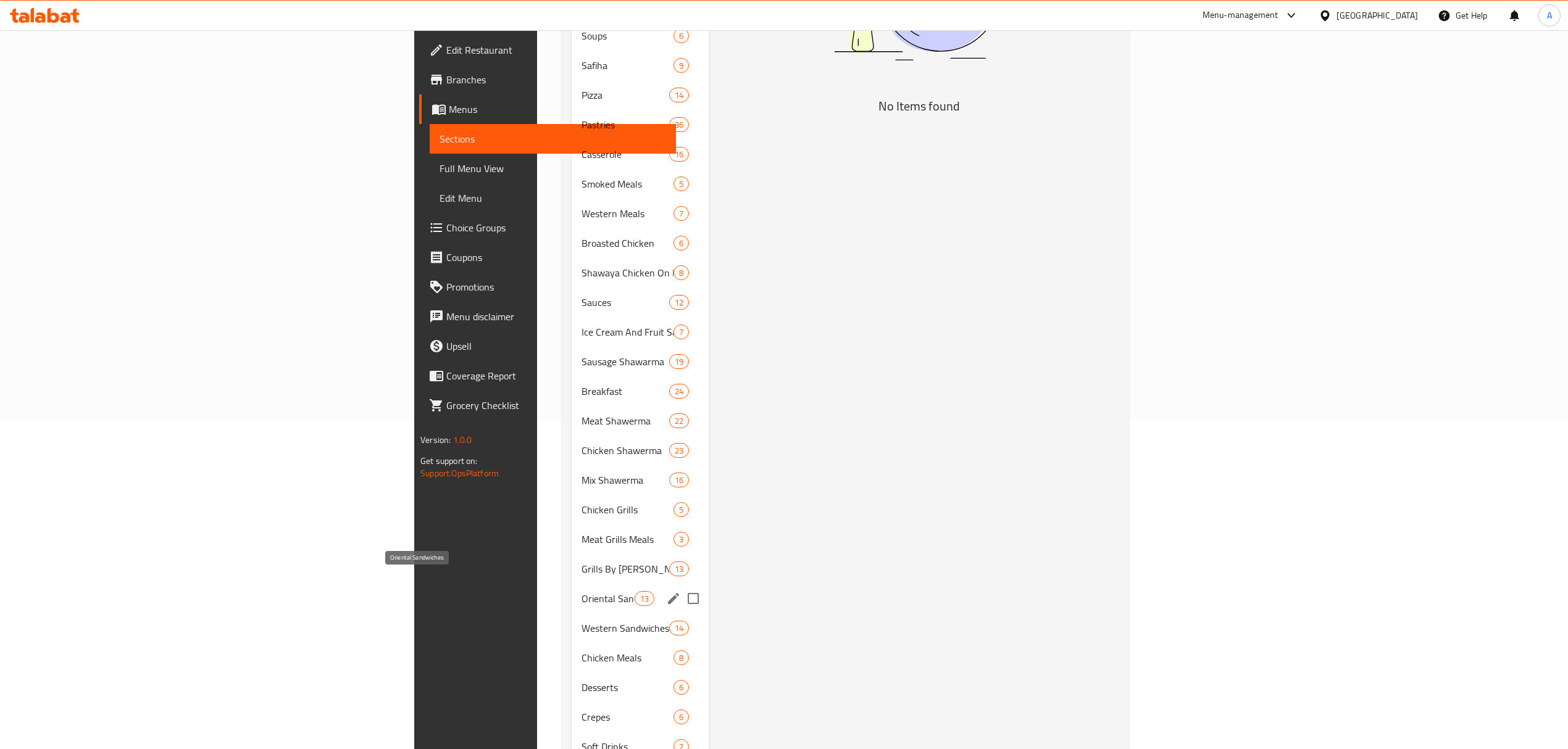
click at [581, 591] on span "Oriental Sandwiches" at bounding box center [607, 598] width 52 height 15
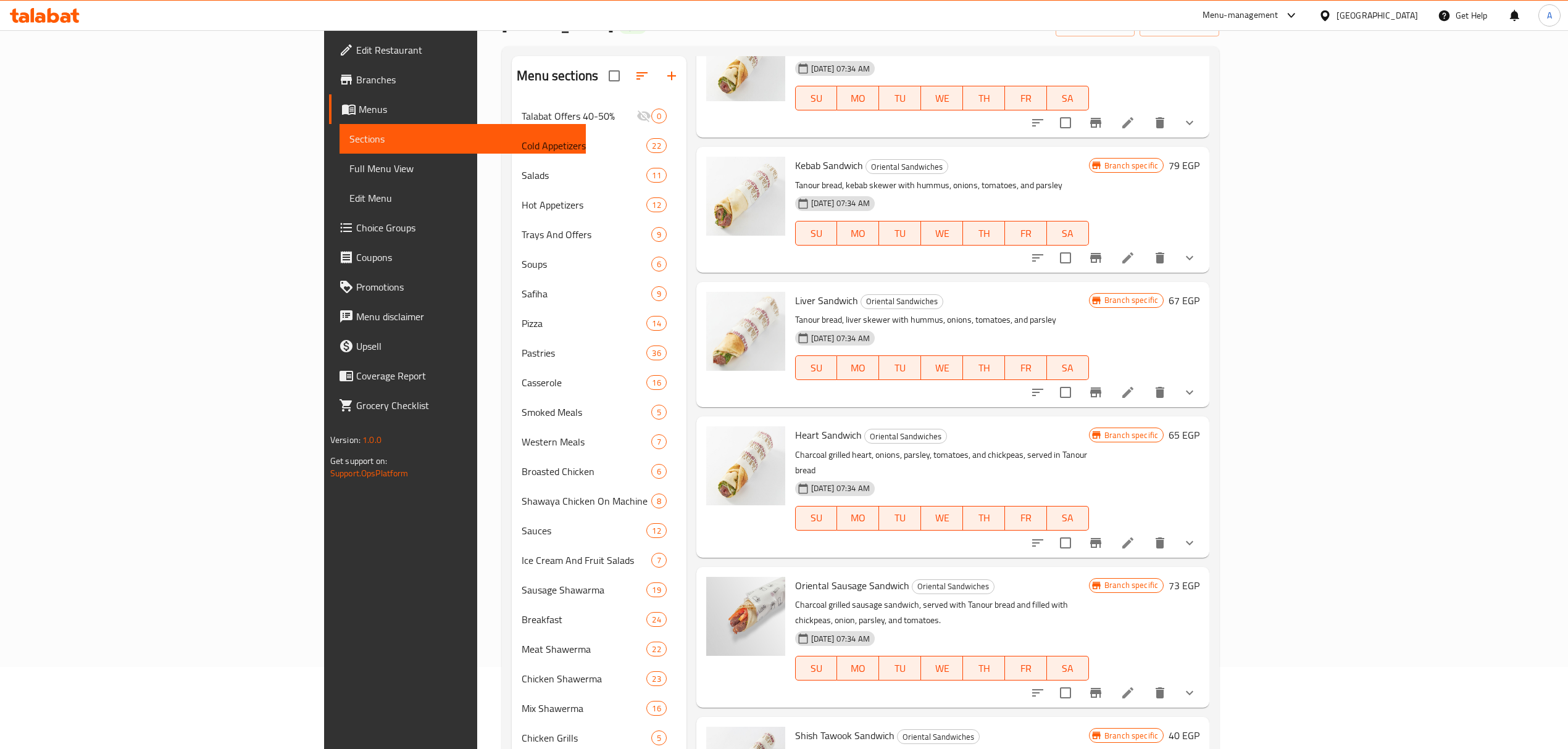
scroll to position [165, 0]
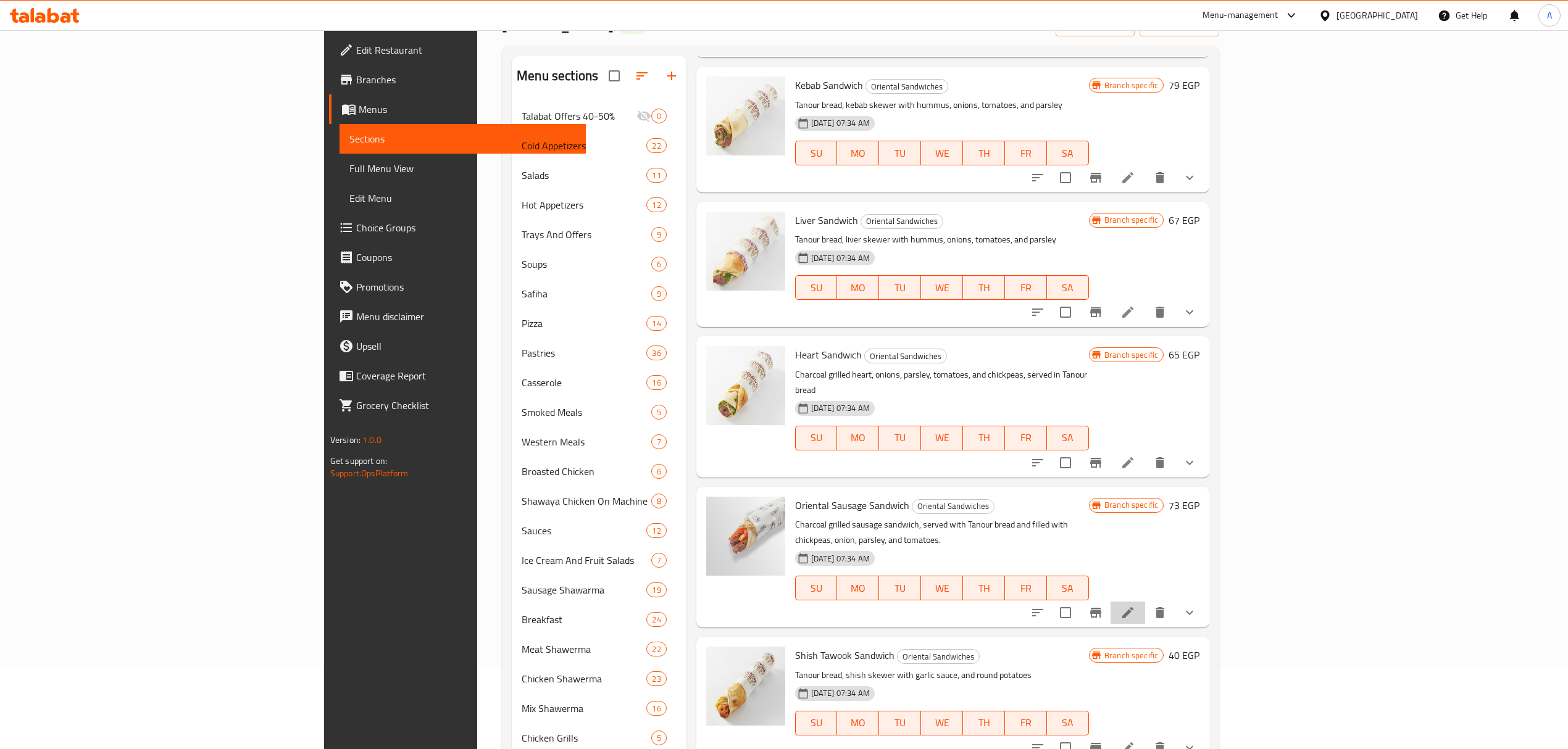
click at [1135, 605] on icon at bounding box center [1127, 612] width 15 height 15
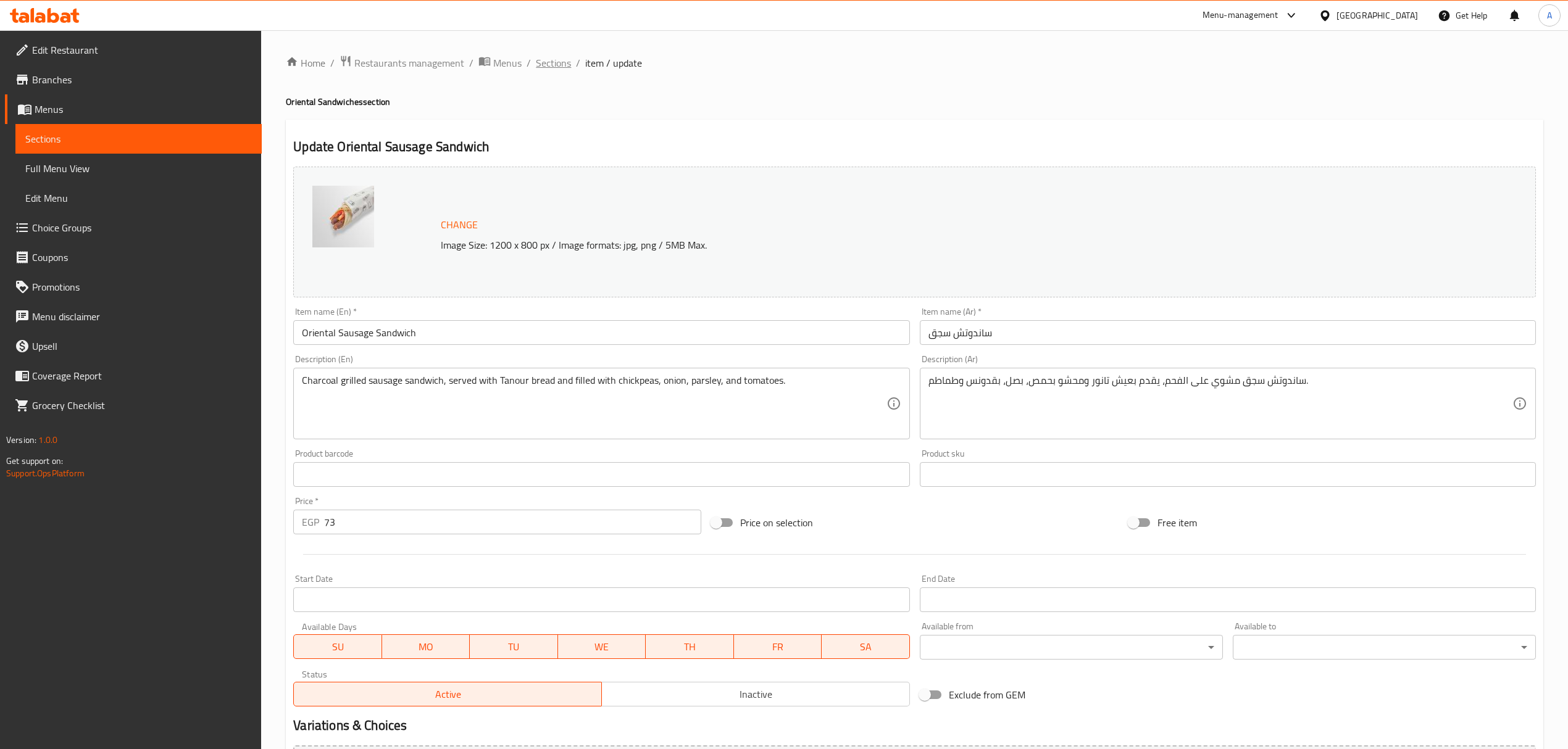
click at [544, 65] on span "Sections" at bounding box center [553, 63] width 35 height 15
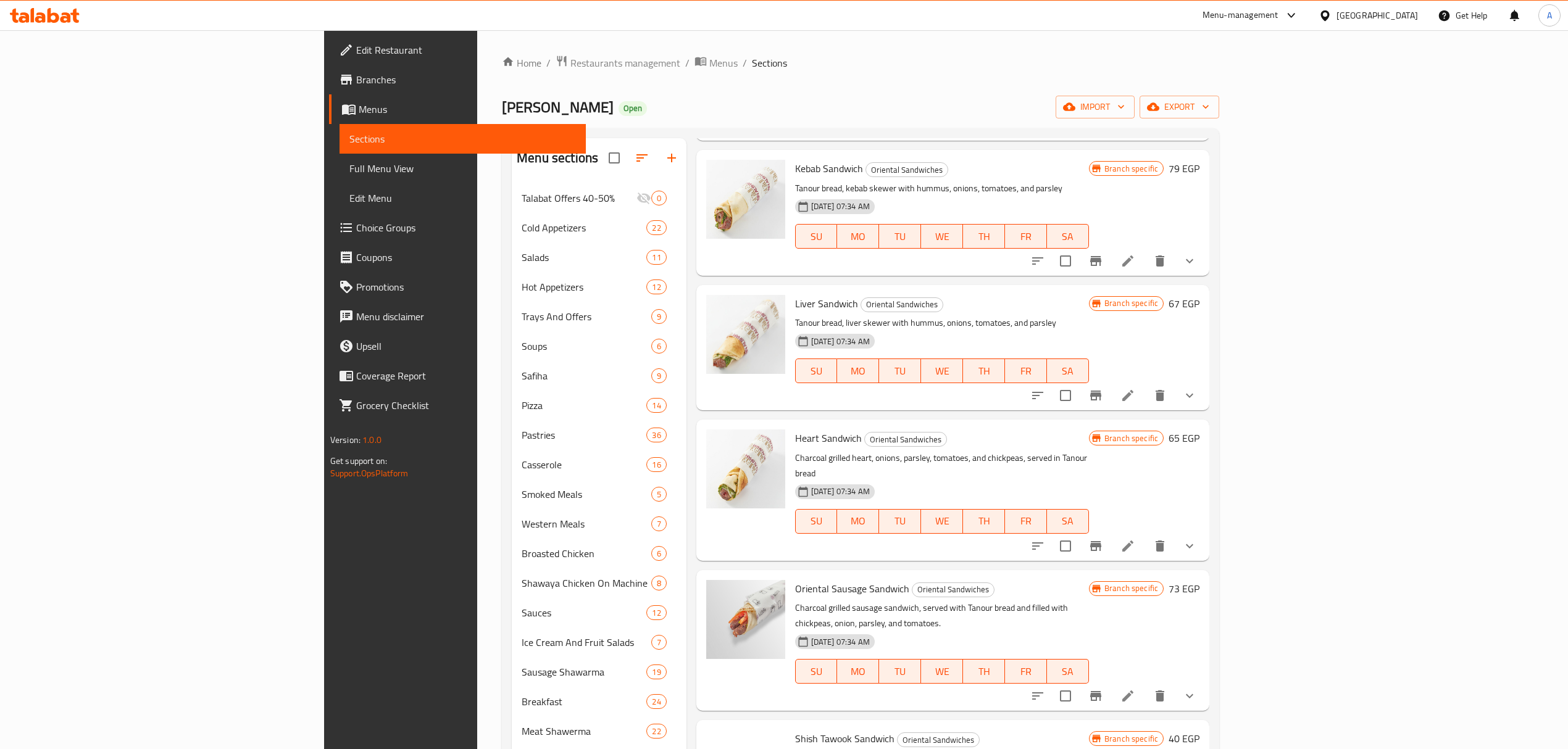
scroll to position [165, 0]
click at [1135, 265] on icon at bounding box center [1127, 259] width 15 height 15
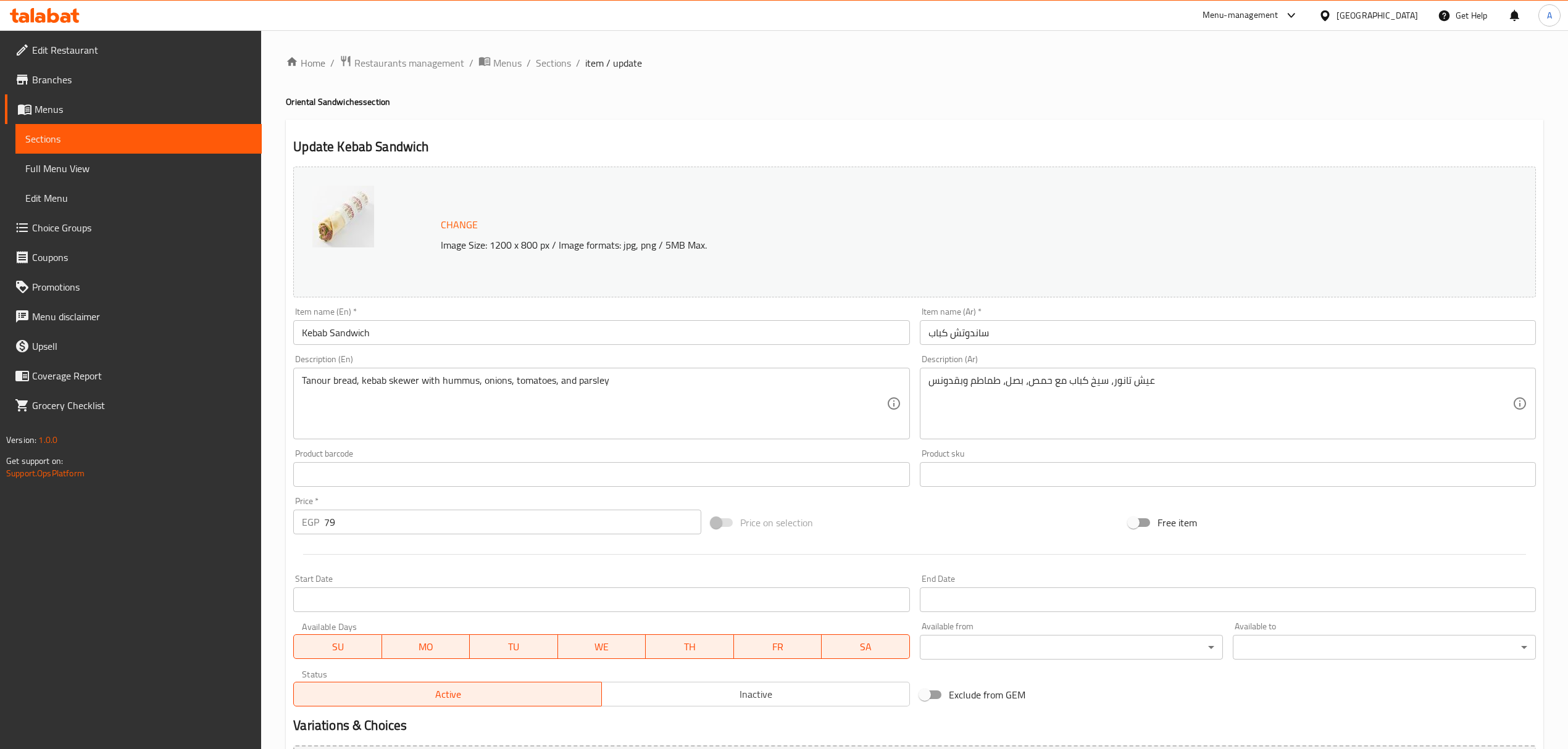
click at [572, 57] on ol "Home / Restaurants management / Menus / Sections / item / update" at bounding box center [914, 63] width 1258 height 16
click at [556, 64] on span "Sections" at bounding box center [553, 63] width 35 height 15
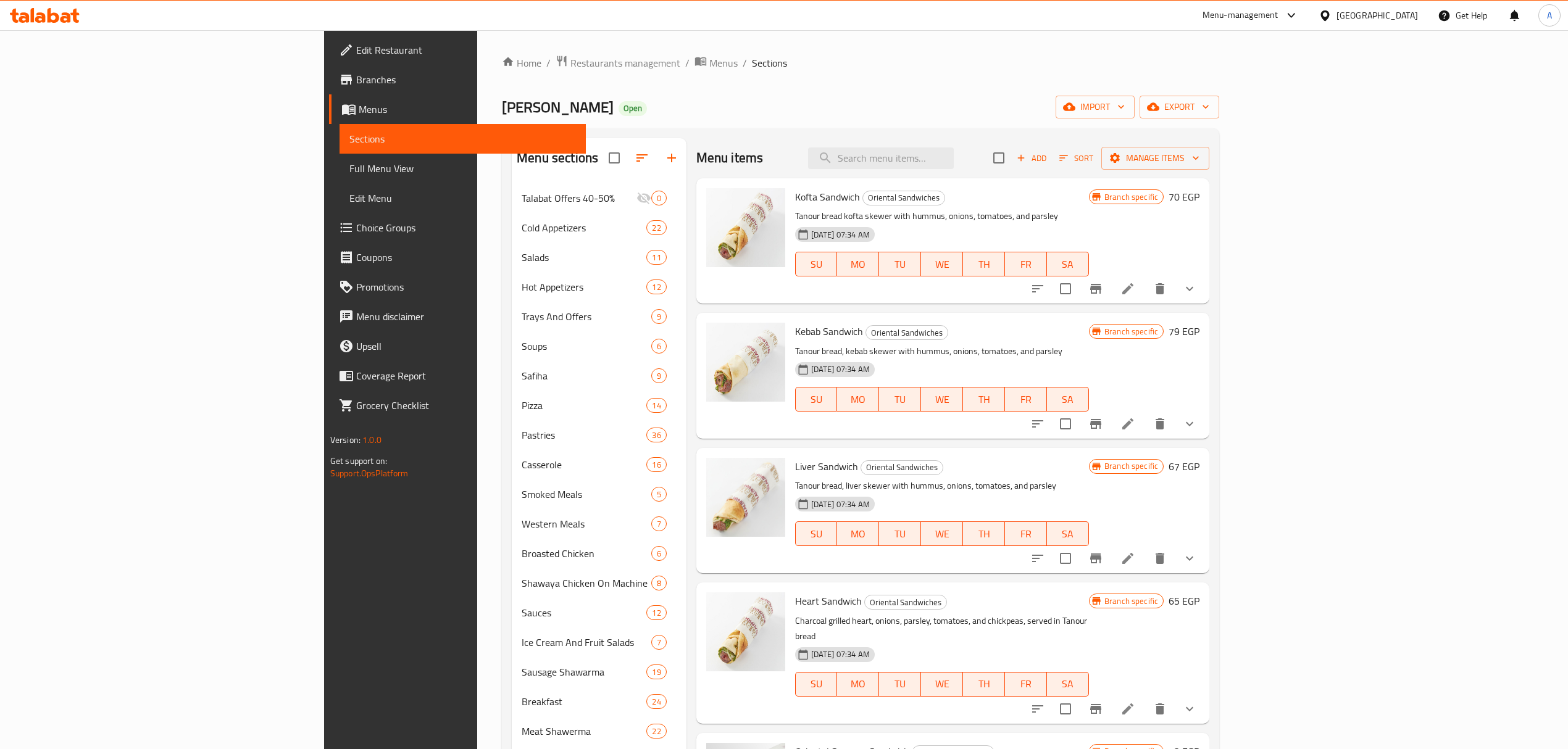
click at [795, 195] on span "Kofta Sandwich" at bounding box center [827, 197] width 65 height 19
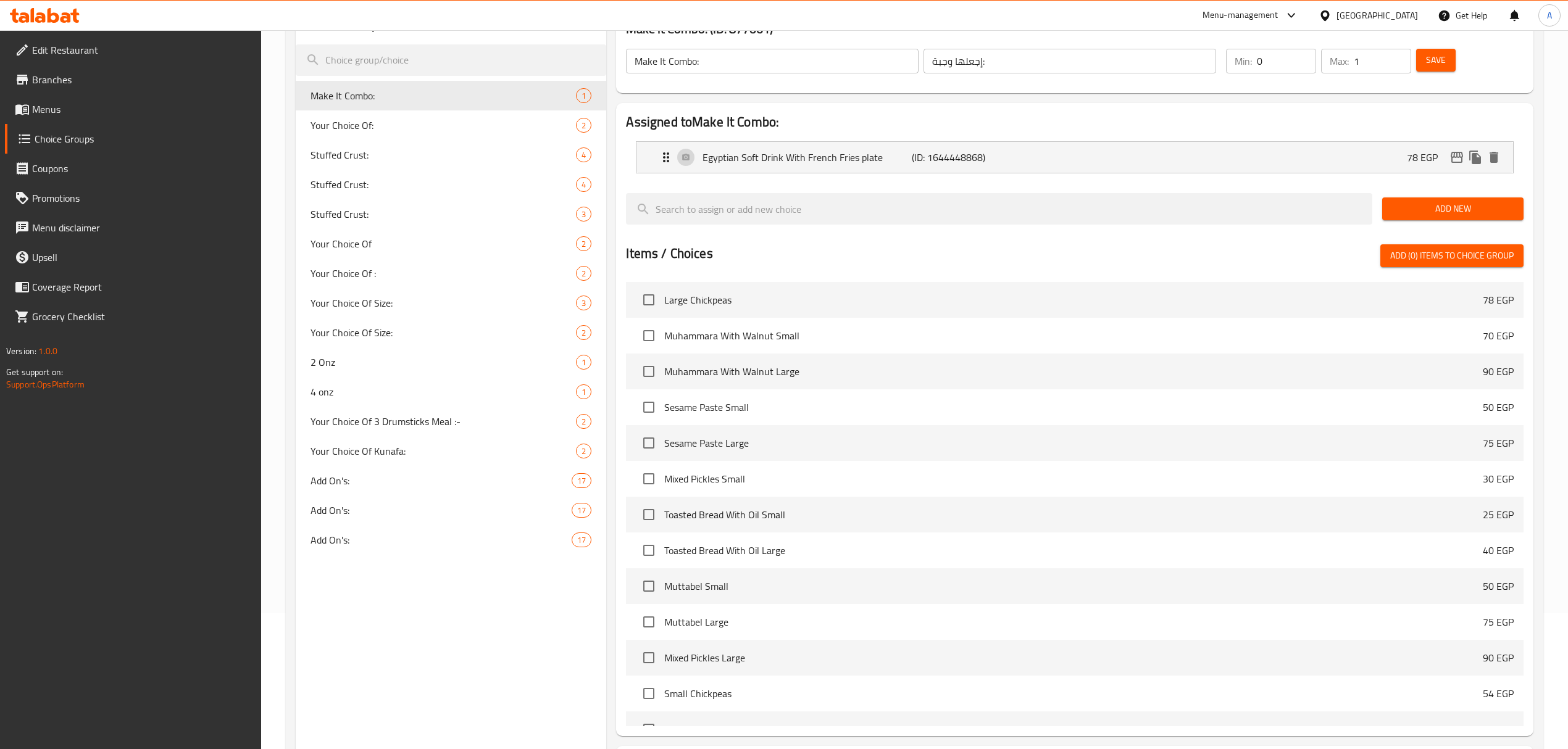
scroll to position [249, 0]
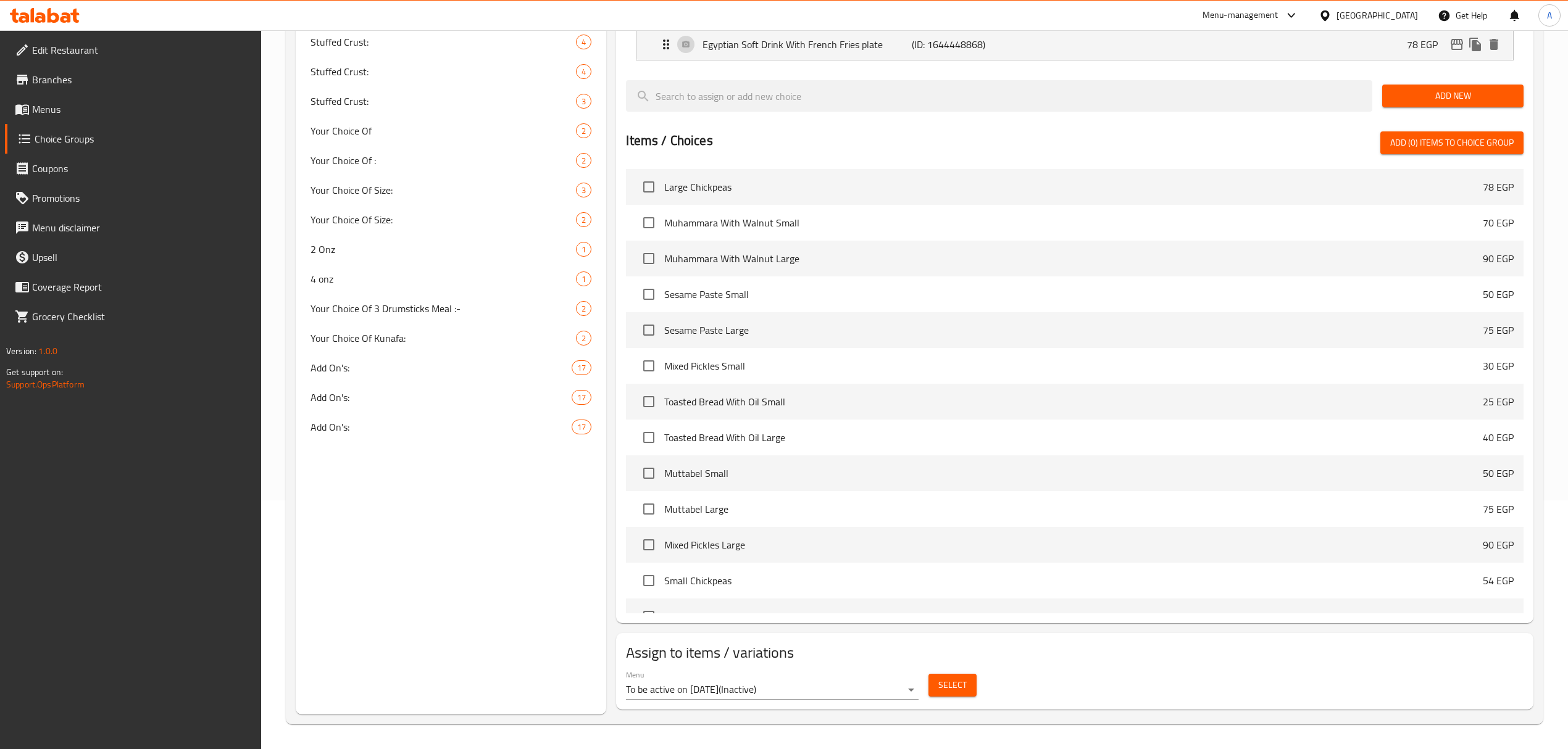
click at [772, 500] on body "​ Menu-management Egypt Get Help A Edit Restaurant Branches Menus Choice Groups…" at bounding box center [784, 141] width 1568 height 719
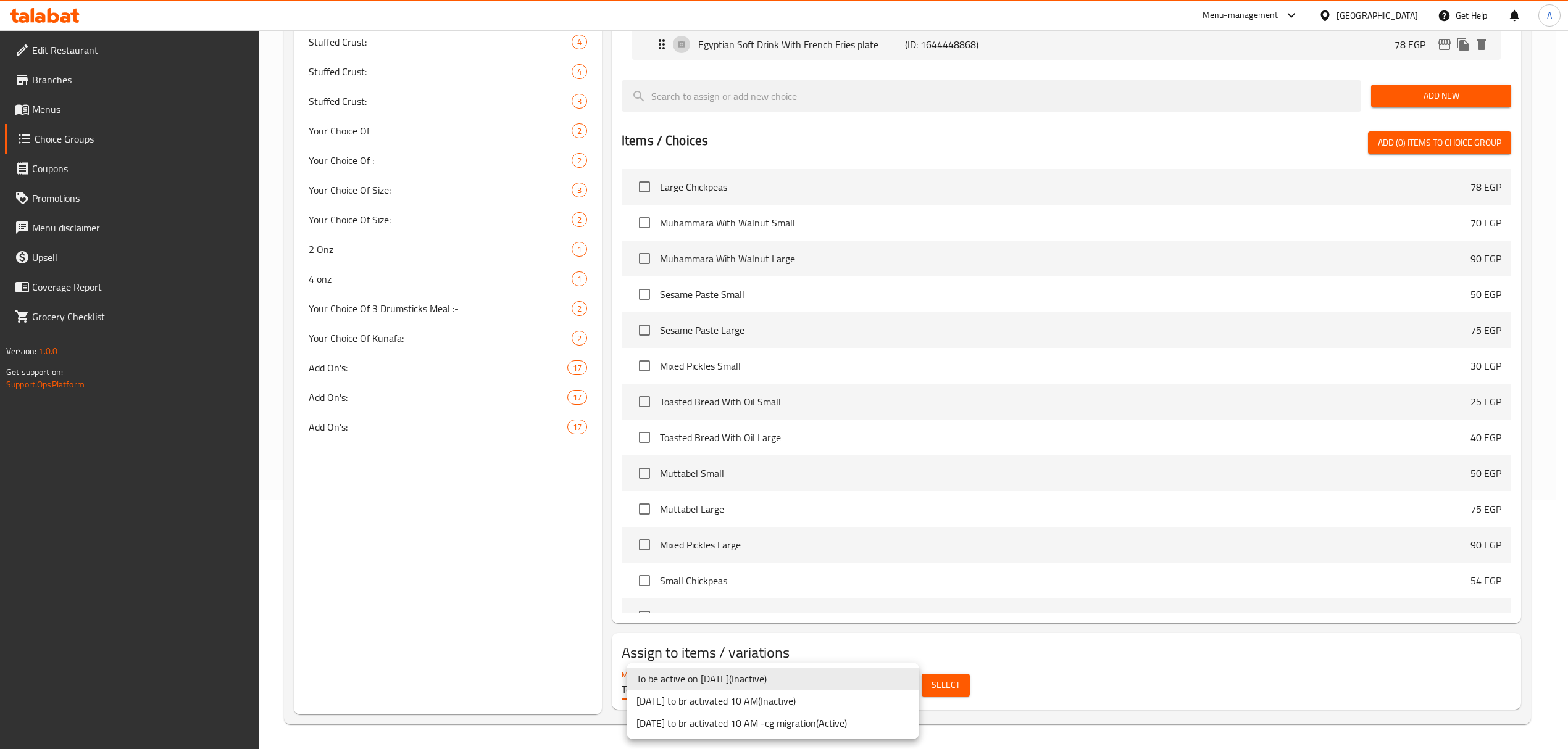
click at [850, 728] on li "[DATE] to br activated 10 AM -cg migration ( Active )" at bounding box center [772, 723] width 292 height 22
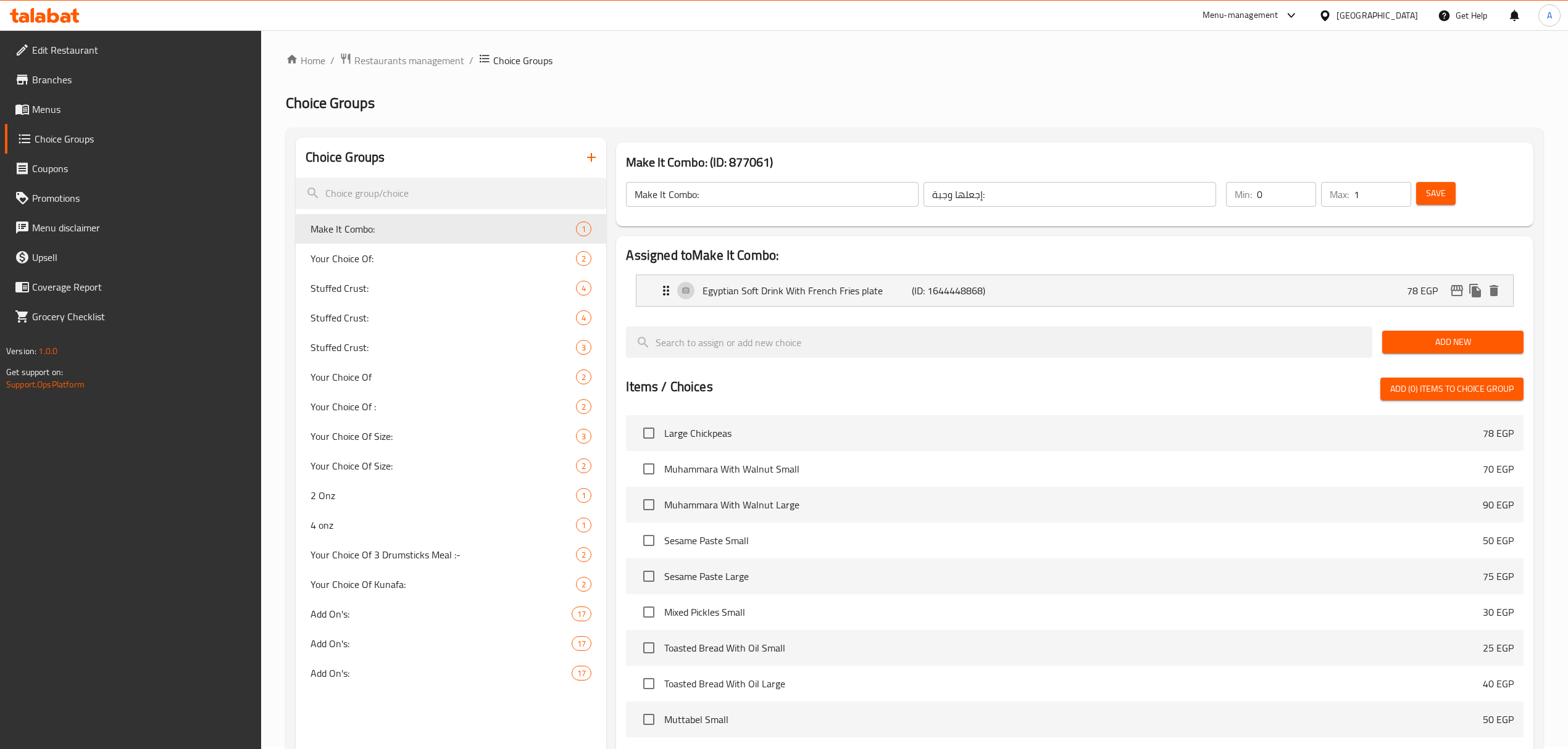
scroll to position [0, 0]
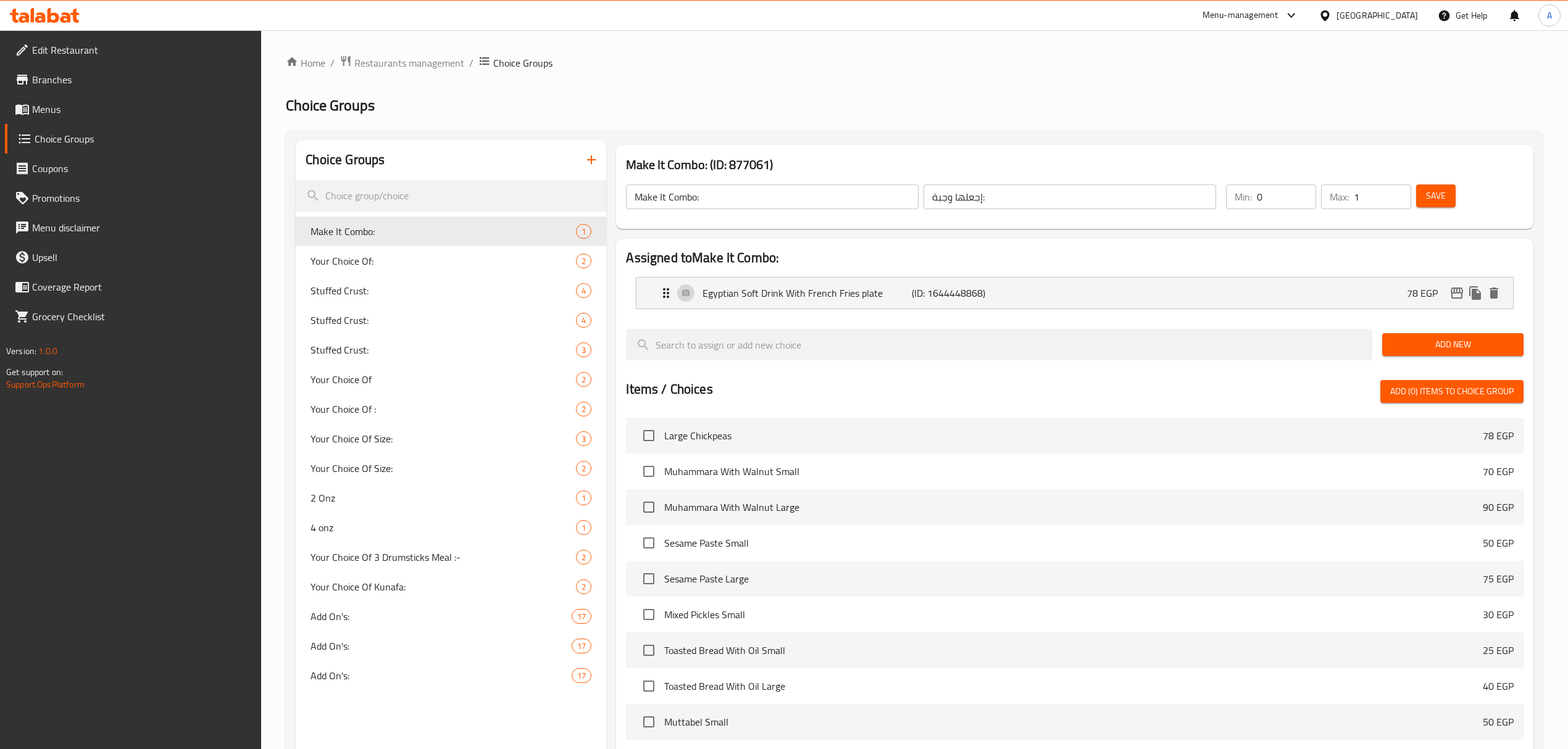
click at [422, 116] on div "Home / Restaurants management / Choice Groups Choice Groups Choice Groups Make …" at bounding box center [914, 513] width 1258 height 918
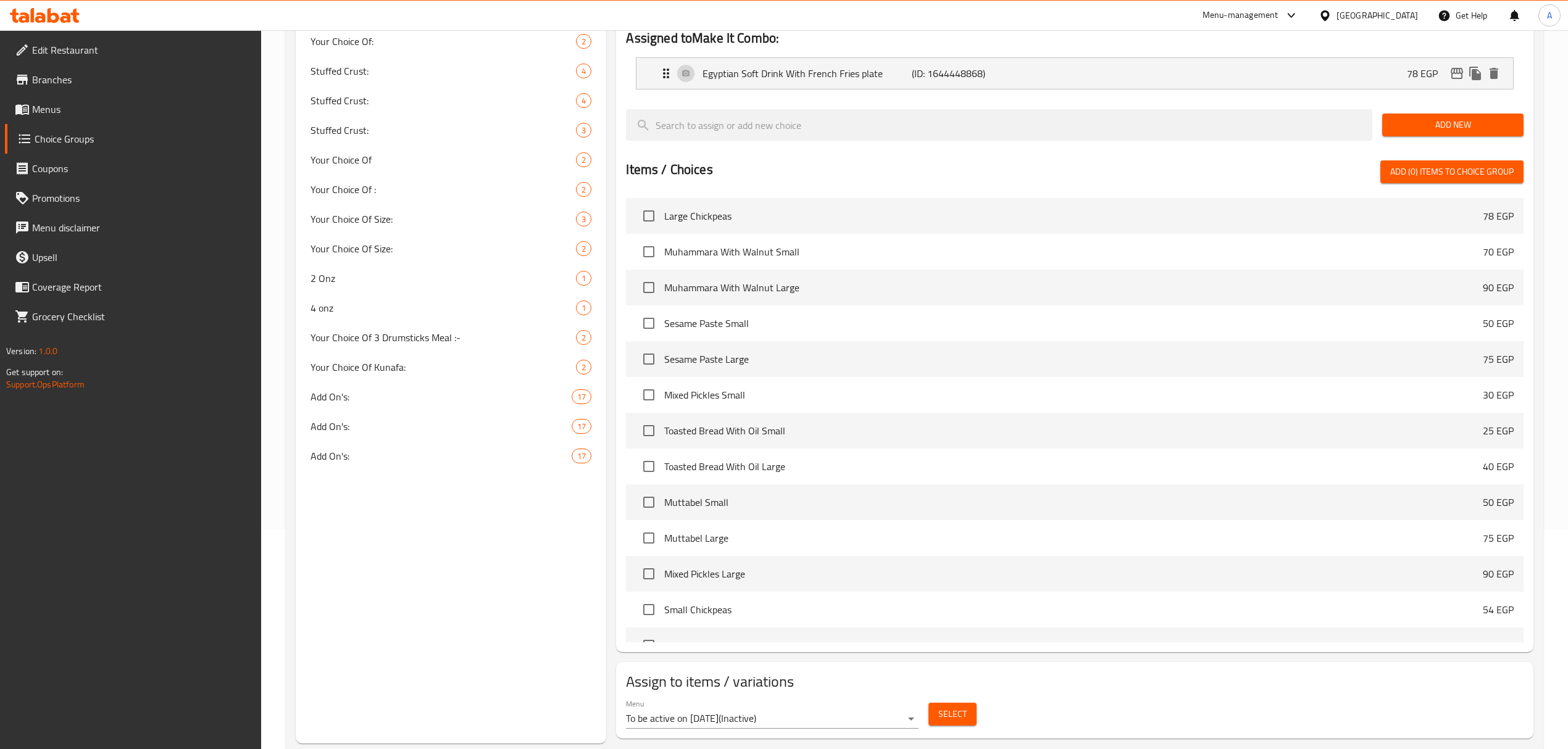
scroll to position [249, 0]
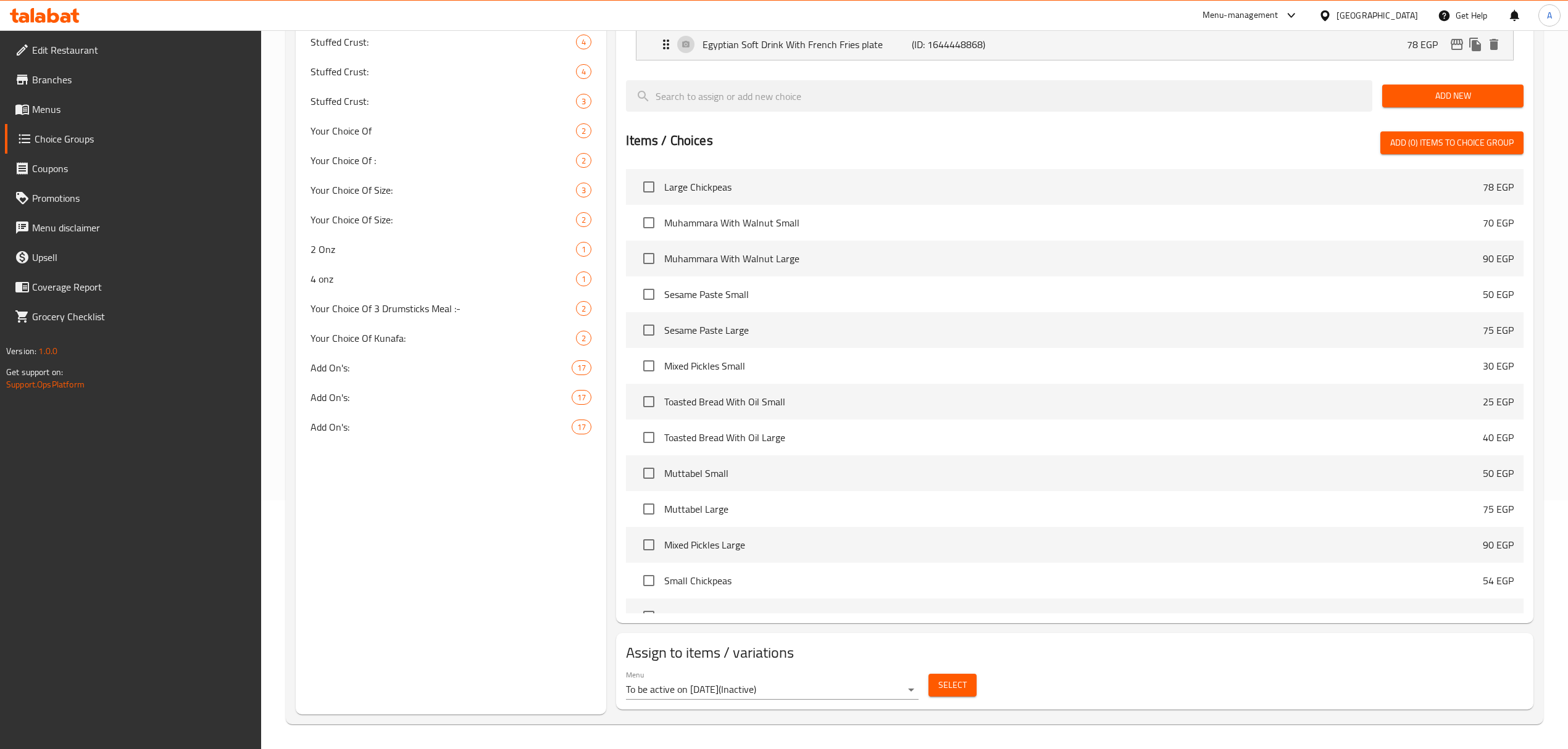
click at [812, 500] on body "​ Menu-management Egypt Get Help A Edit Restaurant Branches Menus Choice Groups…" at bounding box center [784, 141] width 1568 height 719
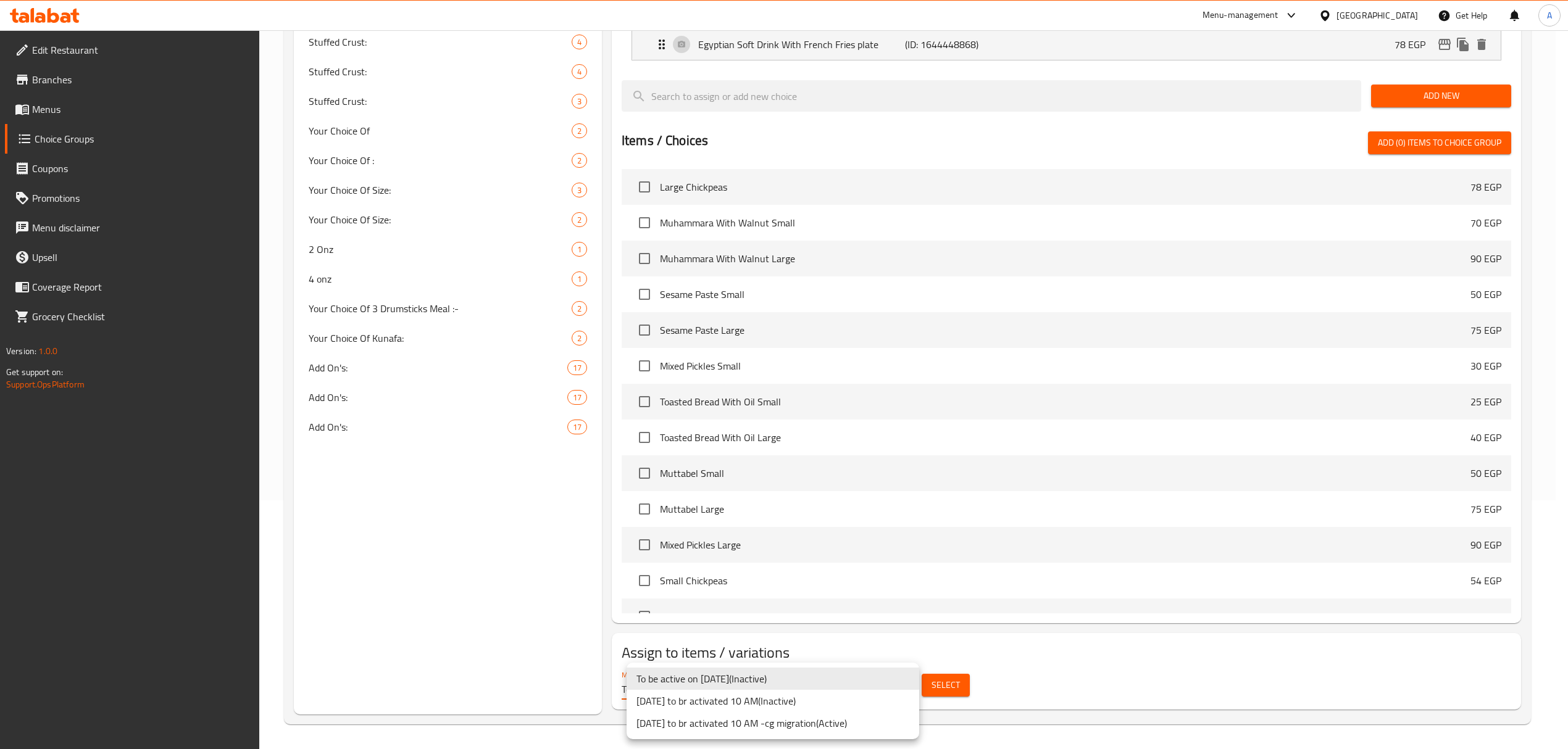
click at [827, 727] on li "[DATE] to br activated 10 AM -cg migration ( Active )" at bounding box center [772, 723] width 292 height 22
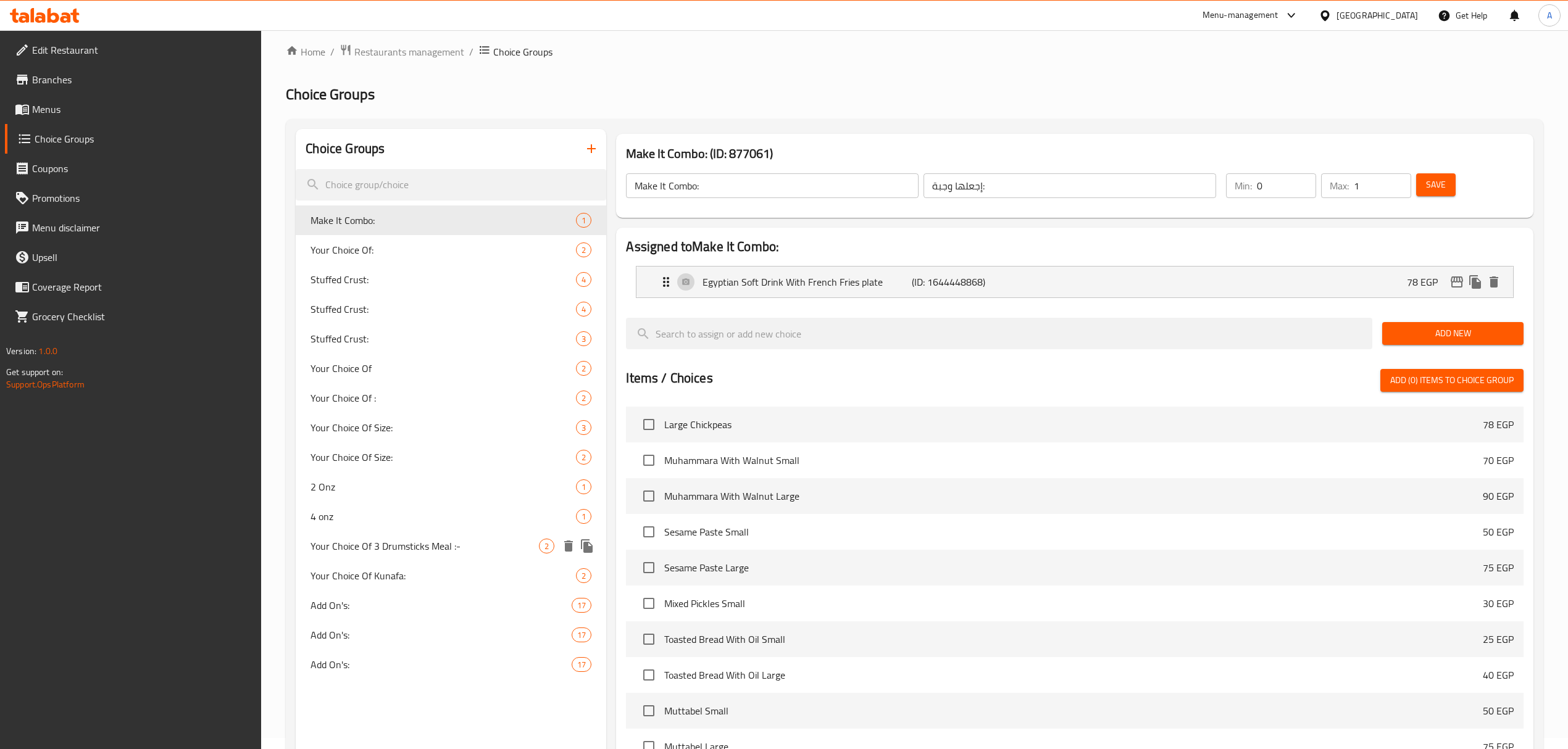
scroll to position [0, 0]
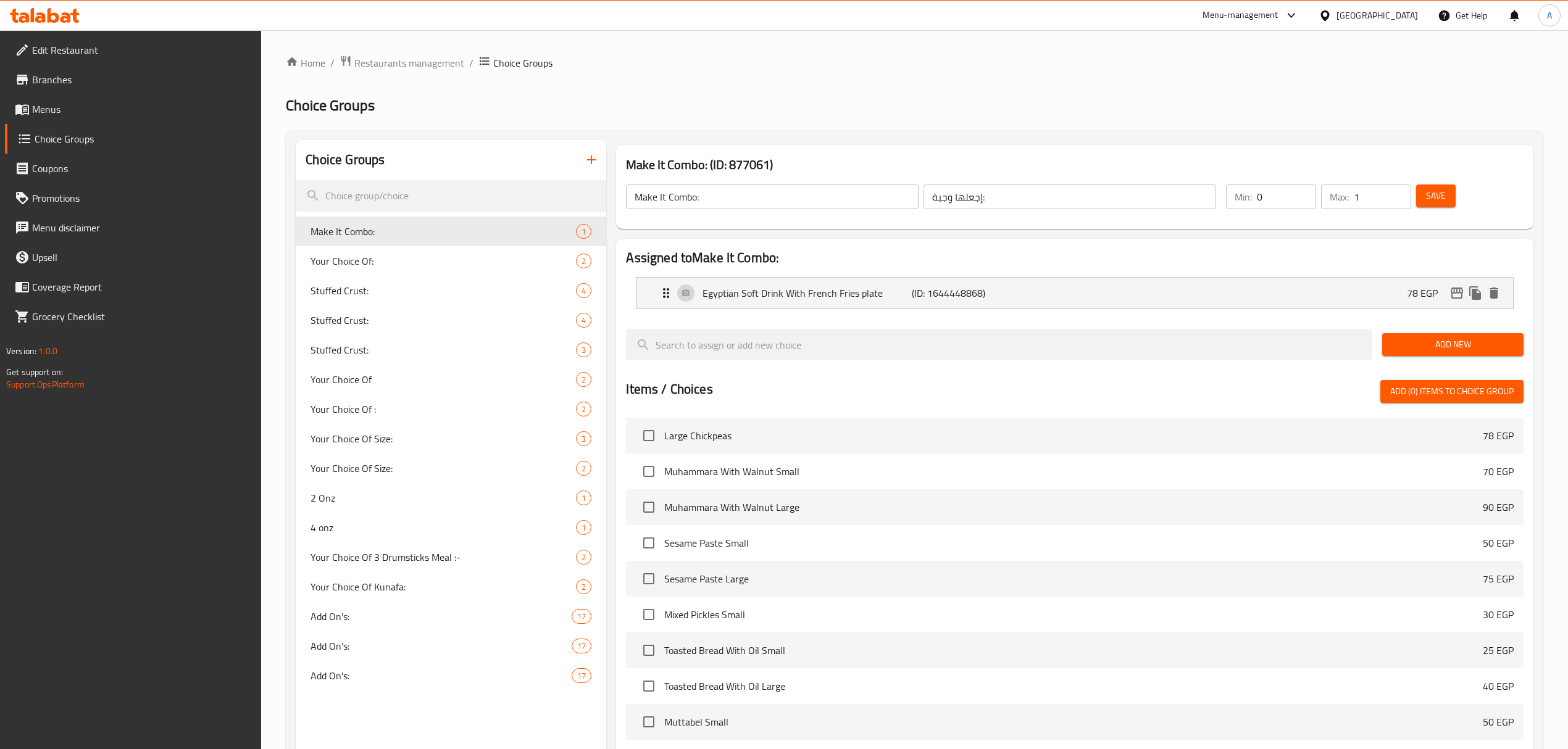
click at [568, 85] on div "Home / Restaurants management / Choice Groups Choice Groups Choice Groups Make …" at bounding box center [914, 513] width 1258 height 918
click at [850, 90] on div "Home / Restaurants management / Choice Groups Choice Groups Choice Groups Make …" at bounding box center [914, 513] width 1258 height 918
click at [351, 201] on input "search" at bounding box center [451, 195] width 310 height 32
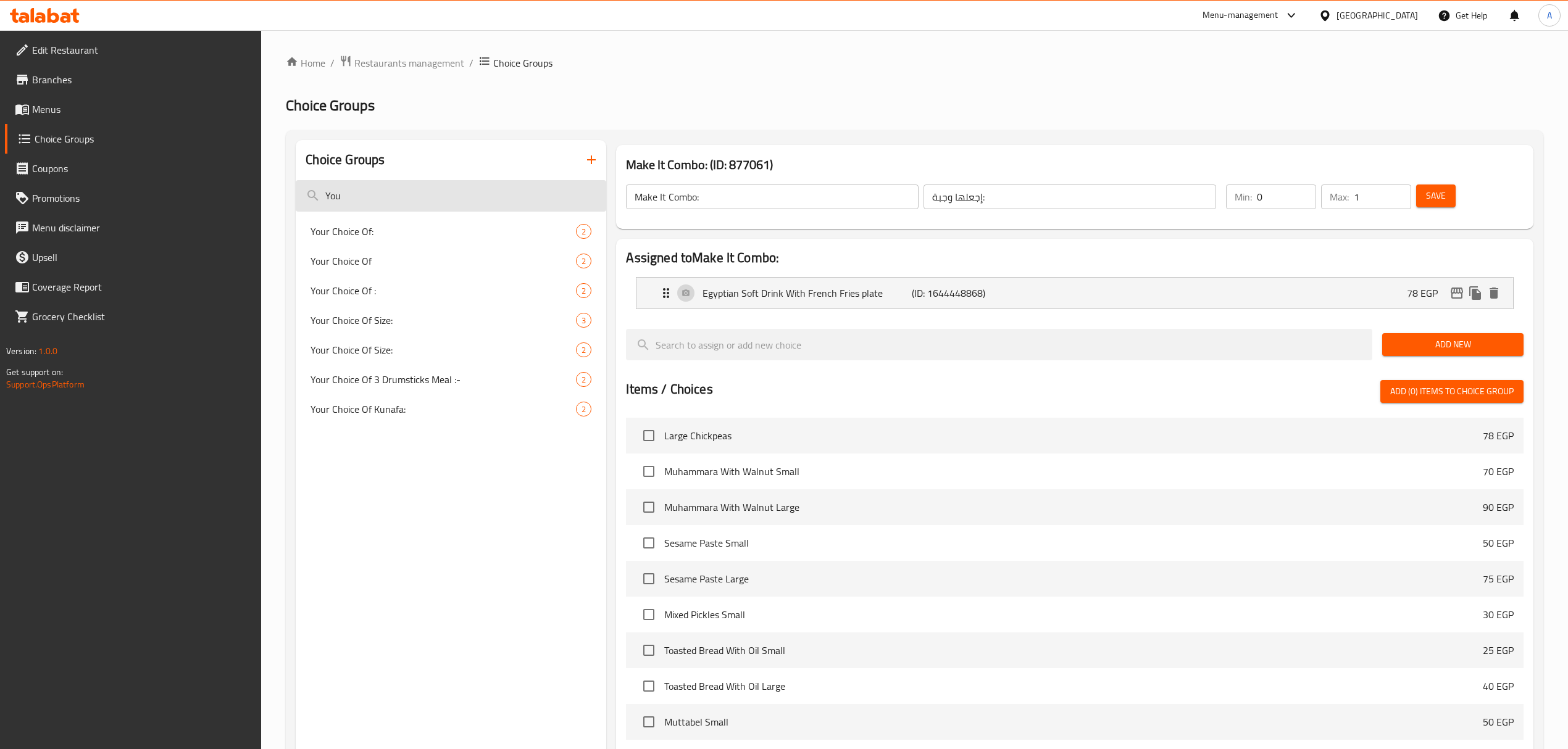
type input "Your"
click at [351, 201] on input "Your" at bounding box center [451, 195] width 310 height 32
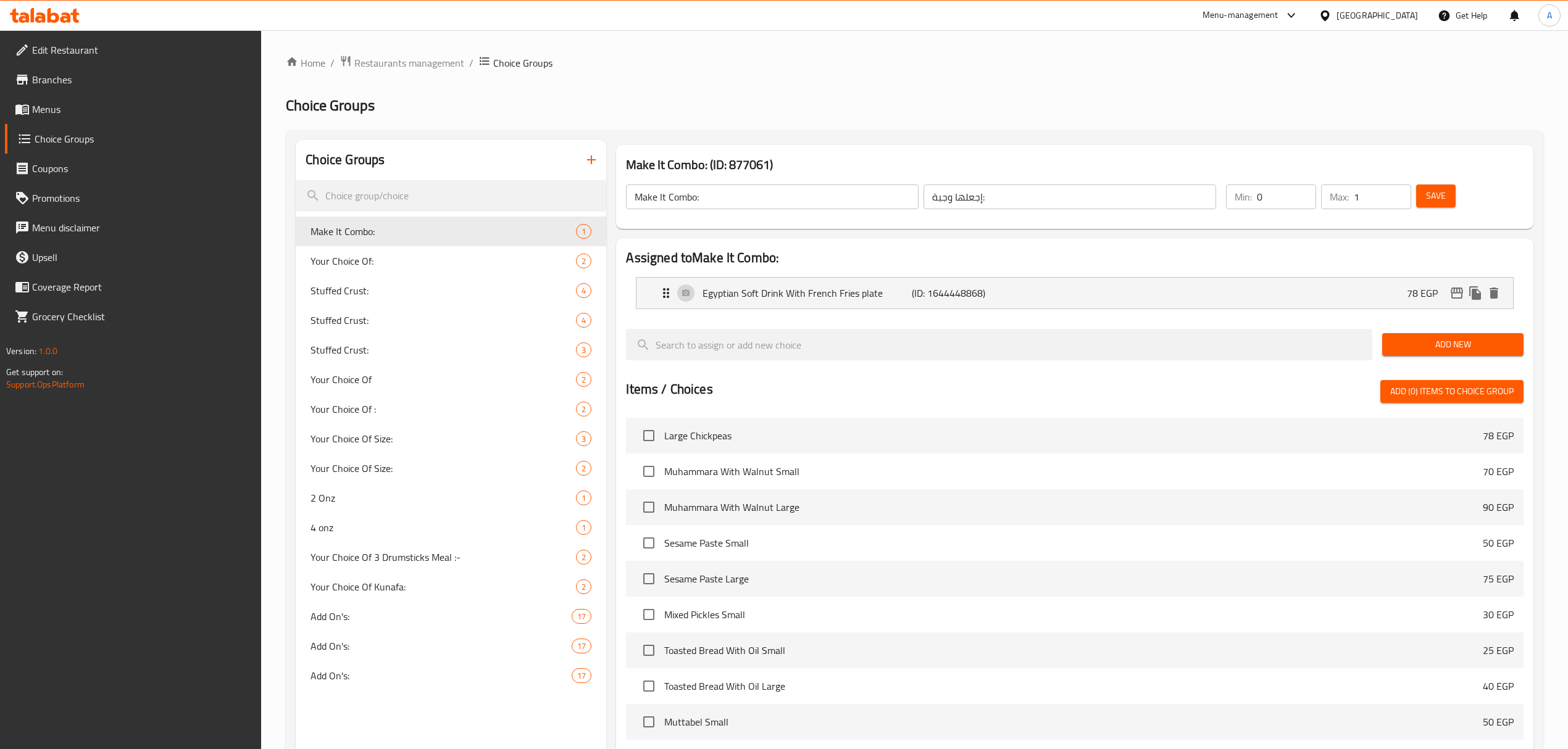
click at [763, 81] on div "Home / Restaurants management / Choice Groups Choice Groups Choice Groups Make …" at bounding box center [914, 513] width 1258 height 918
click at [387, 201] on input "search" at bounding box center [451, 195] width 310 height 32
click at [591, 159] on icon "button" at bounding box center [591, 159] width 15 height 15
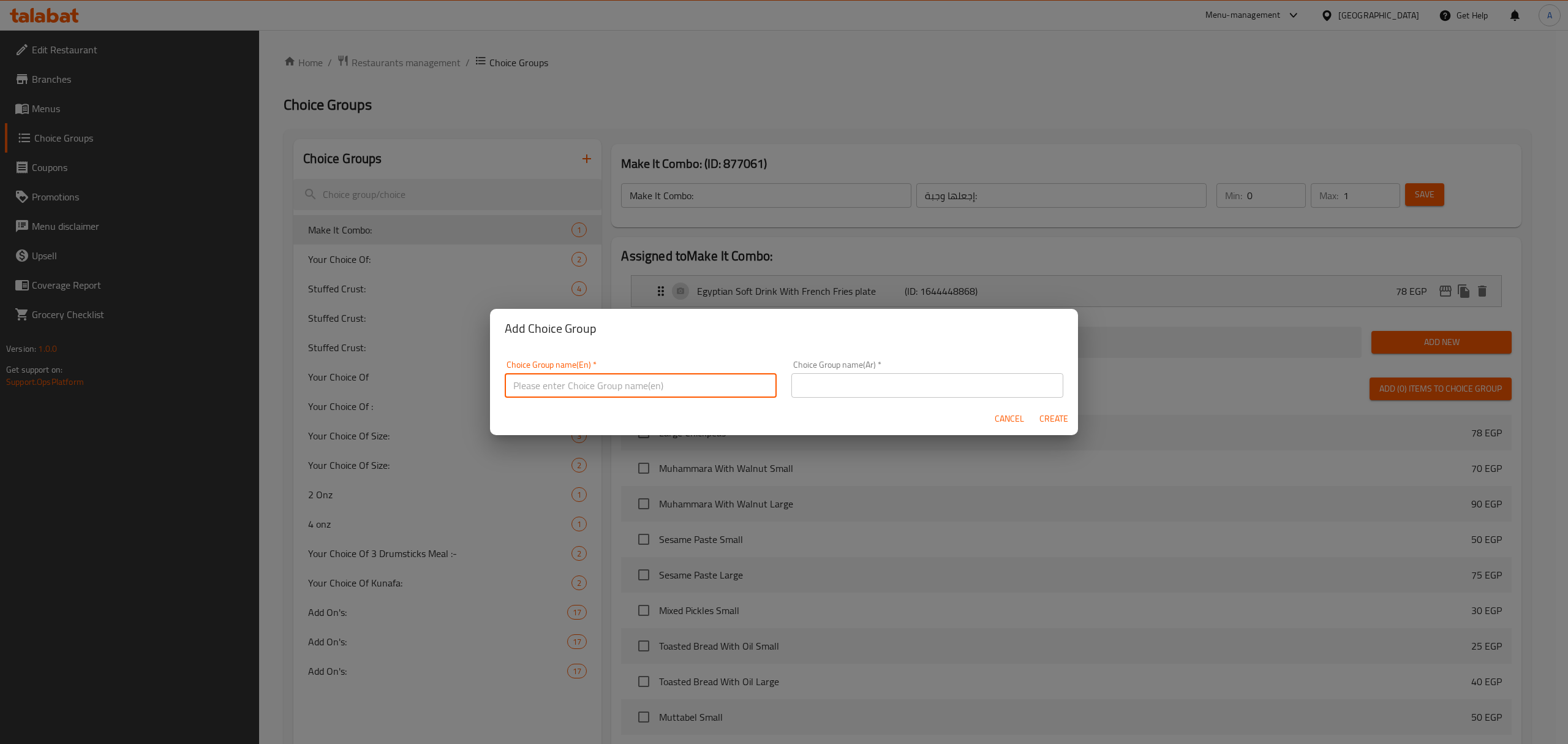
click at [620, 386] on input "text" at bounding box center [641, 385] width 272 height 25
type input "Your Choice Of Salad:"
click at [819, 386] on input "text" at bounding box center [927, 385] width 272 height 25
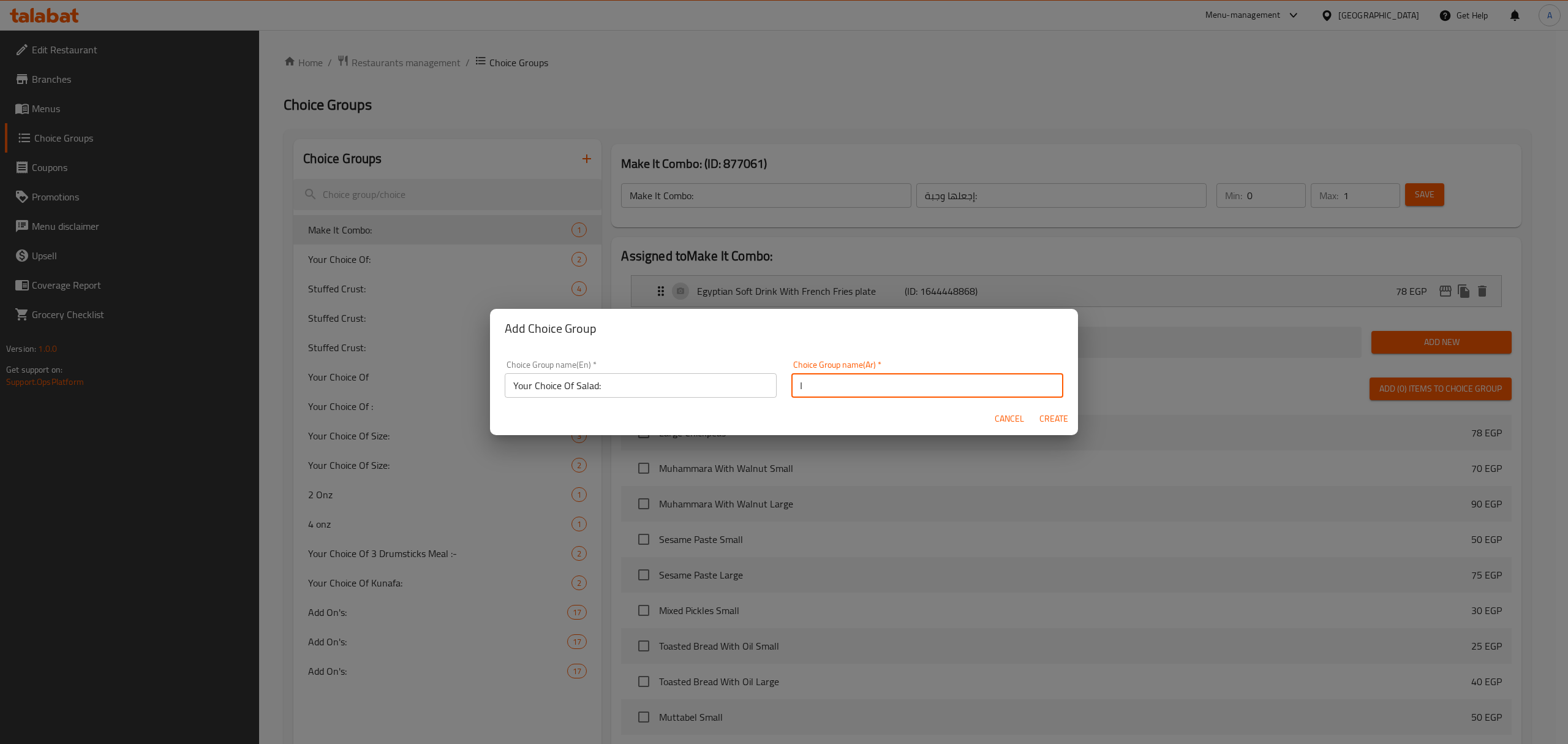
type input "اختيارك من السلطة:"
click at [1046, 424] on span "Create" at bounding box center [1053, 419] width 30 height 15
type input "Your Choice Of Salad:"
type input "اختيارك من السلطة:"
type input "0"
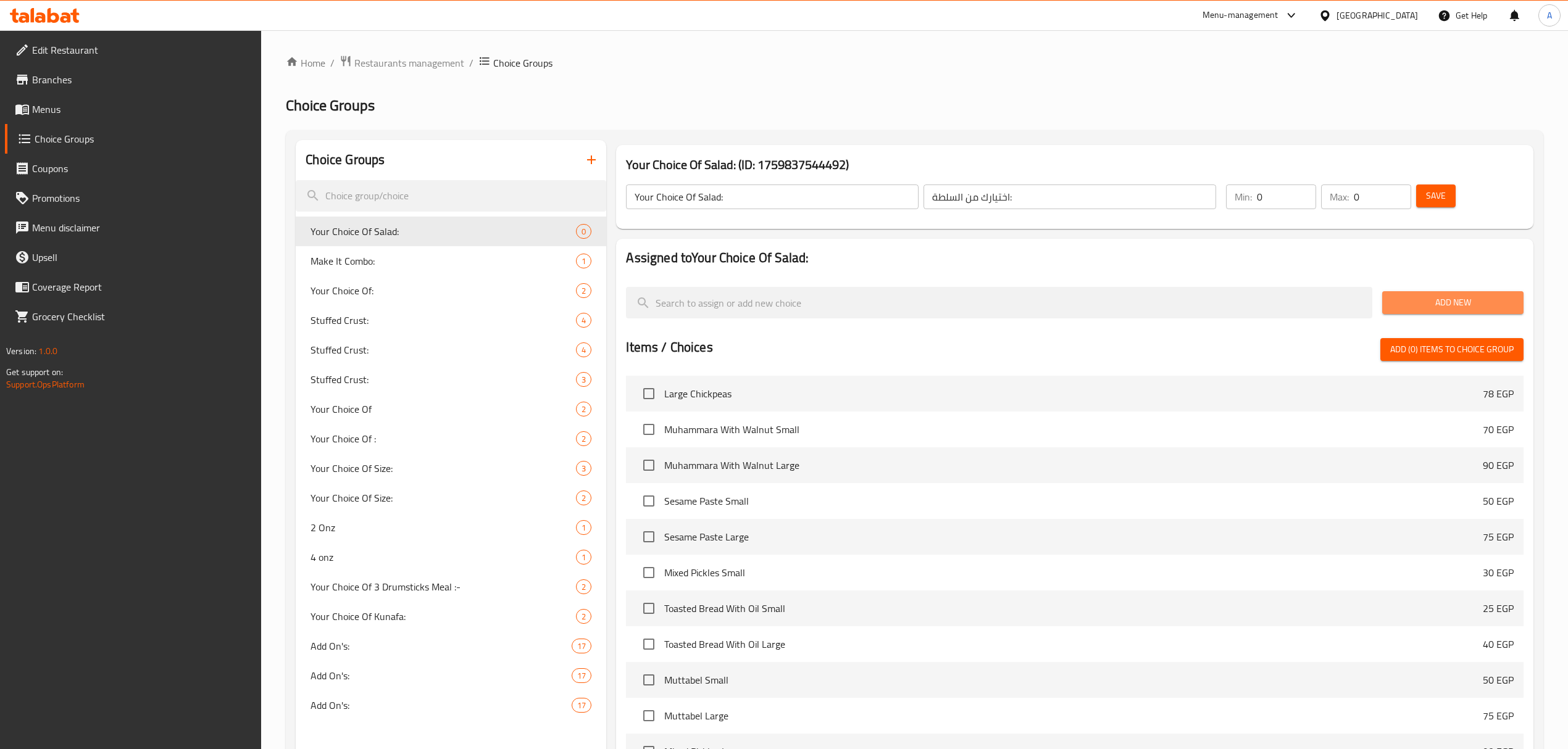
click at [1396, 297] on span "Add New" at bounding box center [1453, 303] width 122 height 15
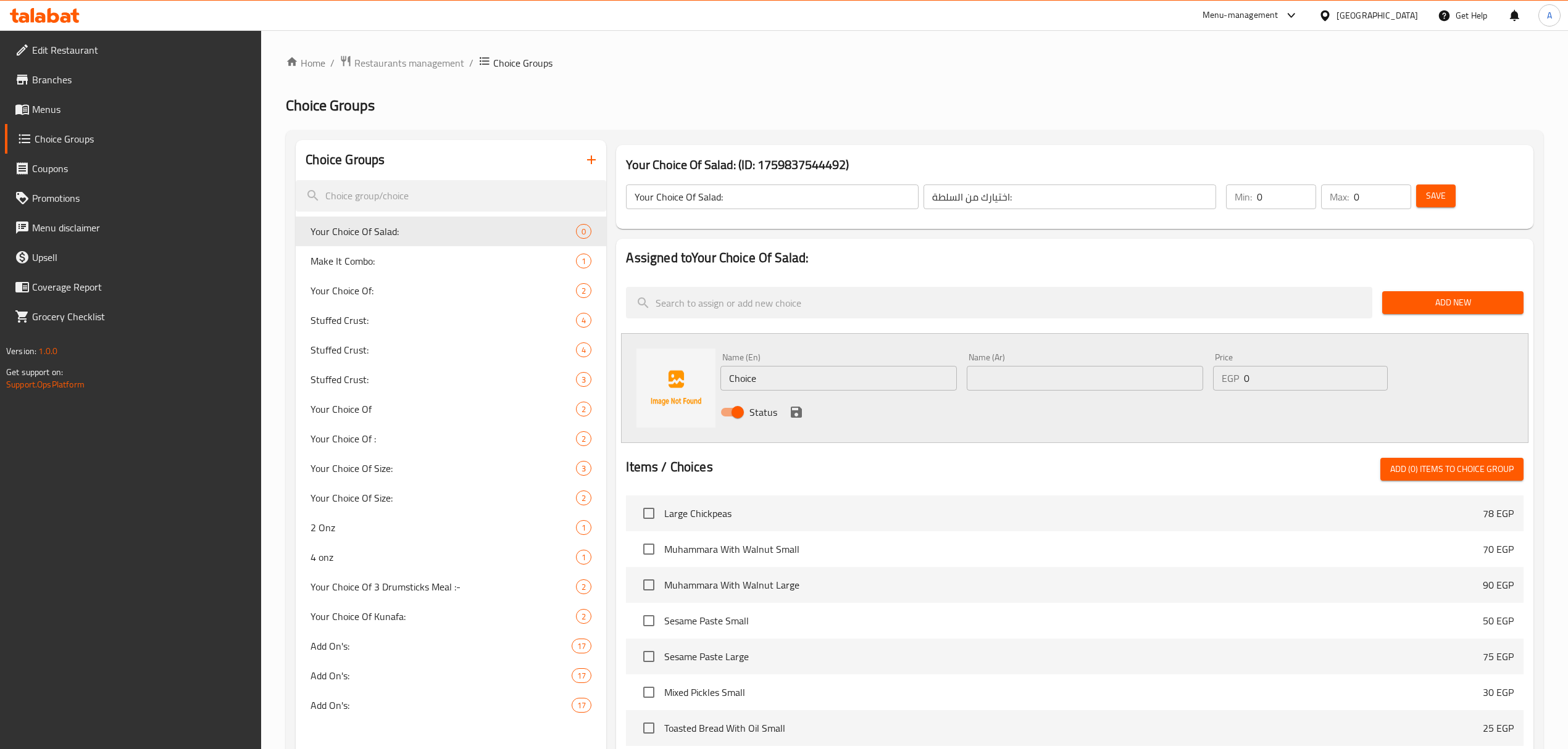
click at [803, 375] on input "Choice" at bounding box center [838, 378] width 237 height 25
type input "Griled"
click at [738, 375] on input "Griled" at bounding box center [838, 378] width 237 height 25
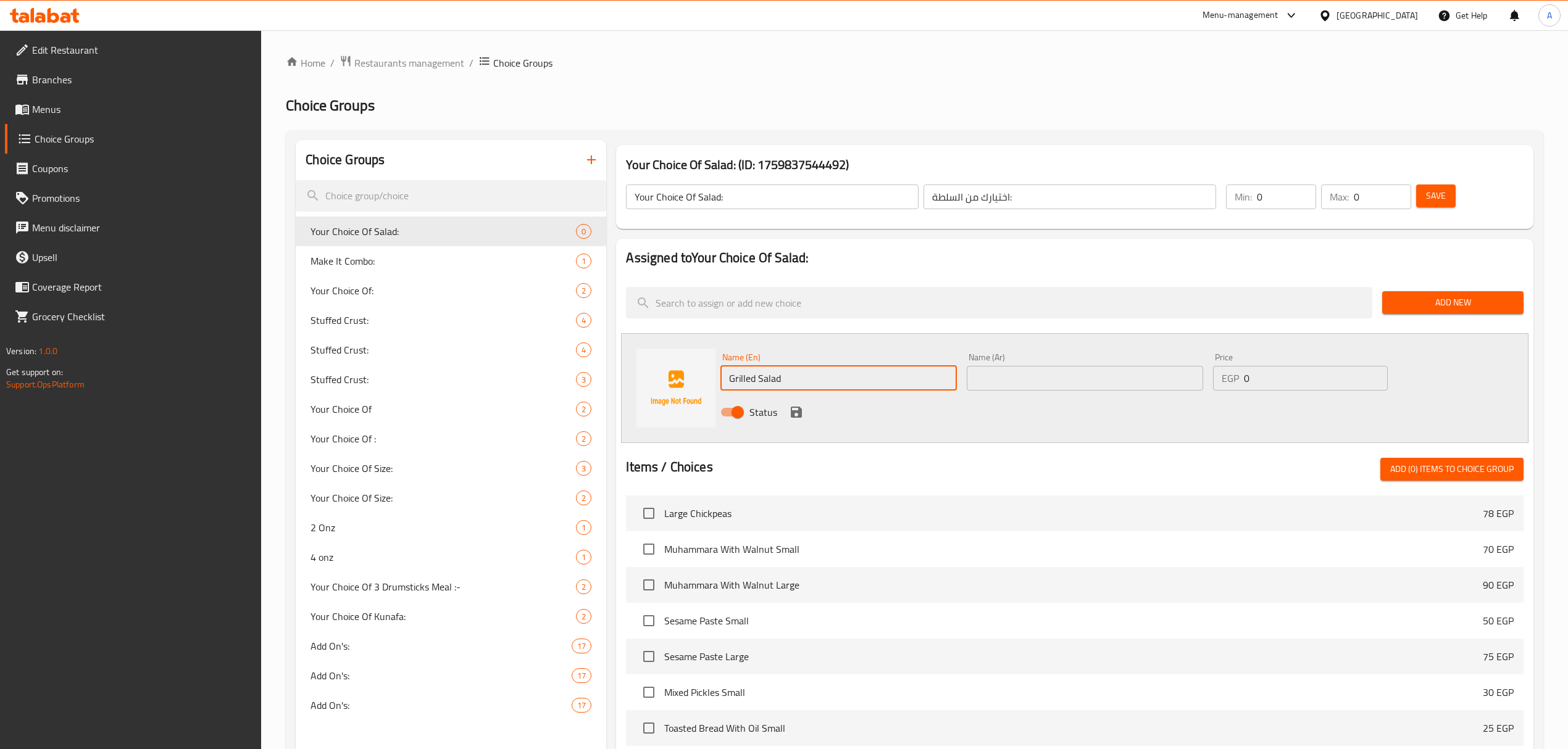
type input "Grilled Salad"
click at [1008, 383] on input "text" at bounding box center [1084, 378] width 237 height 25
type input "سلطة مشوية"
click at [791, 413] on icon "save" at bounding box center [796, 411] width 11 height 11
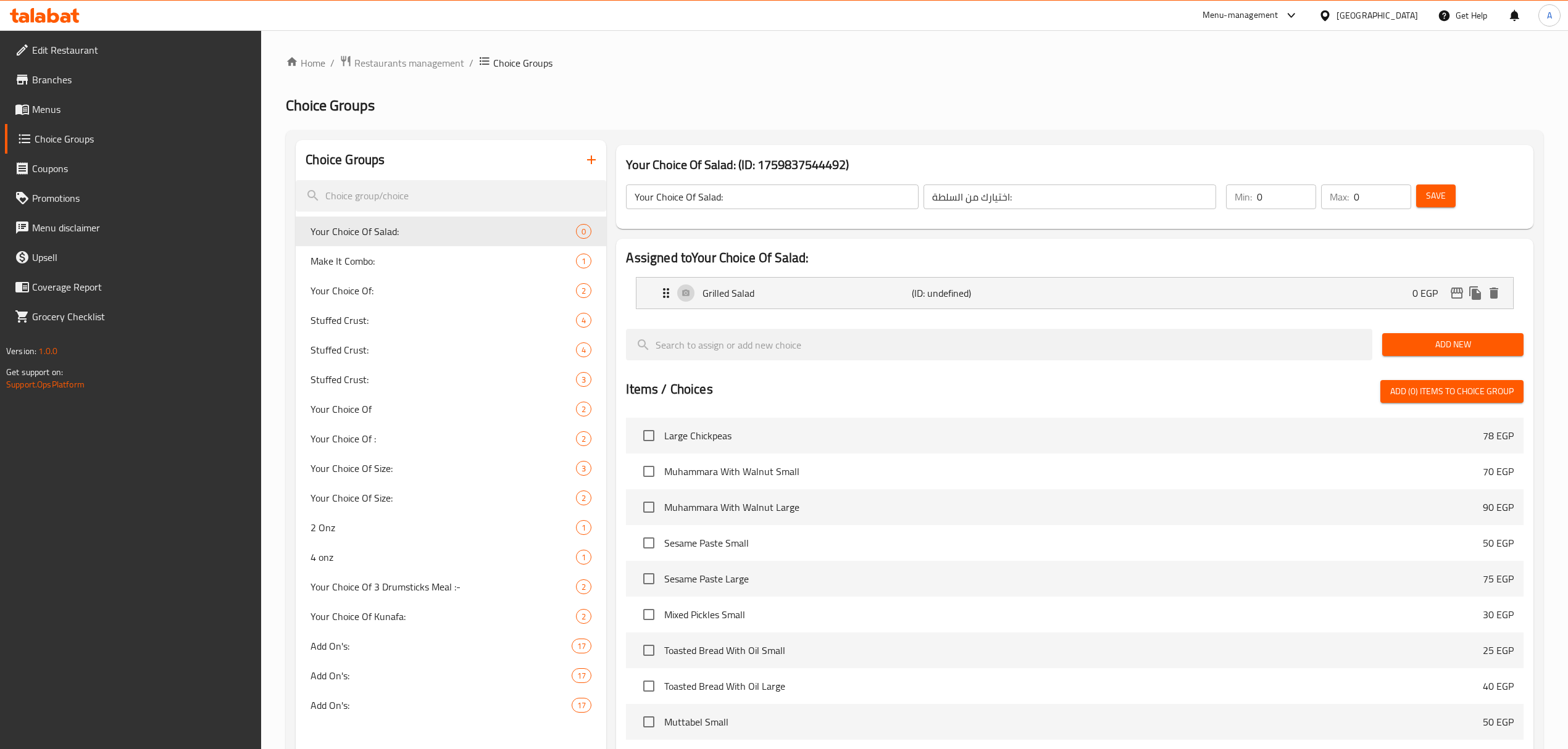
click at [1445, 193] on span "Save" at bounding box center [1435, 196] width 20 height 15
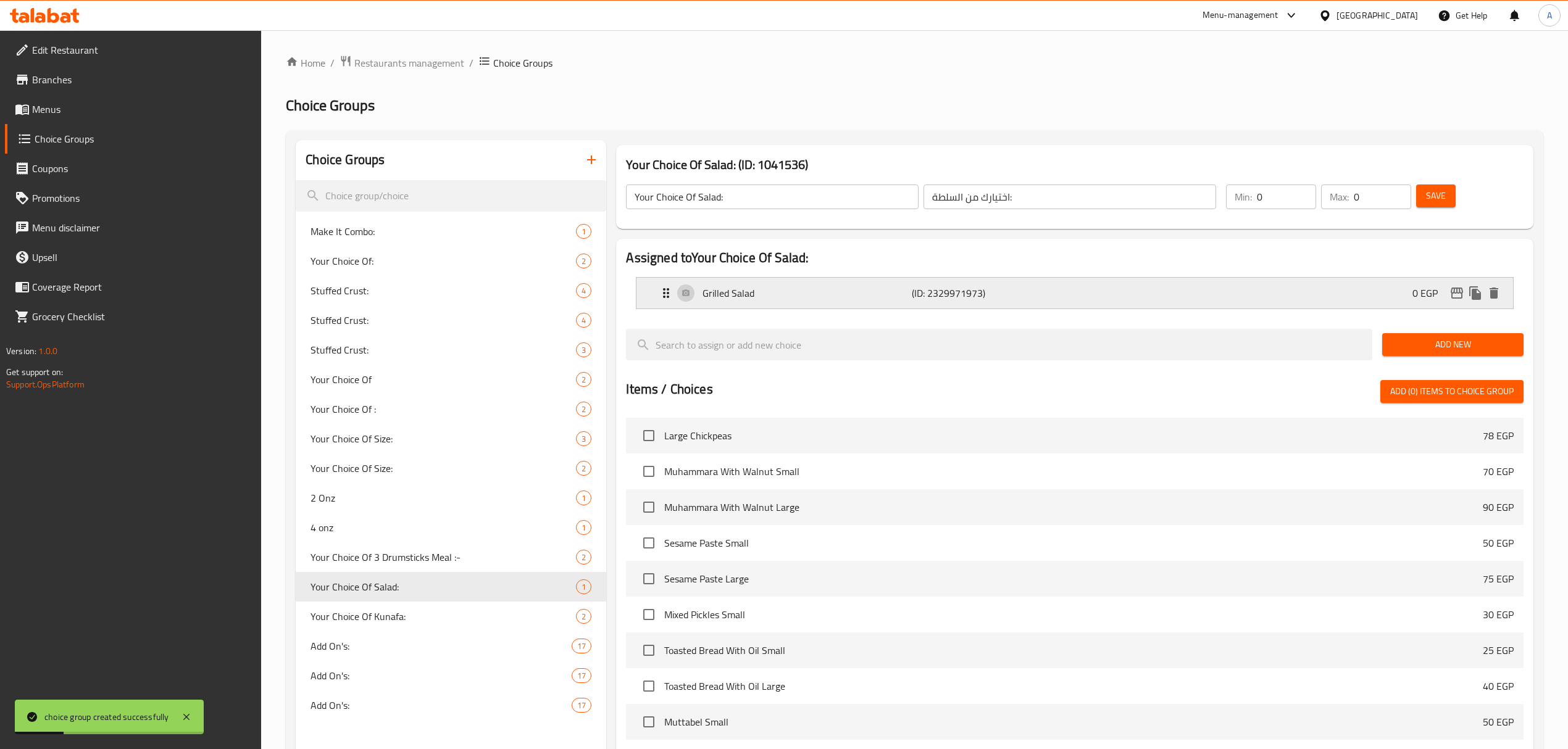
click at [1070, 290] on div "Grilled Salad (ID: 2329971973) 0 EGP" at bounding box center [1078, 293] width 838 height 31
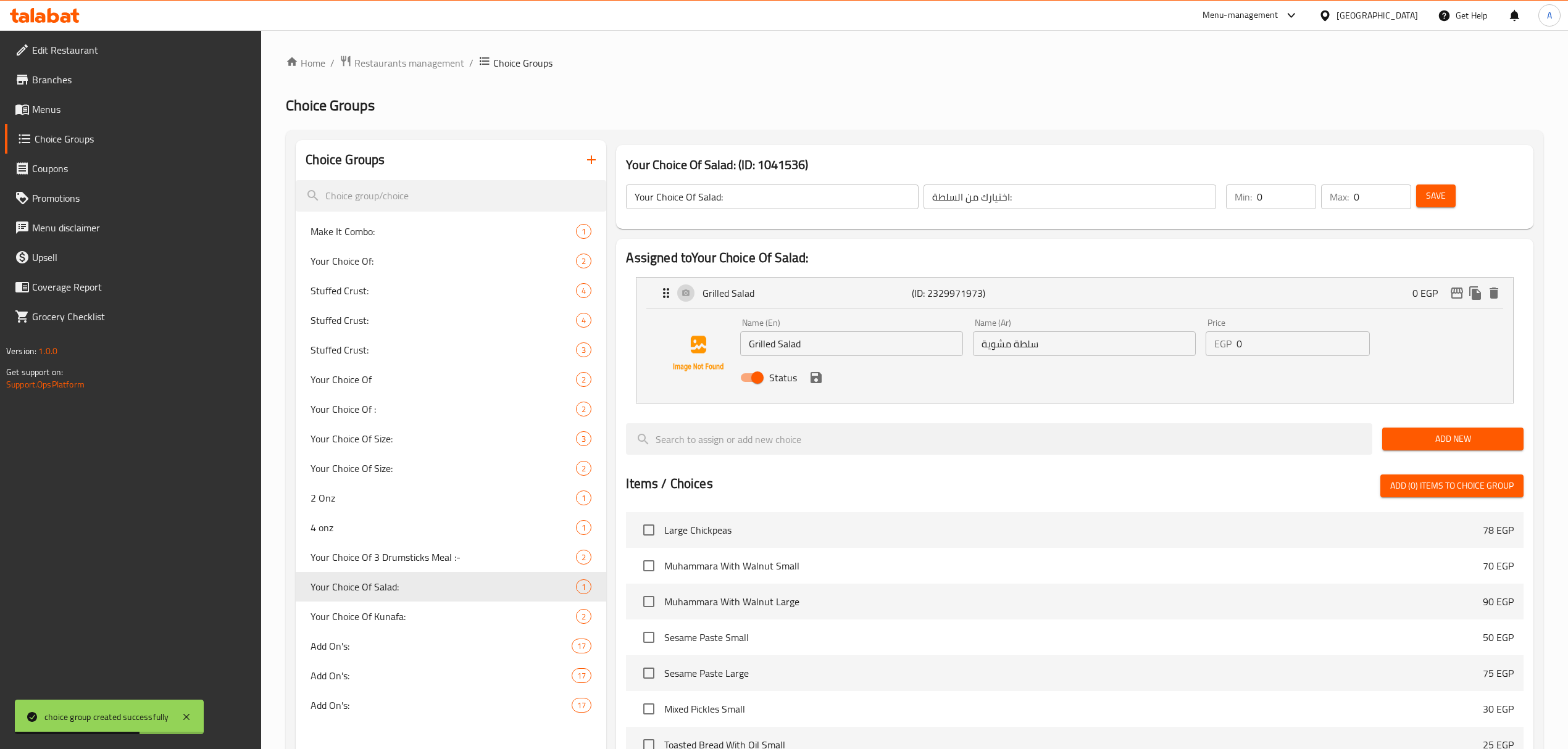
click at [1427, 440] on span "Add New" at bounding box center [1453, 439] width 122 height 15
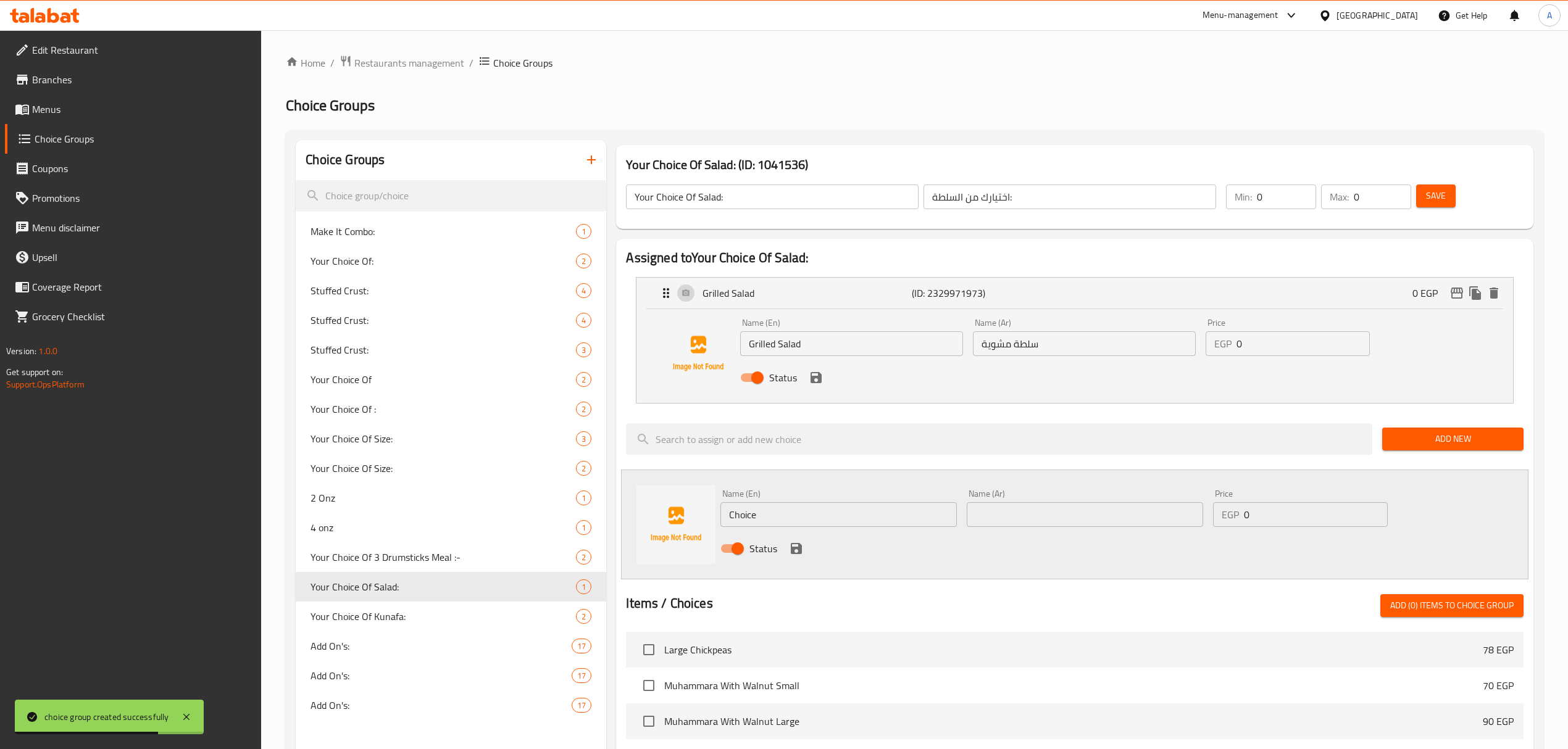
click at [806, 518] on input "Choice" at bounding box center [838, 514] width 237 height 25
click at [805, 517] on input "Choice" at bounding box center [838, 514] width 237 height 25
click at [858, 336] on input "Grilled Salad" at bounding box center [851, 344] width 223 height 25
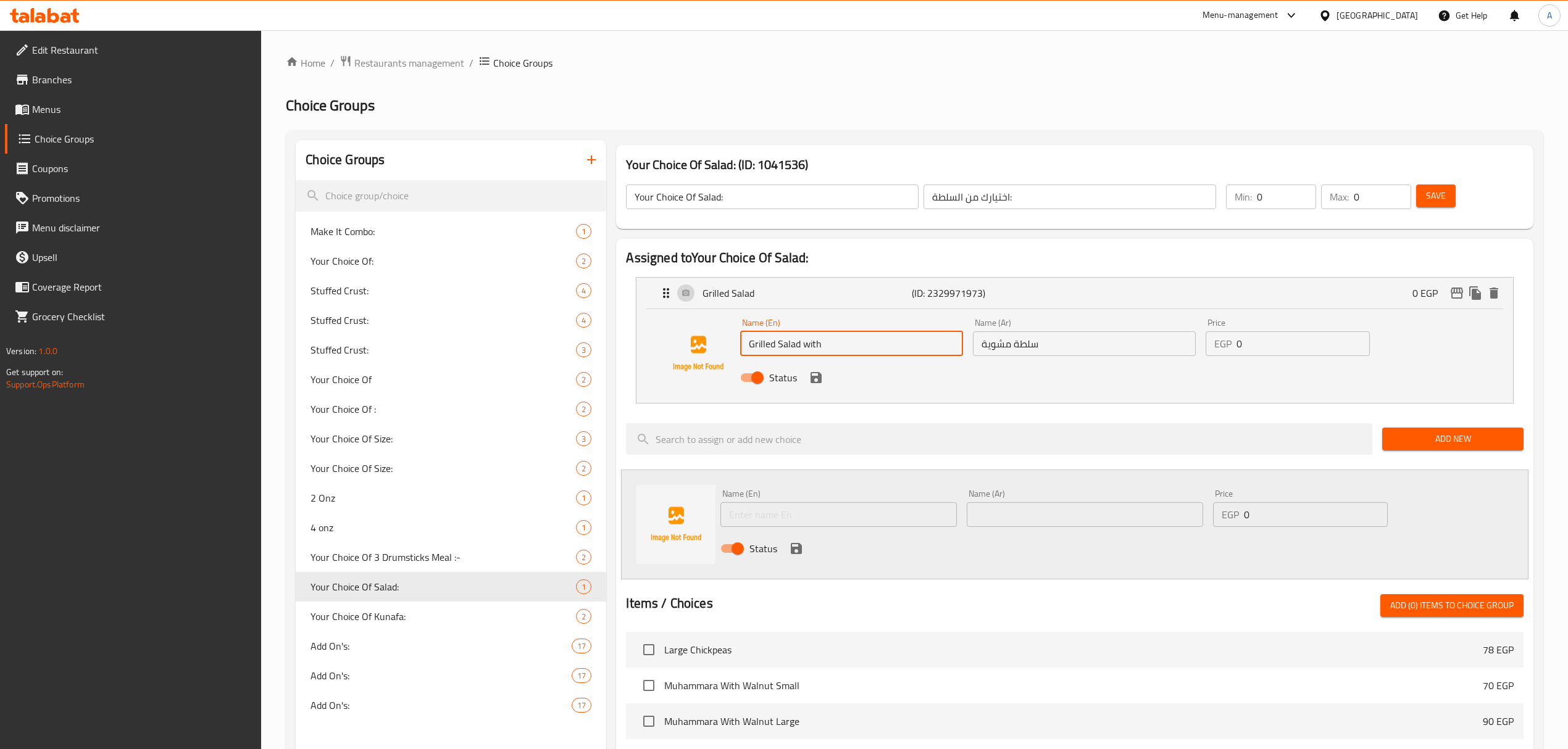
paste input "Sesame Paste"
type input "Grilled Salad with Sesame Paste"
click at [1053, 345] on input "سلطة مشوية" at bounding box center [1084, 344] width 223 height 25
type input "سلطة مشوية مع طحينة"
click at [889, 345] on input "Grilled Salad with Sesame Paste" at bounding box center [851, 344] width 223 height 25
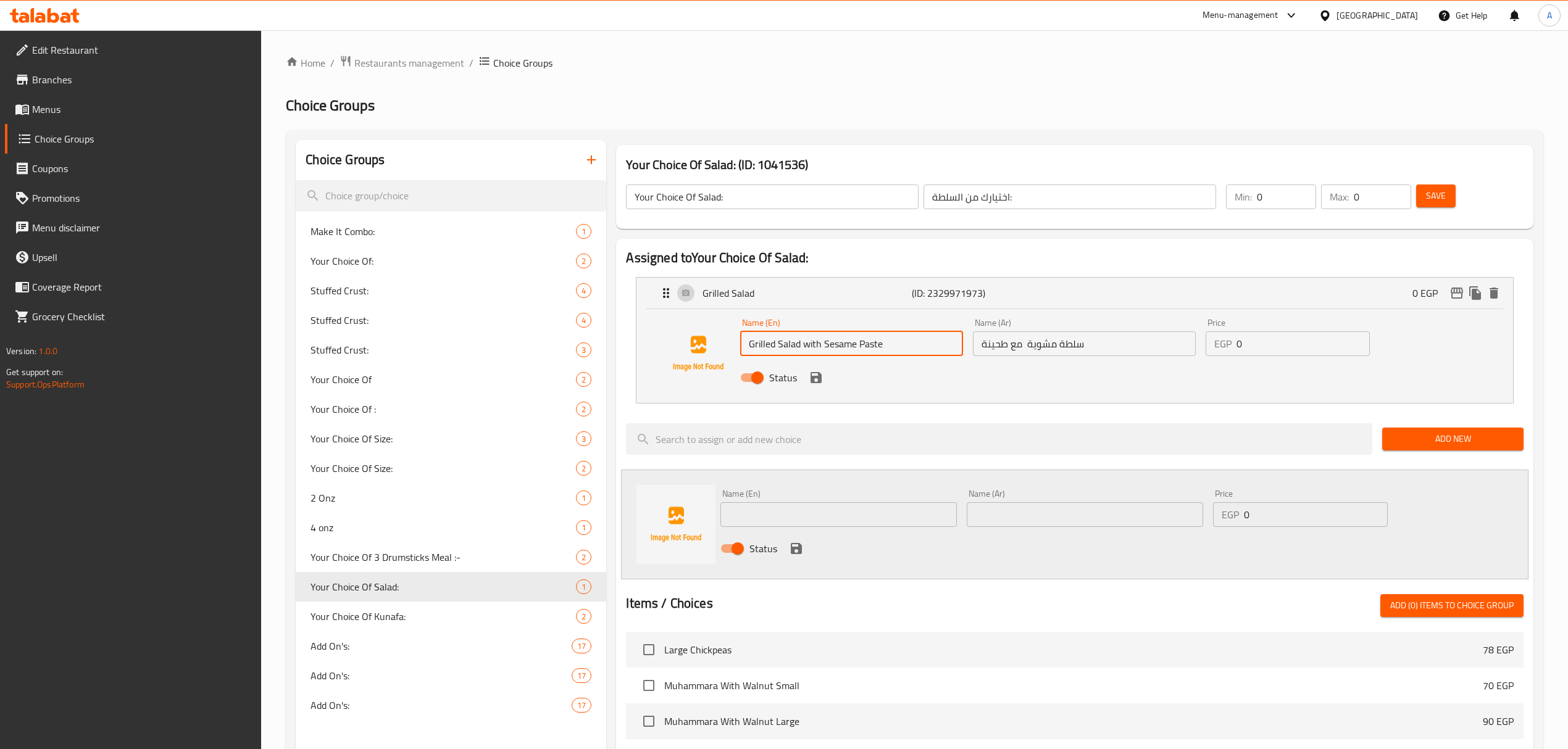
click at [889, 345] on input "Grilled Salad with Sesame Paste" at bounding box center [851, 344] width 223 height 25
drag, startPoint x: 889, startPoint y: 345, endPoint x: 664, endPoint y: 354, distance: 225.2
click at [687, 354] on div "Name (En) Grilled Salad with Sesame Paste Name (En) Name (Ar) سلطة مشوية مع طحي…" at bounding box center [1074, 354] width 837 height 84
click at [735, 510] on input "text" at bounding box center [838, 514] width 237 height 25
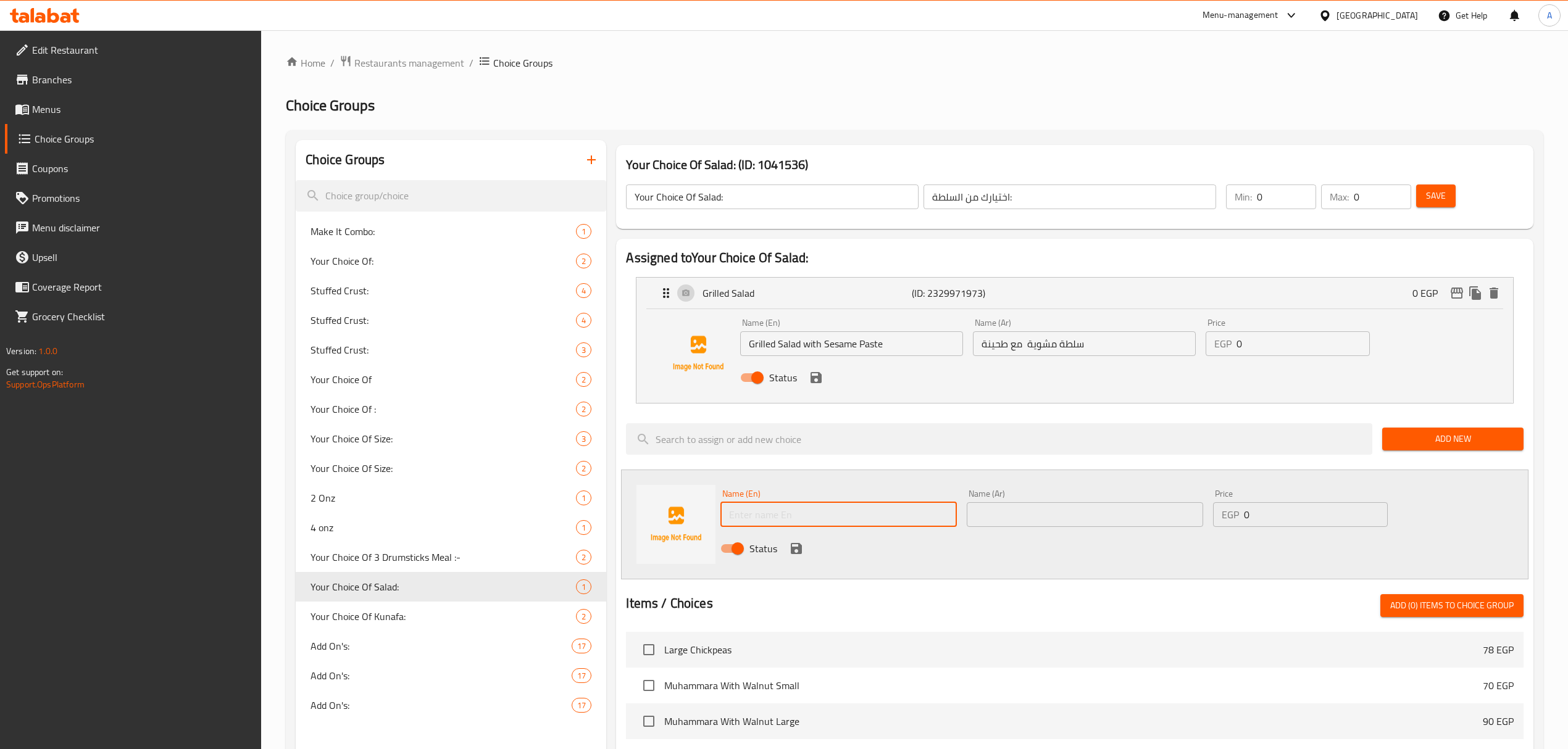
paste input "Grilled Salad with Sesame Paste"
click at [803, 514] on input "Grilled Salad with Sesame Paste" at bounding box center [838, 514] width 237 height 25
type input "Grilled Salad with Spicy Sesame Paste"
click at [1054, 347] on input "سلطة مشوية مع طحينة" at bounding box center [1084, 344] width 223 height 25
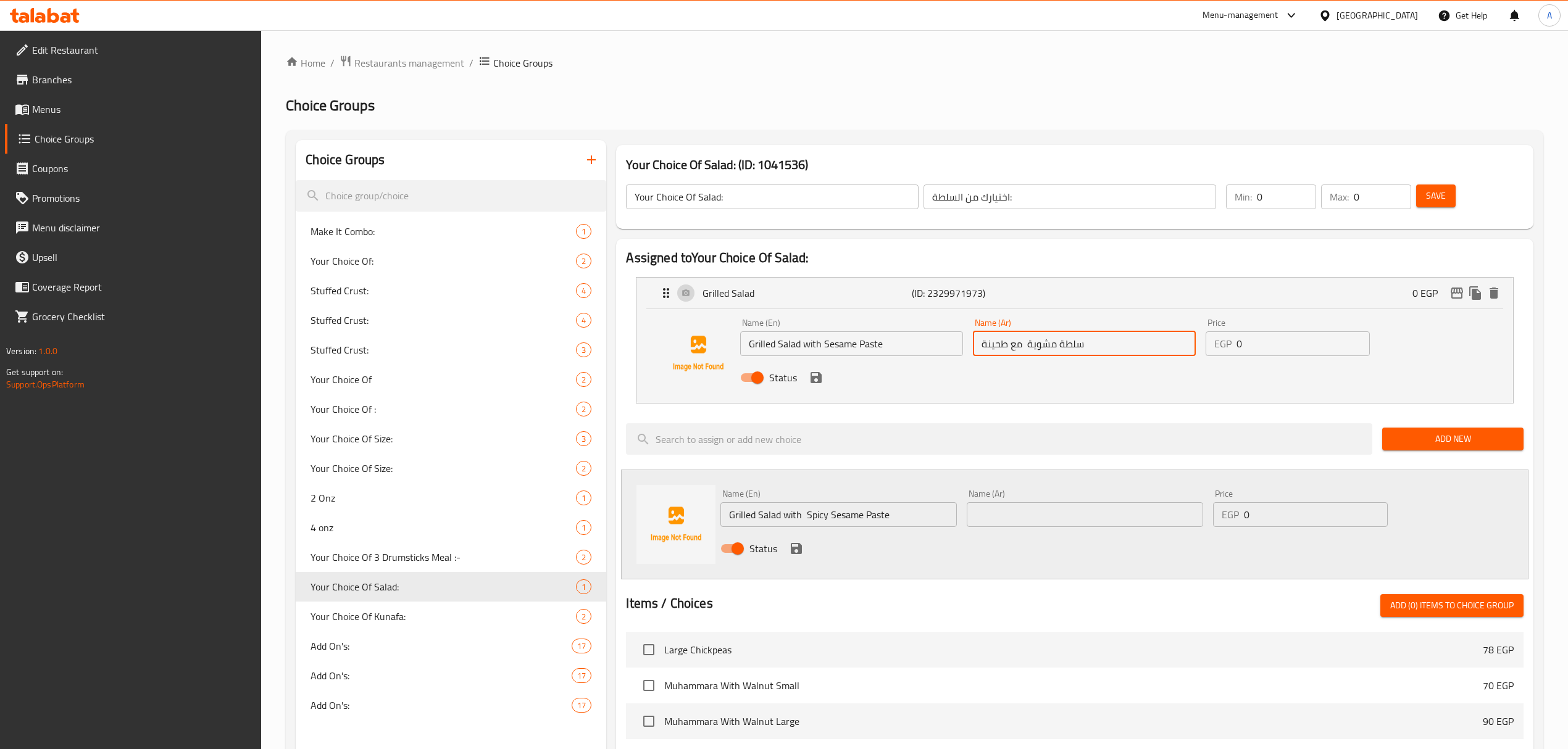
click at [1054, 347] on input "سلطة مشوية مع طحينة" at bounding box center [1084, 344] width 223 height 25
click at [1003, 512] on input "text" at bounding box center [1084, 514] width 237 height 25
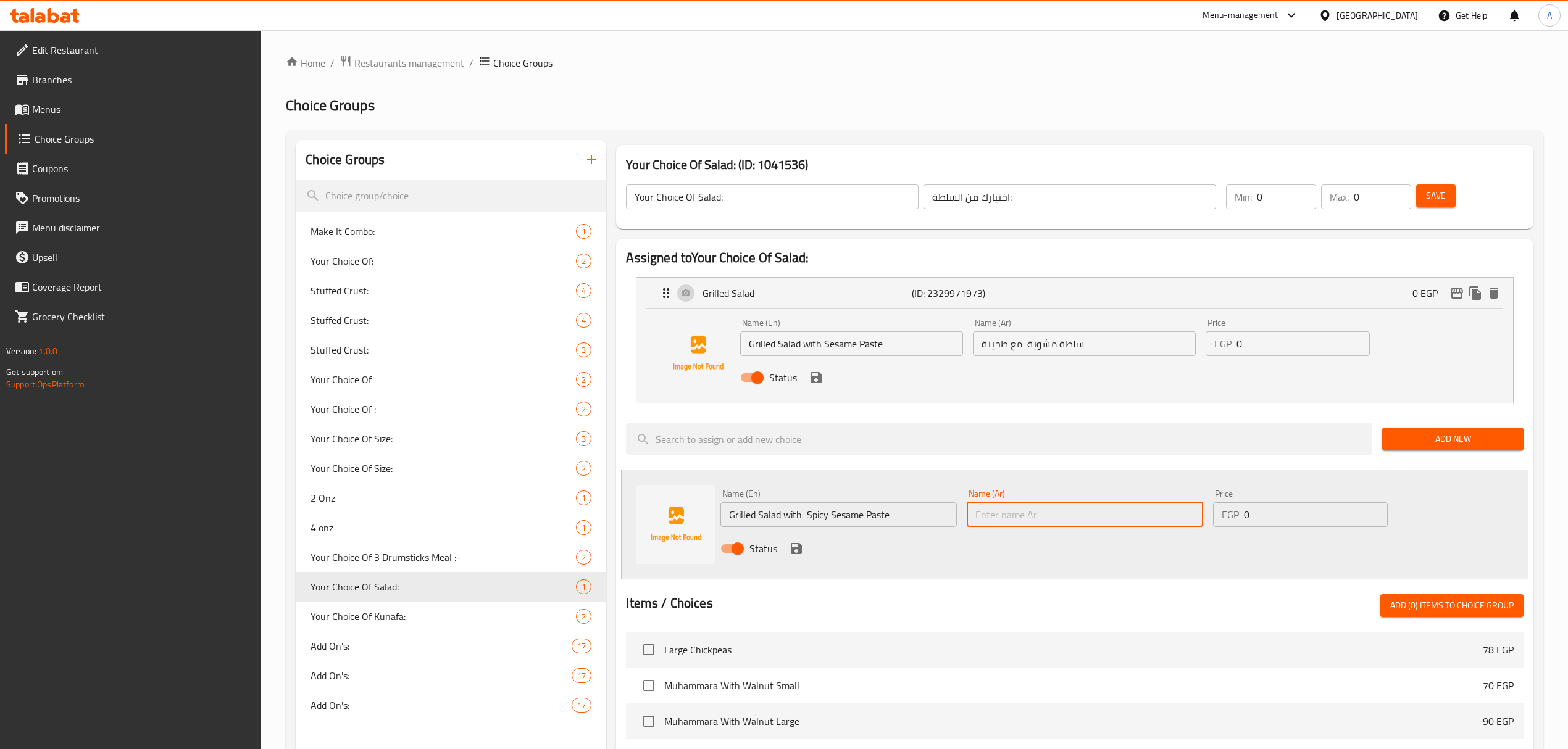
paste input "سلطة مشوية مع طحينة"
type input "سلطة مشوية مع طحينة سبايسي"
click at [790, 550] on icon "save" at bounding box center [796, 548] width 11 height 11
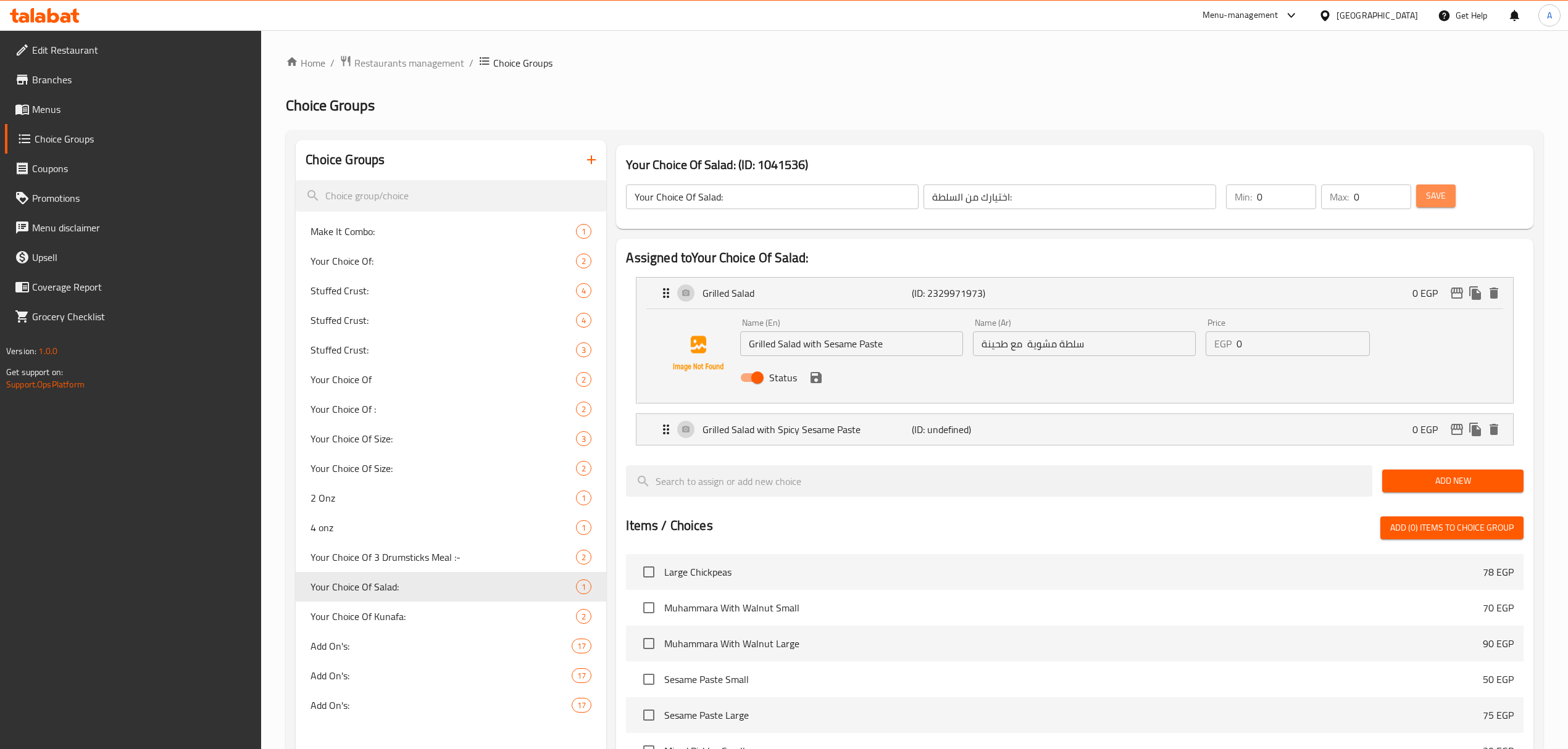
click at [1447, 195] on button "Save" at bounding box center [1436, 195] width 39 height 23
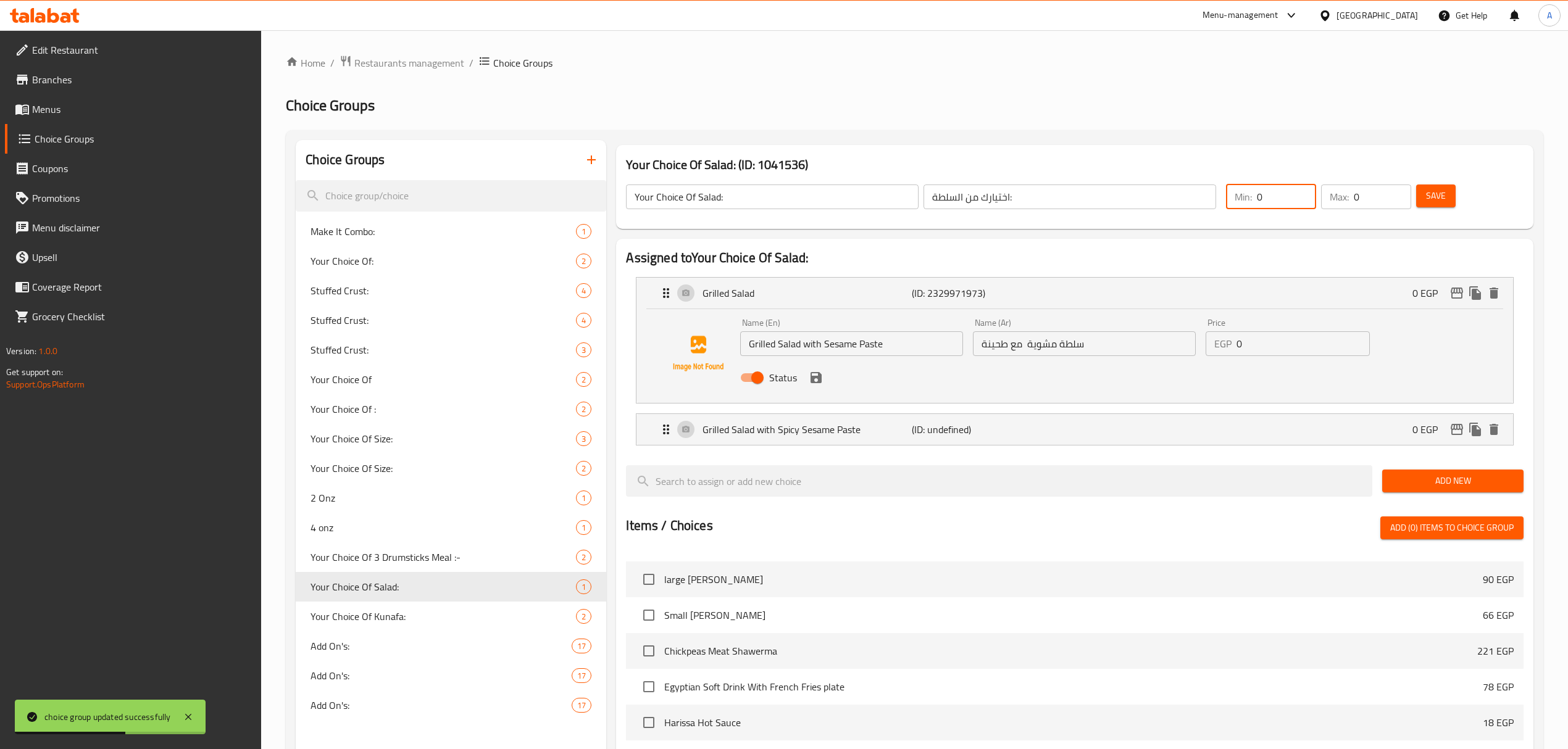
click at [1263, 196] on input "0" at bounding box center [1286, 196] width 59 height 25
click at [1262, 196] on input "0" at bounding box center [1286, 196] width 59 height 25
click at [1354, 201] on input "0" at bounding box center [1382, 196] width 57 height 25
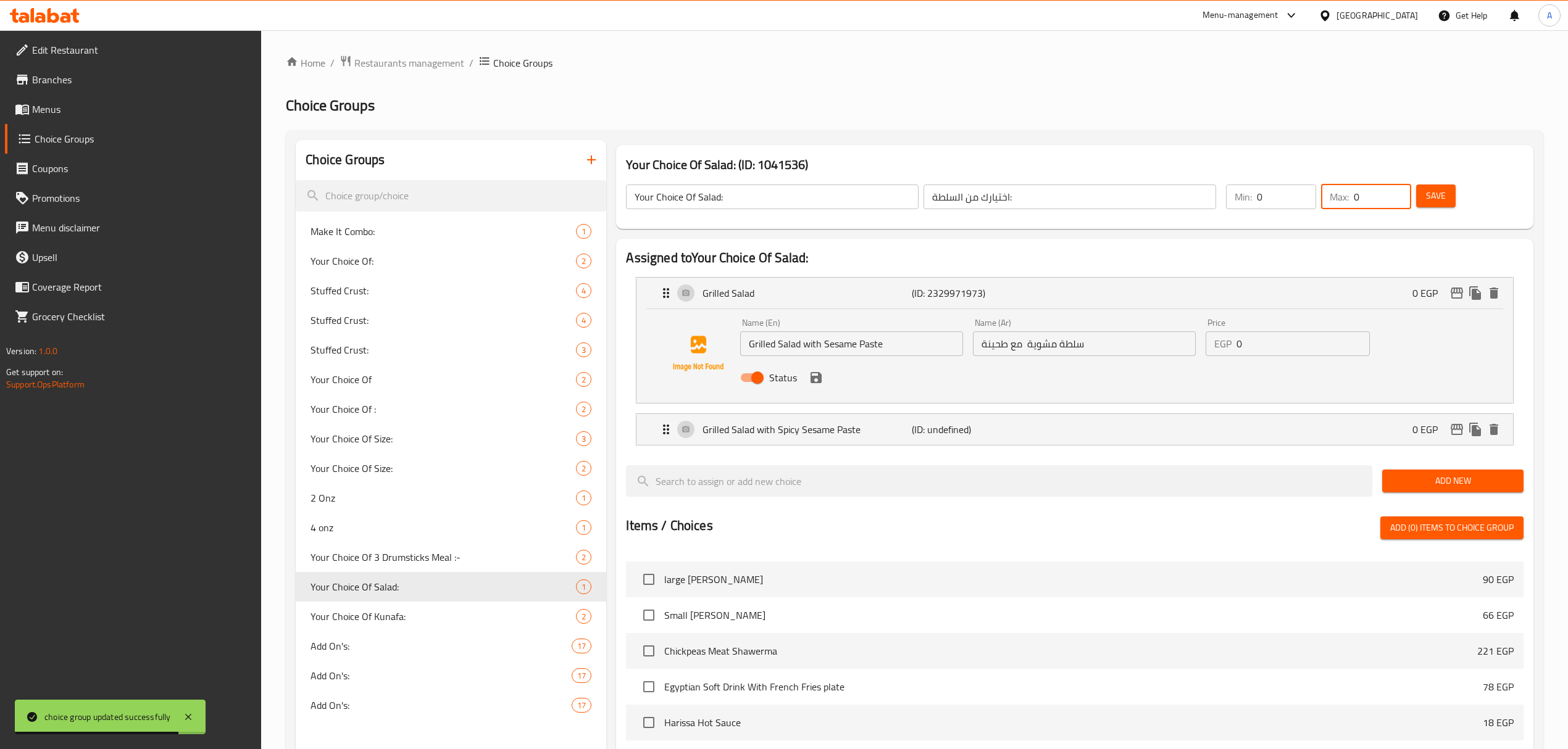
click at [1354, 201] on input "0" at bounding box center [1382, 196] width 57 height 25
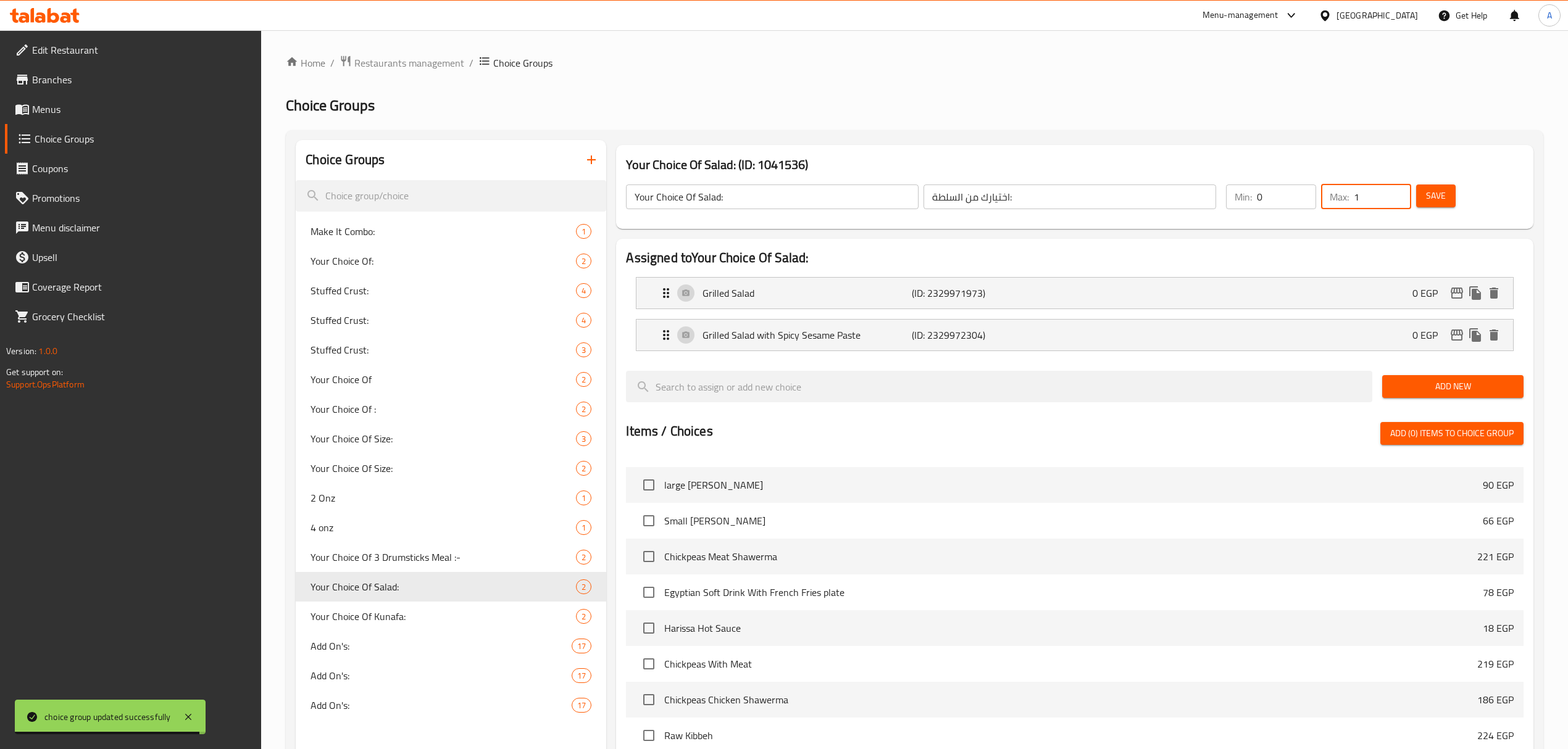
type input "1"
click at [1289, 147] on div "Your Choice Of Salad: (ID: 1041536) Your Choice Of Salad: ​ اختيارك من السلطة: …" at bounding box center [1074, 187] width 916 height 84
drag, startPoint x: 1355, startPoint y: 196, endPoint x: 1367, endPoint y: 196, distance: 12.0
click at [1367, 196] on input "1" at bounding box center [1382, 196] width 57 height 25
click at [1290, 162] on h3 "Your Choice Of Salad: (ID: 1041536)" at bounding box center [1074, 165] width 897 height 20
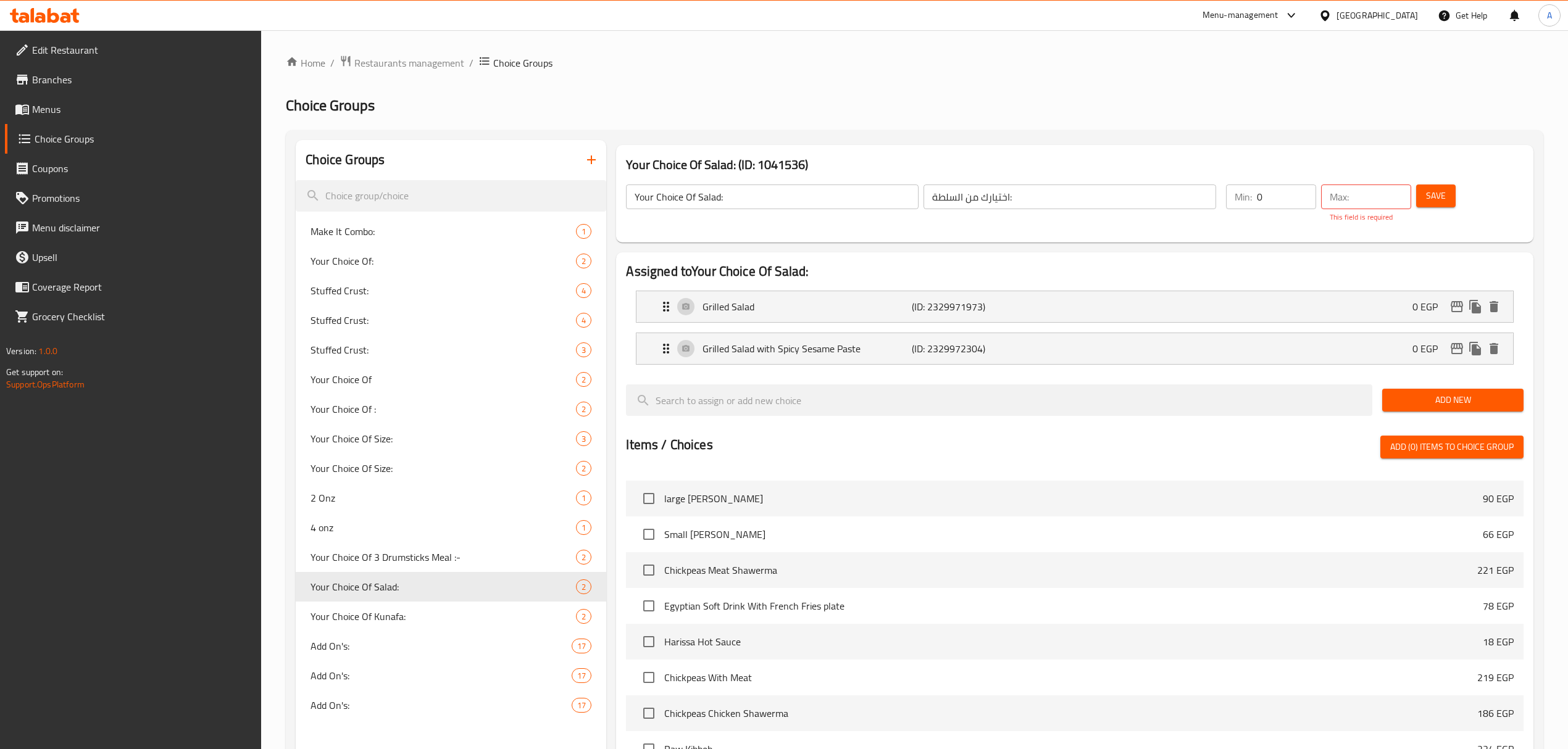
click at [1284, 230] on div "Min: 0 ​ Max: ​ This field is required Save" at bounding box center [1369, 204] width 303 height 53
click at [1367, 197] on input "number" at bounding box center [1382, 196] width 57 height 25
click at [1355, 140] on div "Your Choice Of Salad: (ID: 1041536) Your Choice Of Salad: ​ اختيارك من السلطة: …" at bounding box center [1074, 193] width 927 height 107
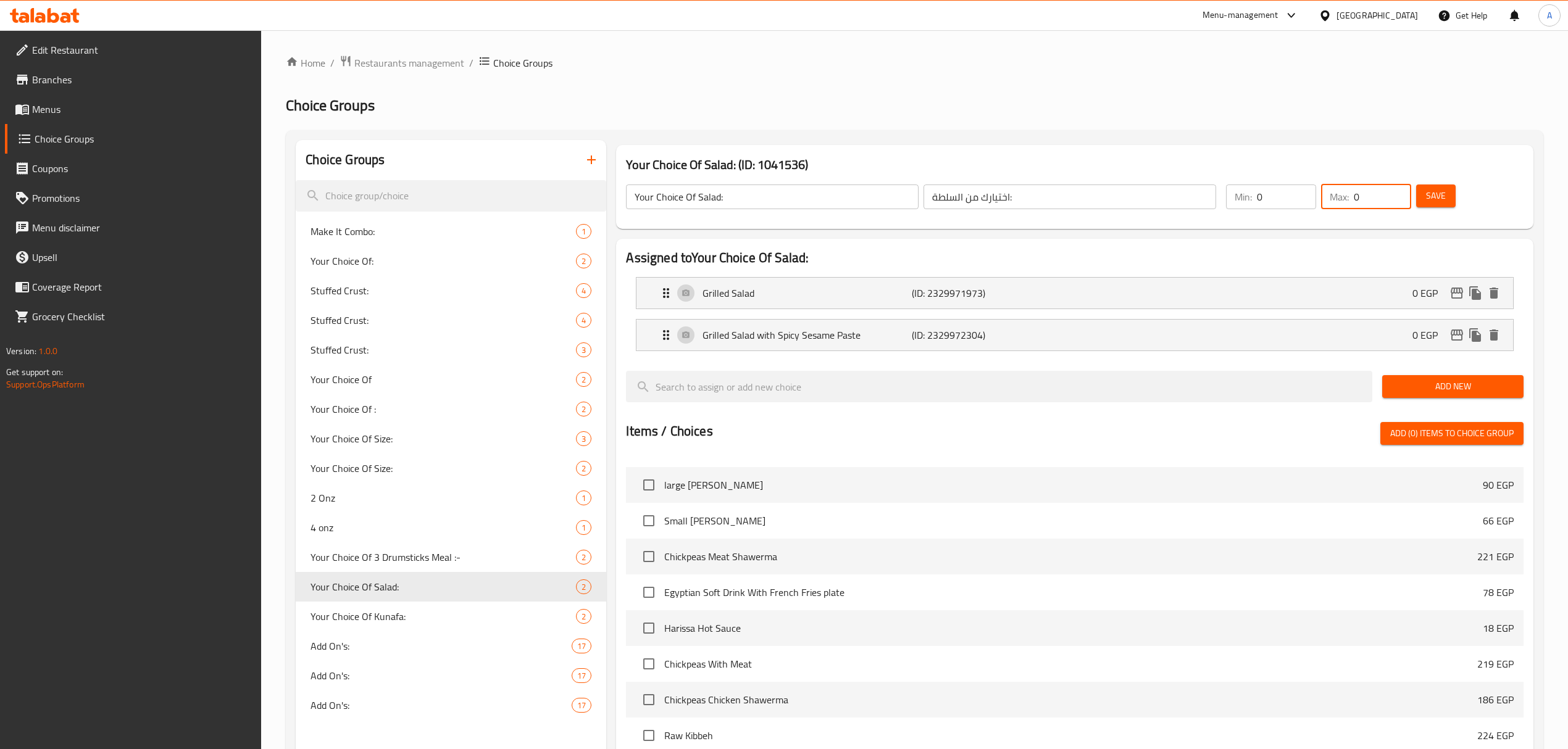
drag, startPoint x: 1356, startPoint y: 200, endPoint x: 1363, endPoint y: 200, distance: 7.0
click at [1363, 200] on input "0" at bounding box center [1382, 196] width 57 height 25
type input "1"
click at [1316, 161] on h3 "Your Choice Of Salad: (ID: 1041536)" at bounding box center [1074, 165] width 897 height 20
click at [1438, 189] on span "Save" at bounding box center [1435, 196] width 20 height 15
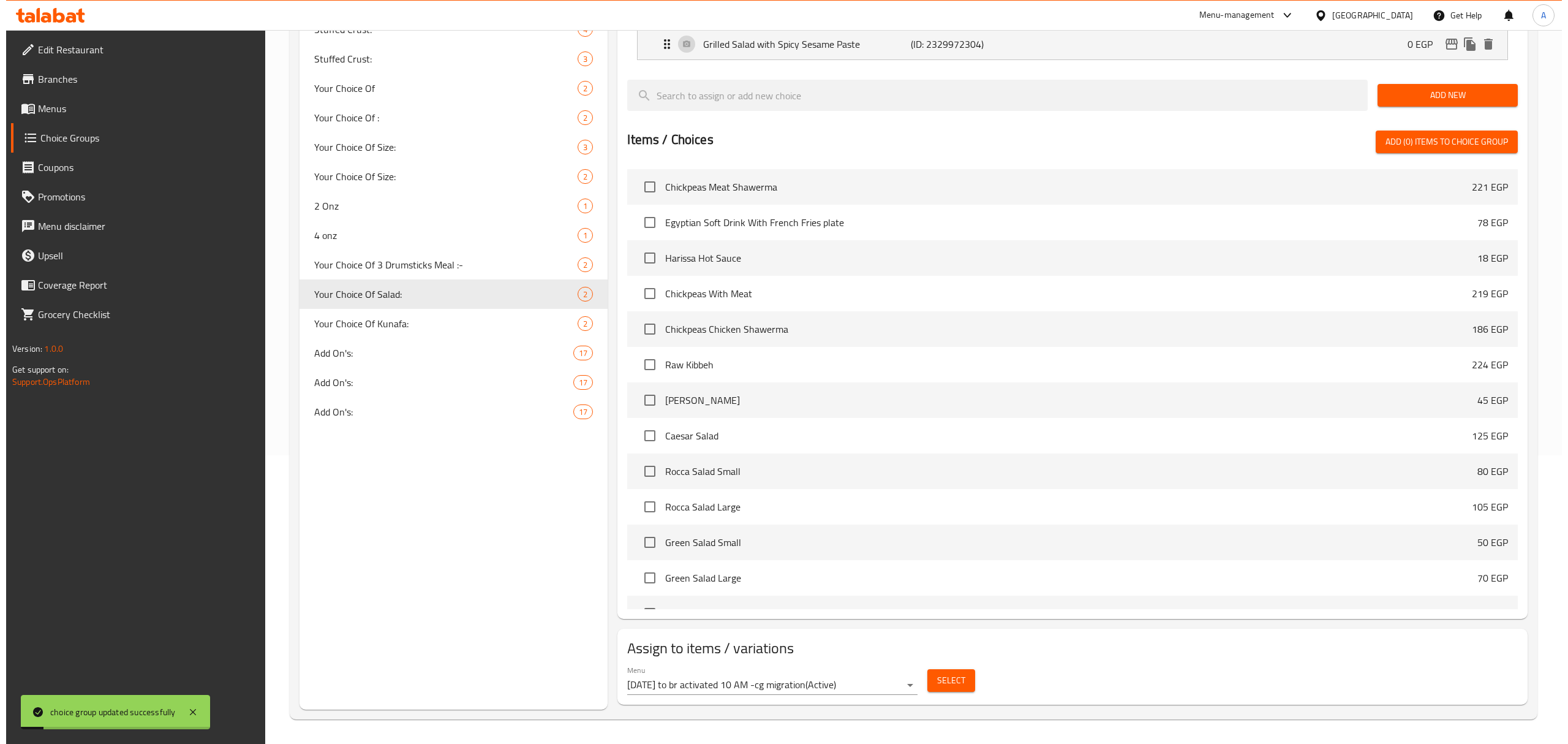
scroll to position [735, 0]
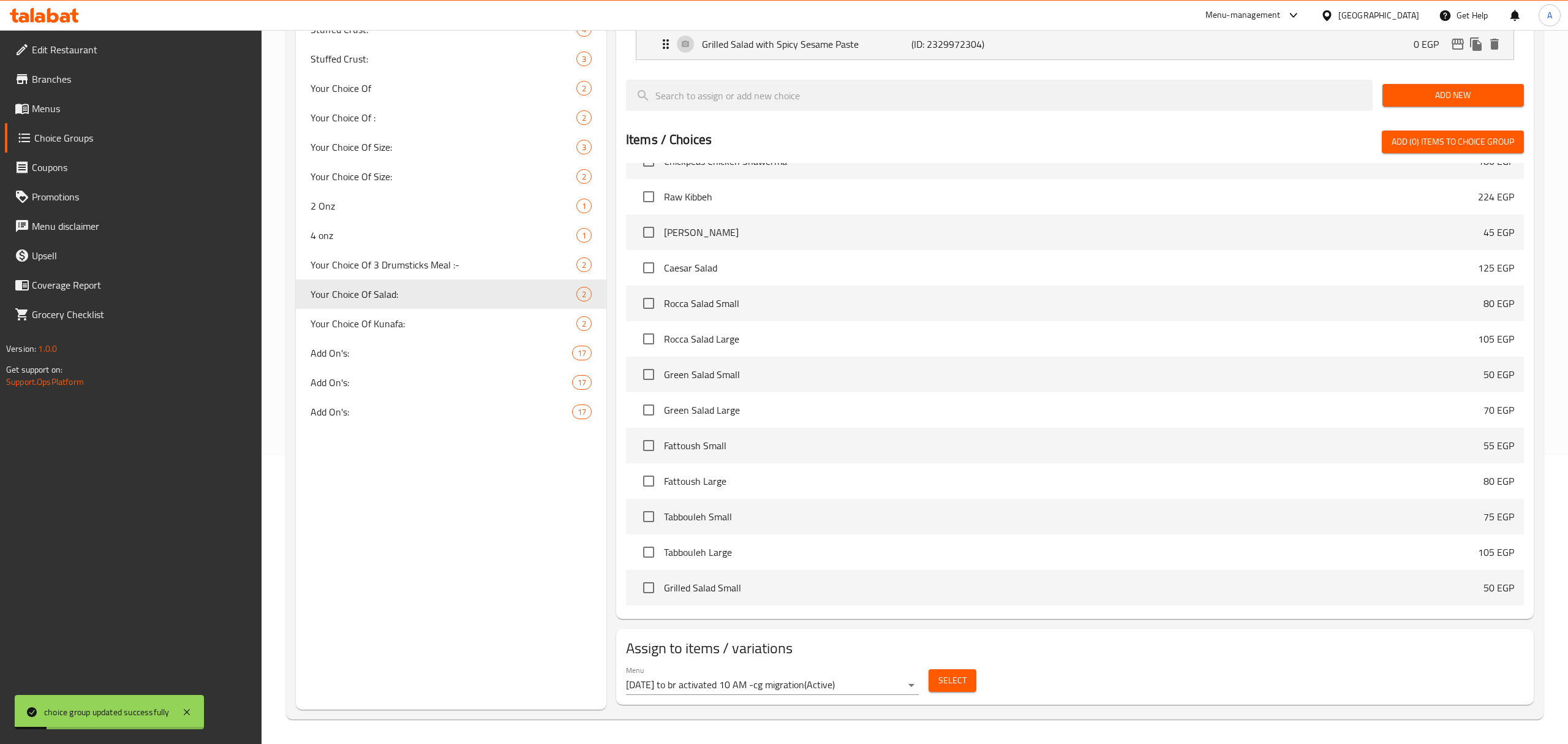
click at [851, 455] on body "choice group updated successfully ​ Menu-management Egypt Get Help A Edit Resta…" at bounding box center [784, 98] width 1568 height 714
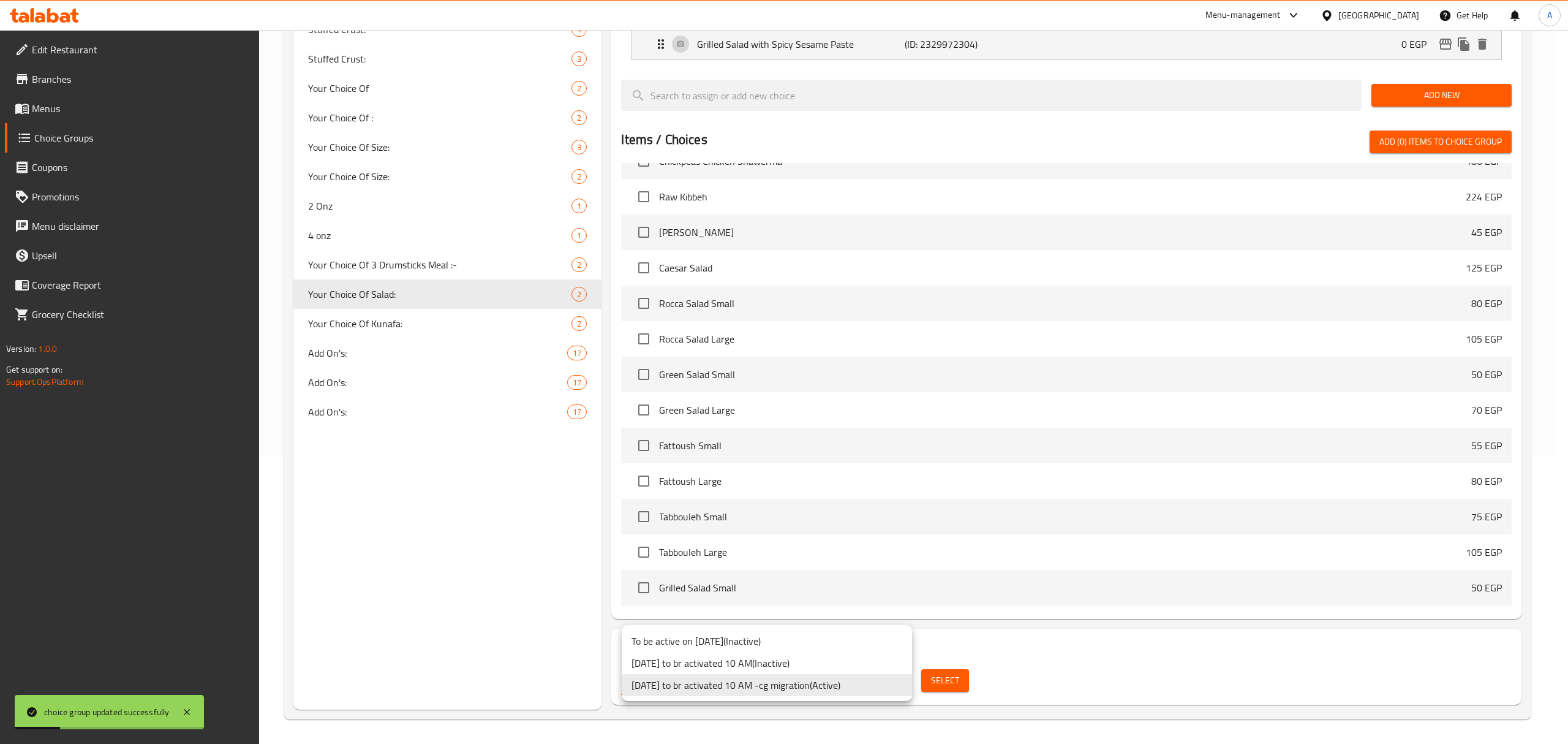
click at [1013, 687] on div at bounding box center [784, 372] width 1568 height 744
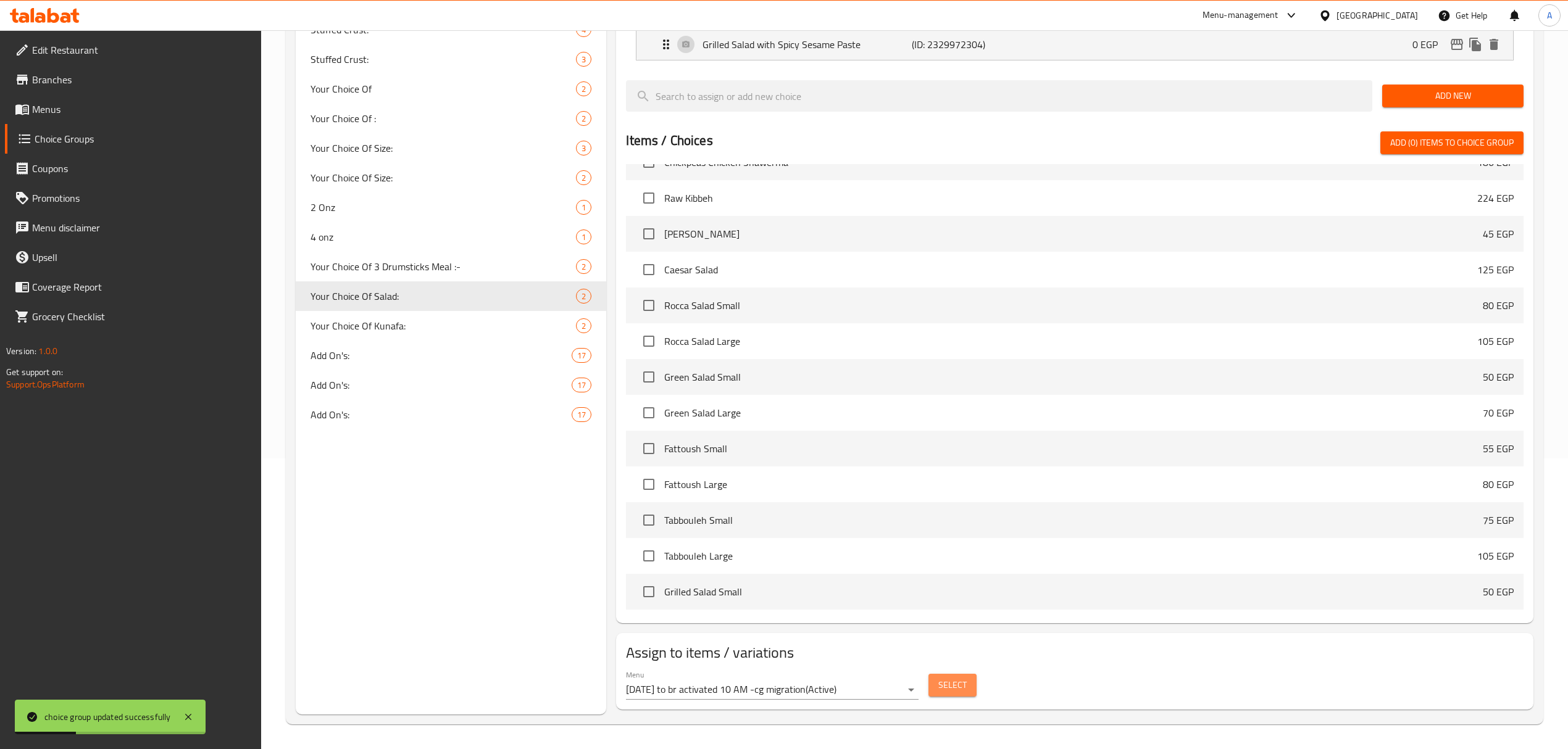
click at [958, 678] on span "Select" at bounding box center [952, 686] width 28 height 15
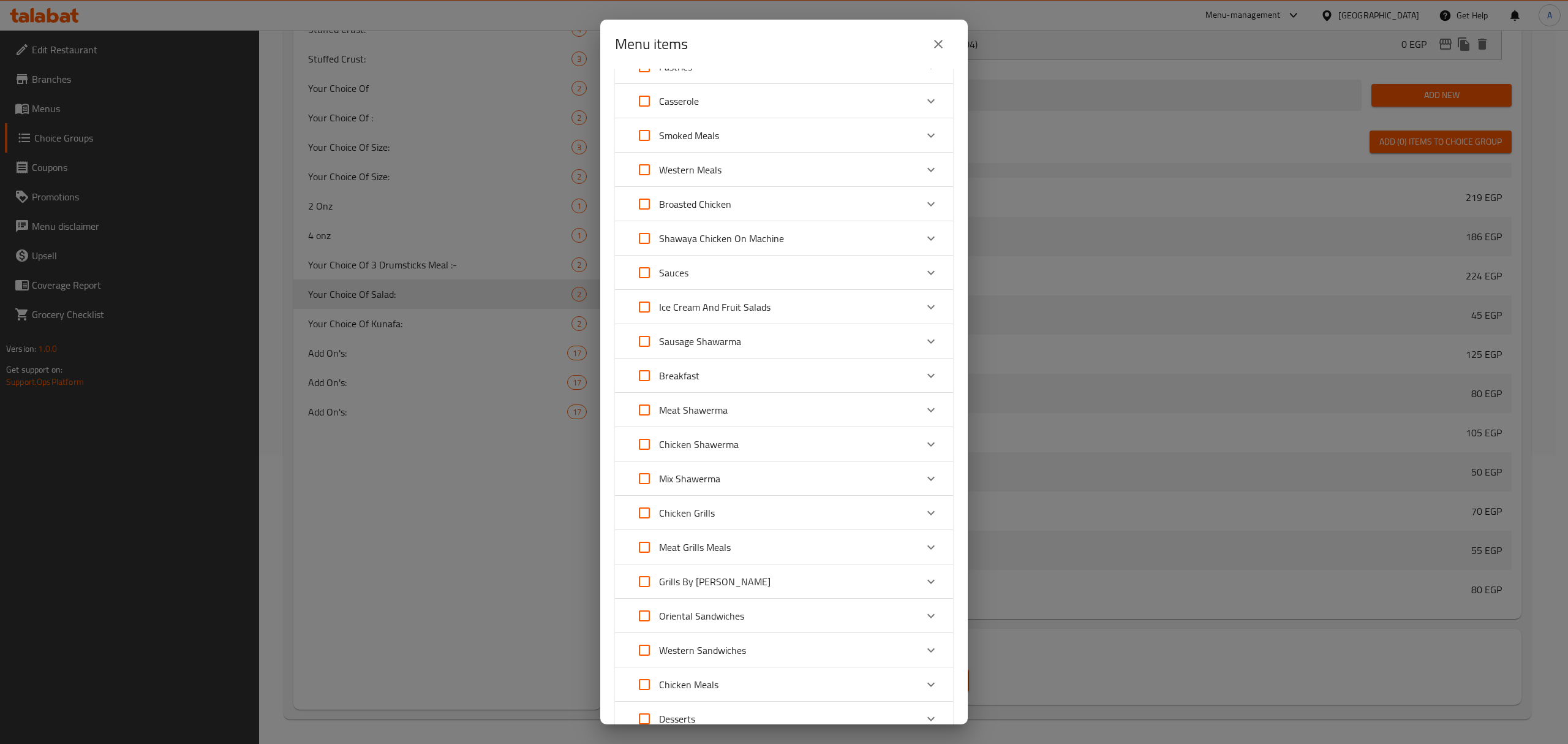
scroll to position [327, 0]
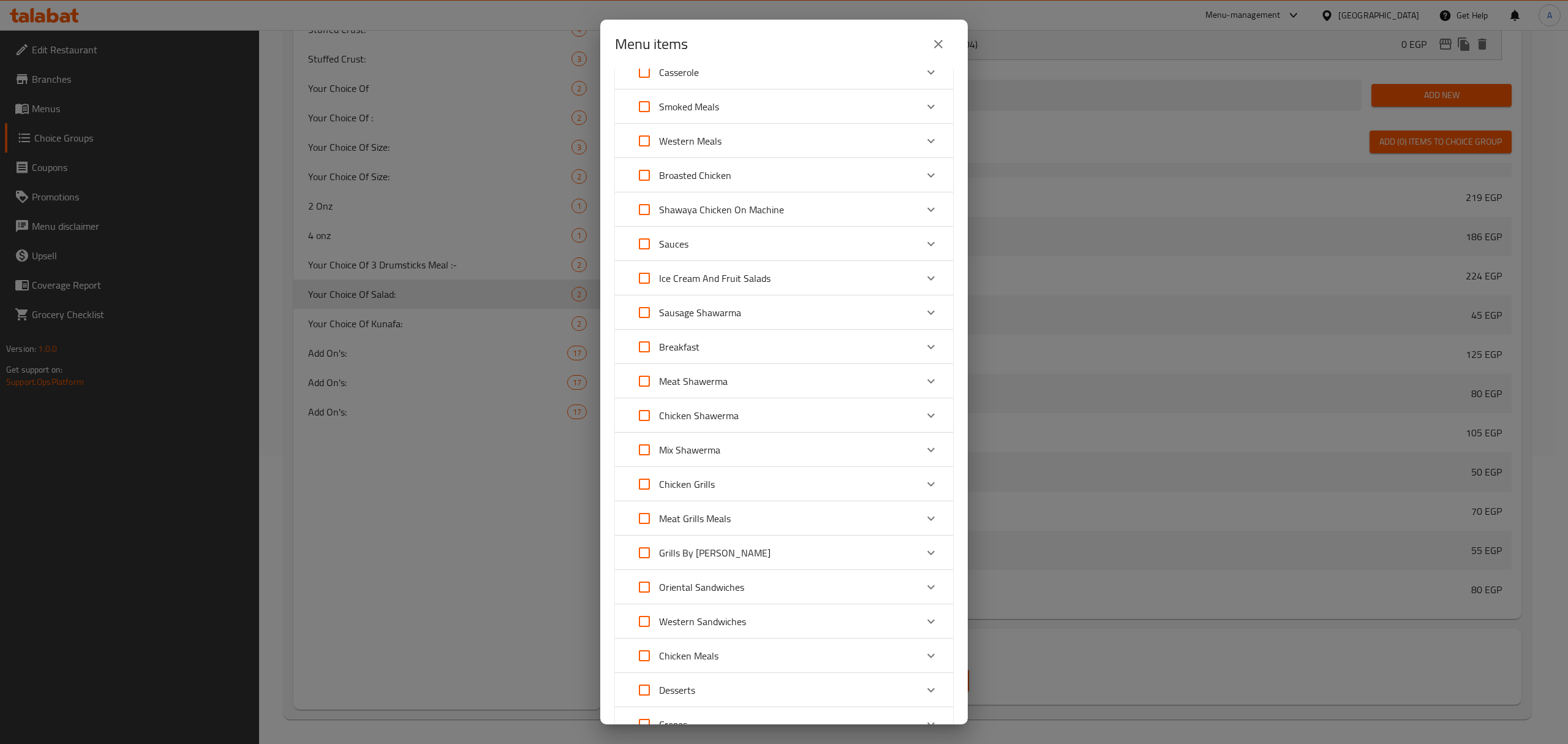
click at [638, 310] on input "Expand" at bounding box center [644, 312] width 30 height 30
checkbox input "true"
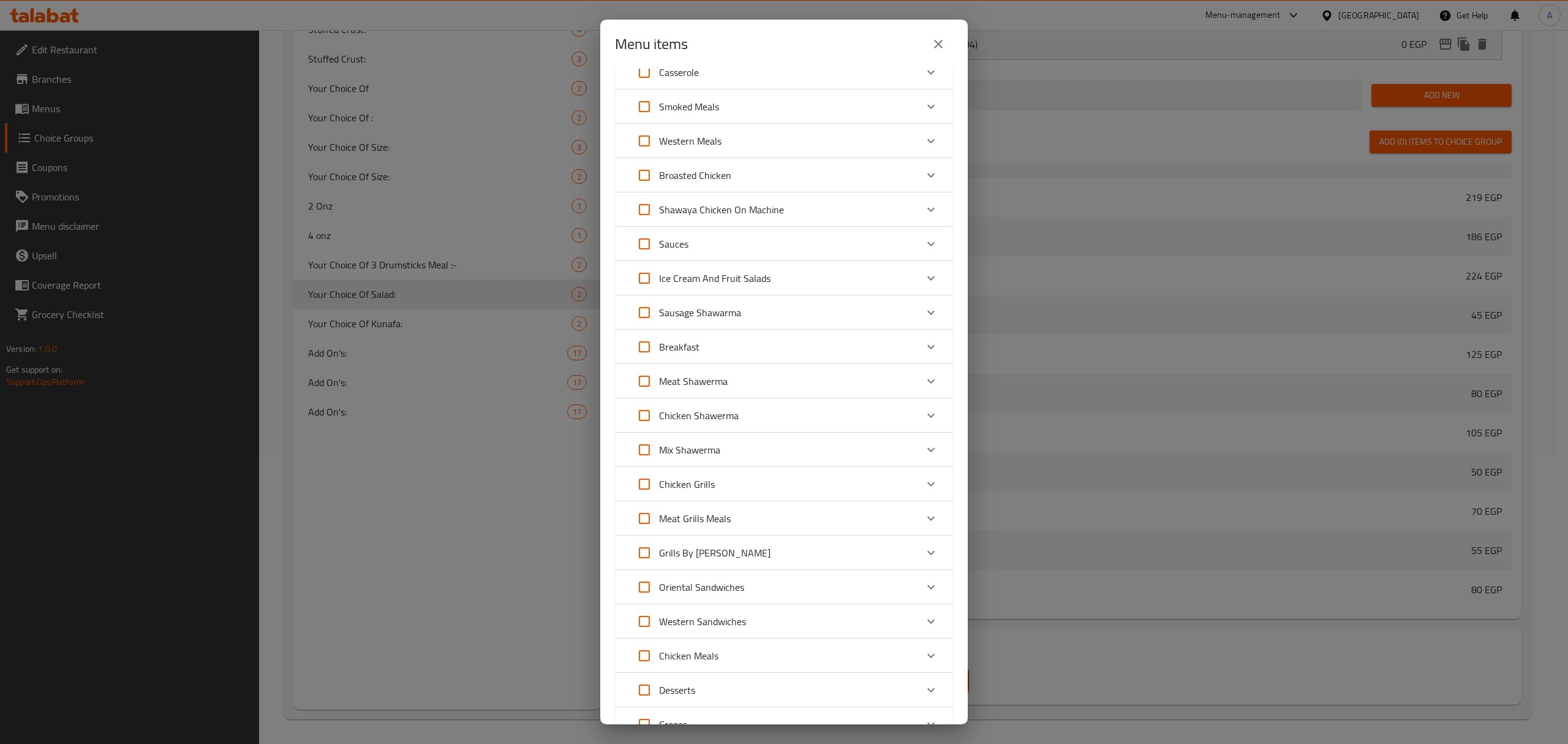
checkbox input "true"
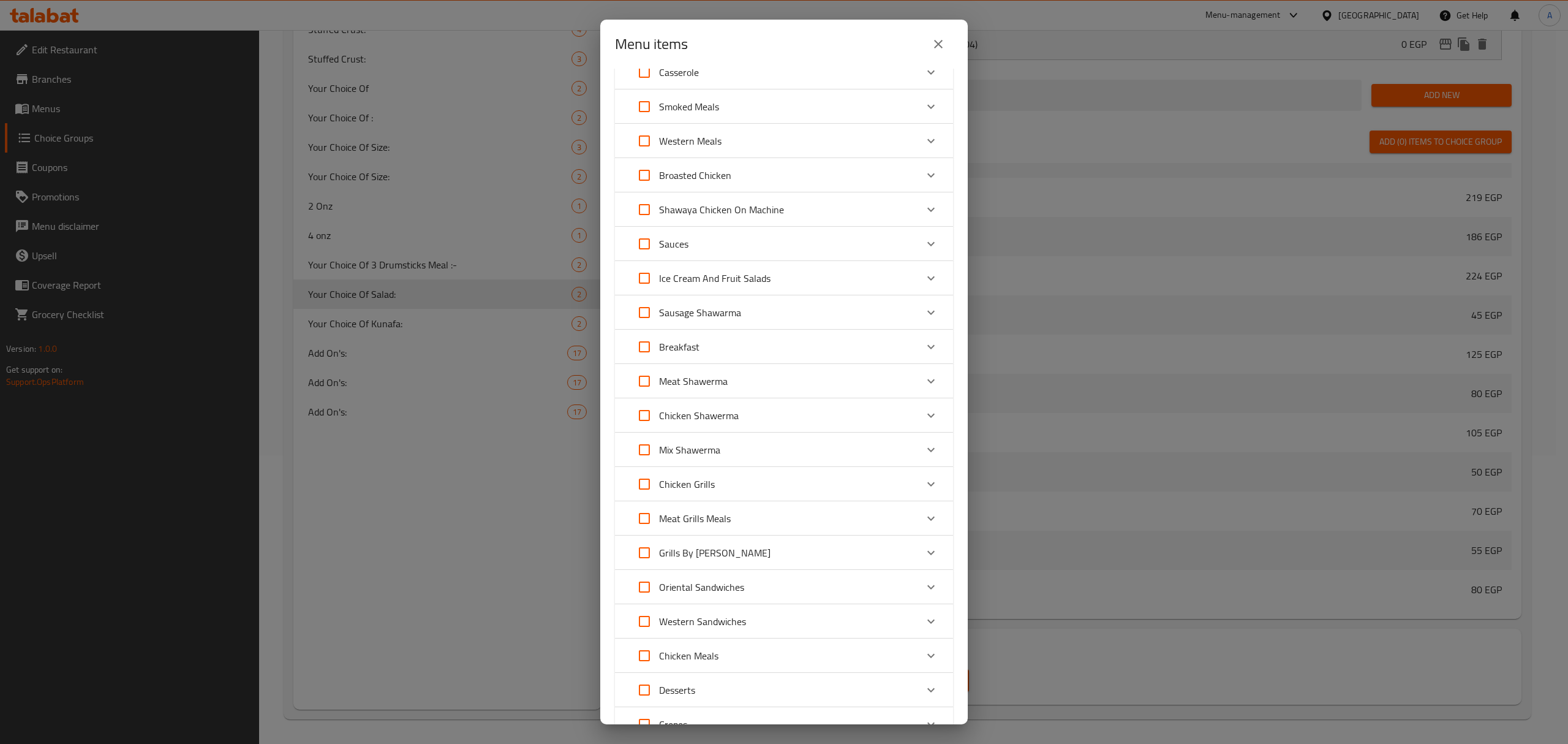
checkbox input "true"
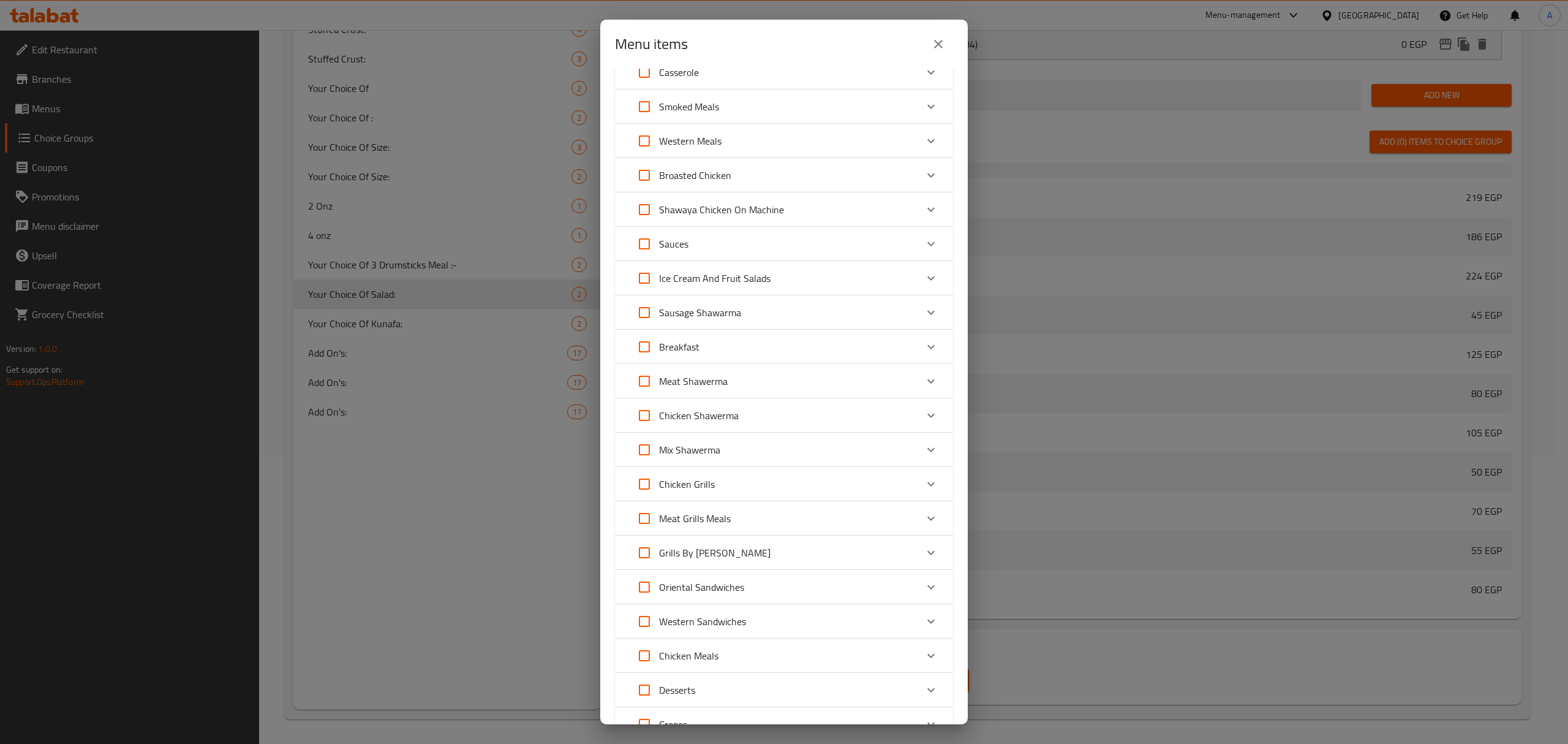
checkbox input "true"
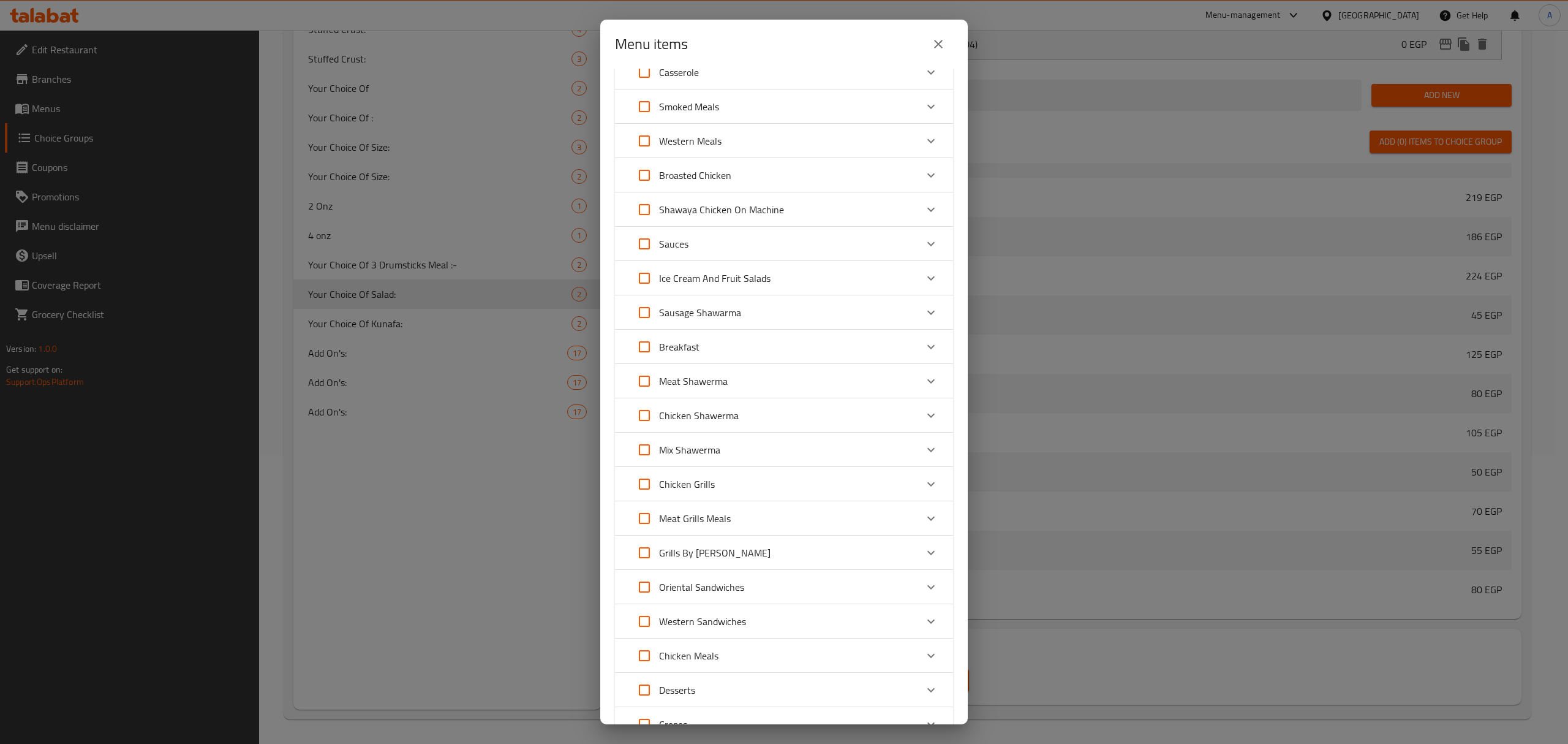
checkbox input "true"
click at [642, 381] on input "Expand" at bounding box center [644, 381] width 30 height 30
checkbox input "true"
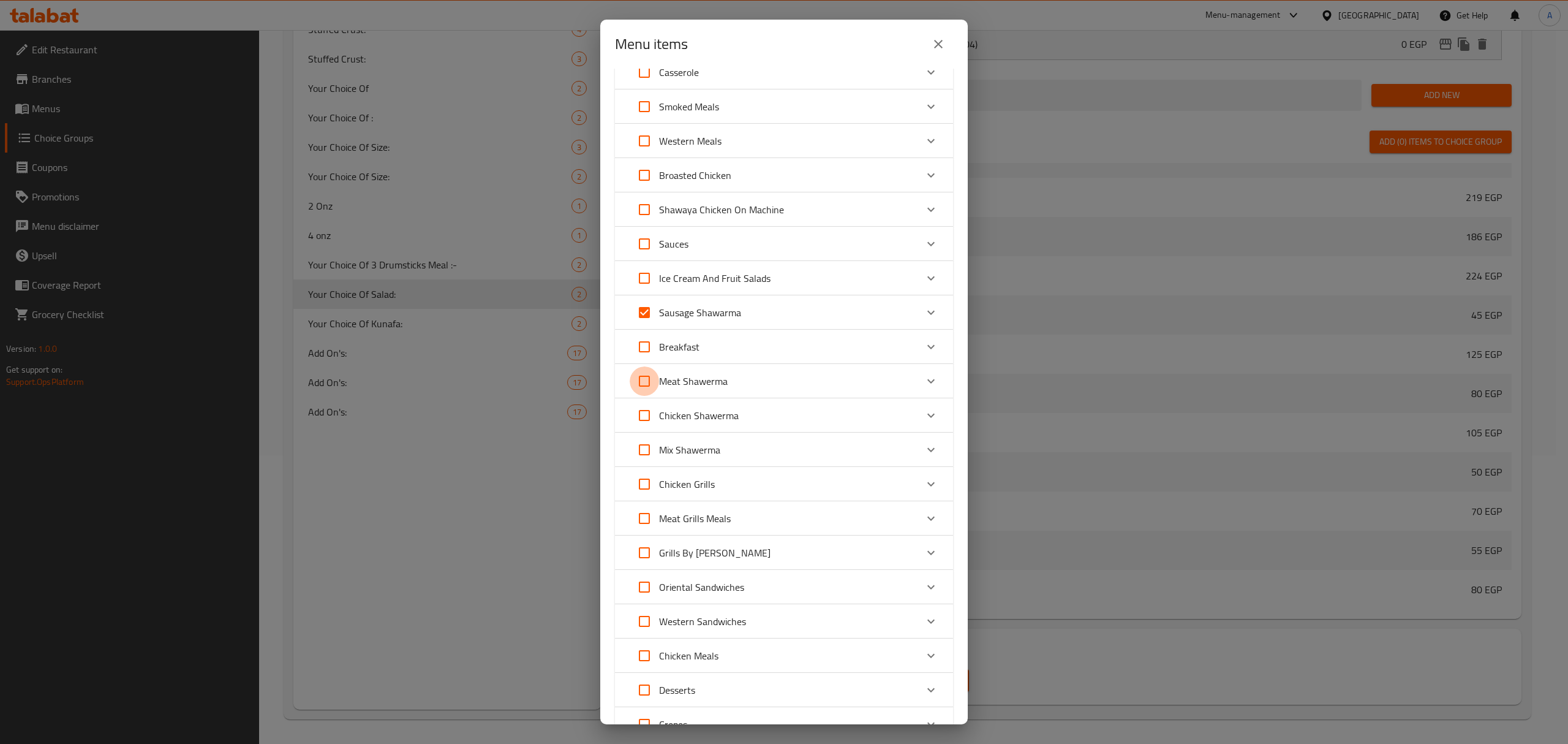
checkbox input "true"
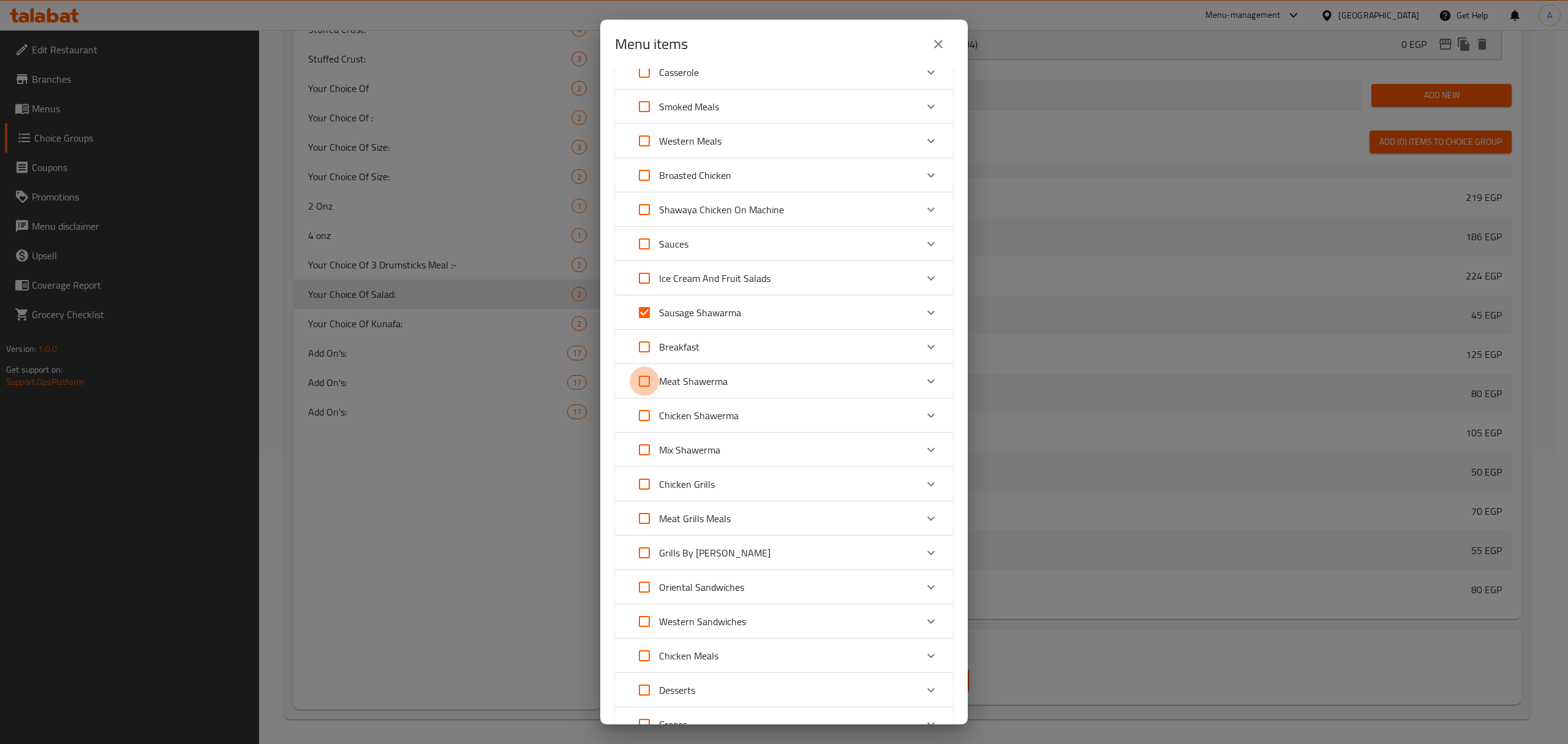
checkbox input "true"
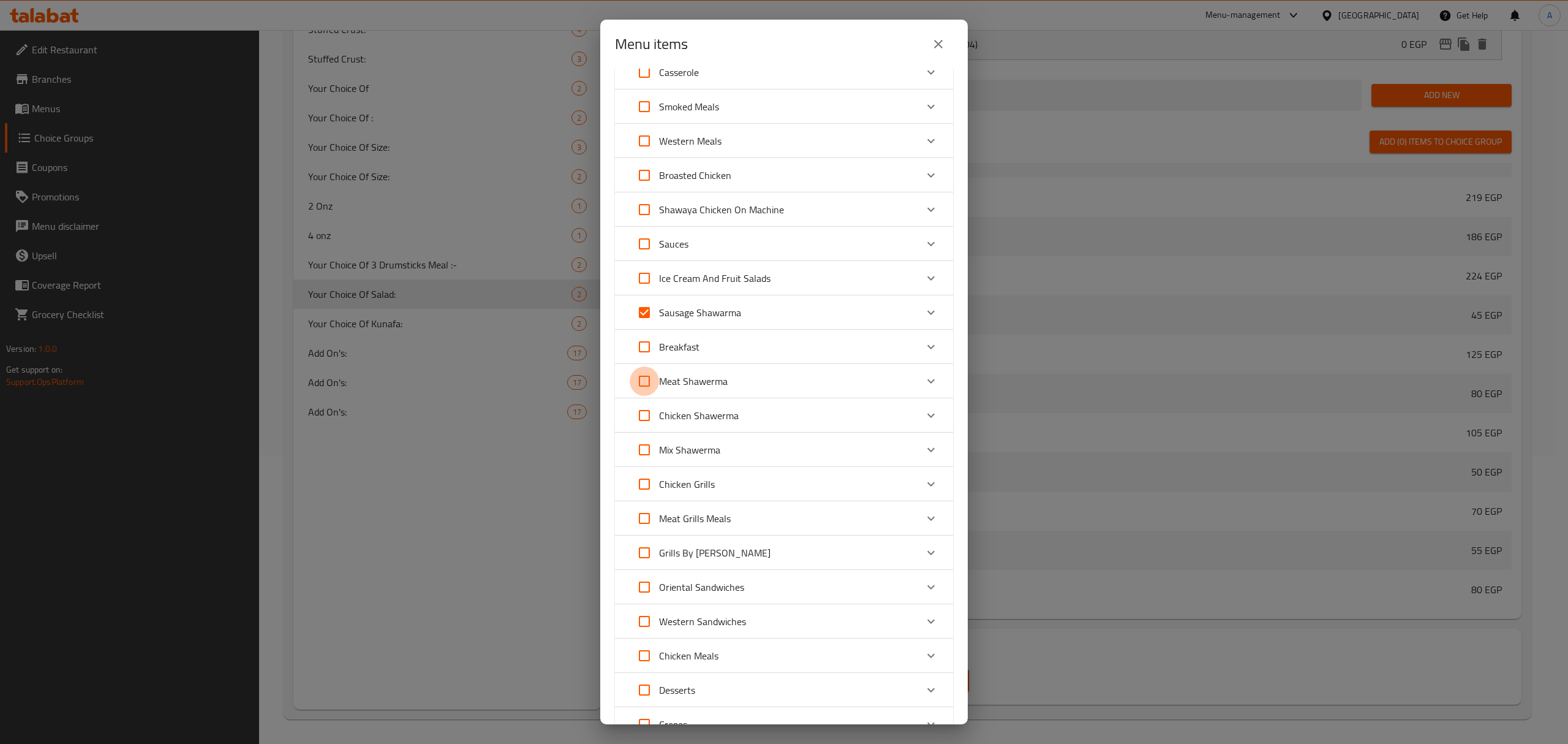
checkbox input "true"
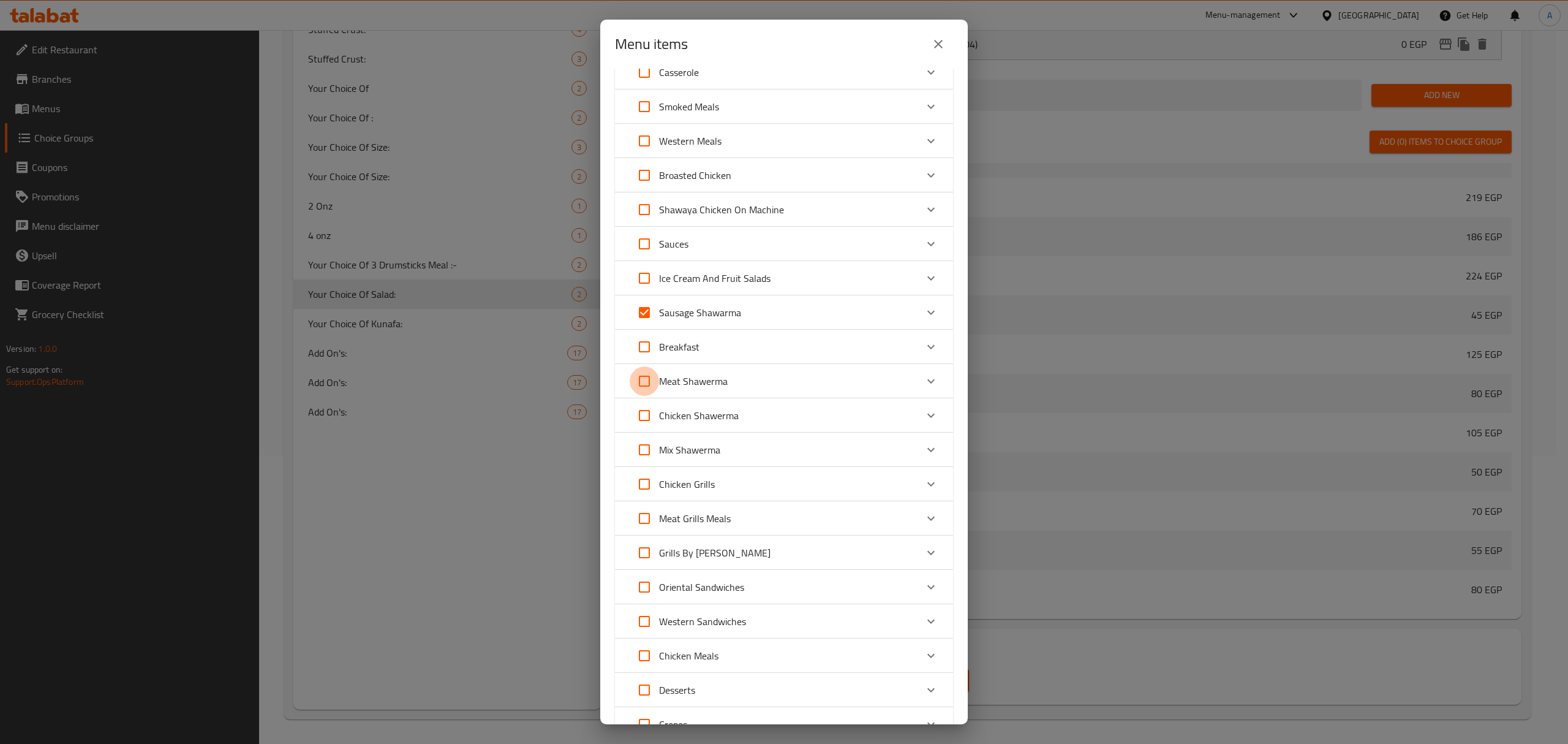
checkbox input "true"
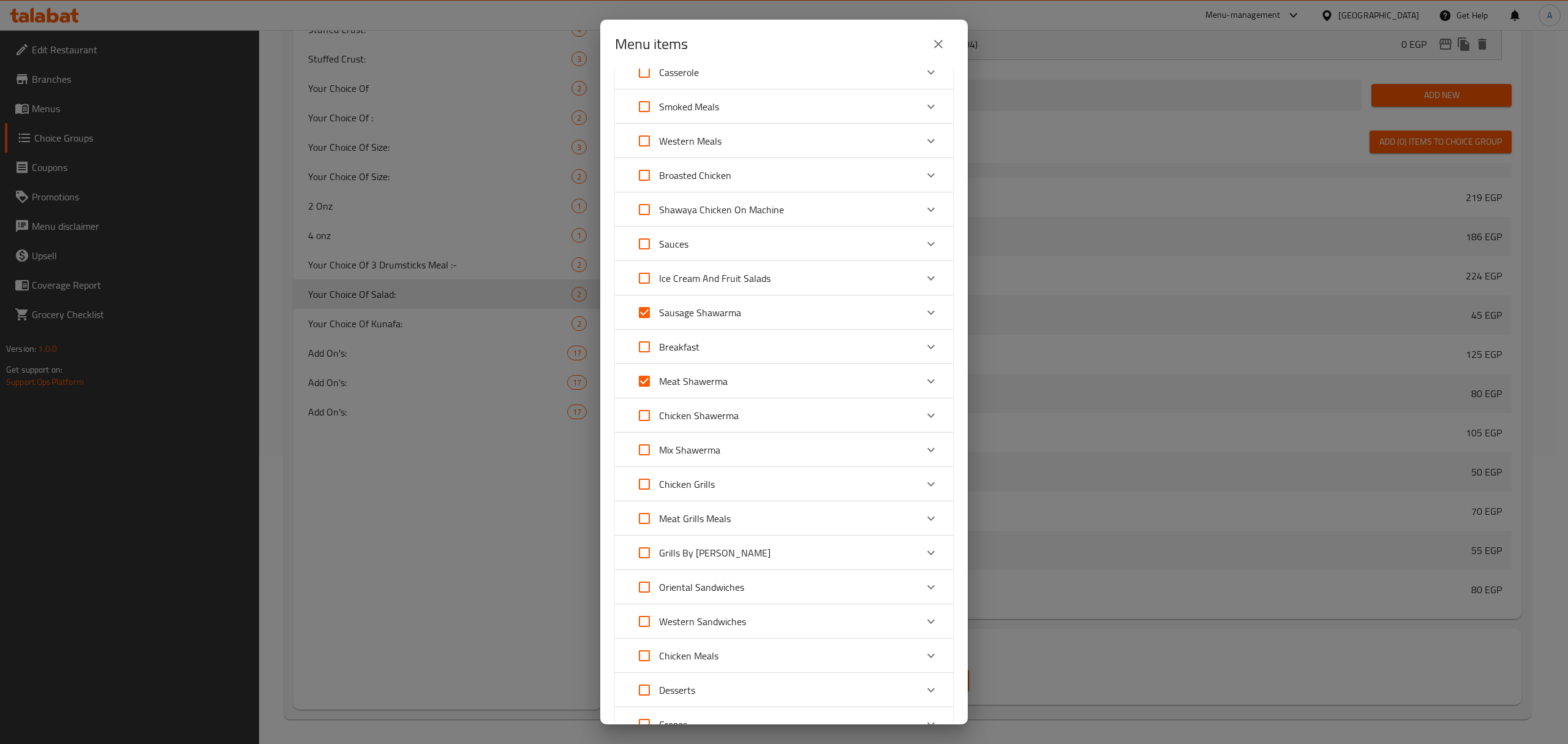
click at [916, 378] on div "Expand" at bounding box center [931, 381] width 30 height 30
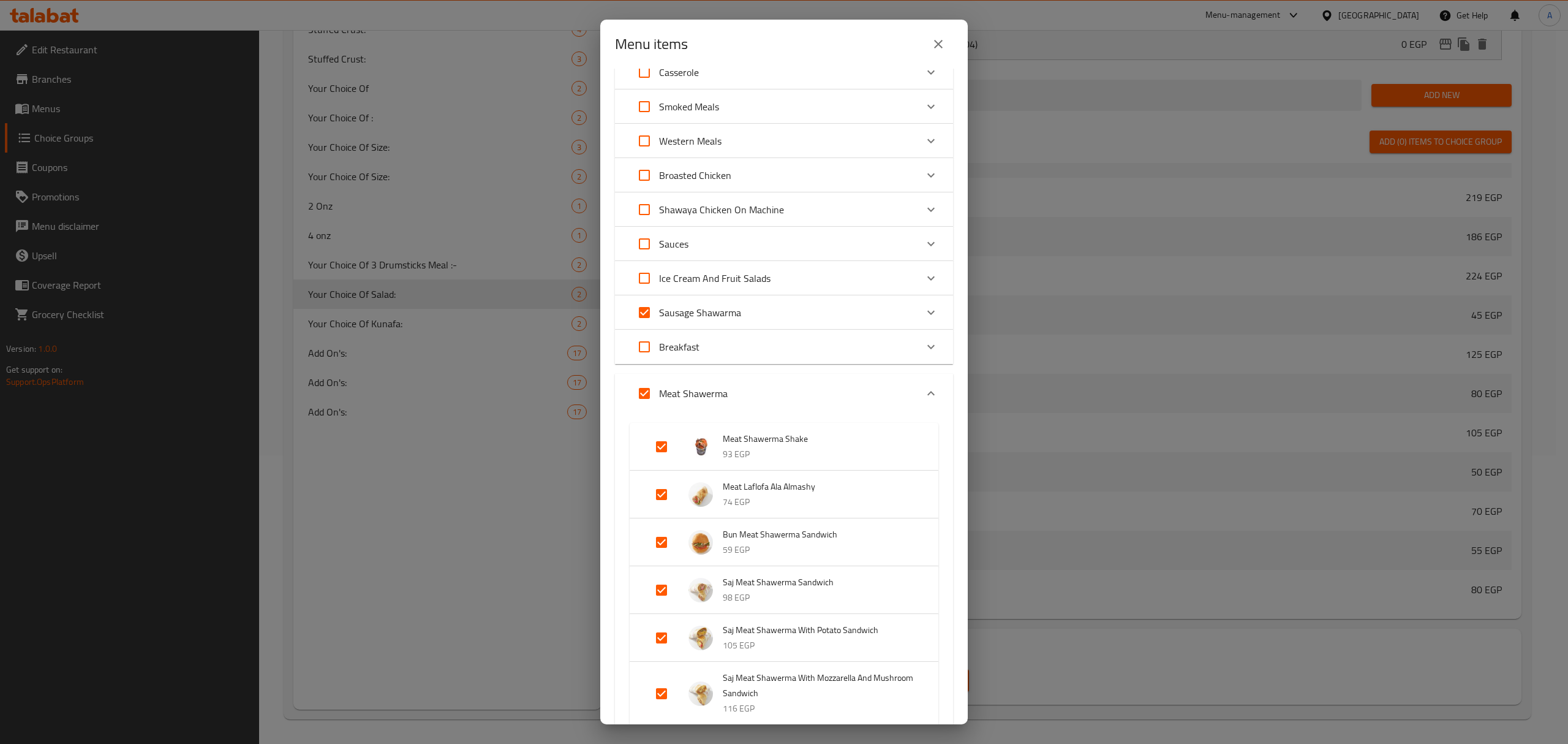
click at [916, 379] on div "Expand" at bounding box center [931, 393] width 30 height 30
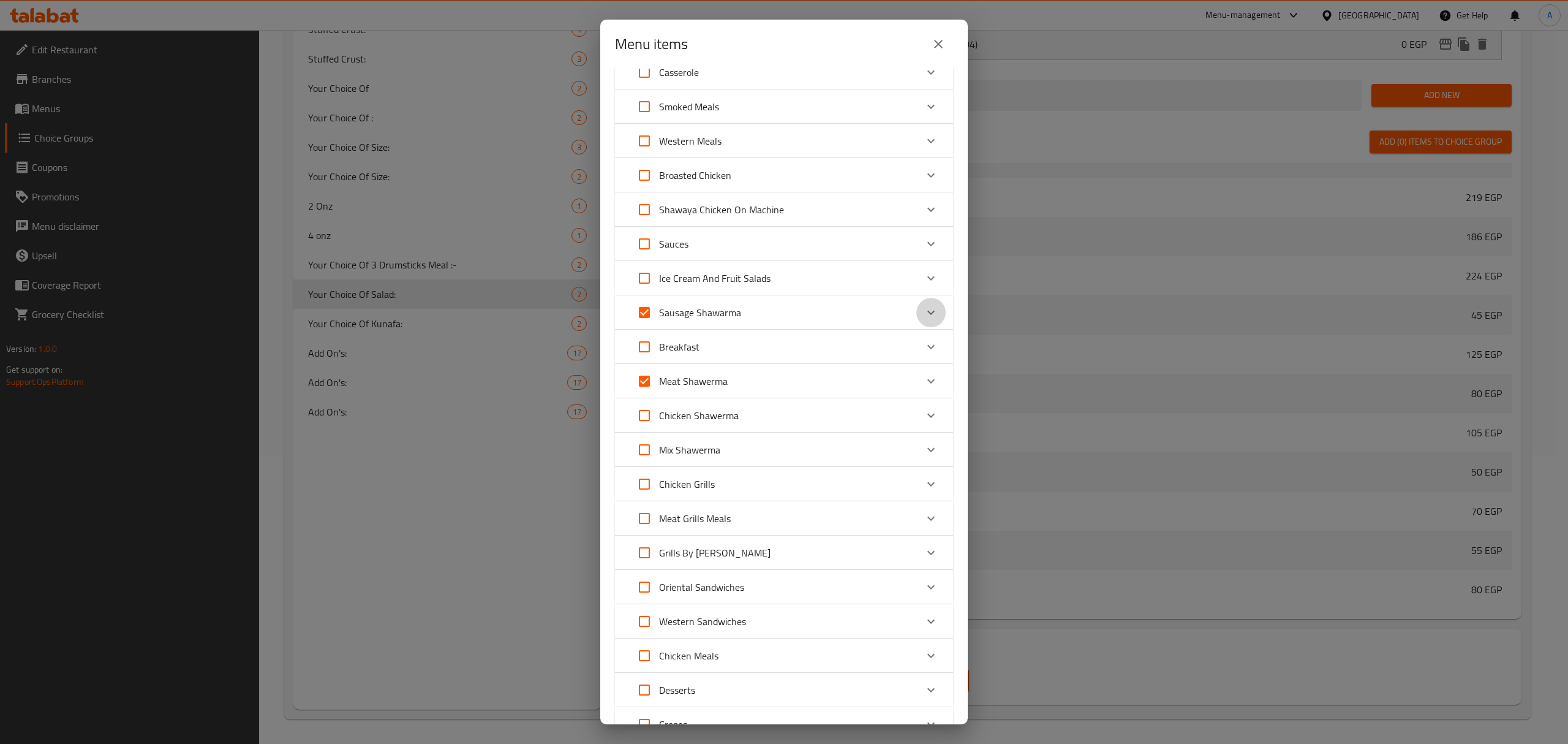
click at [924, 312] on icon "Expand" at bounding box center [931, 312] width 14 height 14
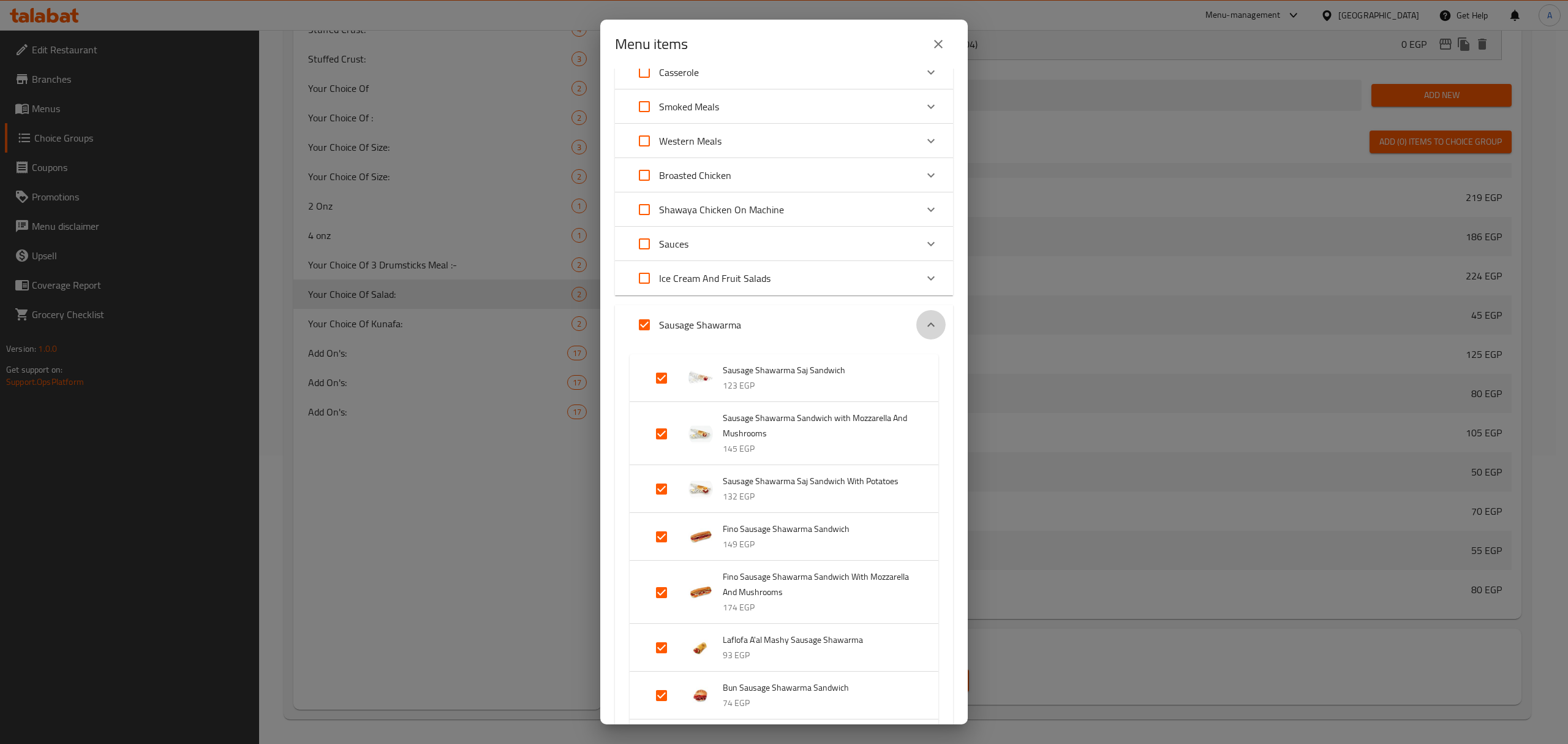
click at [919, 312] on div "Expand" at bounding box center [931, 324] width 30 height 30
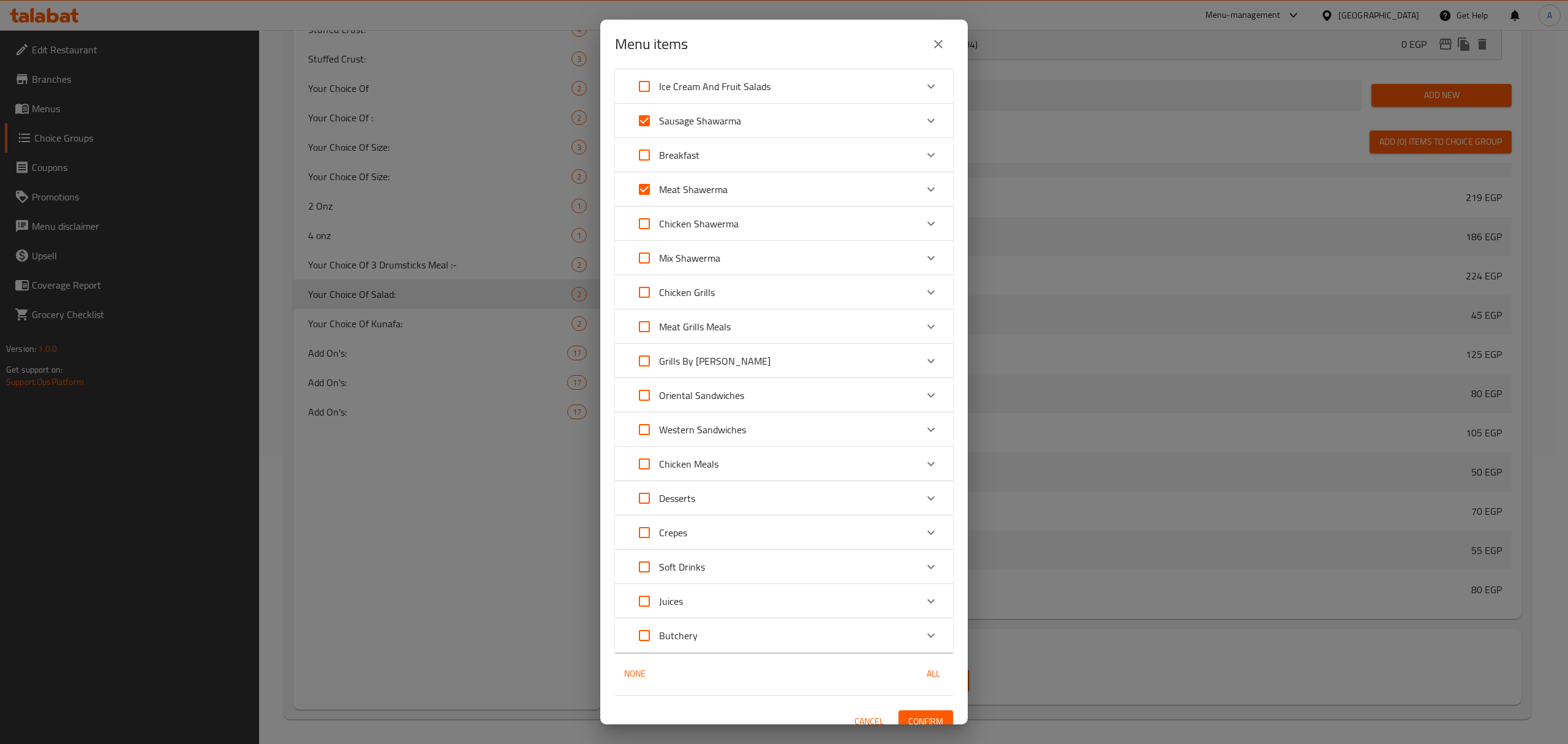
scroll to position [532, 0]
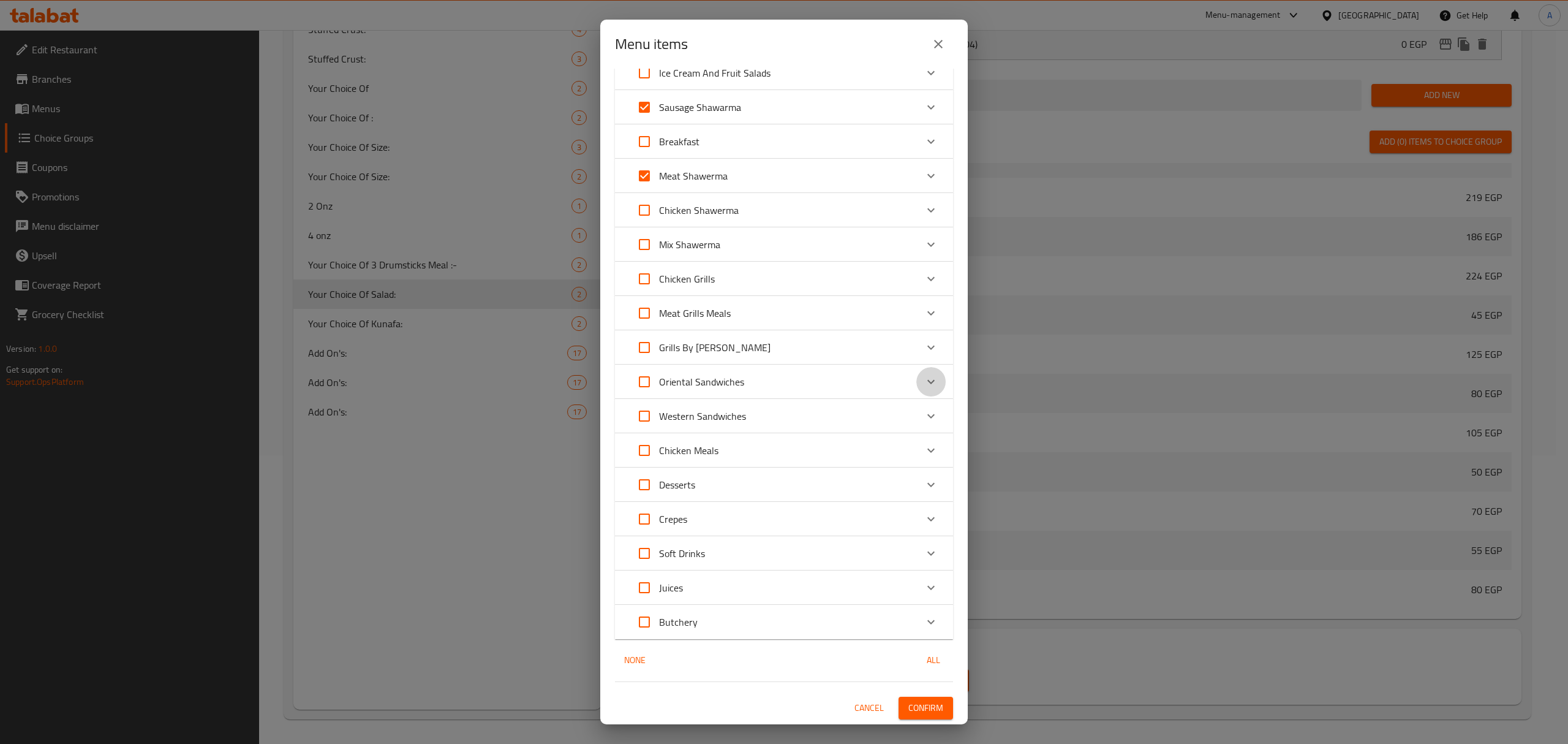
click at [924, 388] on icon "Expand" at bounding box center [931, 381] width 14 height 14
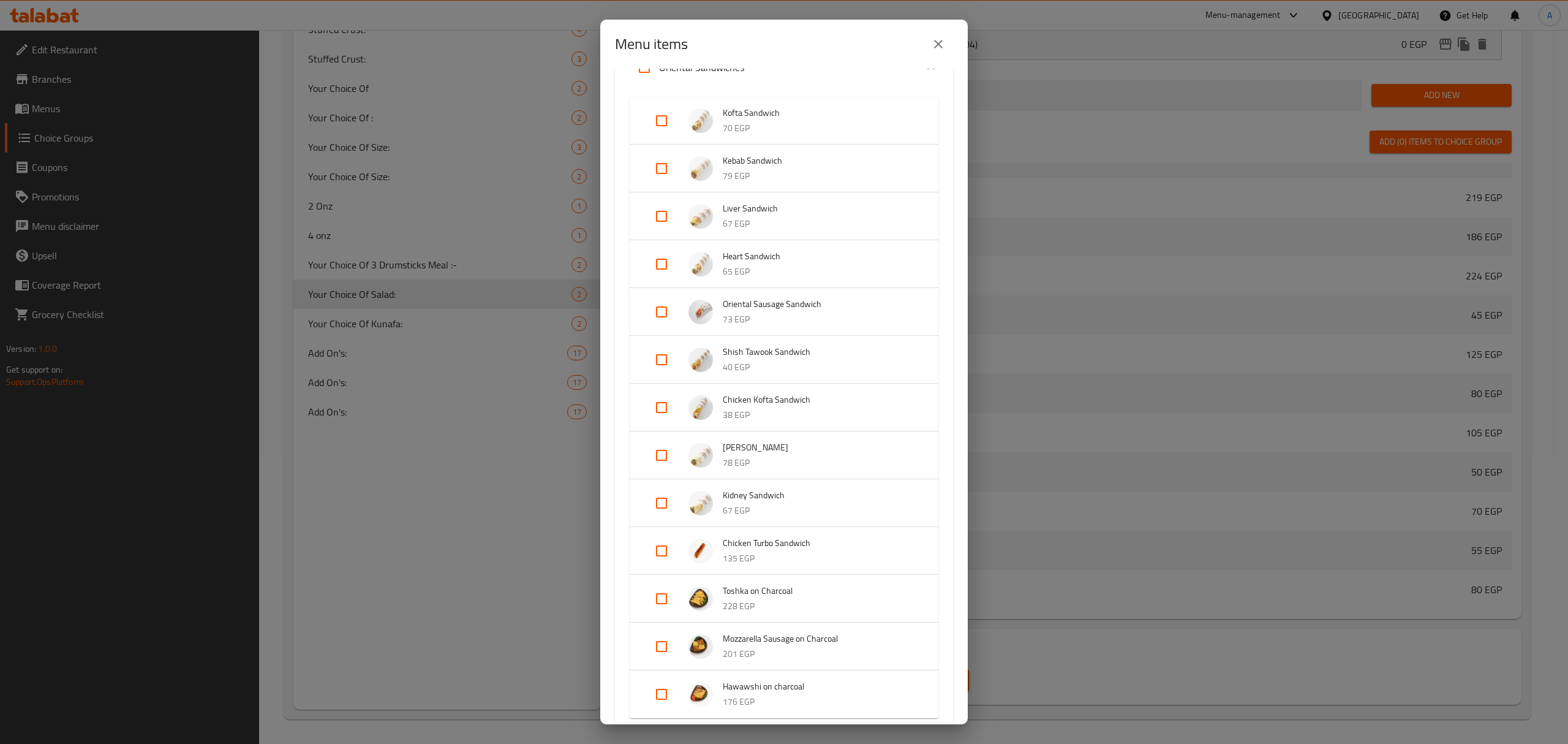
scroll to position [777, 0]
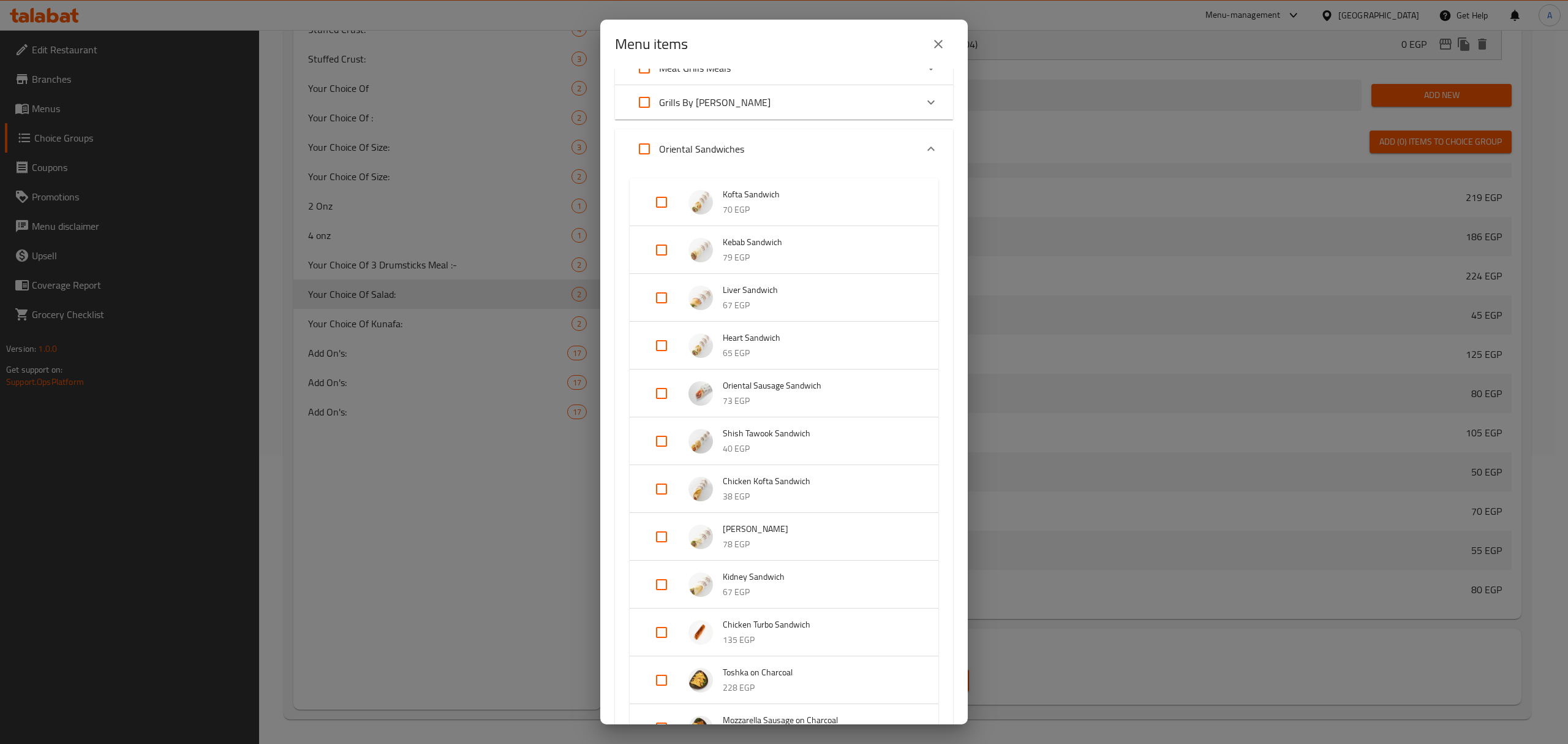
click at [660, 203] on input "Expand" at bounding box center [661, 202] width 30 height 30
checkbox input "true"
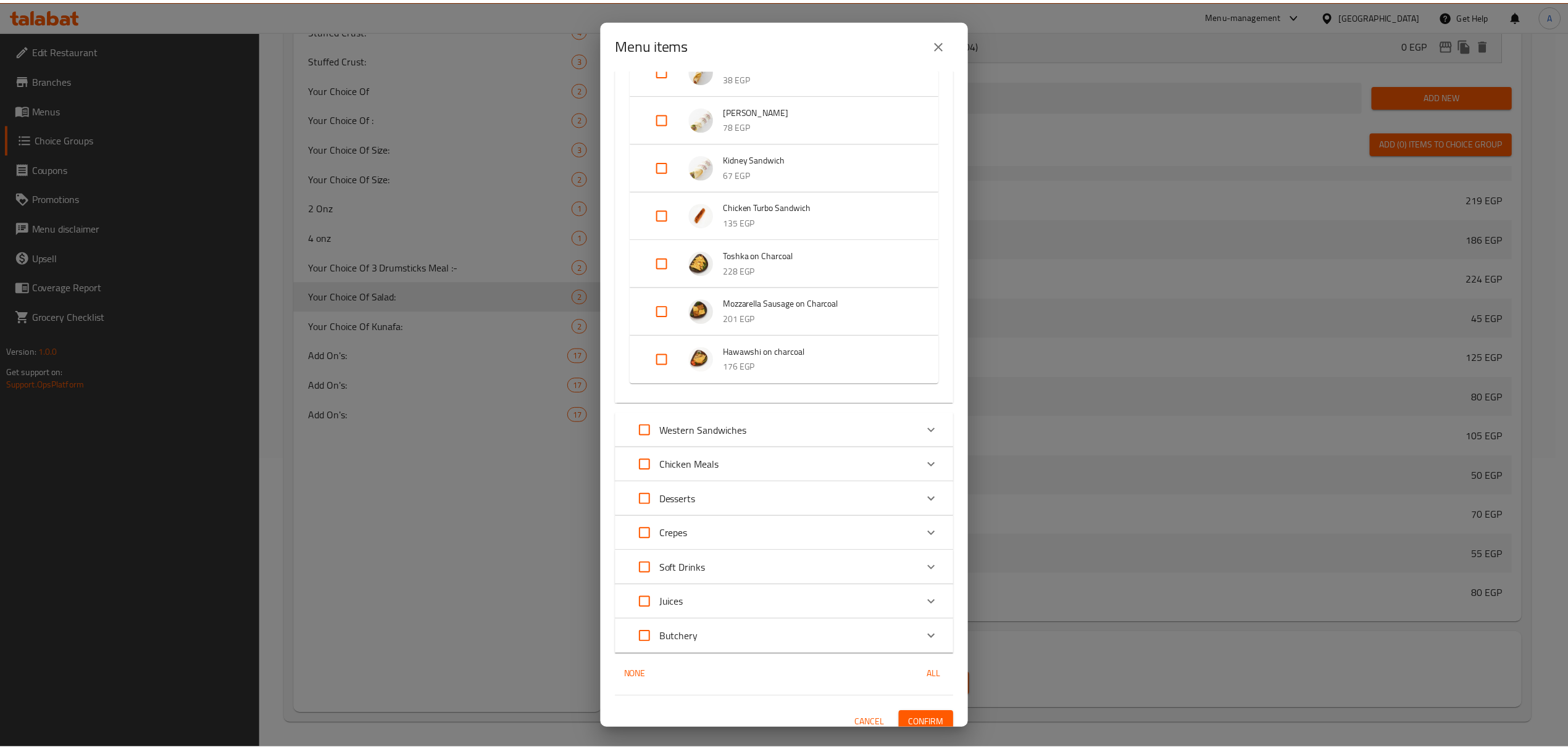
scroll to position [1225, 0]
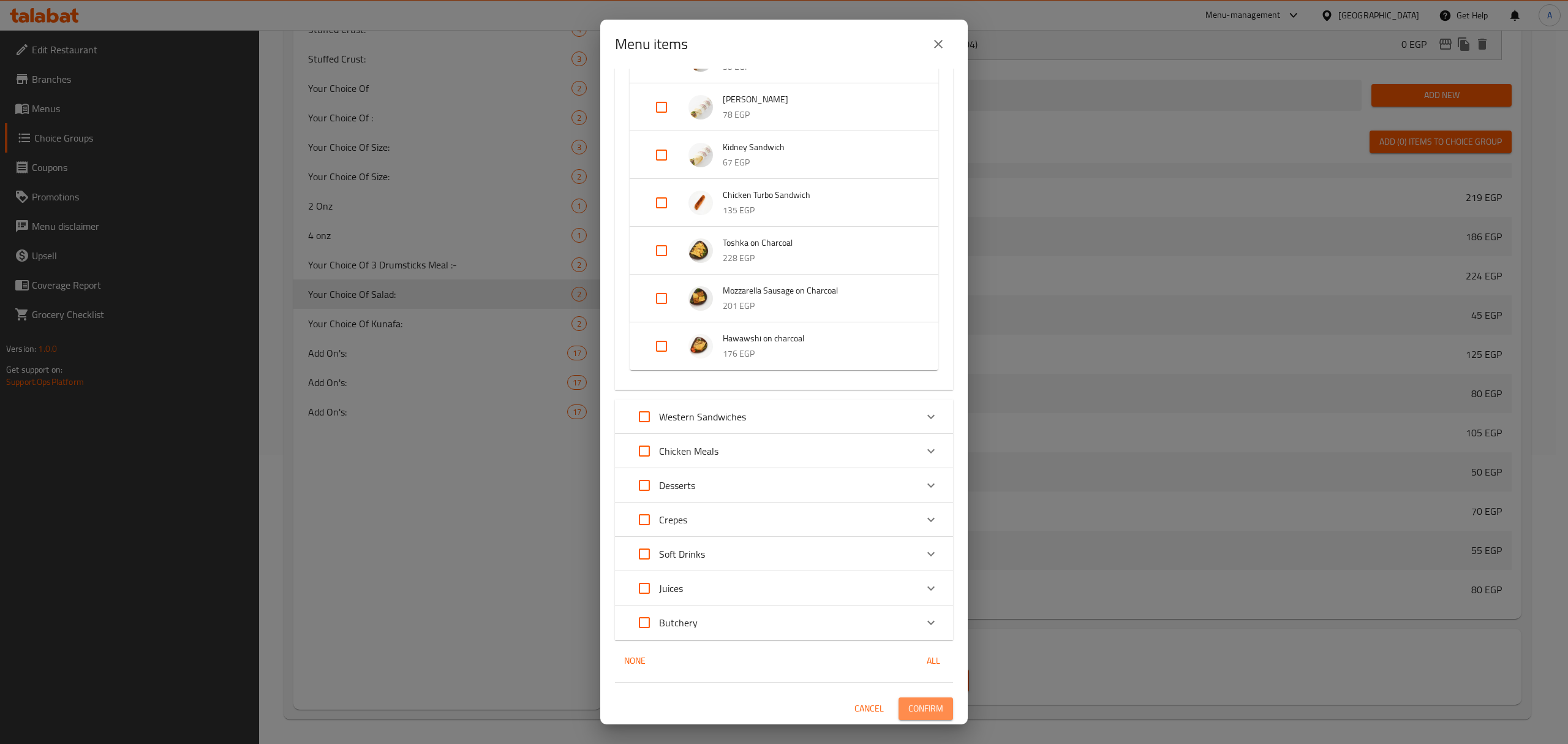
click at [909, 717] on button "Confirm" at bounding box center [926, 708] width 54 height 23
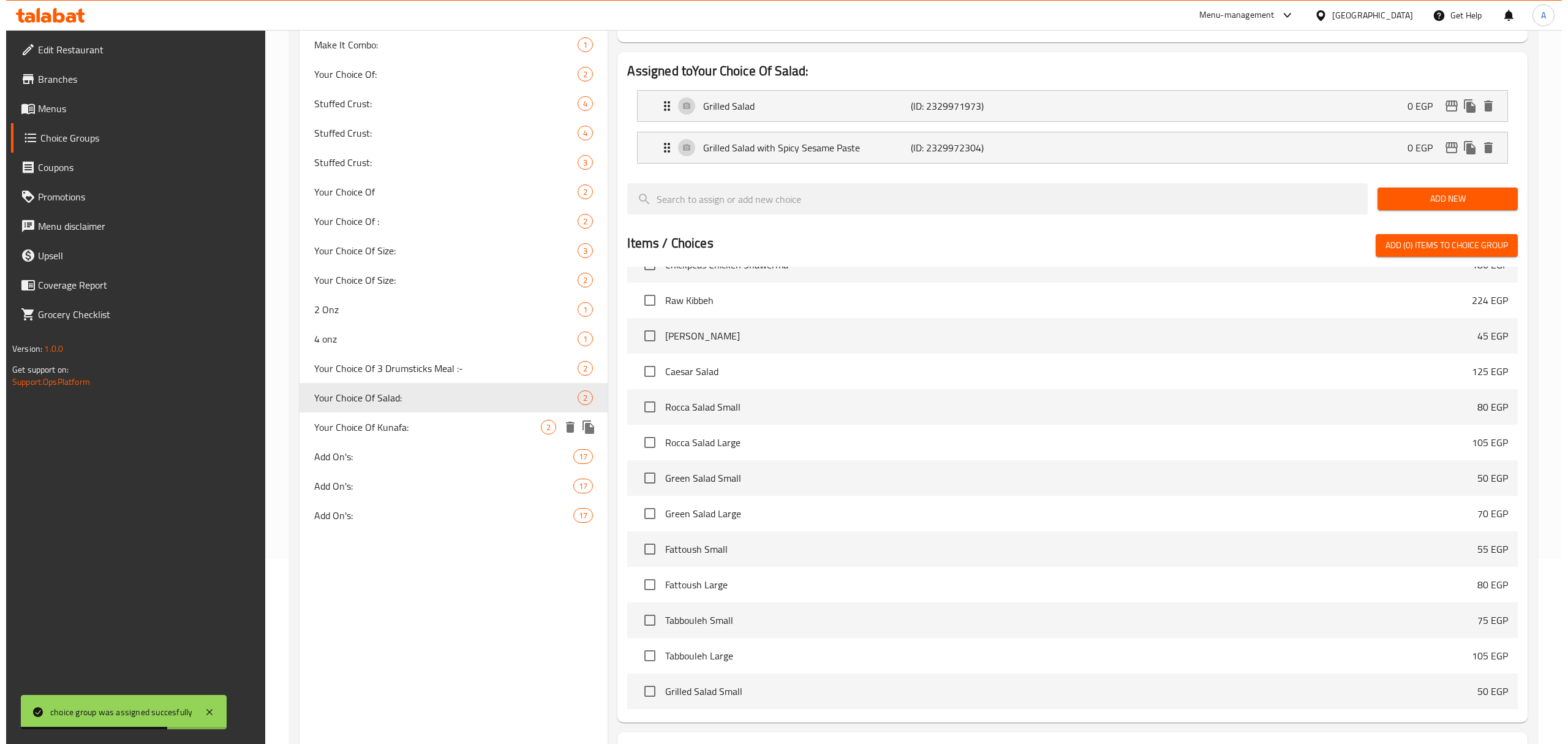
scroll to position [0, 0]
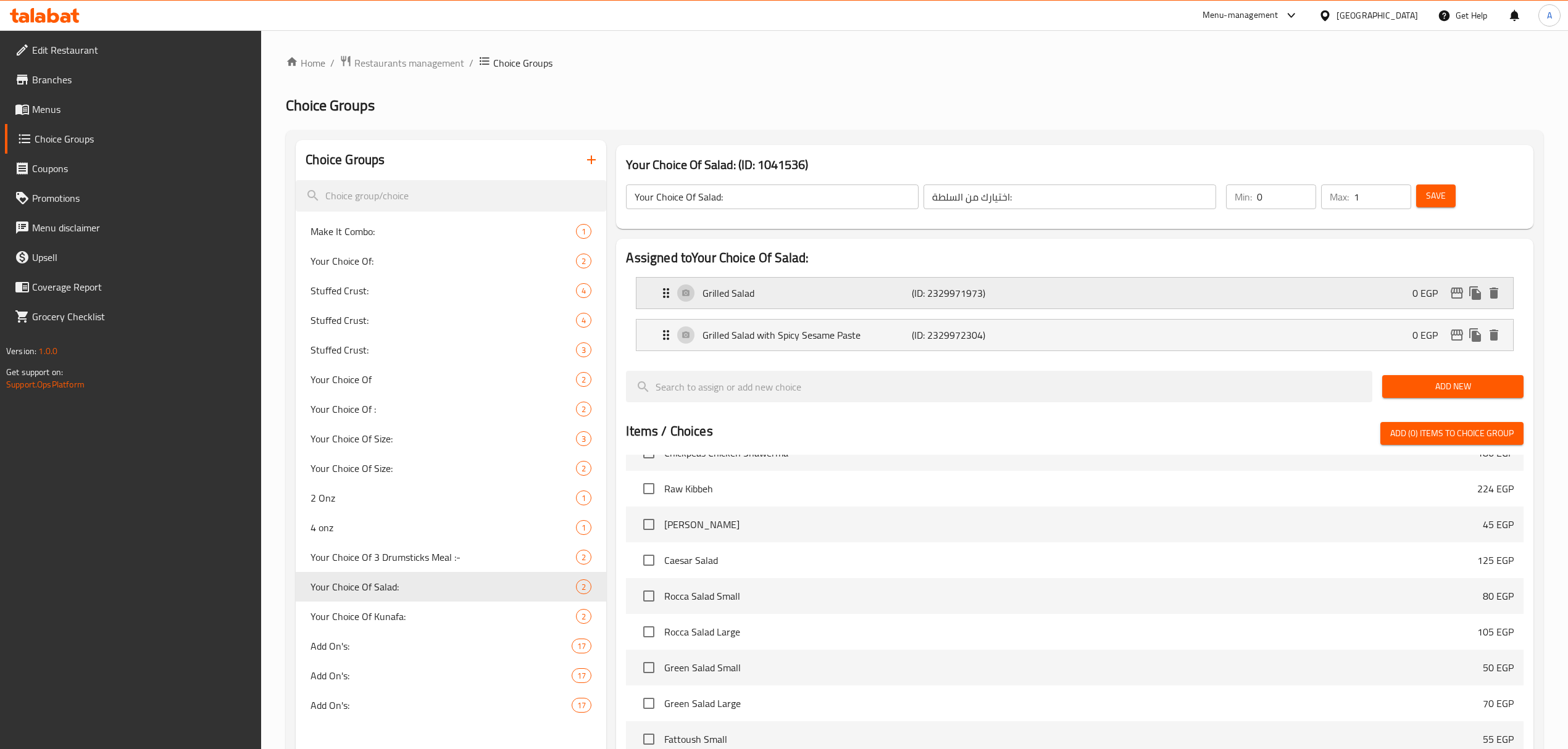
click at [910, 300] on p "Grilled Salad" at bounding box center [807, 292] width 209 height 15
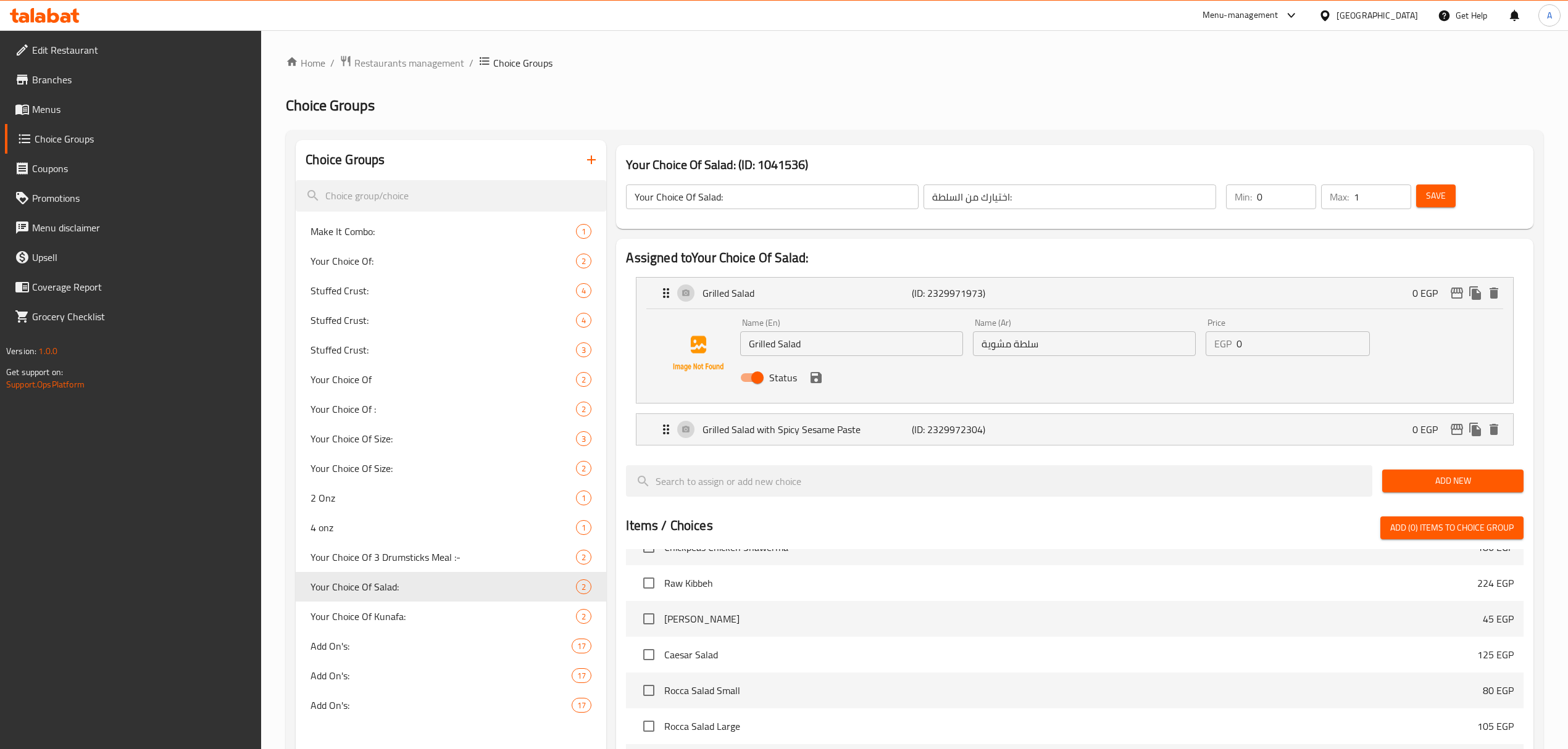
click at [836, 345] on input "Grilled Salad" at bounding box center [851, 344] width 223 height 25
click at [816, 429] on p "Grilled Salad with Spicy Sesame Paste" at bounding box center [807, 428] width 209 height 15
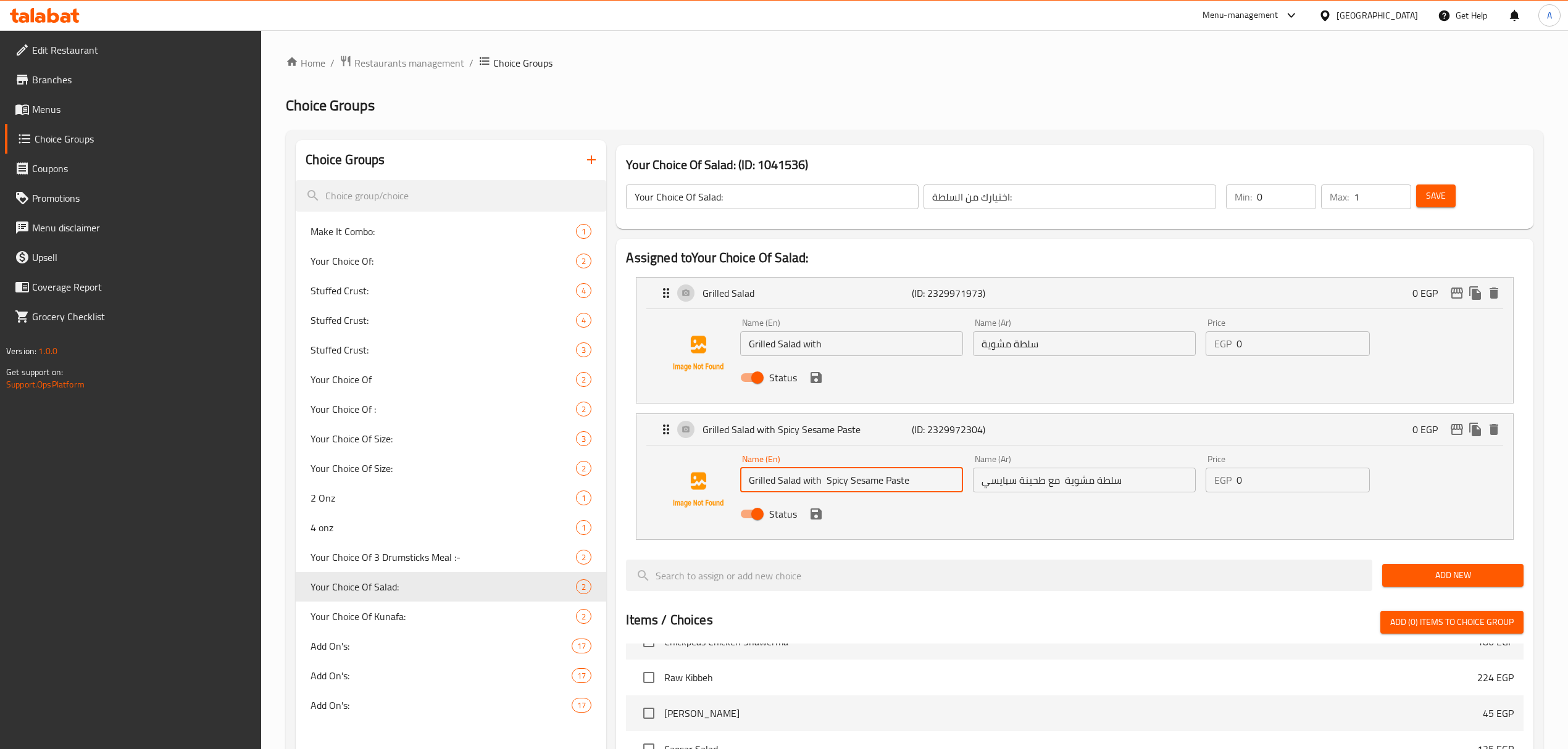
drag, startPoint x: 850, startPoint y: 484, endPoint x: 911, endPoint y: 484, distance: 61.0
click at [911, 484] on input "Grilled Salad with Spicy Sesame Paste" at bounding box center [851, 480] width 223 height 25
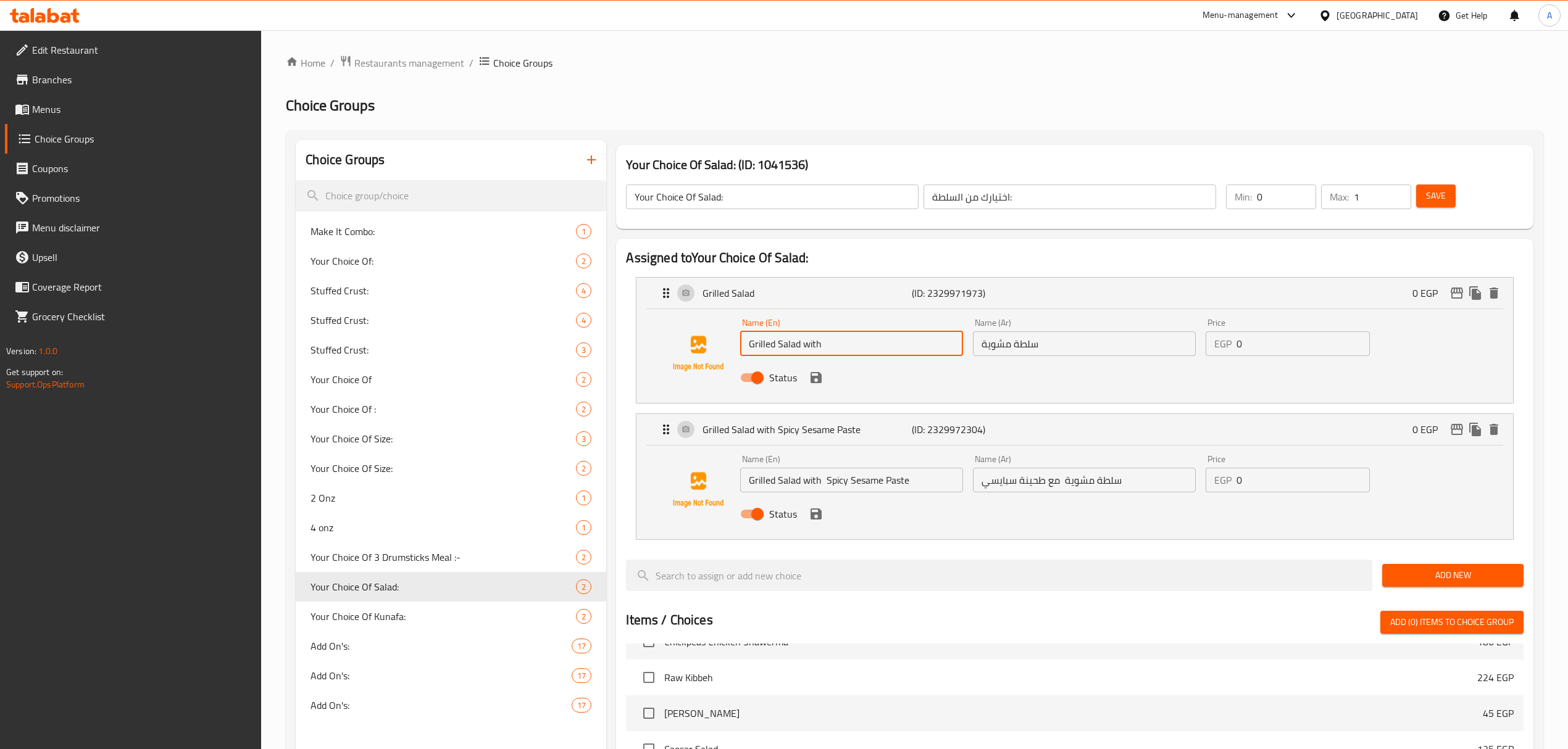
click at [906, 353] on input "Grilled Salad with" at bounding box center [851, 344] width 223 height 25
paste input "Sesame Paste"
type input "Grilled Salad with Sesame Paste"
click at [1061, 348] on input "سلطة مشوية" at bounding box center [1084, 344] width 223 height 25
click at [1205, 398] on div "Name (En) Grilled Salad with Sesame Paste Name (En) Name (Ar) سلطة مشوية مع طحي…" at bounding box center [1074, 356] width 876 height 93
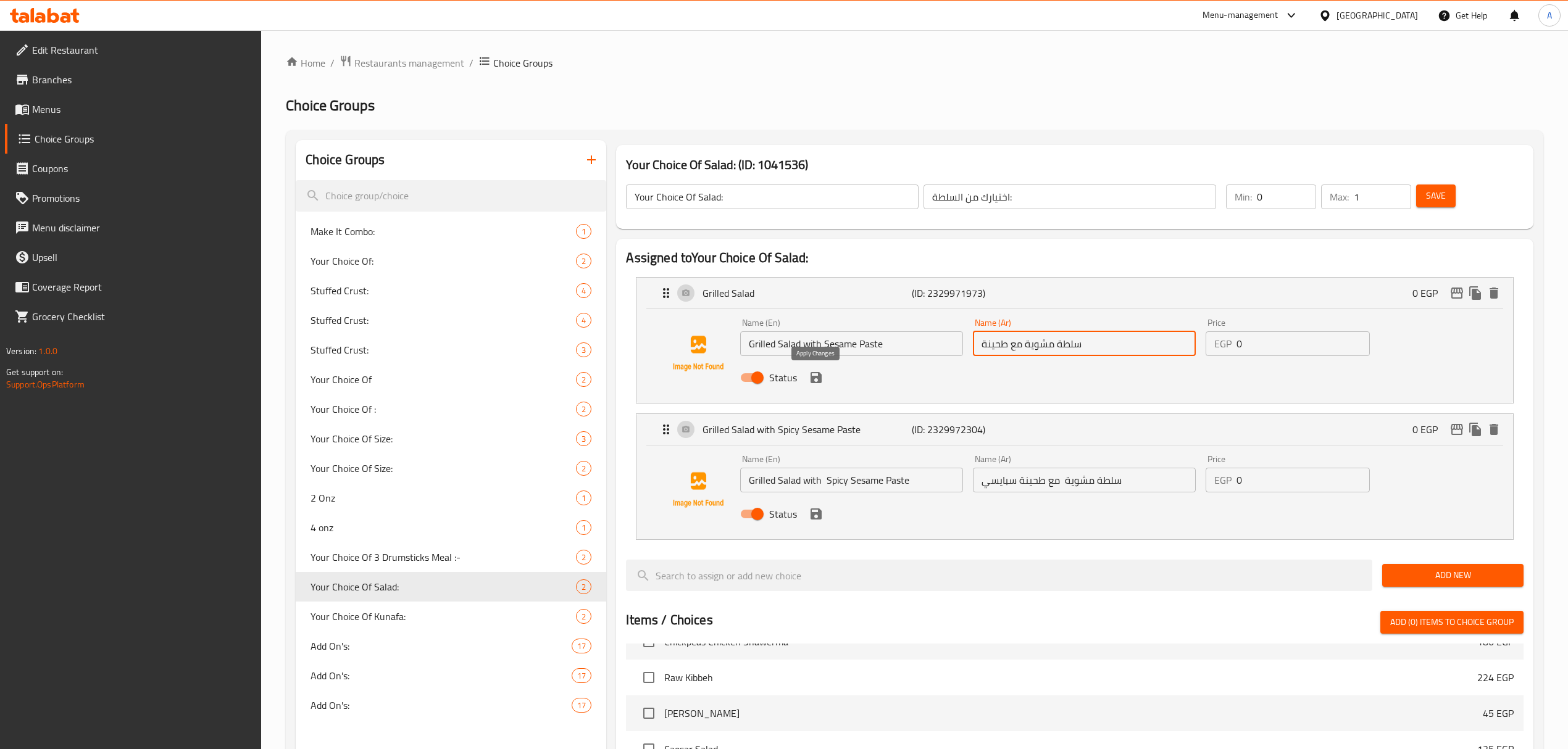
click at [820, 380] on icon "save" at bounding box center [815, 377] width 11 height 11
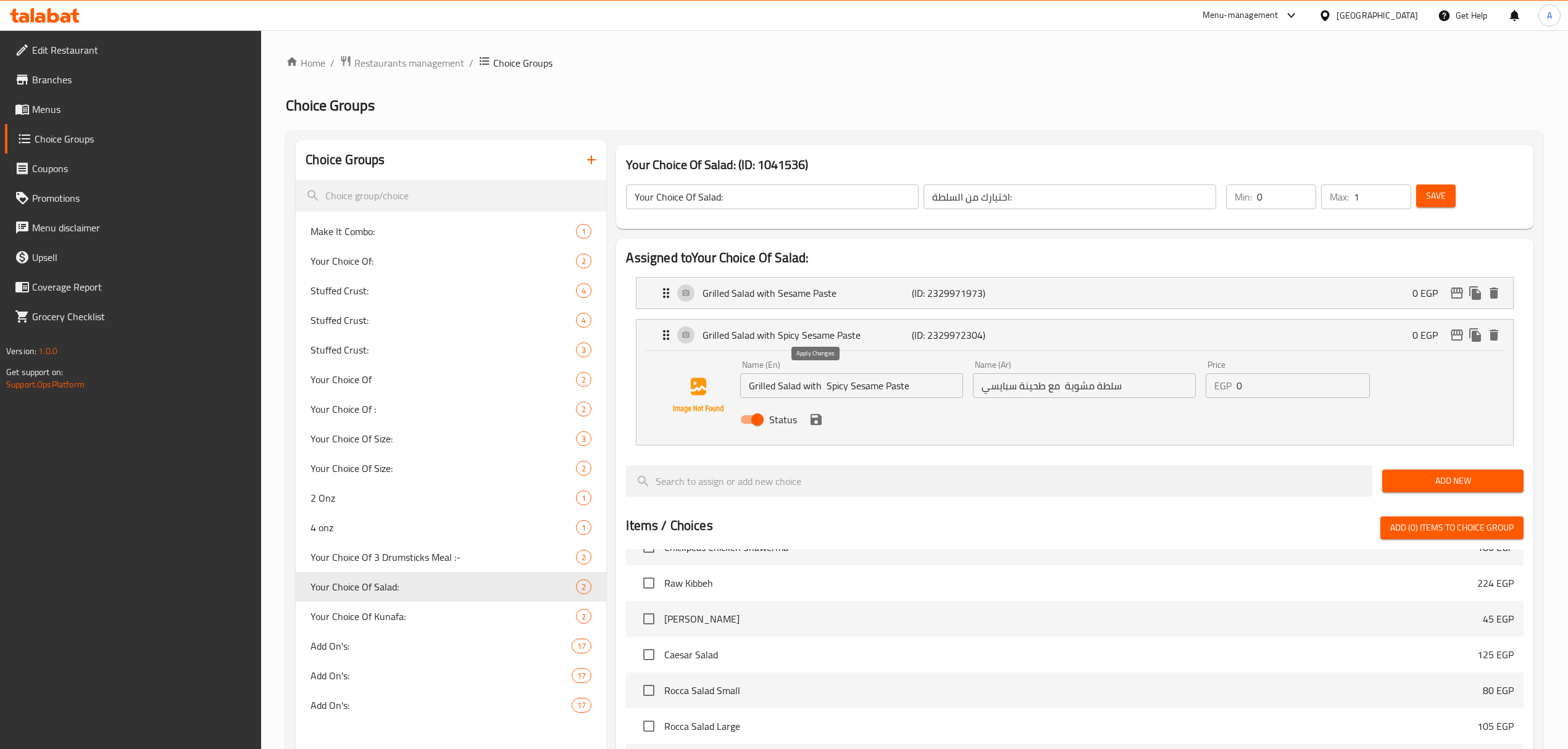
type input "سلطة مشوية مع طحينة"
click at [822, 428] on div "Status" at bounding box center [1084, 419] width 698 height 33
click at [816, 425] on icon "save" at bounding box center [815, 419] width 11 height 11
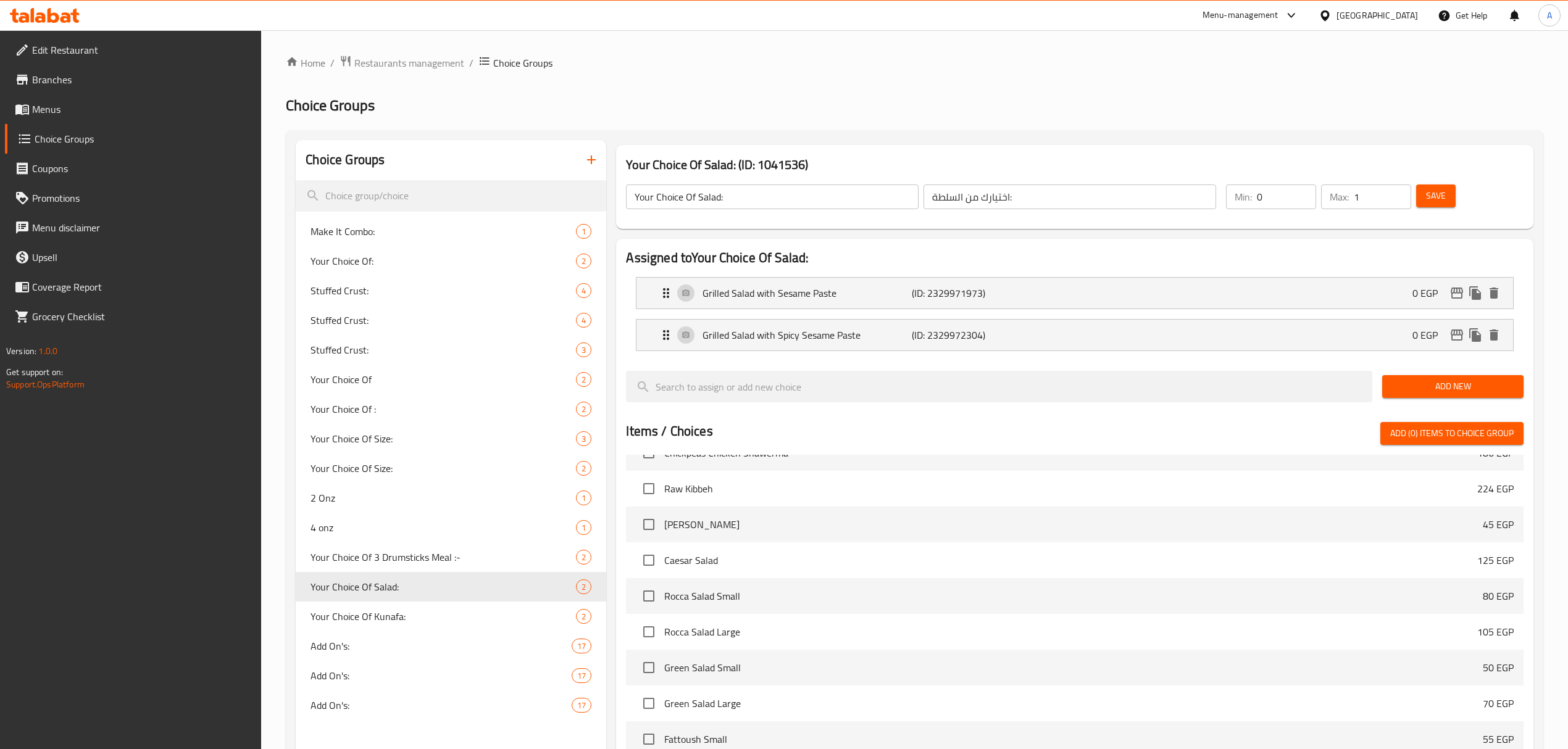
click at [1437, 193] on span "Save" at bounding box center [1435, 196] width 20 height 15
click at [416, 67] on span "Restaurants management" at bounding box center [409, 63] width 110 height 15
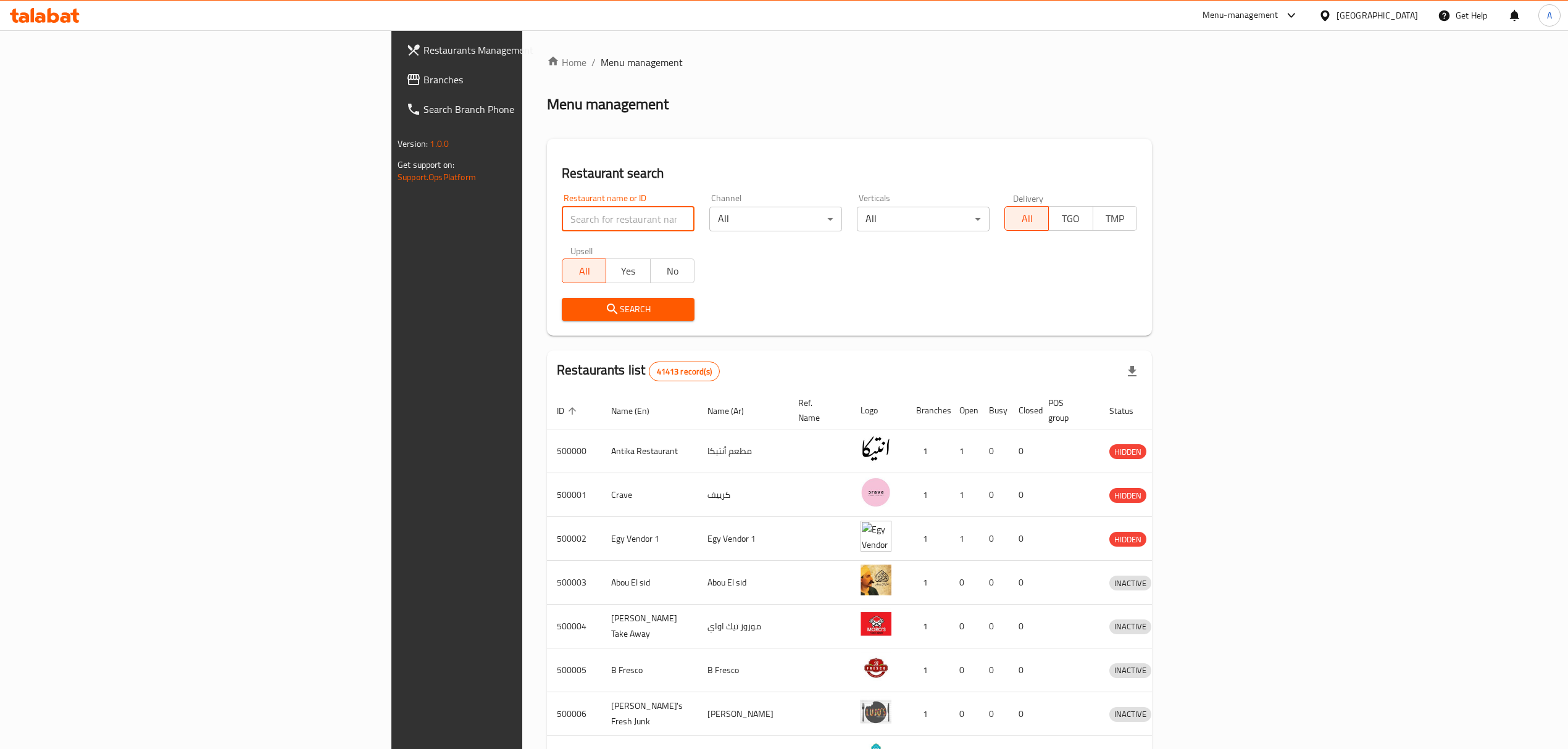
click at [562, 207] on input "search" at bounding box center [628, 219] width 133 height 25
paste input "502299"
type input "502299"
click button "Search" at bounding box center [628, 309] width 133 height 23
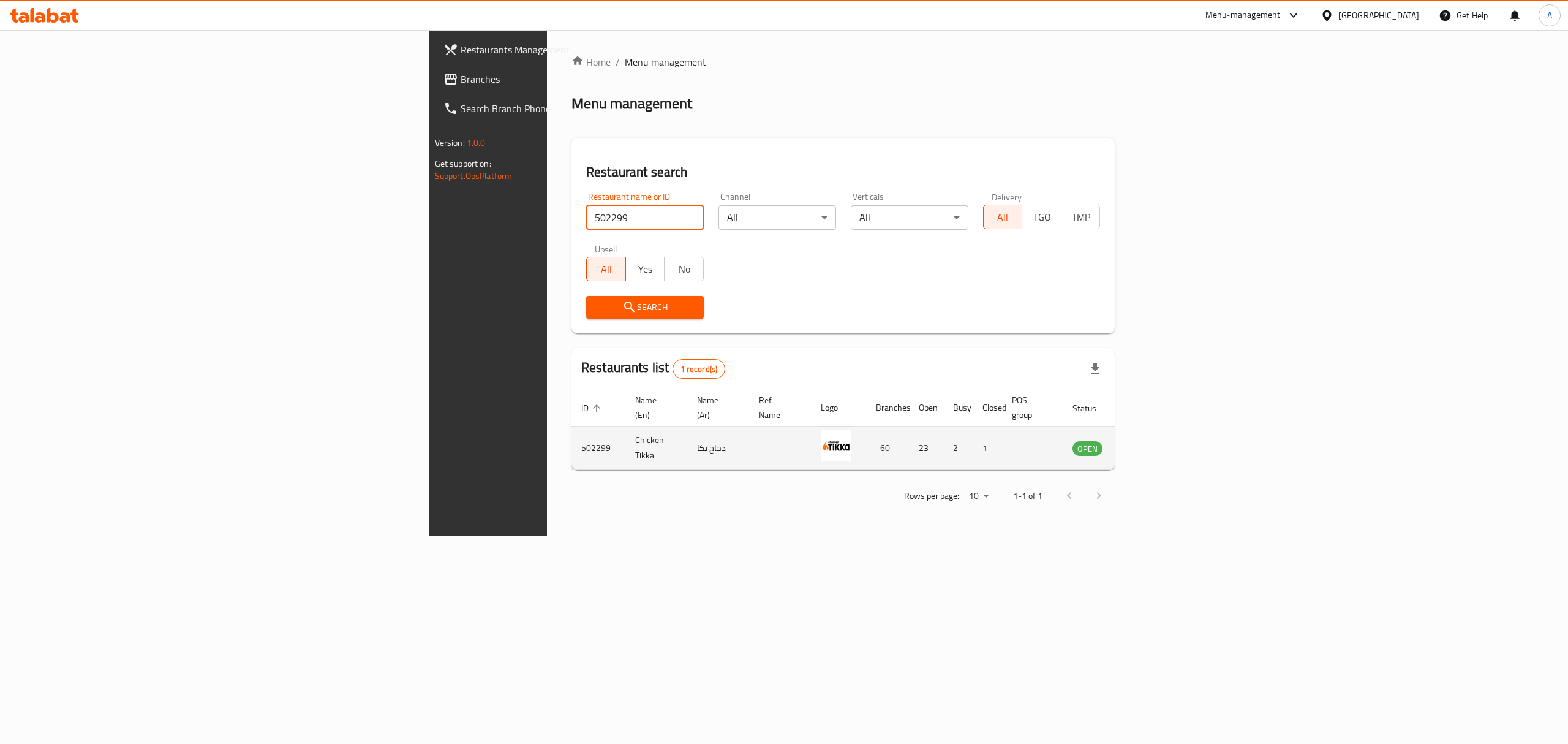
click at [1151, 444] on icon "enhanced table" at bounding box center [1144, 449] width 14 height 10
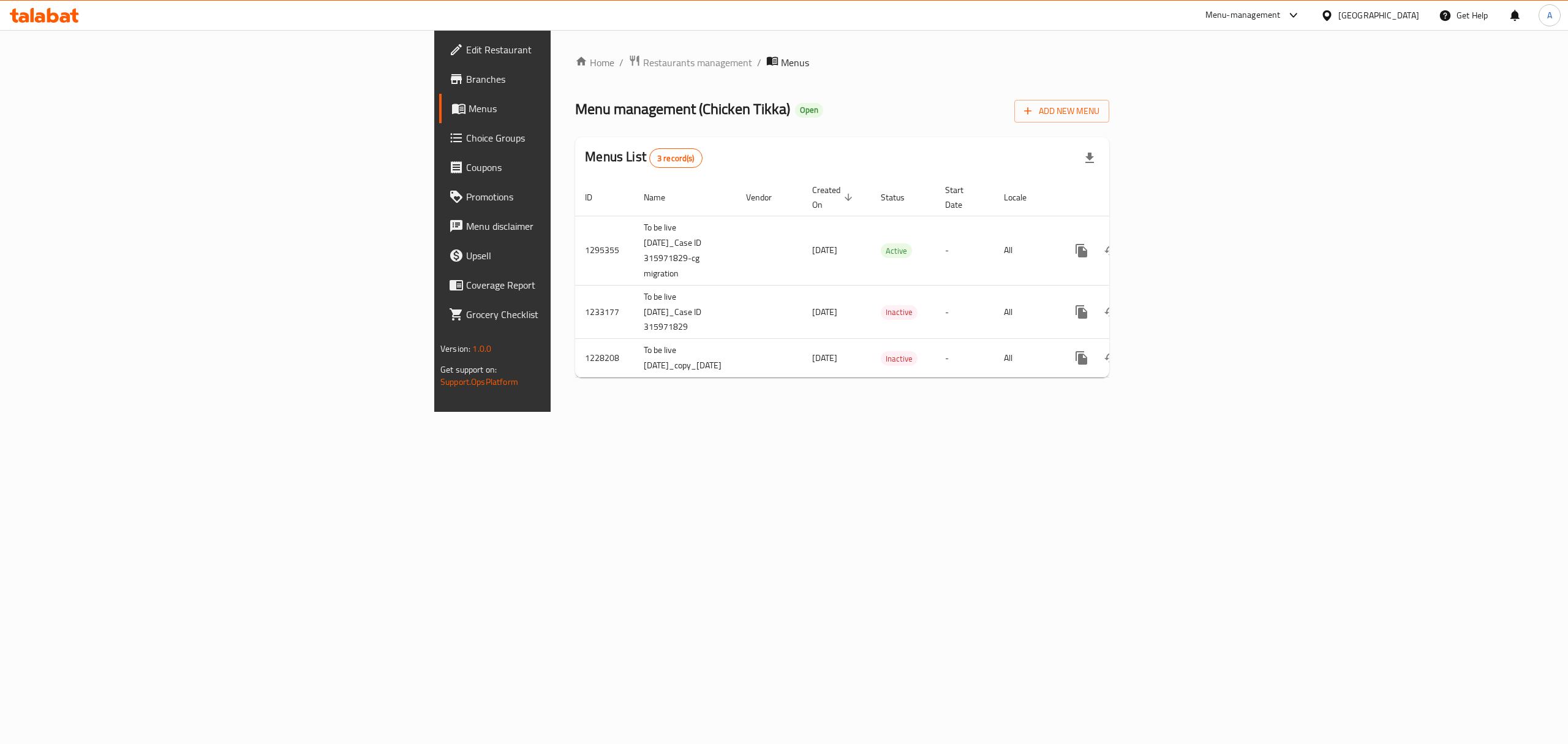
click at [466, 81] on span "Branches" at bounding box center [576, 78] width 220 height 14
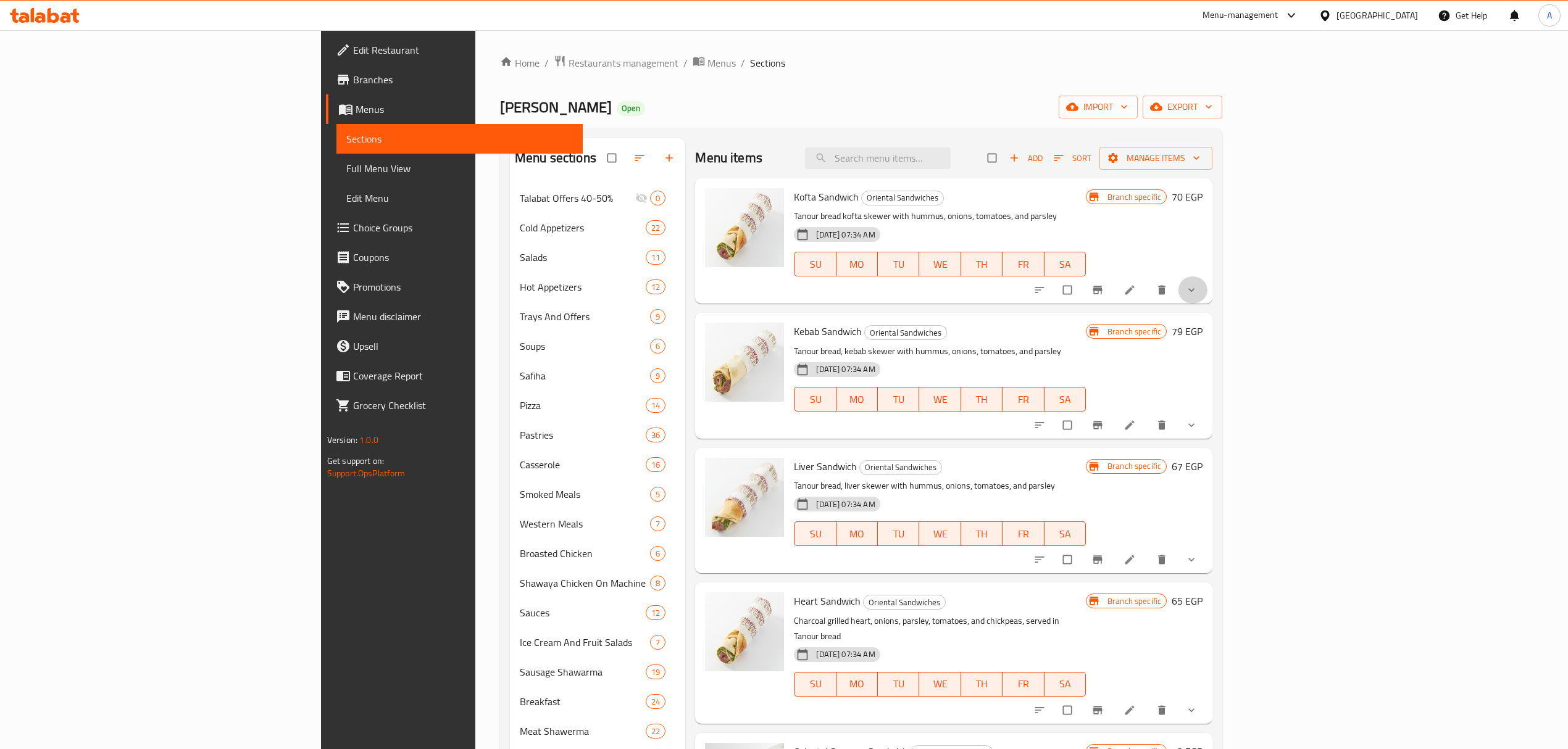
click at [1198, 294] on icon "show more" at bounding box center [1191, 290] width 12 height 12
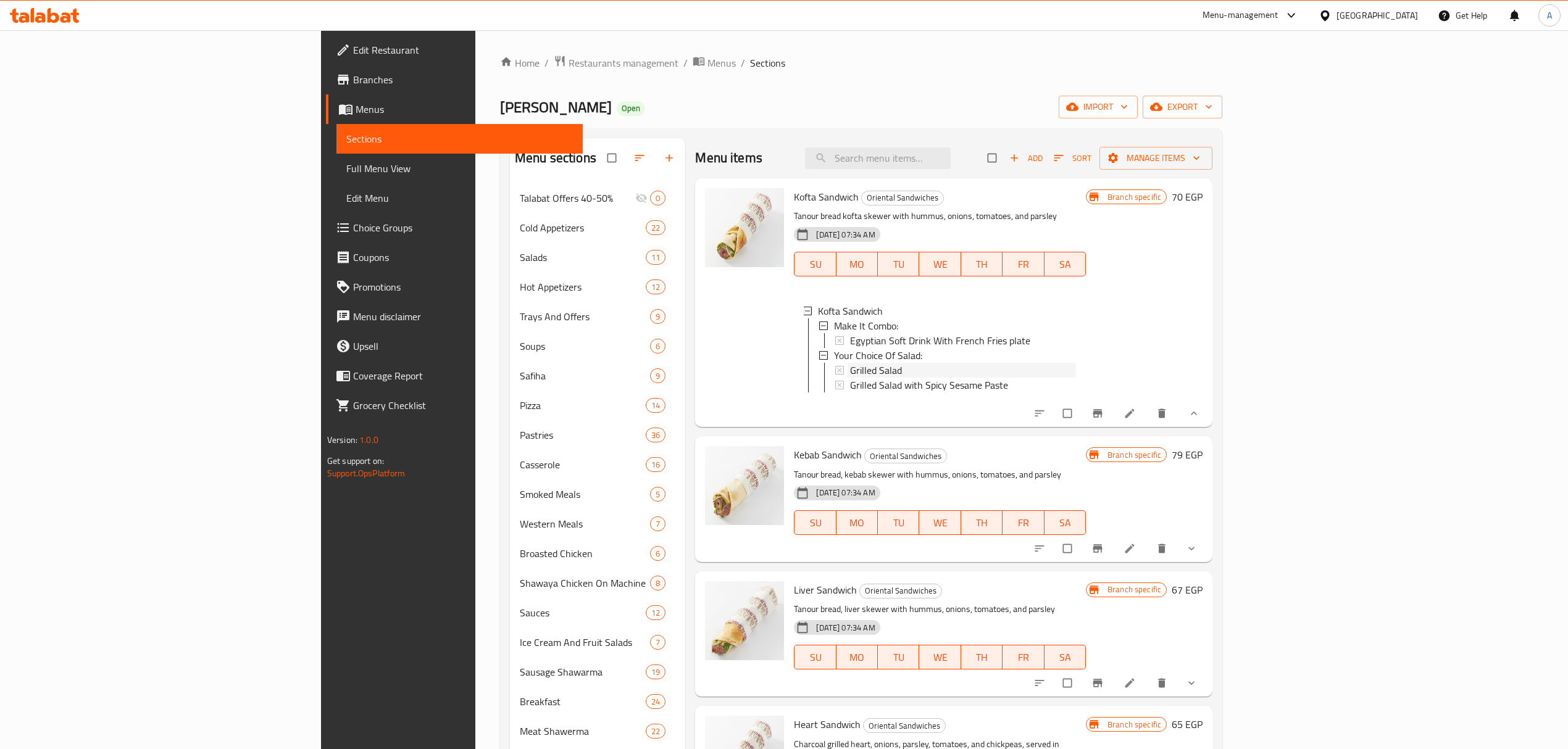
click at [850, 368] on span "Grilled Salad" at bounding box center [875, 369] width 51 height 15
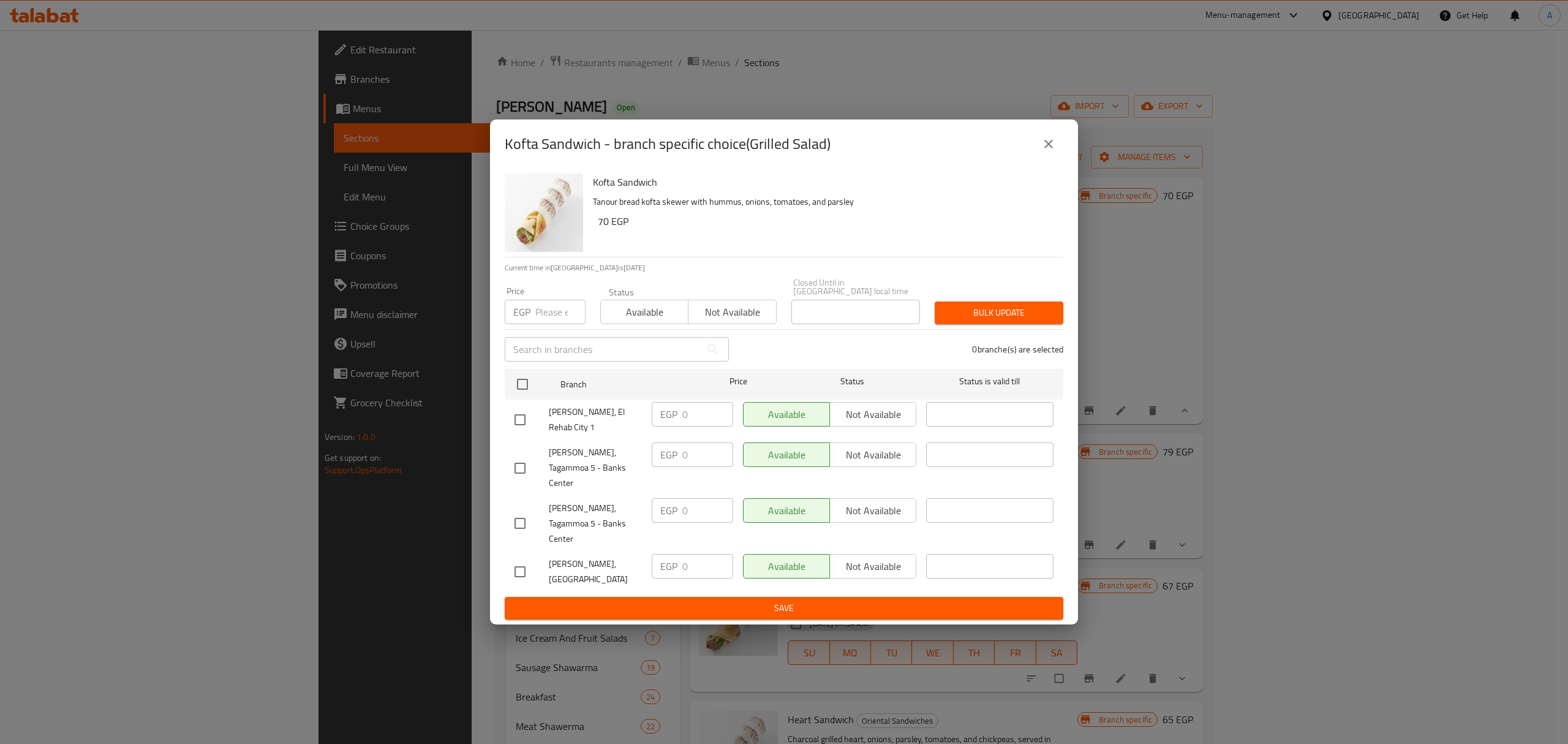
click at [1049, 152] on icon "close" at bounding box center [1048, 144] width 14 height 14
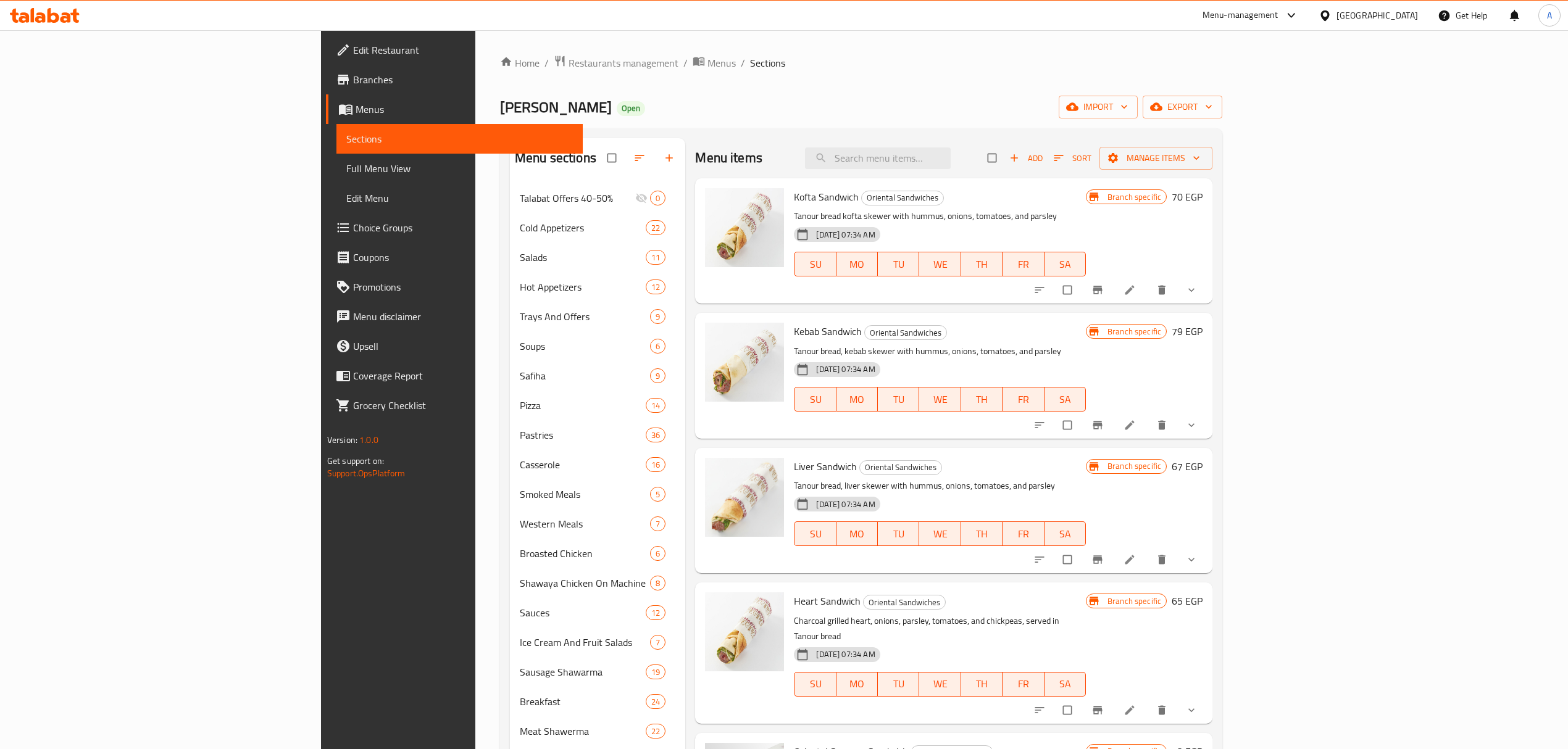
click at [833, 142] on div "Menu items Add Sort Manage items" at bounding box center [953, 158] width 517 height 40
click at [889, 77] on div "Home / Restaurants management / Menus / Sections Ibn Alsham Open import export …" at bounding box center [861, 600] width 722 height 1091
click at [1207, 284] on button "show more" at bounding box center [1193, 291] width 30 height 27
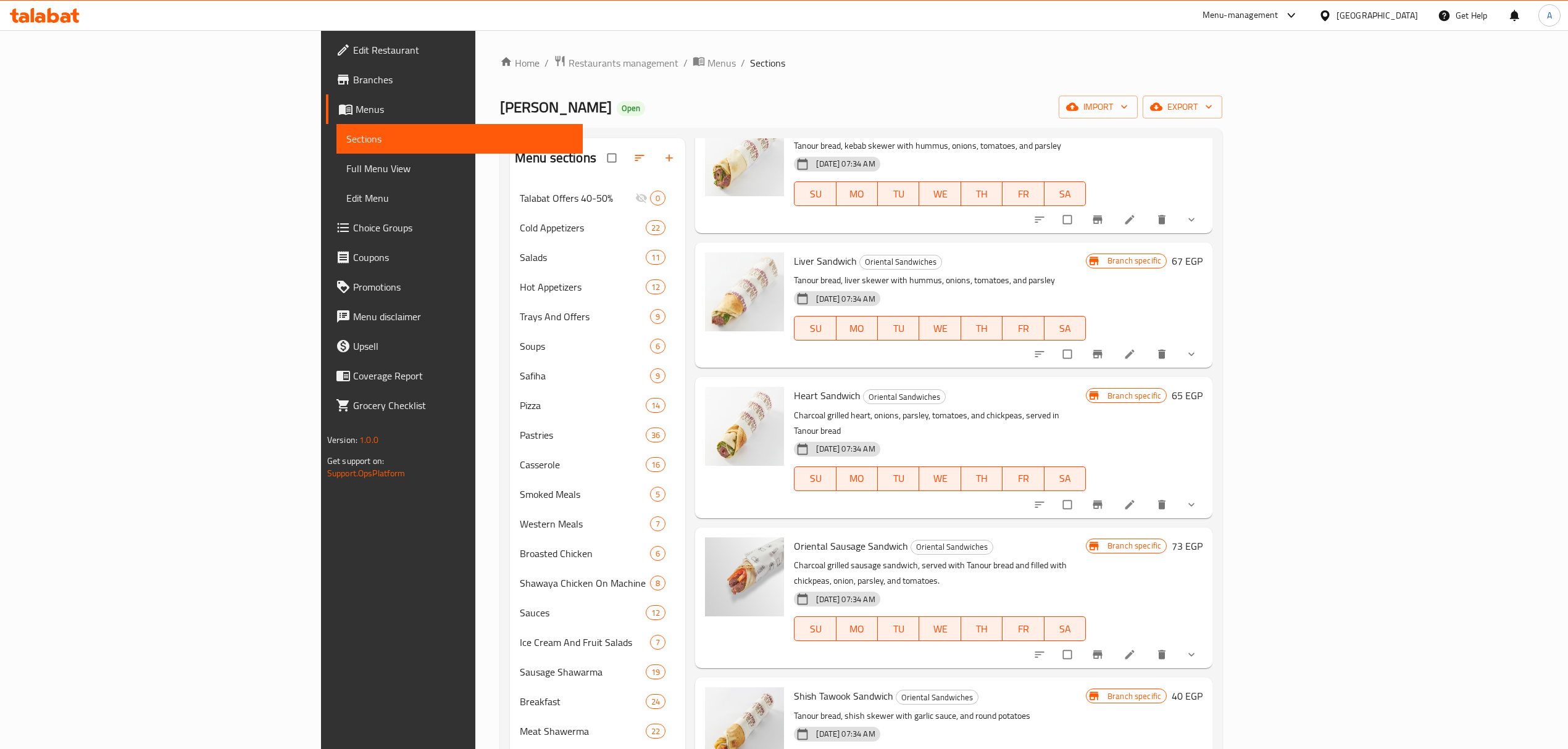
scroll to position [247, 0]
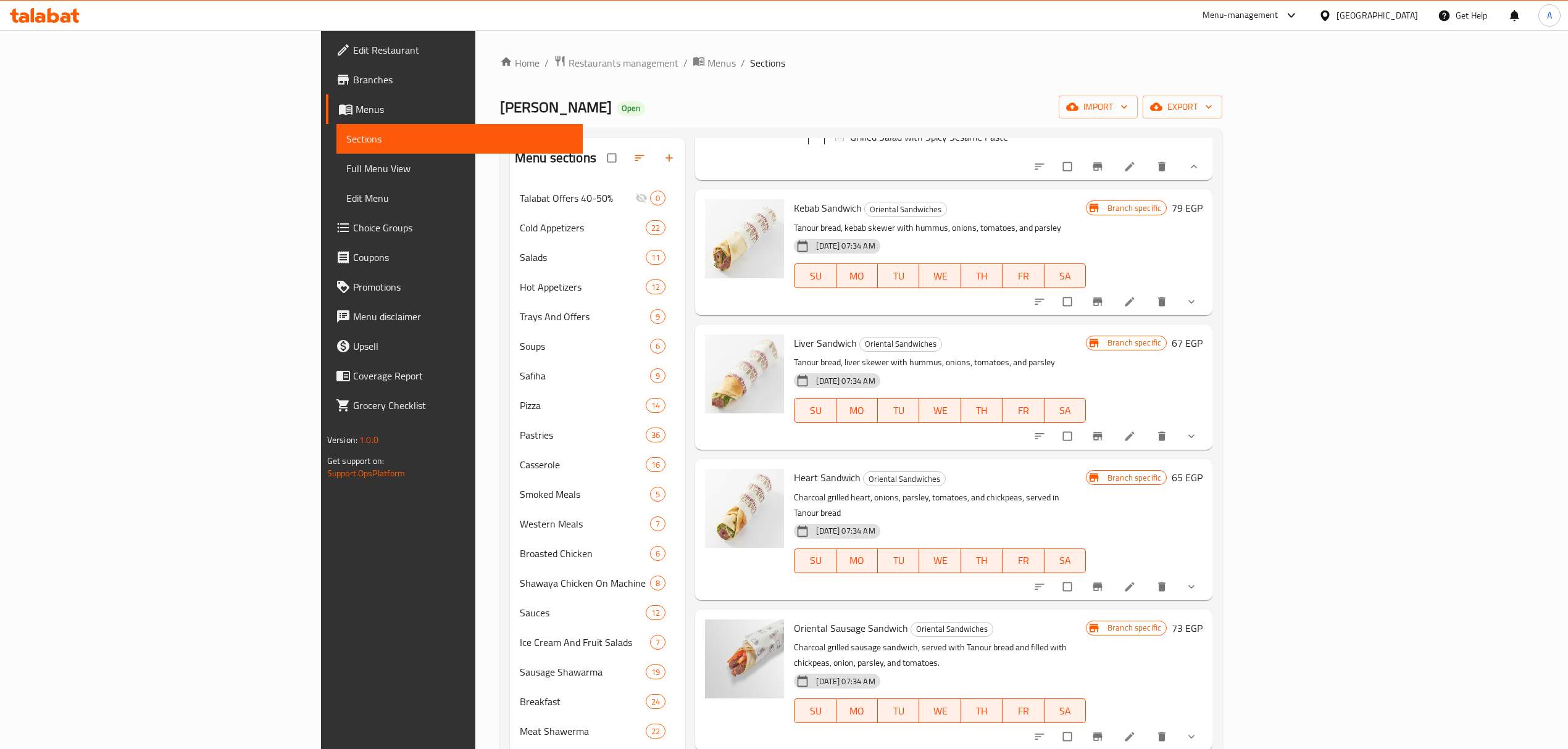
click at [1200, 442] on span "show more" at bounding box center [1192, 436] width 15 height 12
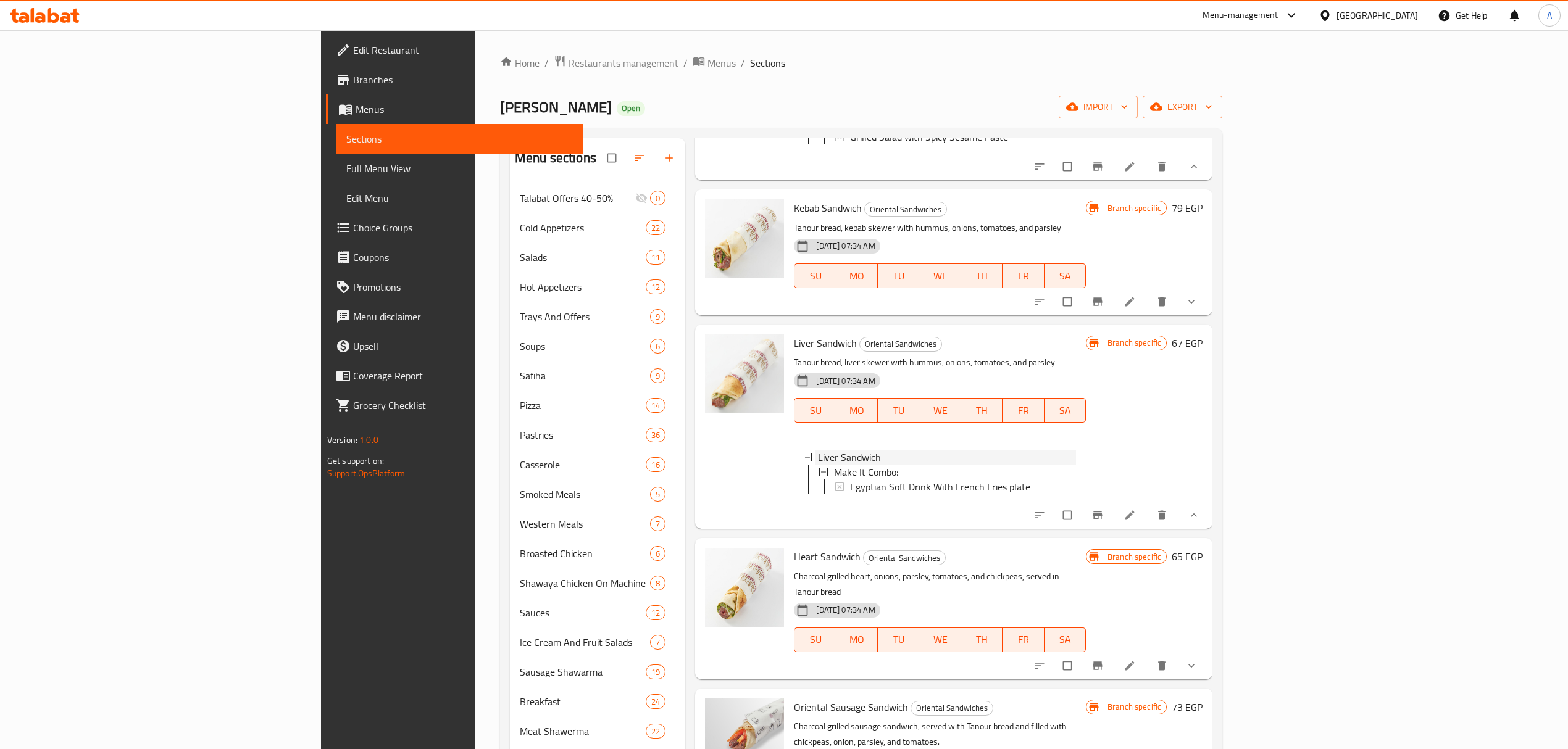
click at [818, 464] on div "Liver Sandwich" at bounding box center [946, 457] width 257 height 15
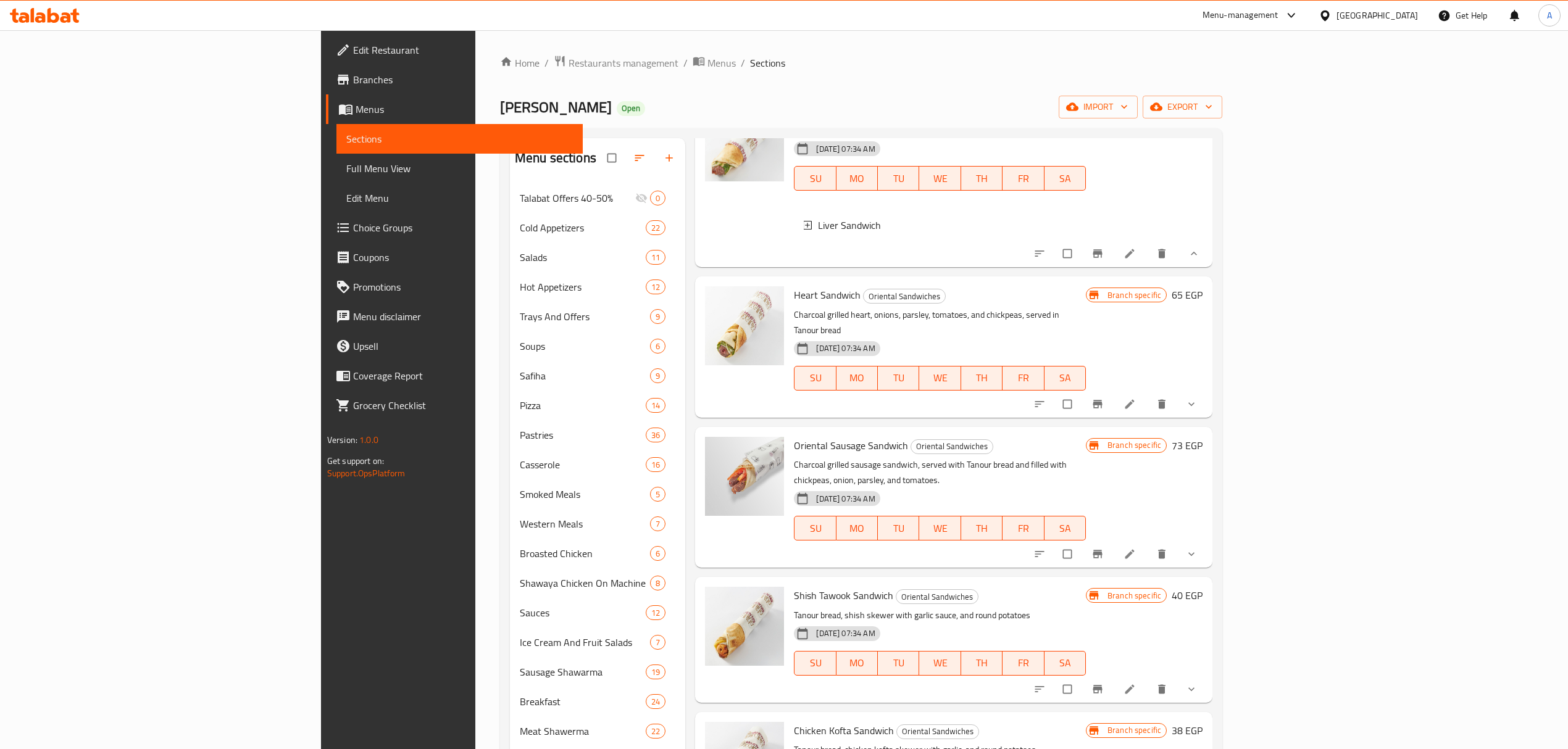
scroll to position [494, 0]
